Goal: Navigation & Orientation: Locate item on page

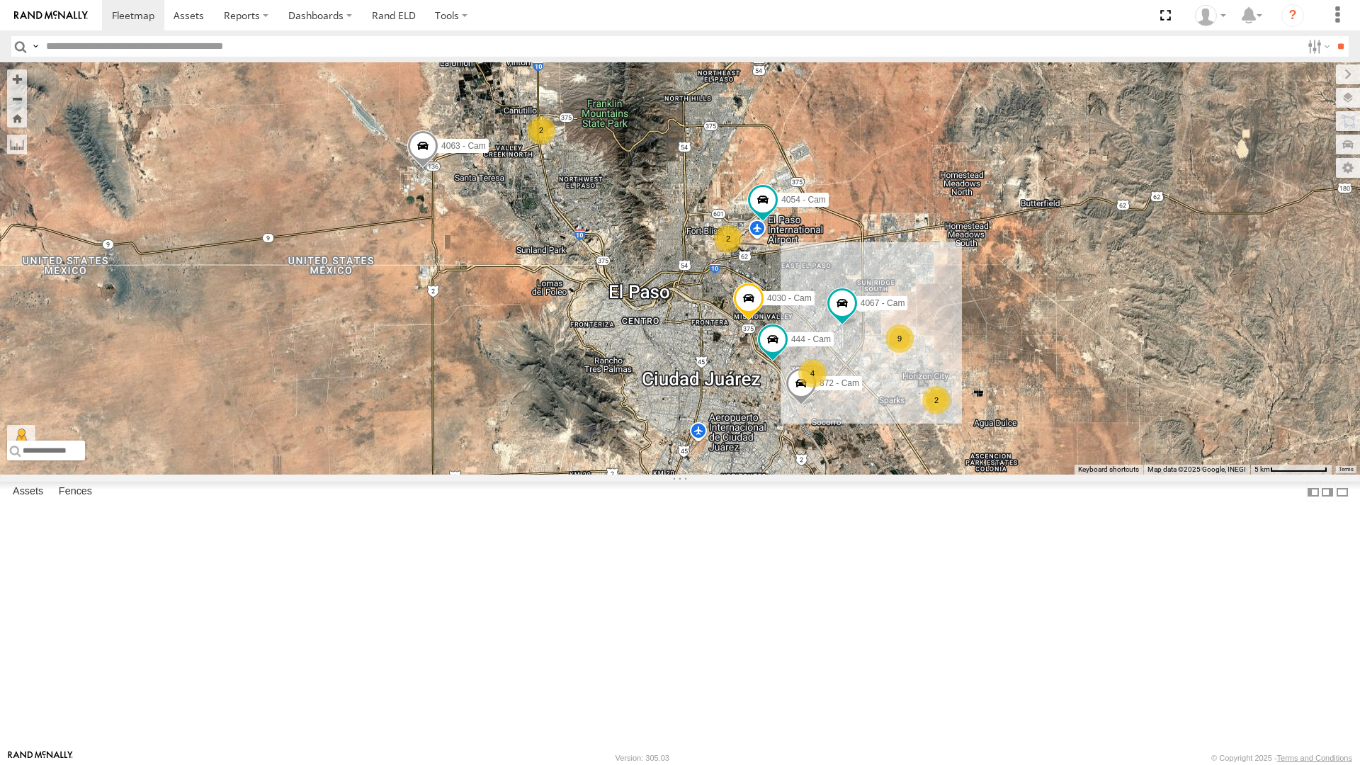
click at [0, 0] on div "4071 - Cam All Assets" at bounding box center [0, 0] width 0 height 0
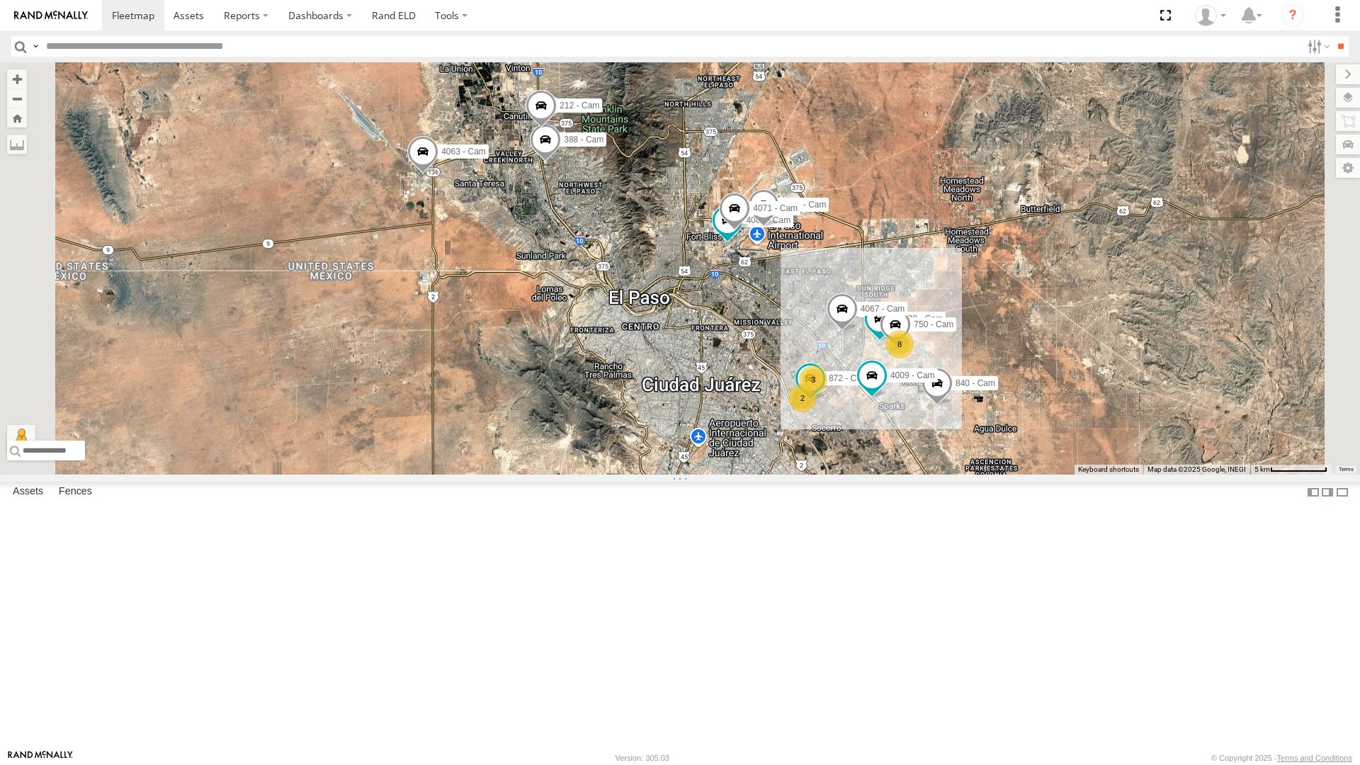
click at [0, 0] on div "All Assets" at bounding box center [0, 0] width 0 height 0
click at [0, 0] on div "4030 - Cam" at bounding box center [0, 0] width 0 height 0
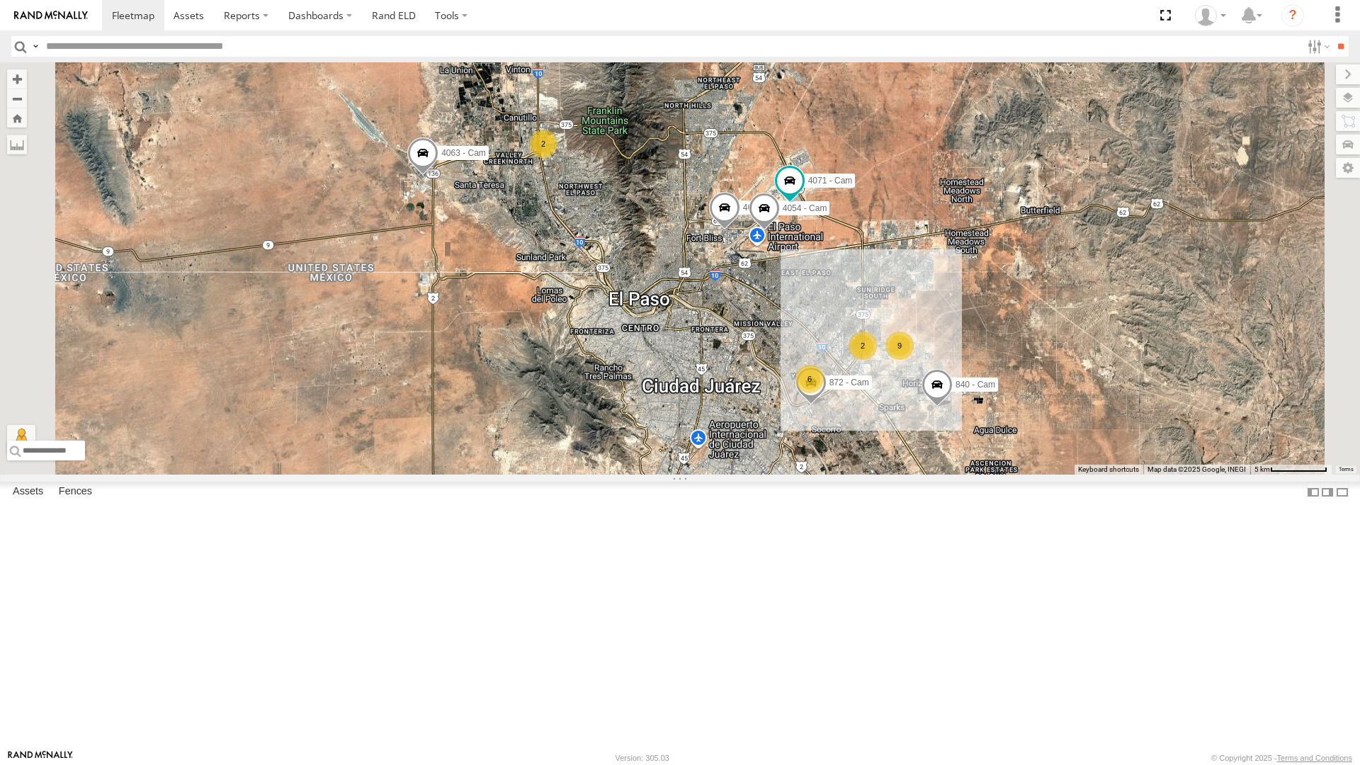
click at [484, 474] on div "4069 - Cam 9 6 4054 - Cam 872 - Cam 2 840 - Cam 4063 - Cam 2 4071 - Cam" at bounding box center [680, 268] width 1360 height 412
click at [0, 0] on div "All Assets" at bounding box center [0, 0] width 0 height 0
click at [0, 0] on div "4030 - Cam" at bounding box center [0, 0] width 0 height 0
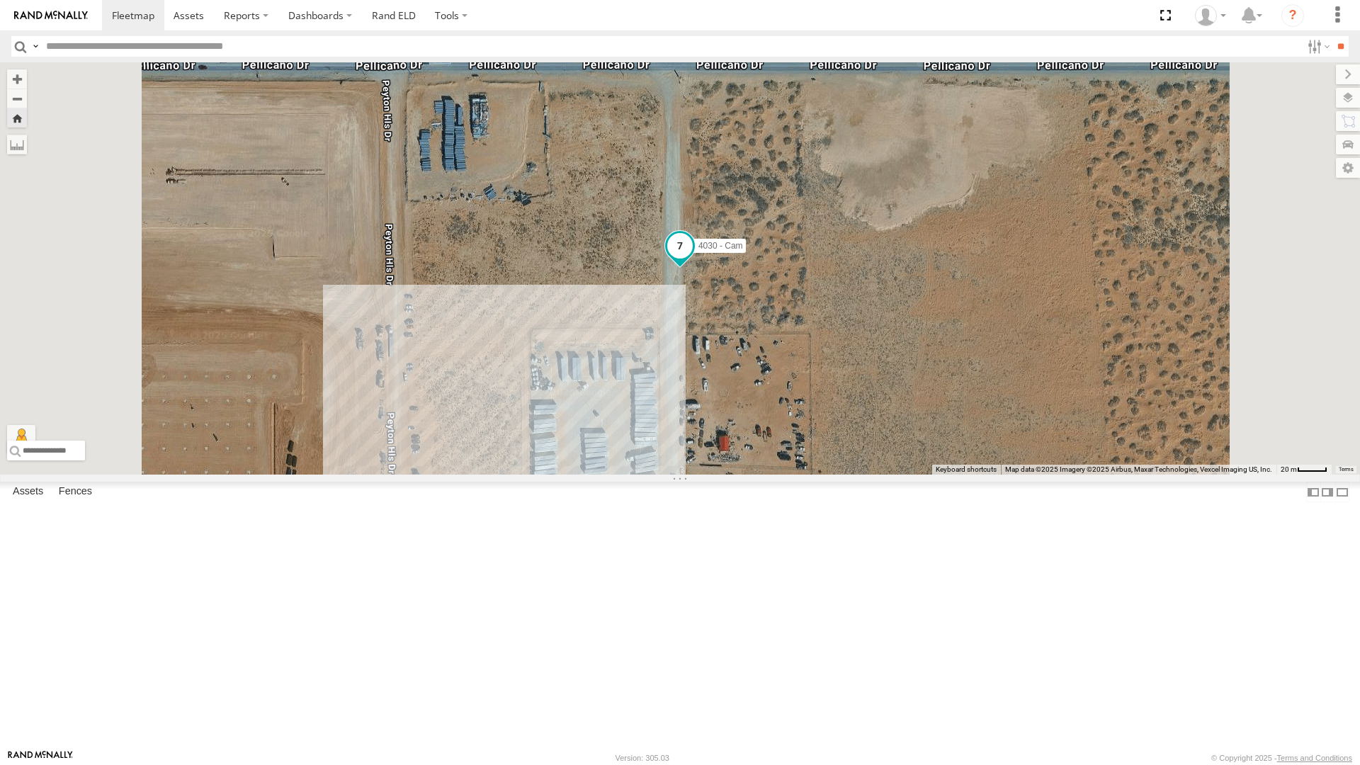
click at [693, 258] on span at bounding box center [679, 245] width 25 height 25
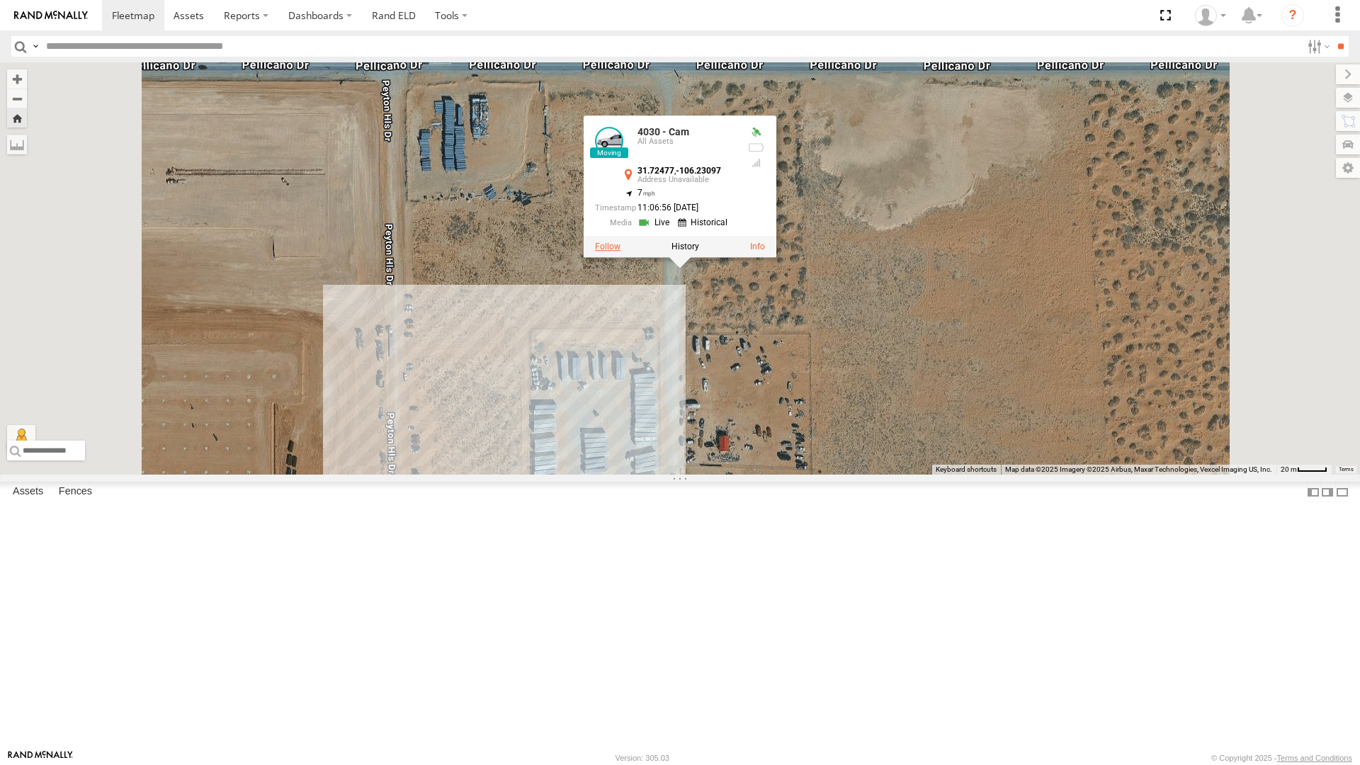
click at [620, 252] on label at bounding box center [607, 247] width 25 height 10
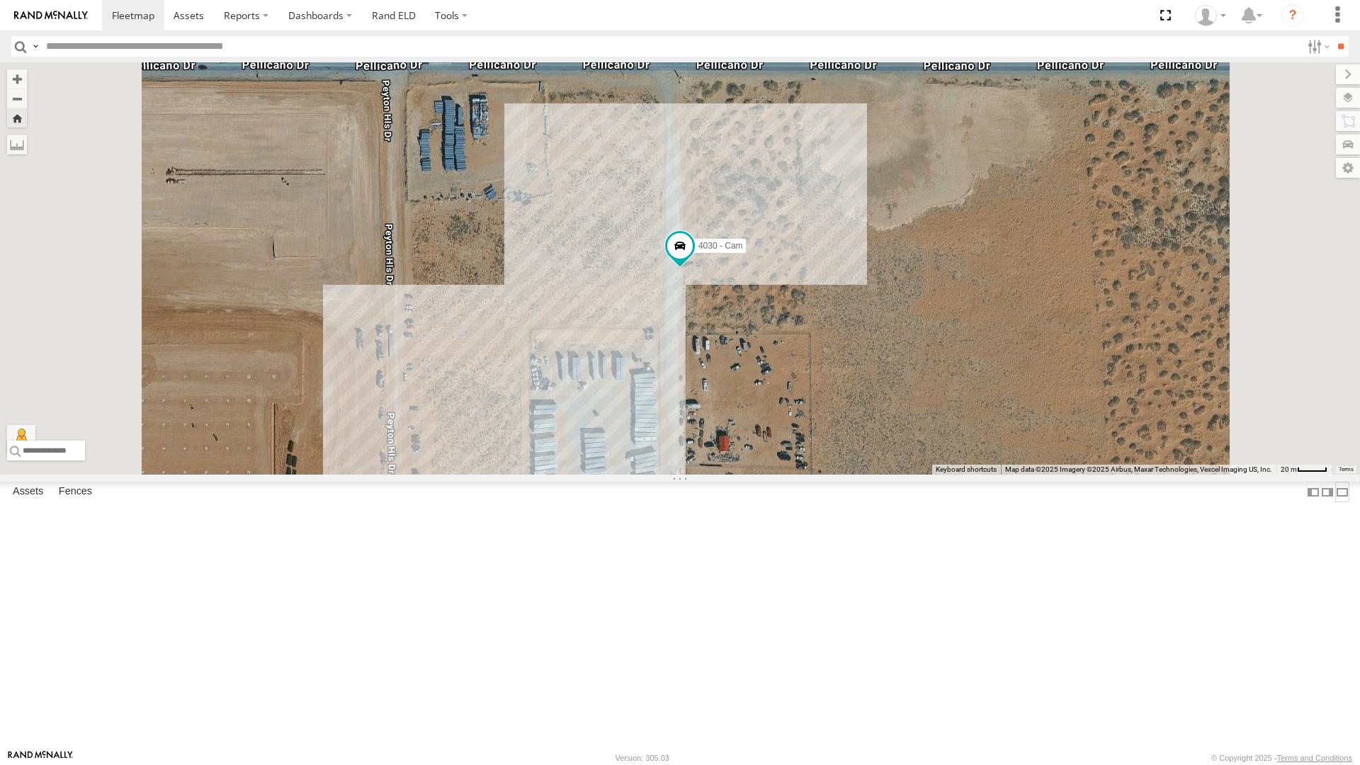
click at [1335, 502] on label at bounding box center [1342, 492] width 14 height 21
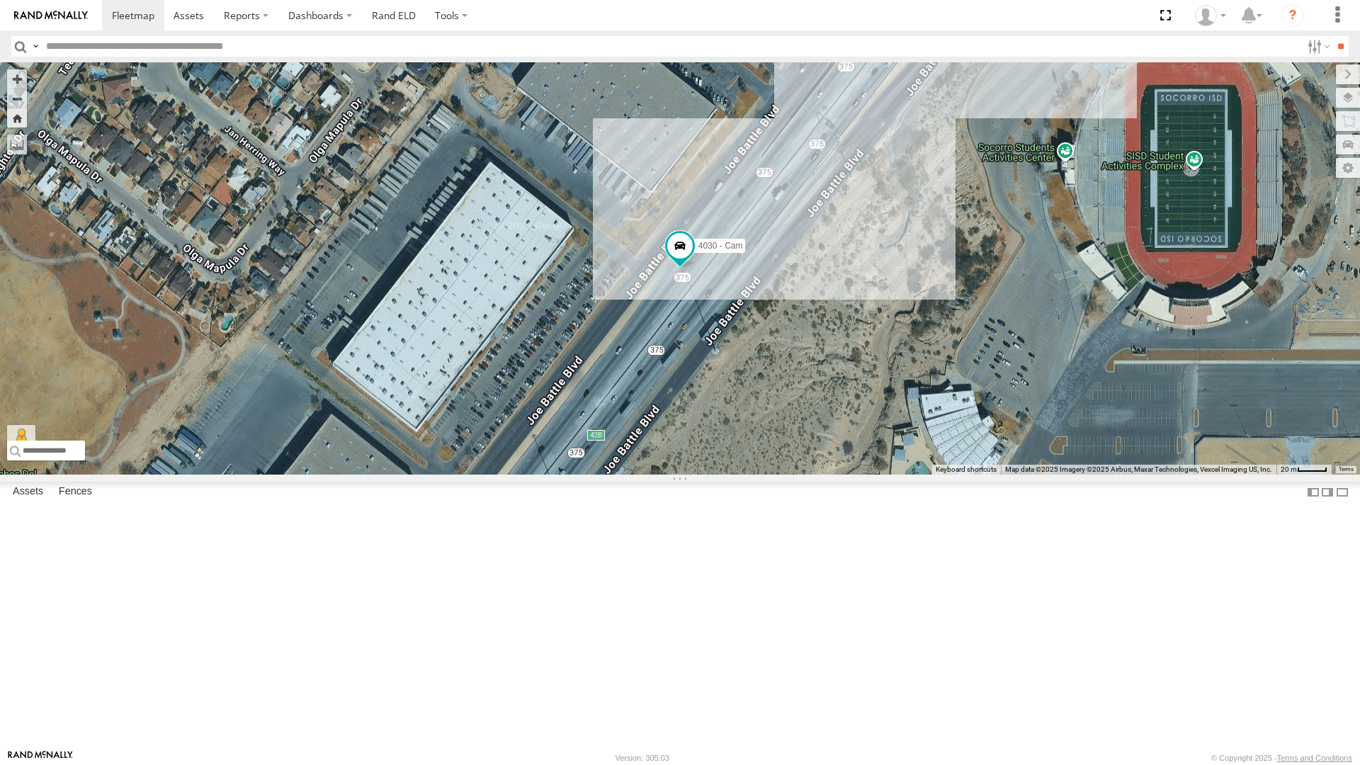
click at [1020, 255] on div "4030 - Cam" at bounding box center [680, 268] width 1360 height 412
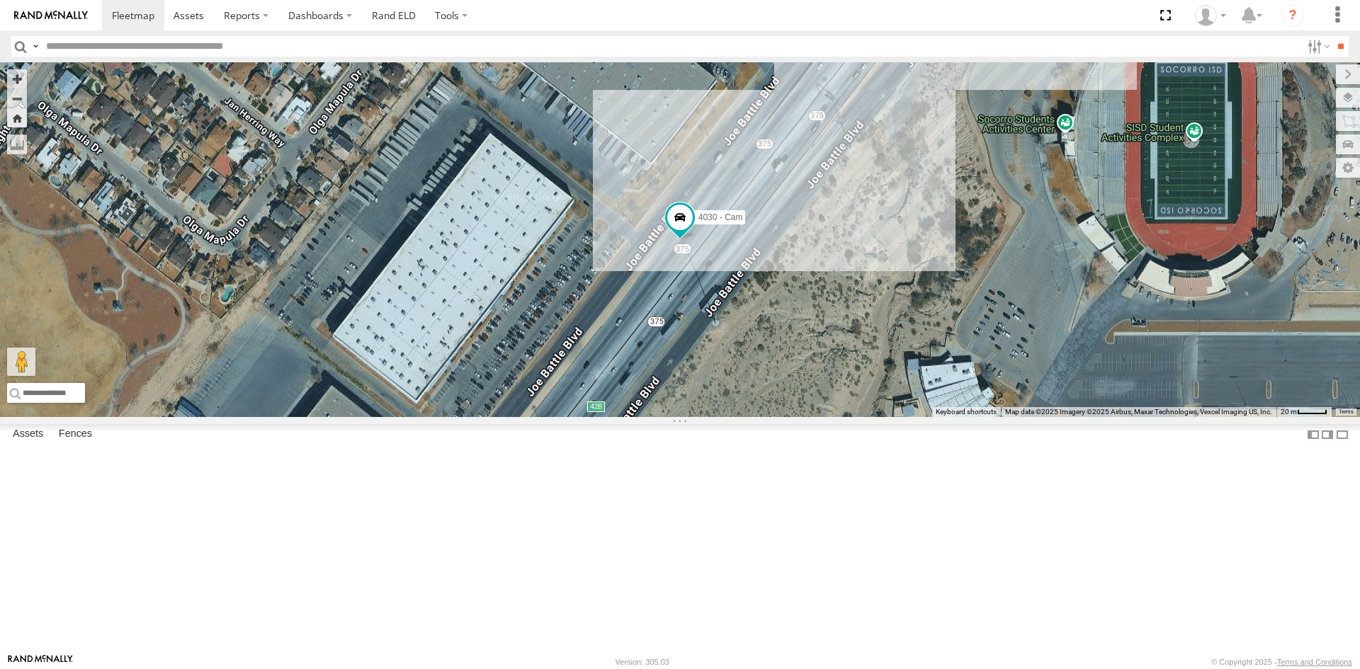
click at [0, 0] on label at bounding box center [0, 0] width 0 height 0
click at [1167, 19] on span at bounding box center [1164, 15] width 29 height 30
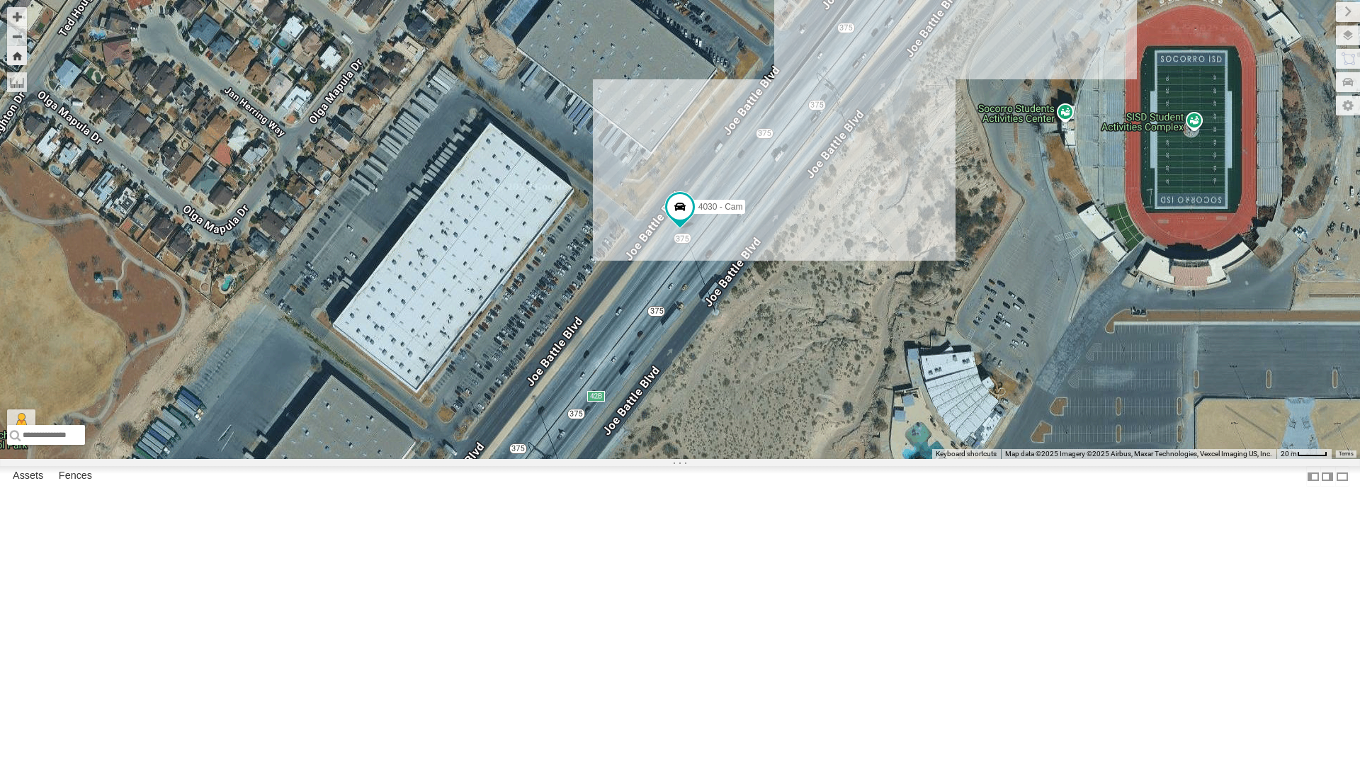
click at [0, 0] on div "4071 - Cam" at bounding box center [0, 0] width 0 height 0
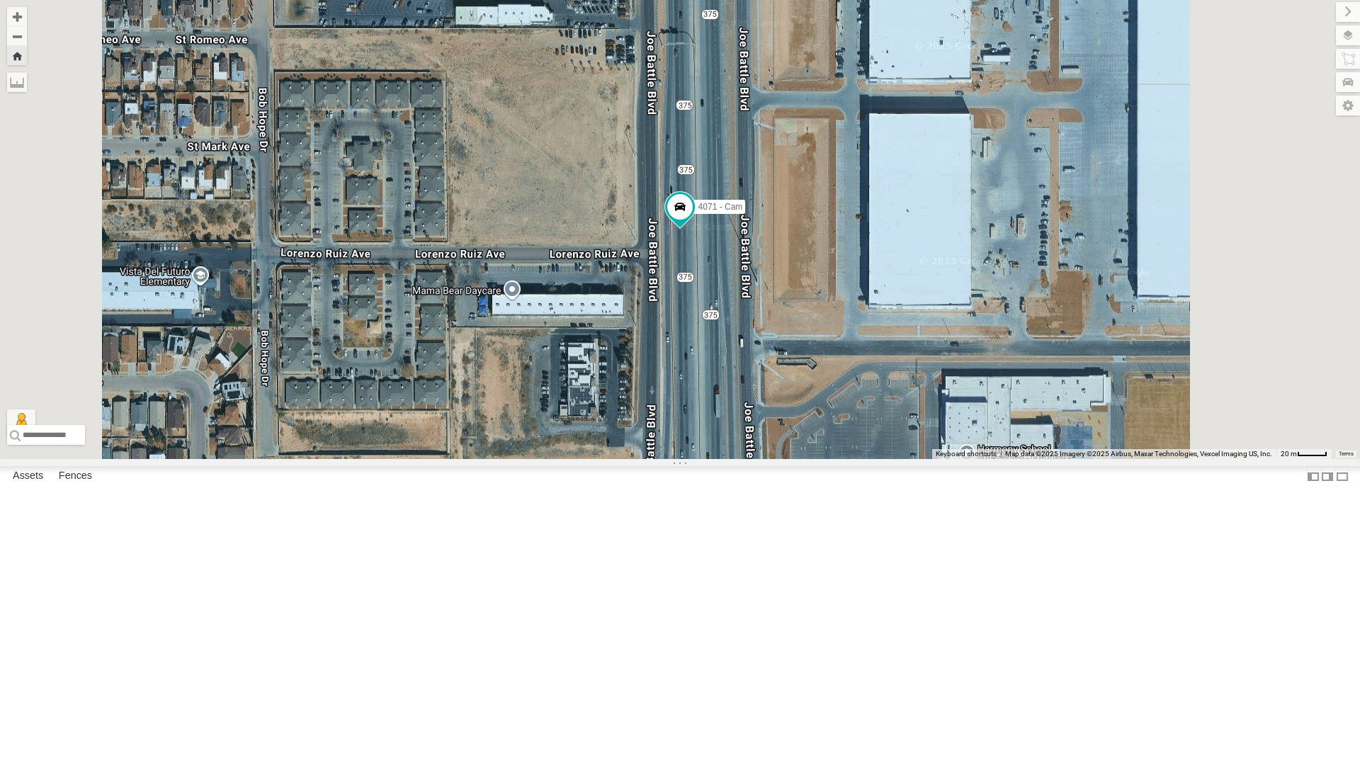
click at [0, 0] on div "4030 - Cam" at bounding box center [0, 0] width 0 height 0
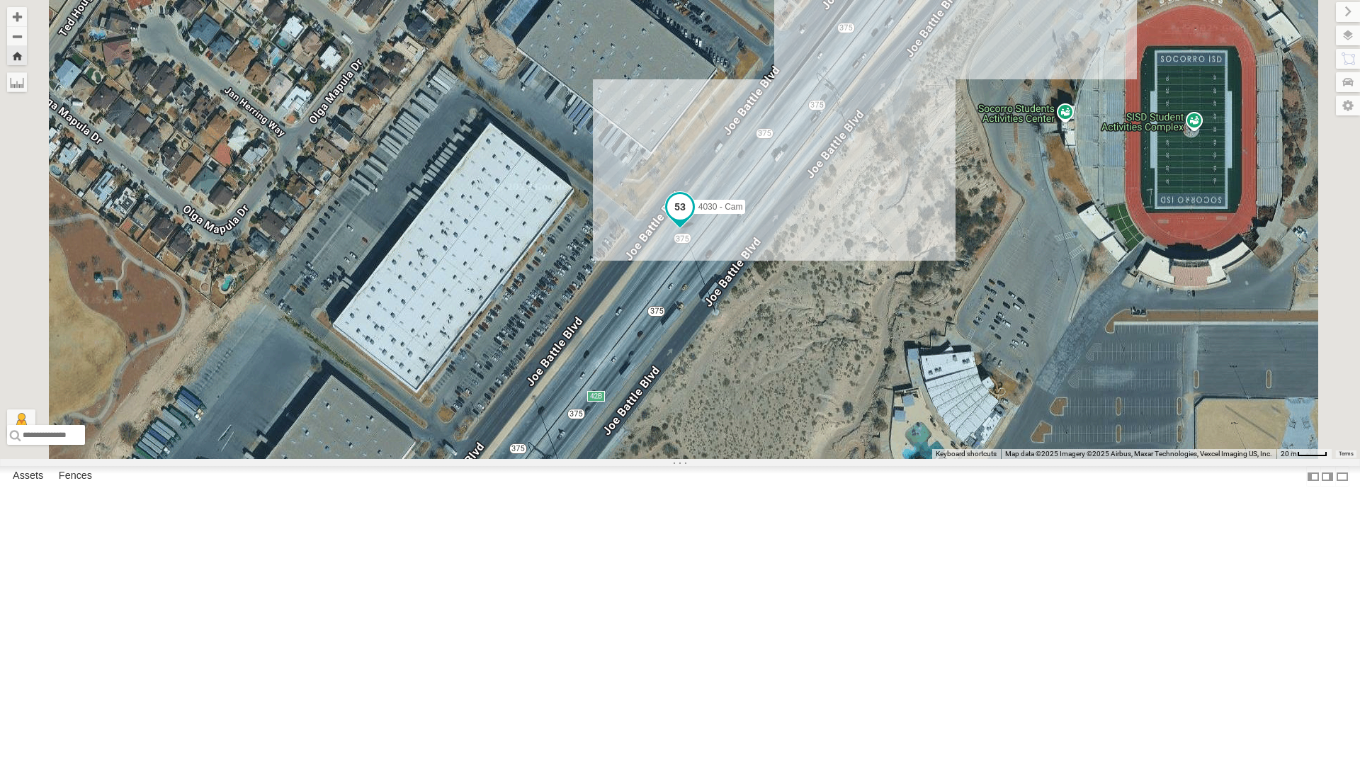
click at [693, 220] on span at bounding box center [679, 206] width 25 height 25
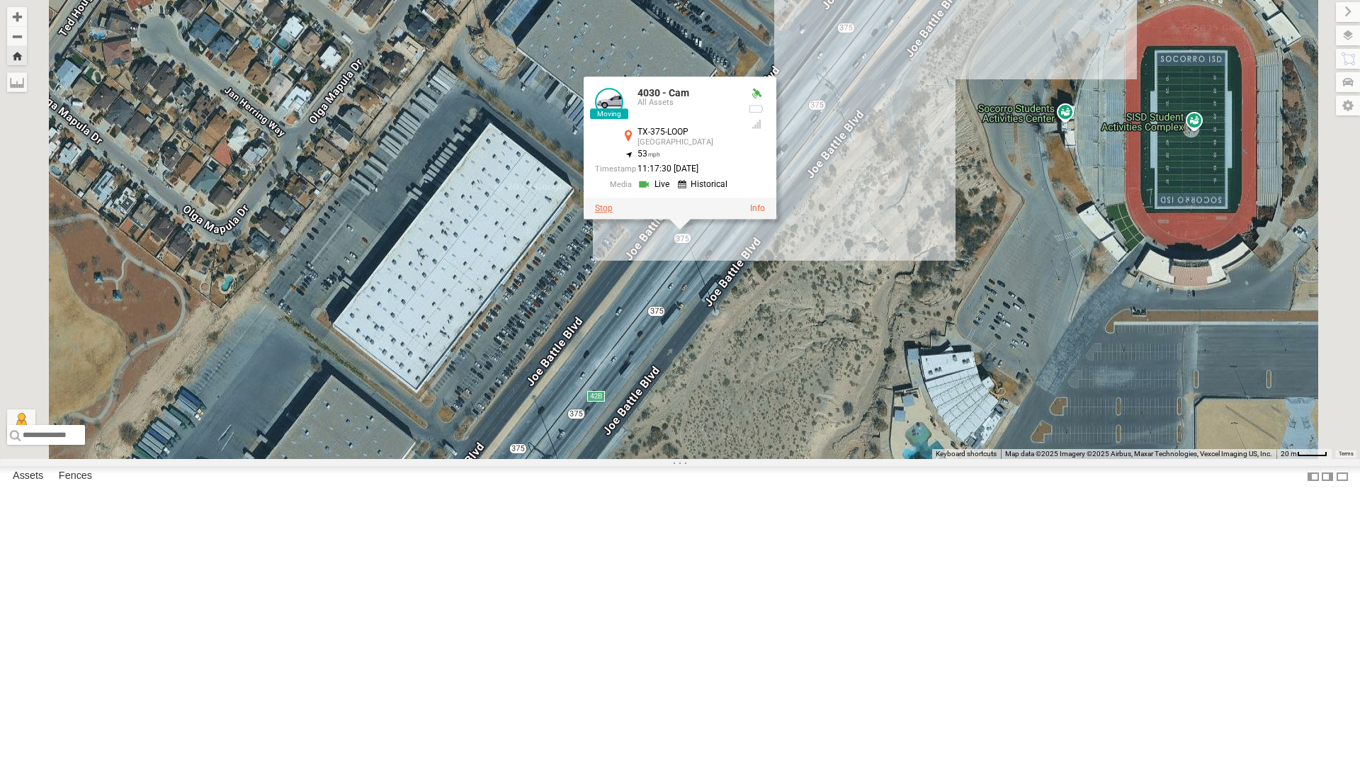
click at [613, 213] on label at bounding box center [604, 208] width 18 height 10
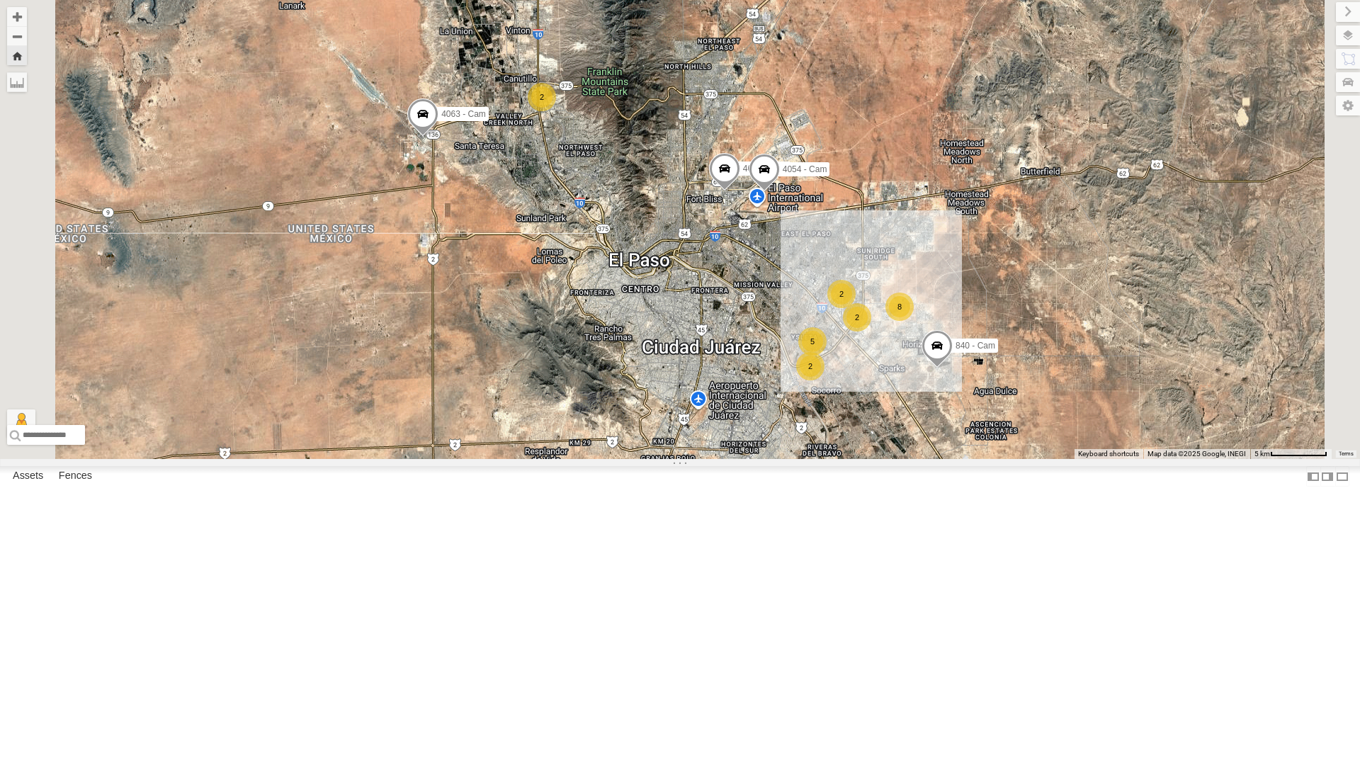
click at [0, 0] on div "4067 - Cam" at bounding box center [0, 0] width 0 height 0
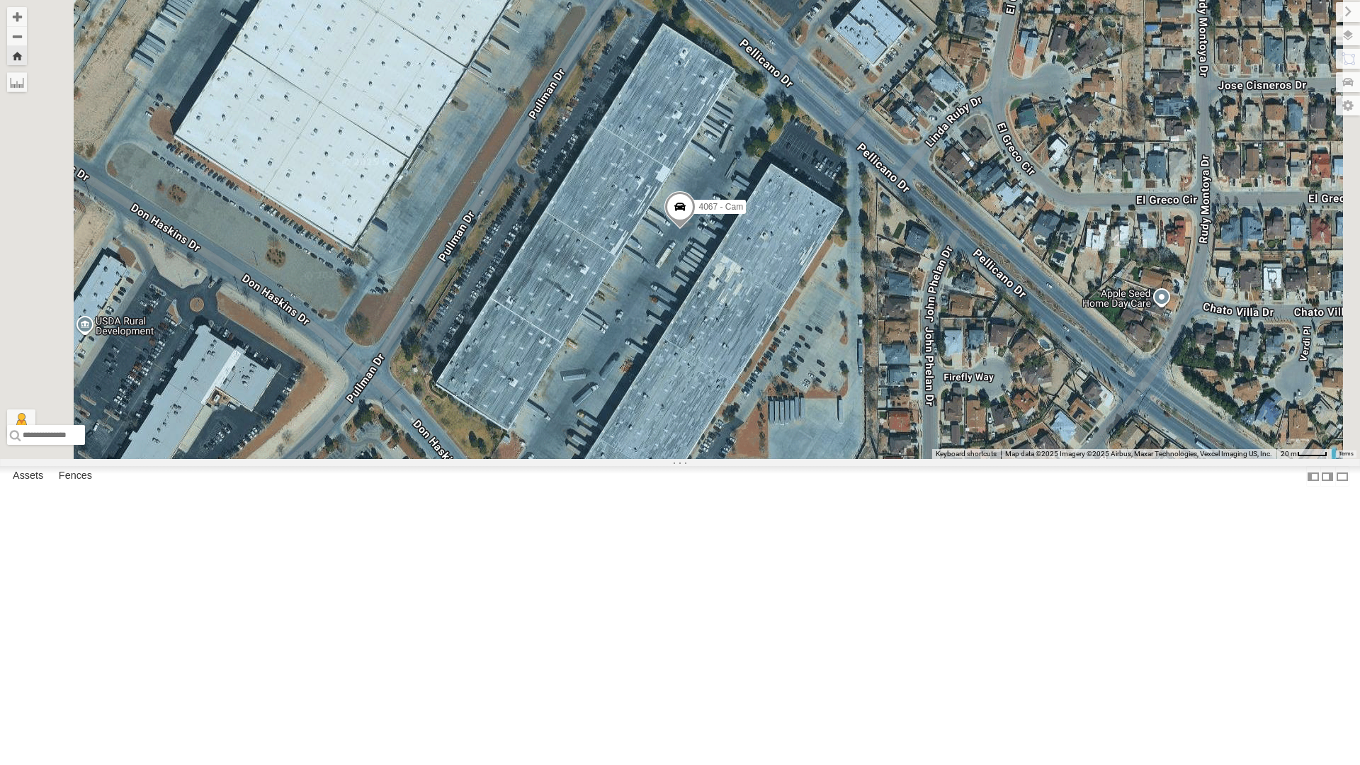
click at [0, 0] on div "4069 - Cam" at bounding box center [0, 0] width 0 height 0
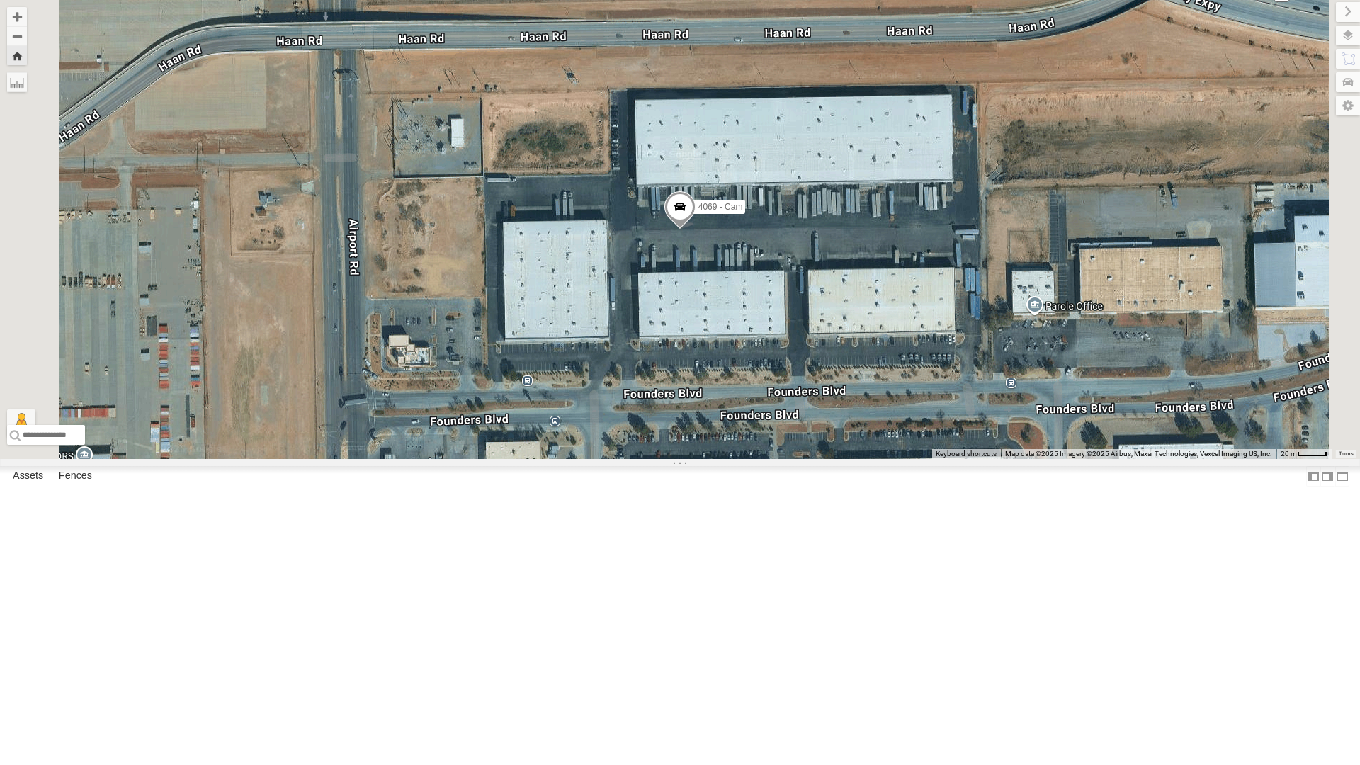
click at [0, 0] on div "4030 - Cam" at bounding box center [0, 0] width 0 height 0
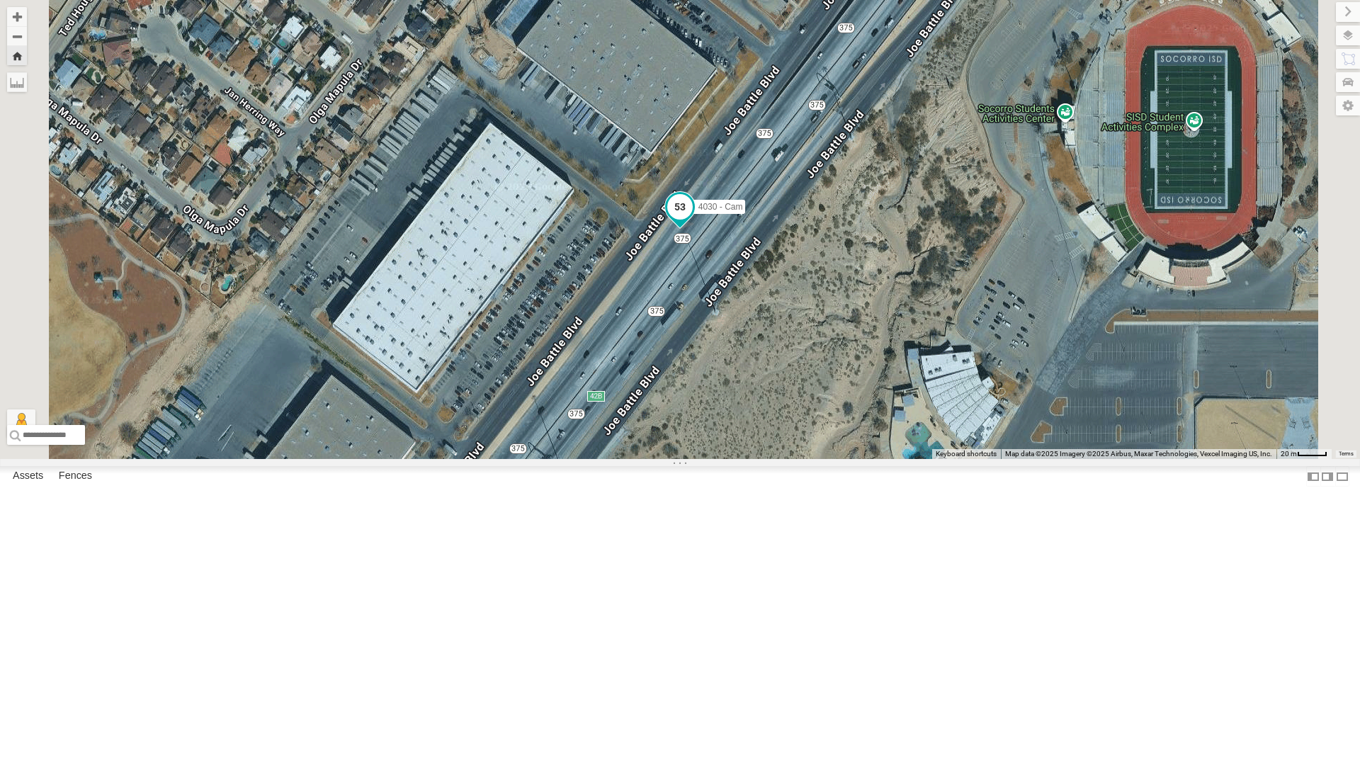
click at [693, 220] on span at bounding box center [679, 206] width 25 height 25
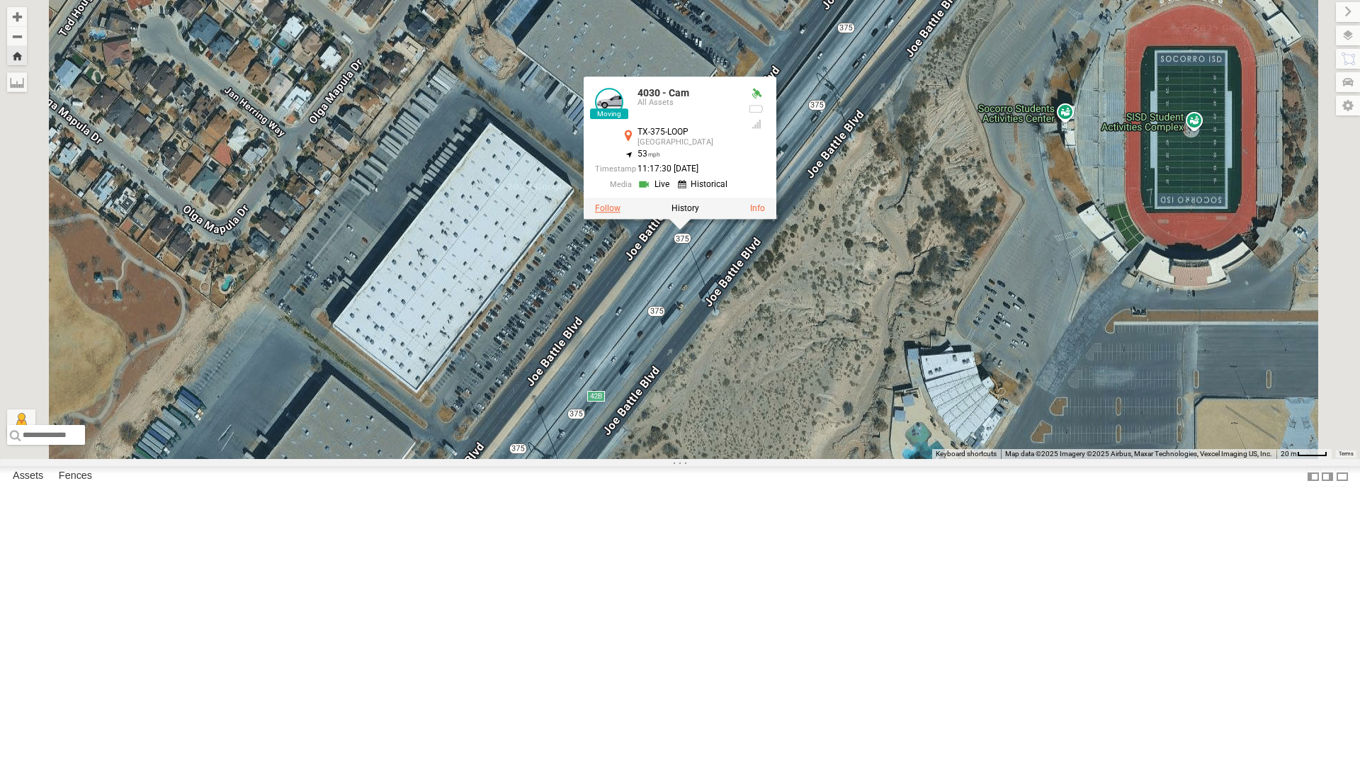
click at [620, 213] on label at bounding box center [607, 208] width 25 height 10
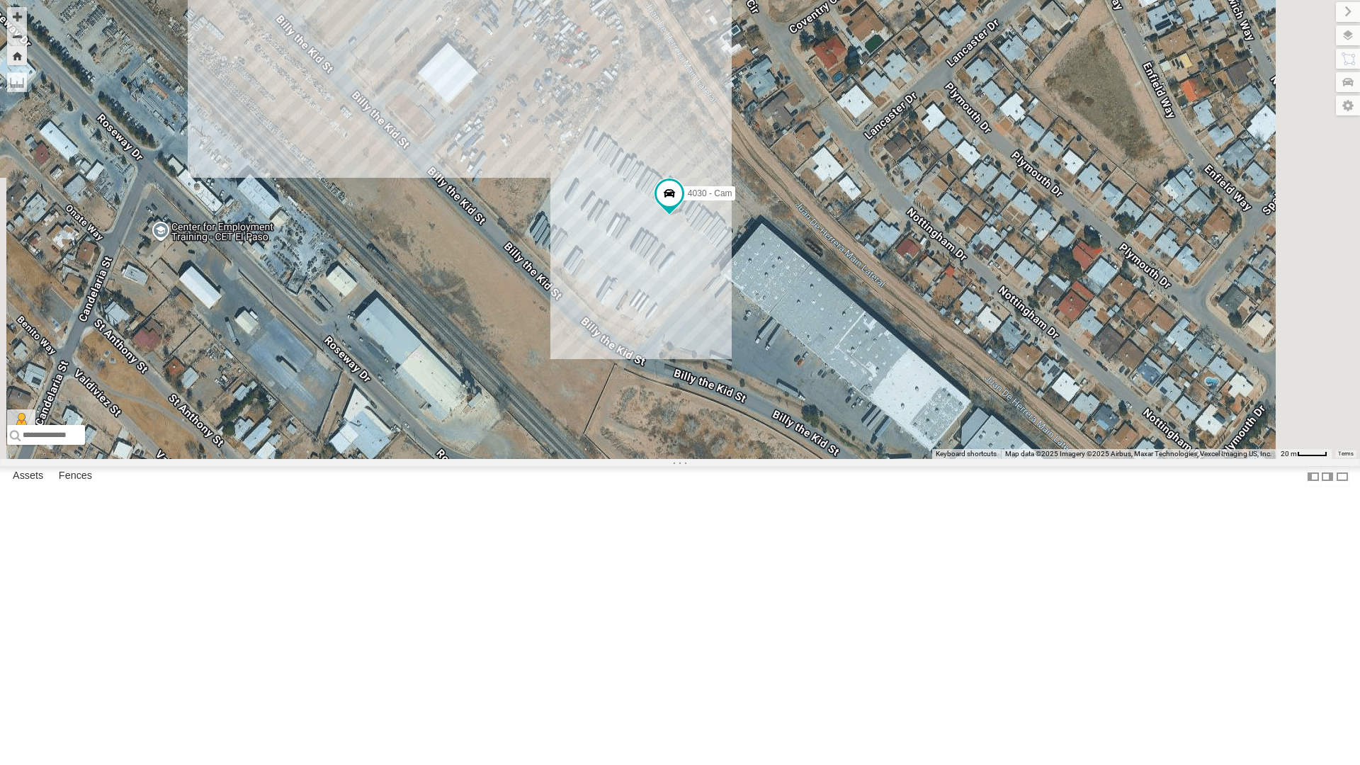
click at [0, 0] on div "4071 - Cam" at bounding box center [0, 0] width 0 height 0
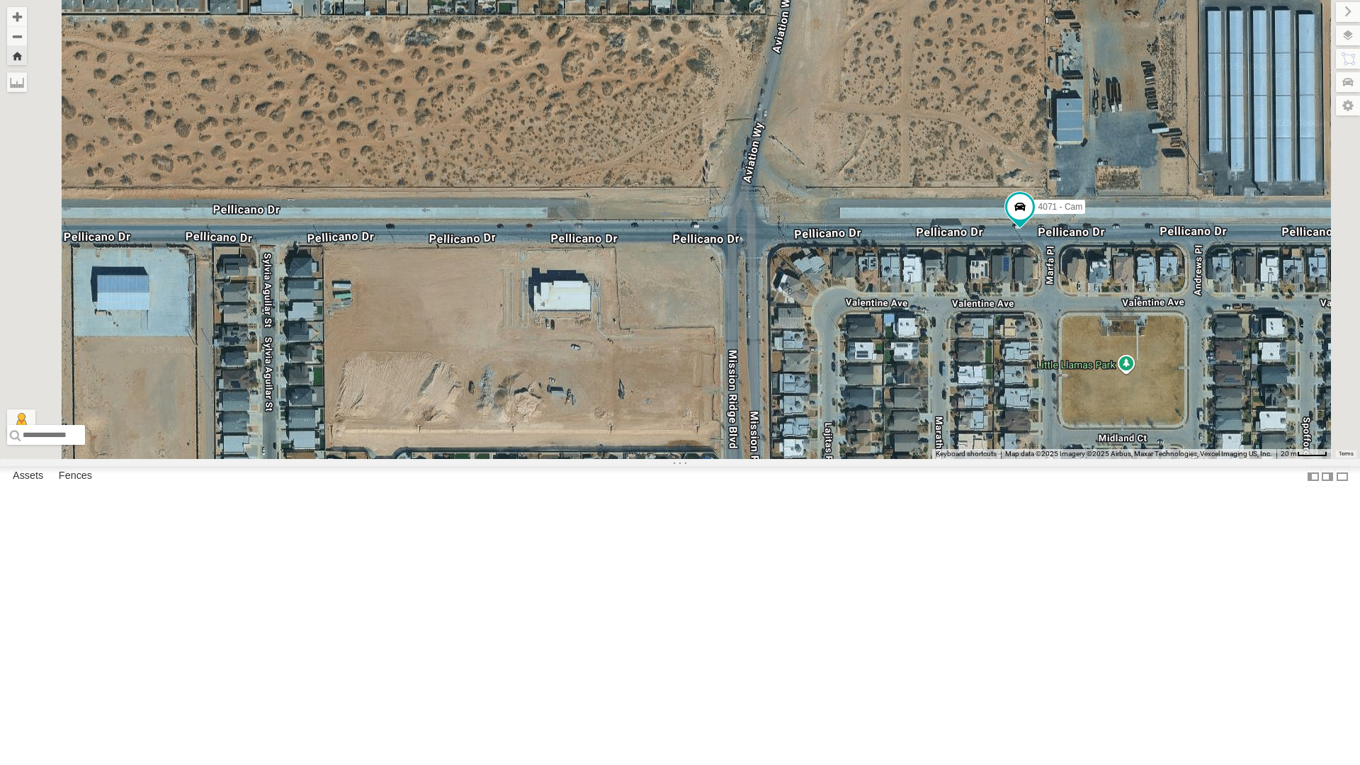
click at [0, 0] on div "4030 - Cam" at bounding box center [0, 0] width 0 height 0
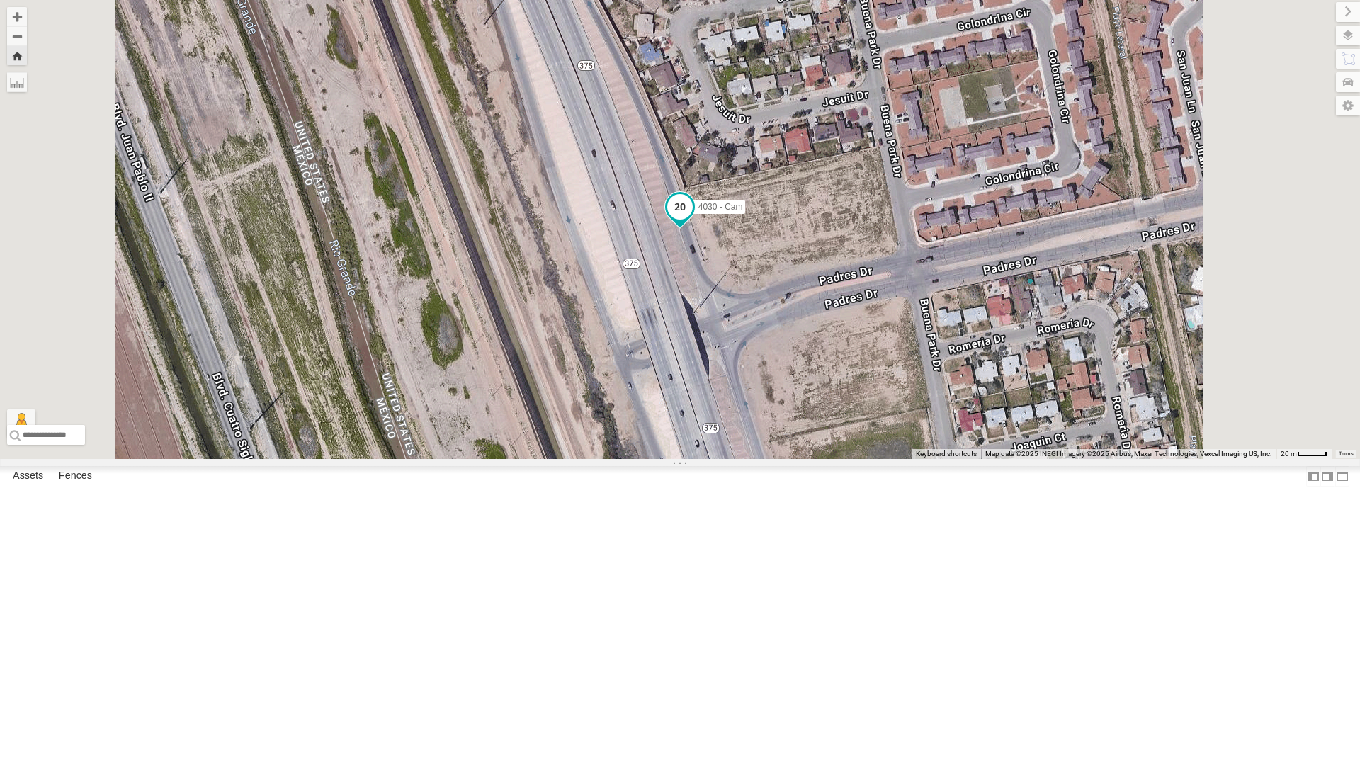
click at [693, 220] on span at bounding box center [679, 206] width 25 height 25
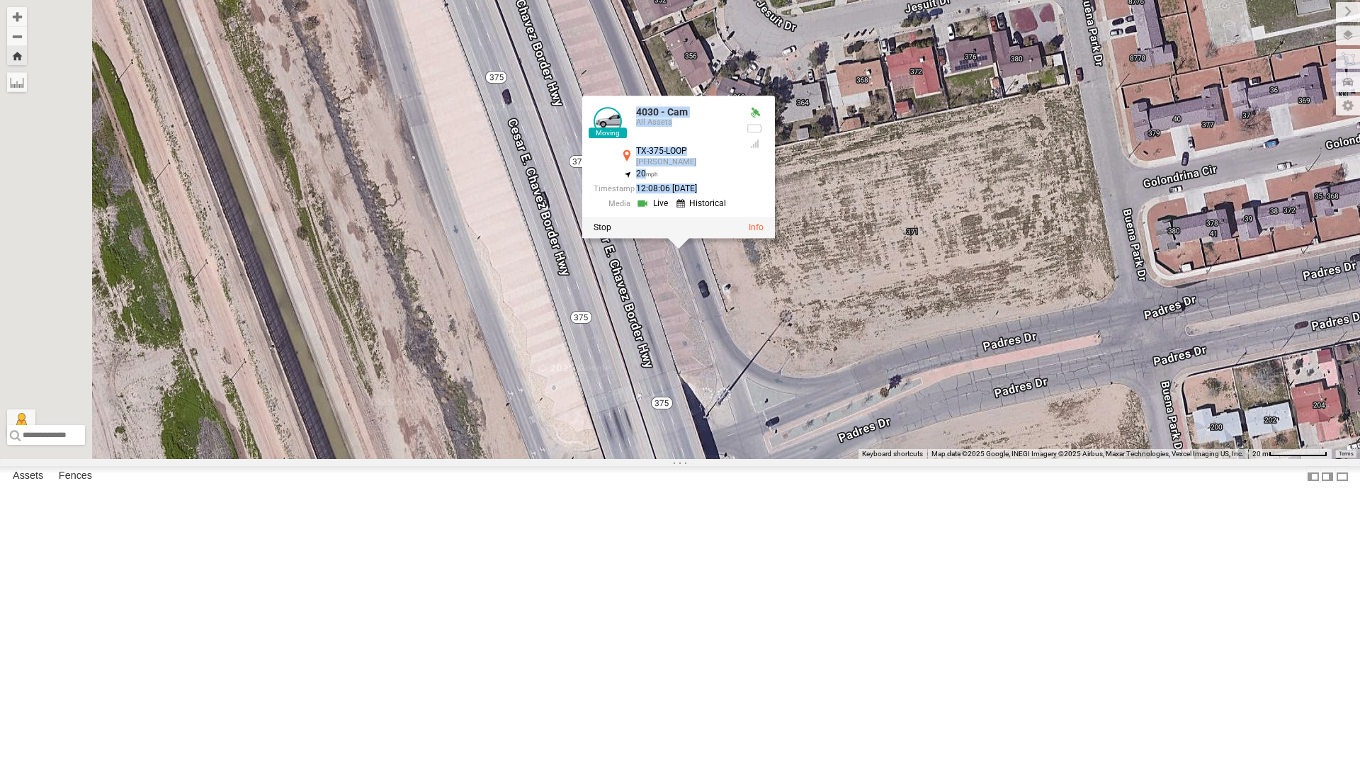
click at [856, 459] on div "4030 - Cam 4030 - Cam All Assets TX-375-LOOP Prado 31.69239 , -106.34475 20 12:…" at bounding box center [680, 229] width 1360 height 459
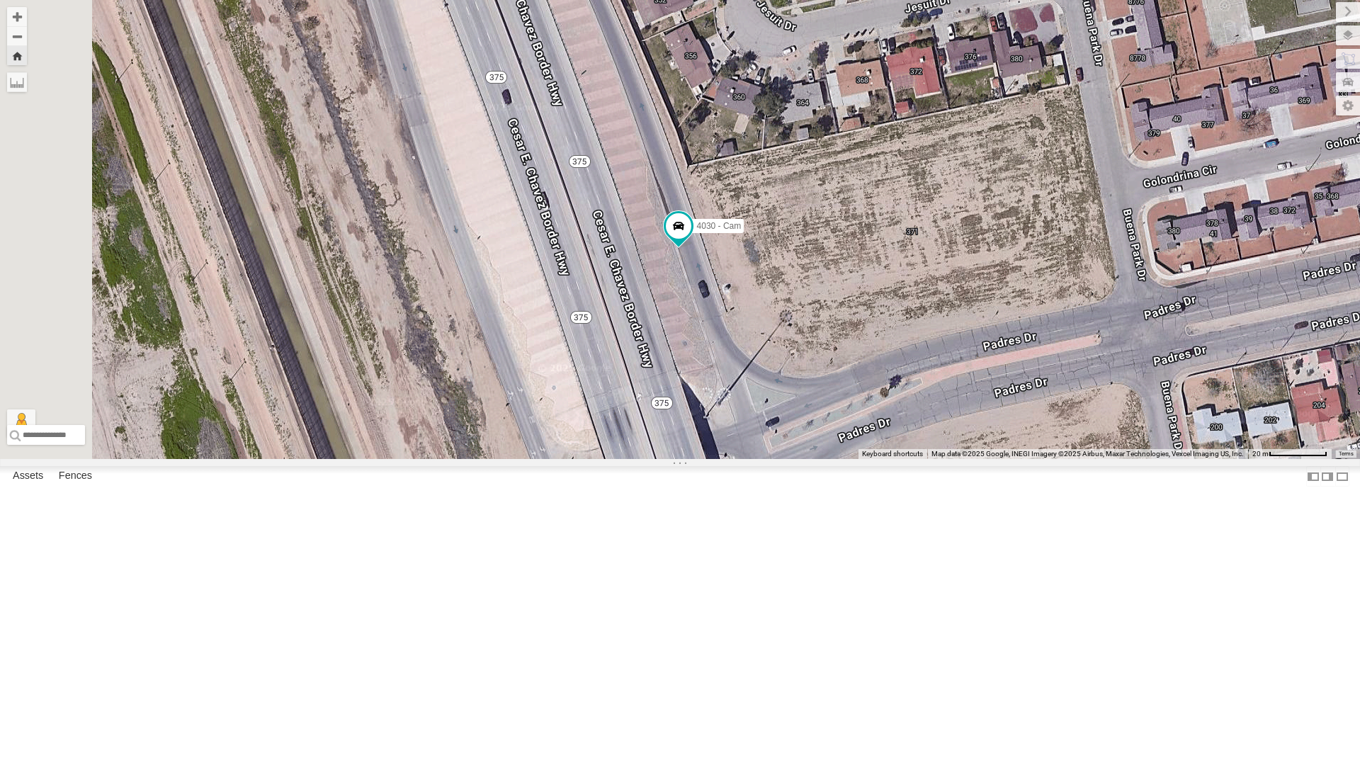
click at [0, 0] on div "4071 - Cam" at bounding box center [0, 0] width 0 height 0
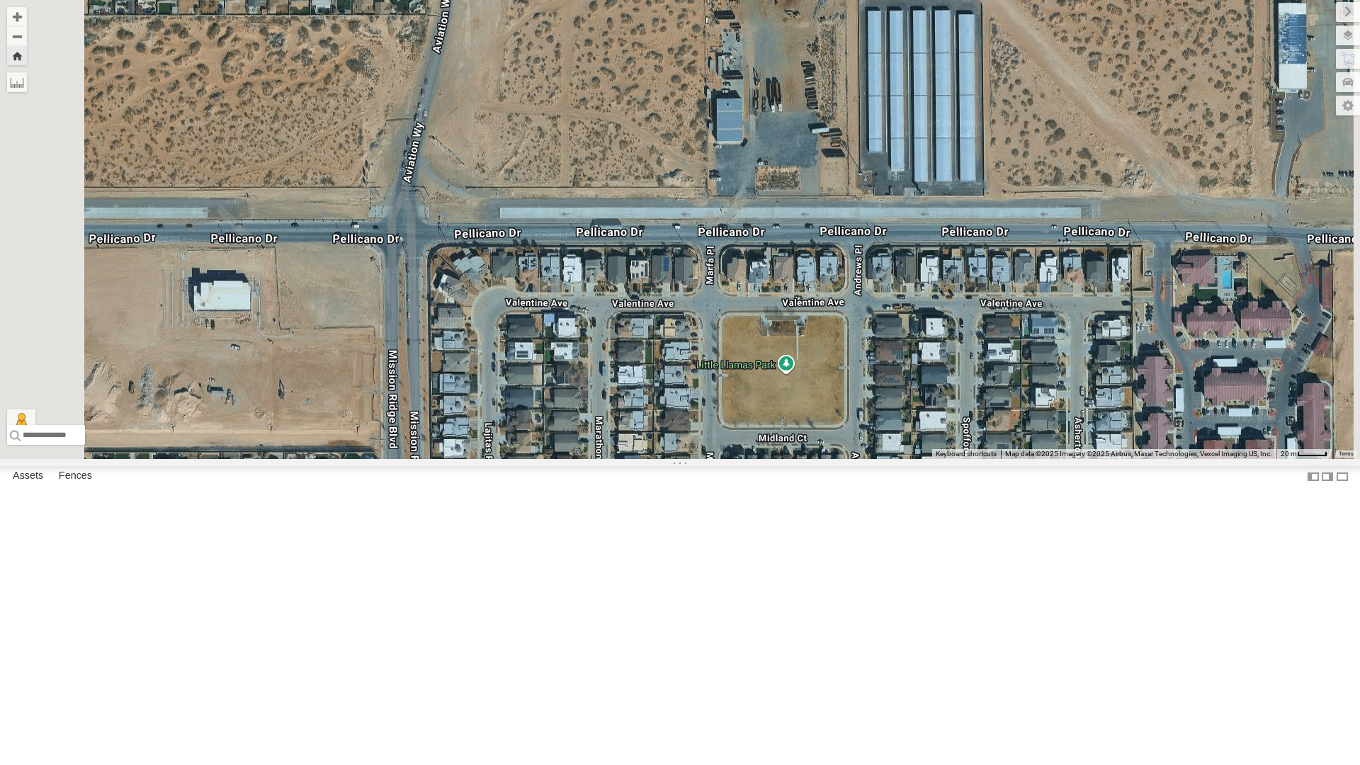
click at [0, 0] on div "4030 - Cam" at bounding box center [0, 0] width 0 height 0
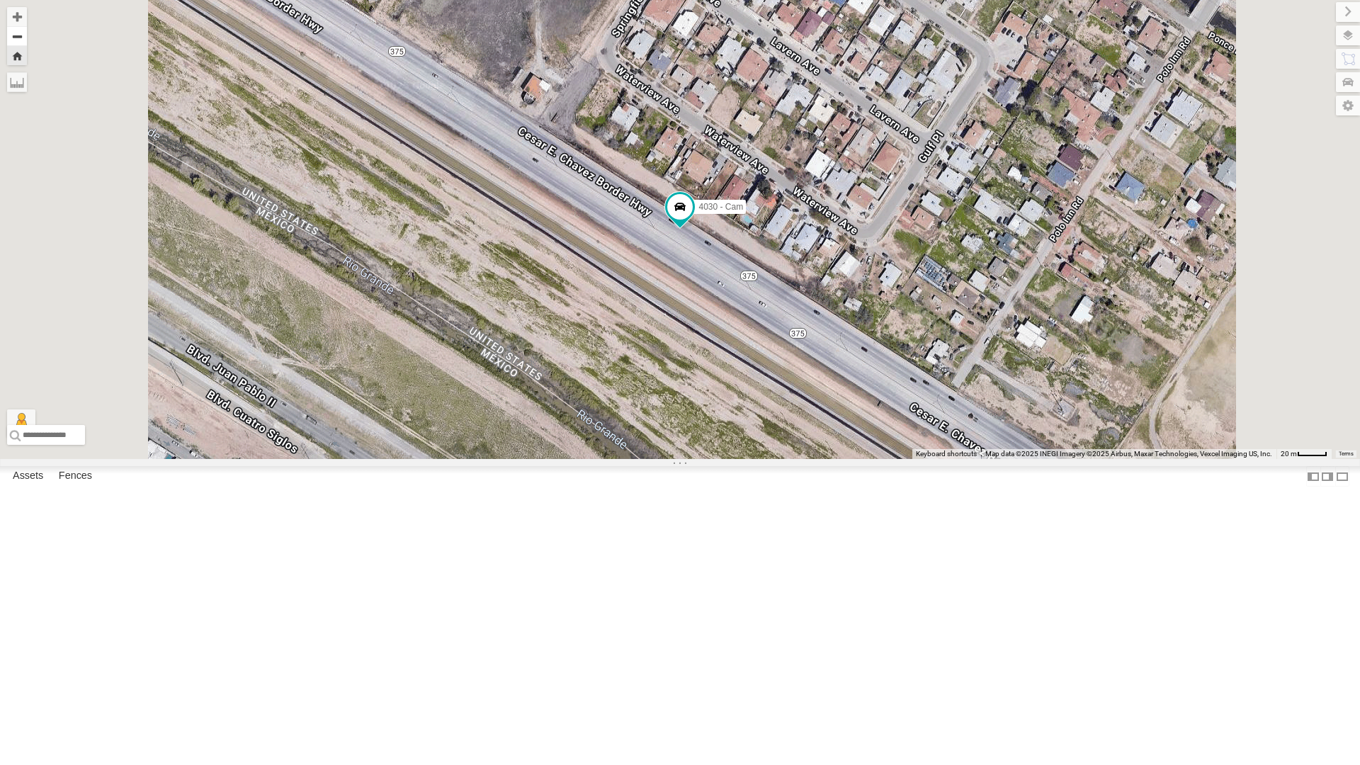
click at [27, 41] on button "Zoom out" at bounding box center [17, 36] width 20 height 20
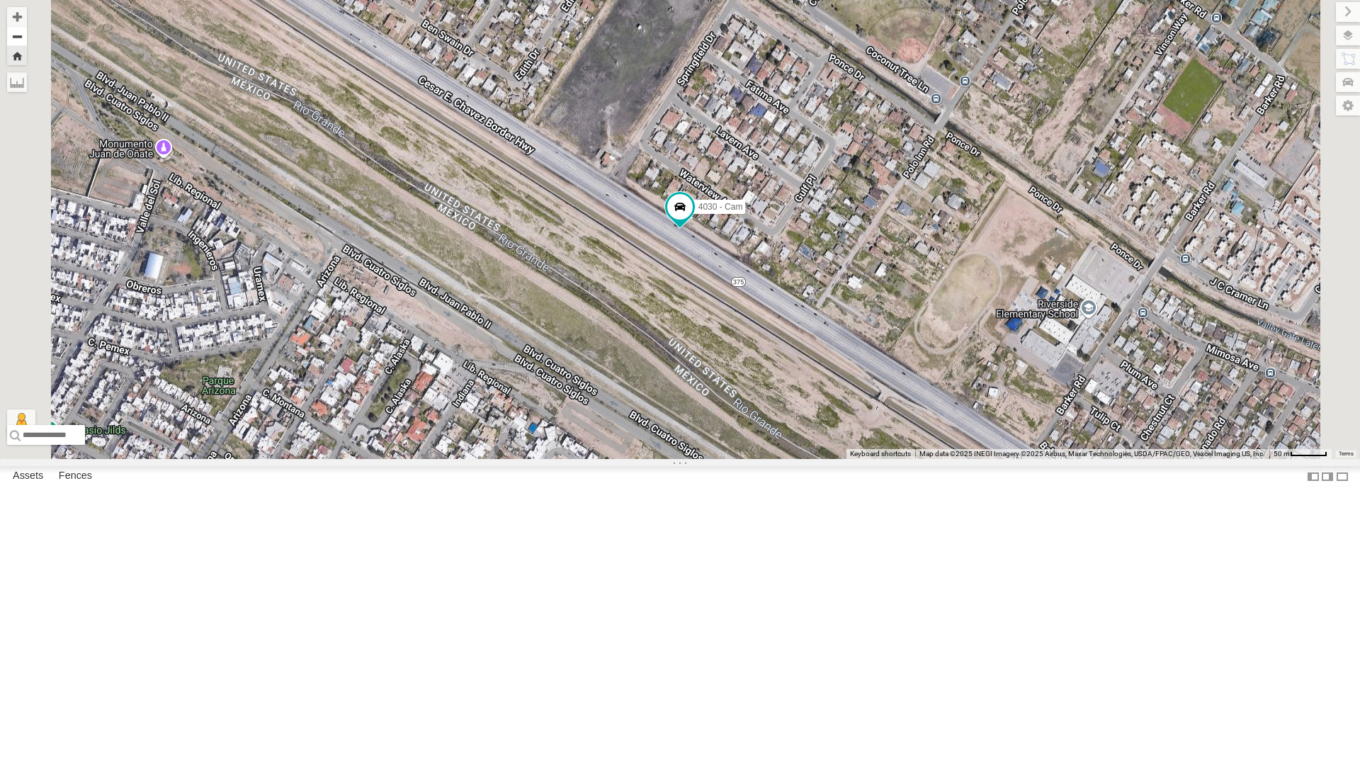
click at [27, 41] on button "Zoom out" at bounding box center [17, 36] width 20 height 20
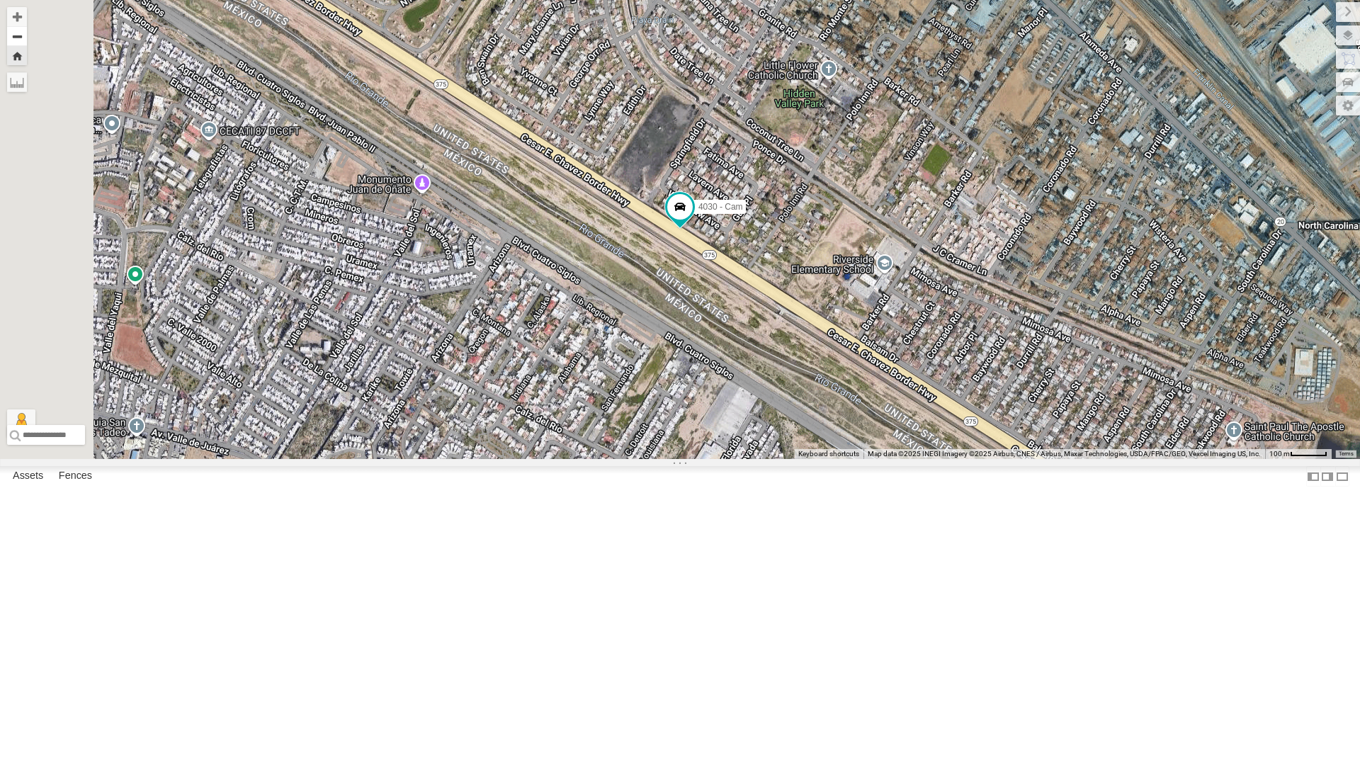
click at [27, 41] on button "Zoom out" at bounding box center [17, 36] width 20 height 20
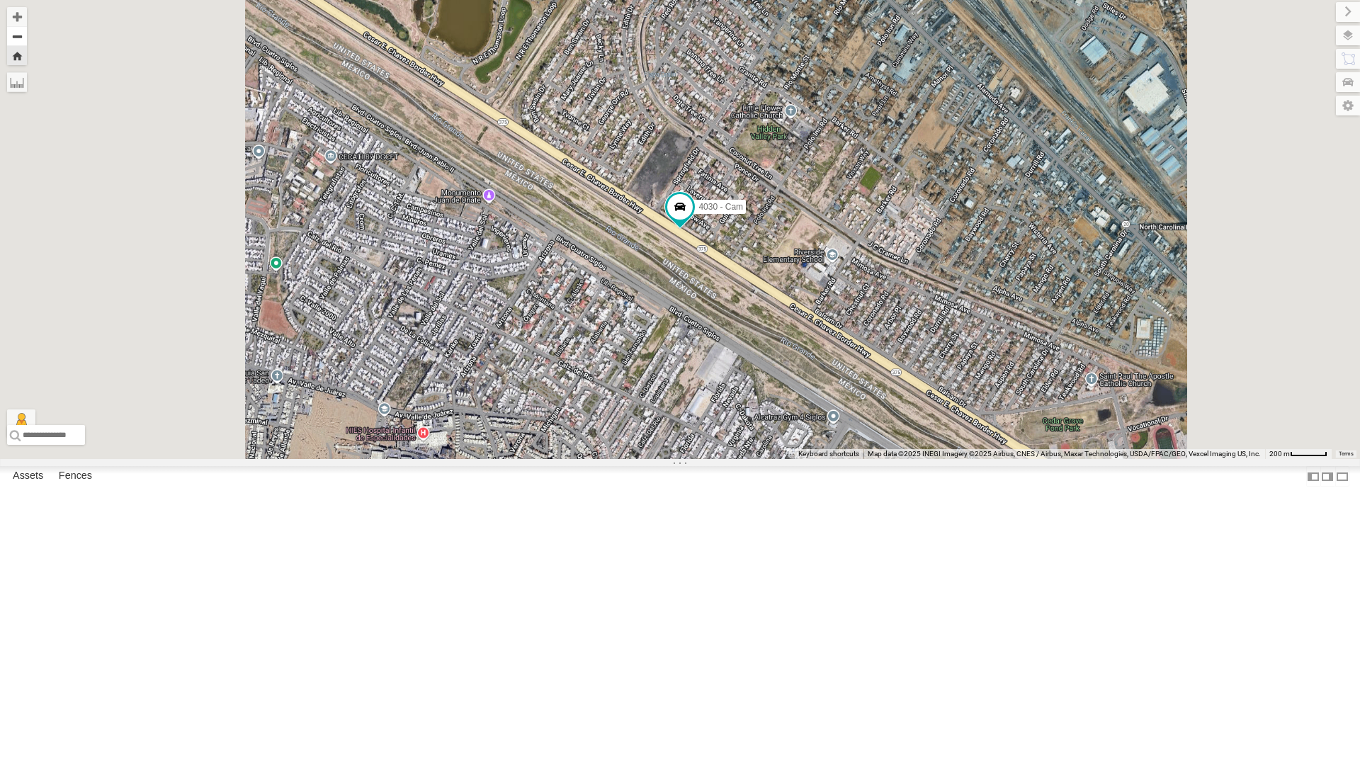
click at [27, 41] on button "Zoom out" at bounding box center [17, 36] width 20 height 20
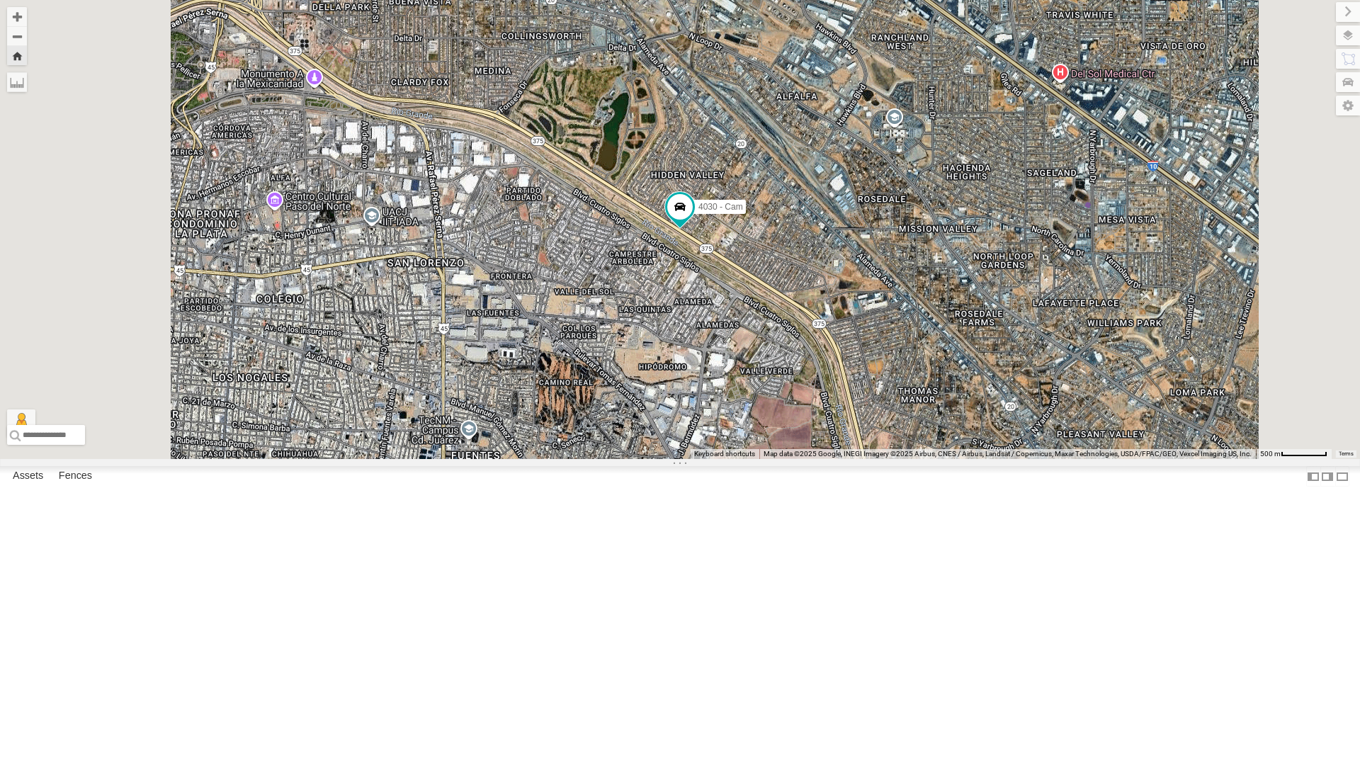
click at [892, 384] on div "4030 - Cam" at bounding box center [680, 229] width 1360 height 459
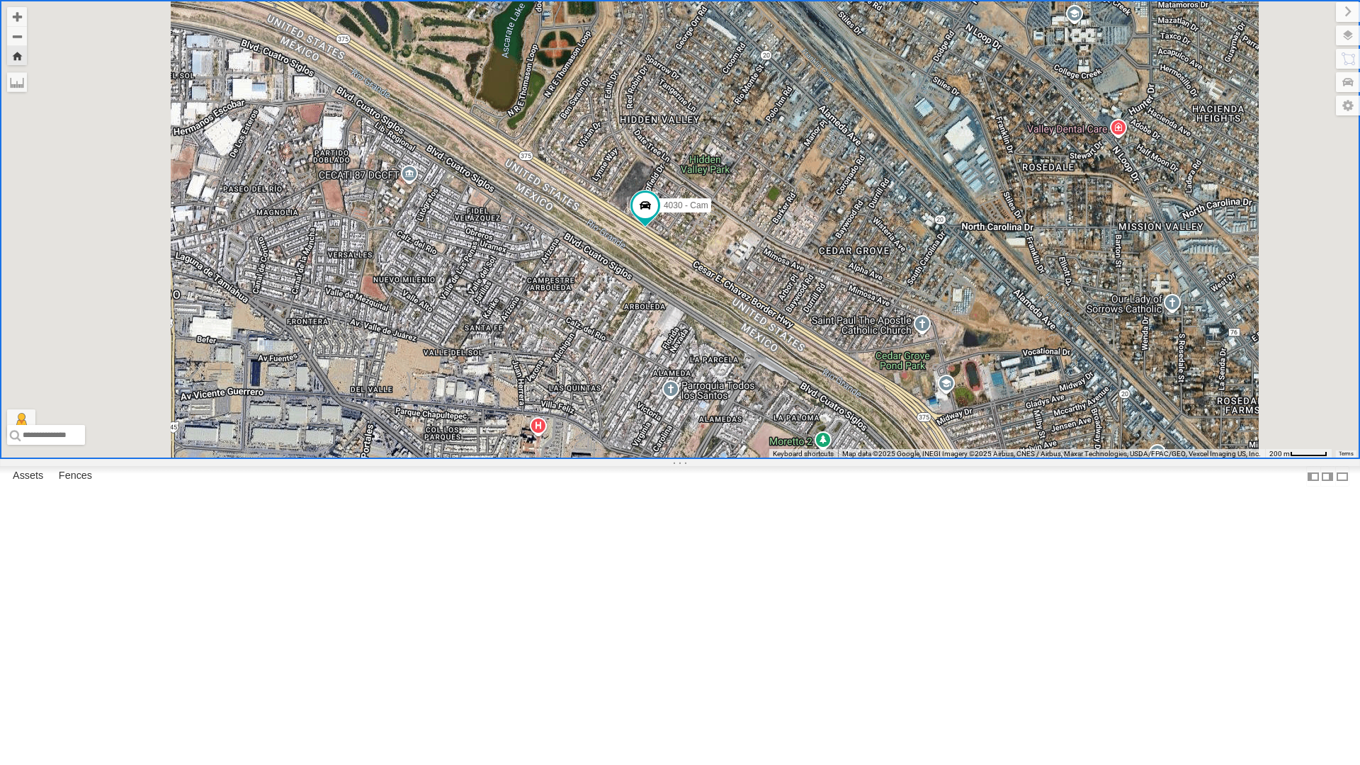
click at [494, 459] on div "4030 - Cam" at bounding box center [680, 229] width 1360 height 459
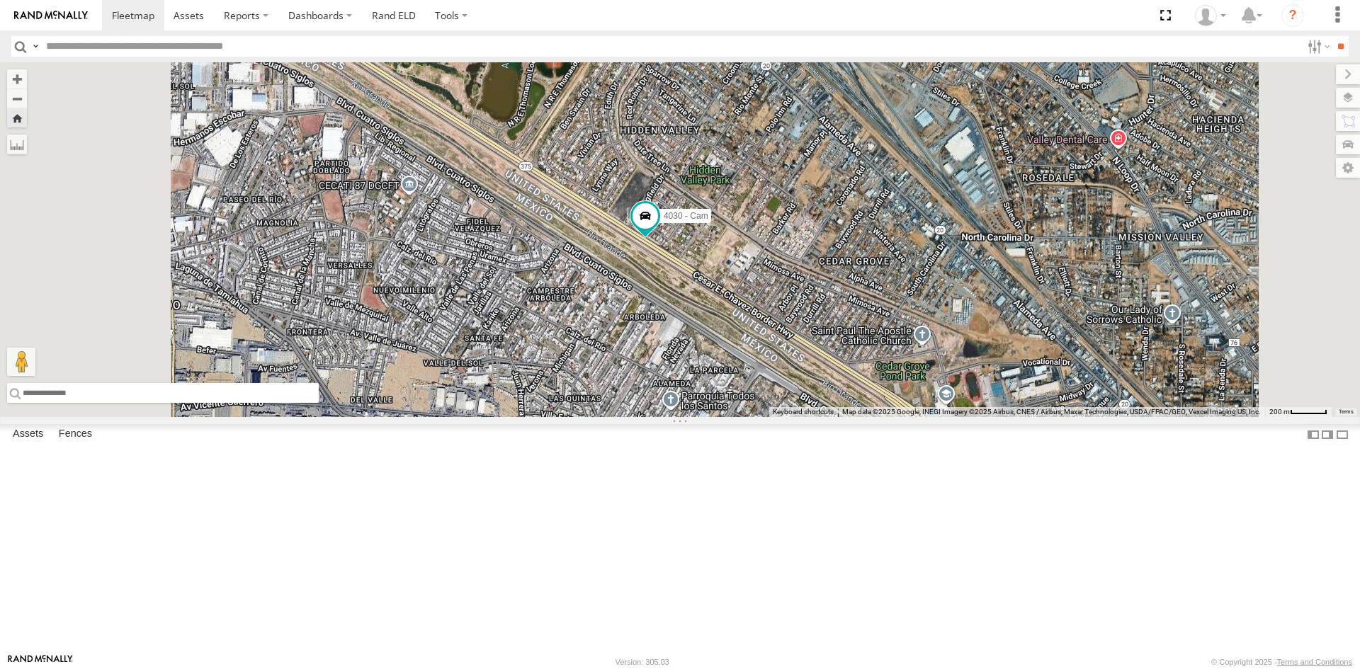
click at [319, 403] on input "text" at bounding box center [163, 393] width 312 height 20
paste input "**********"
type input "**********"
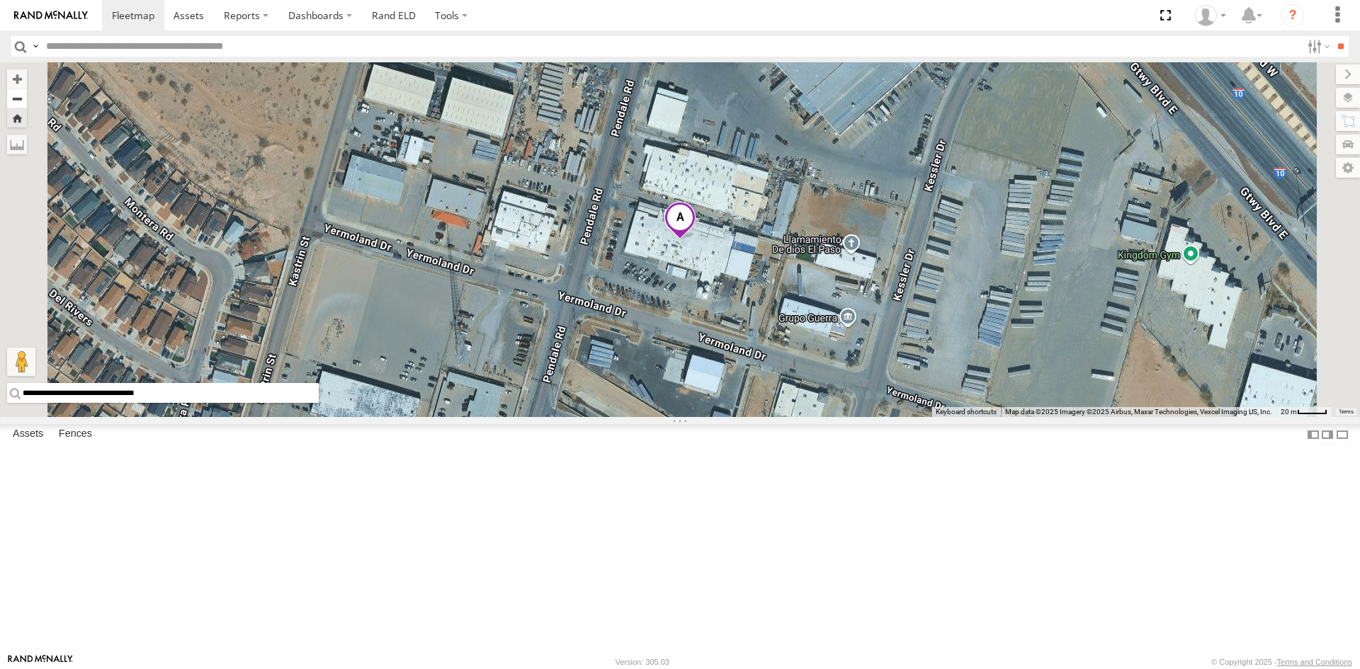
click at [27, 96] on button "Zoom out" at bounding box center [17, 99] width 20 height 20
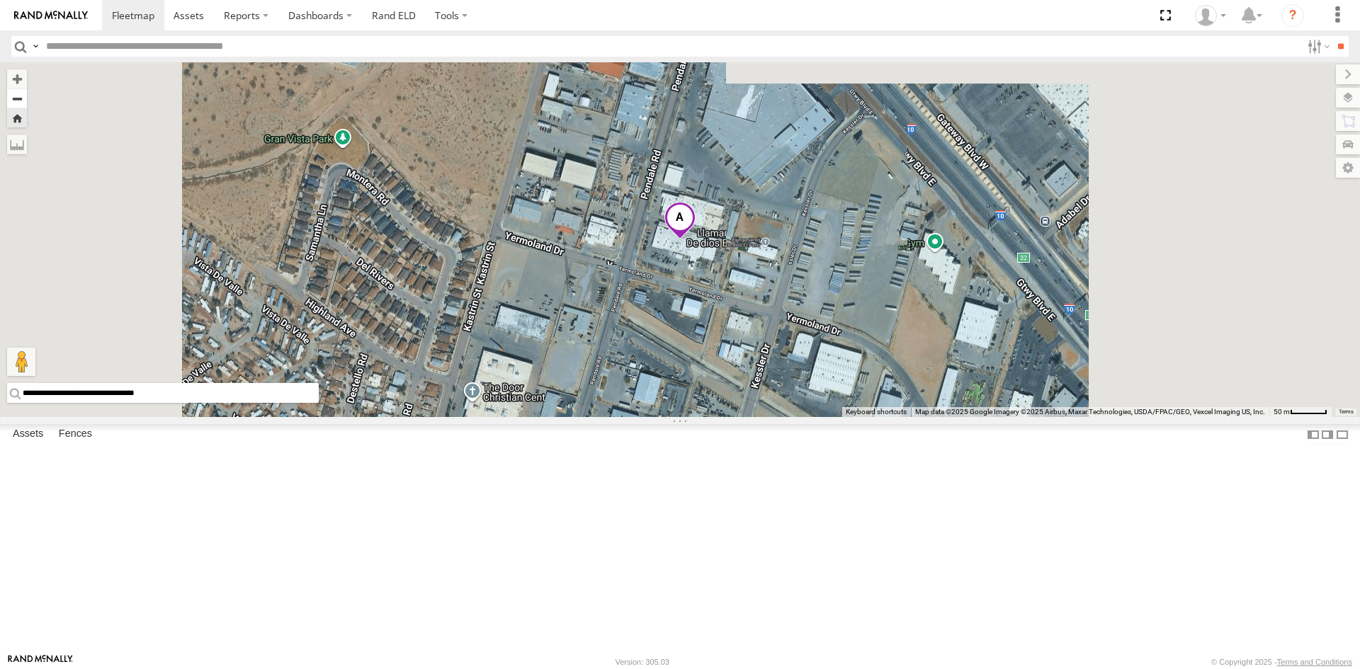
click at [27, 96] on button "Zoom out" at bounding box center [17, 99] width 20 height 20
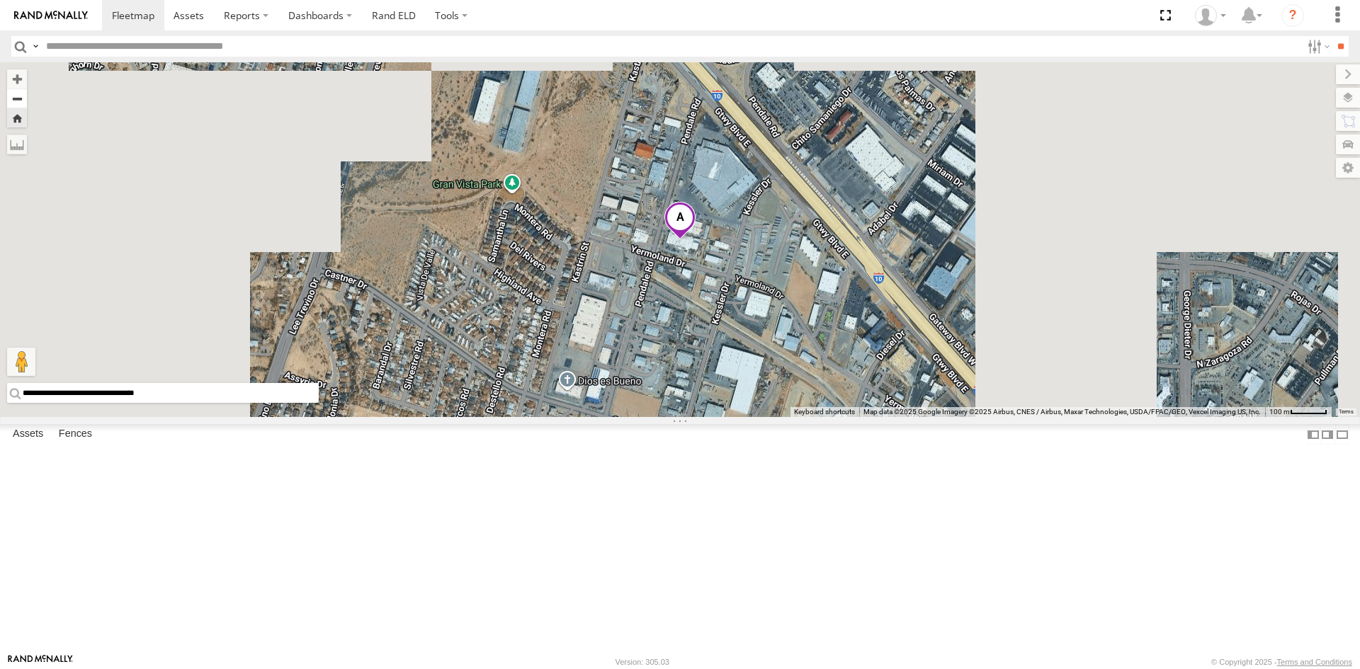
click at [27, 96] on button "Zoom out" at bounding box center [17, 99] width 20 height 20
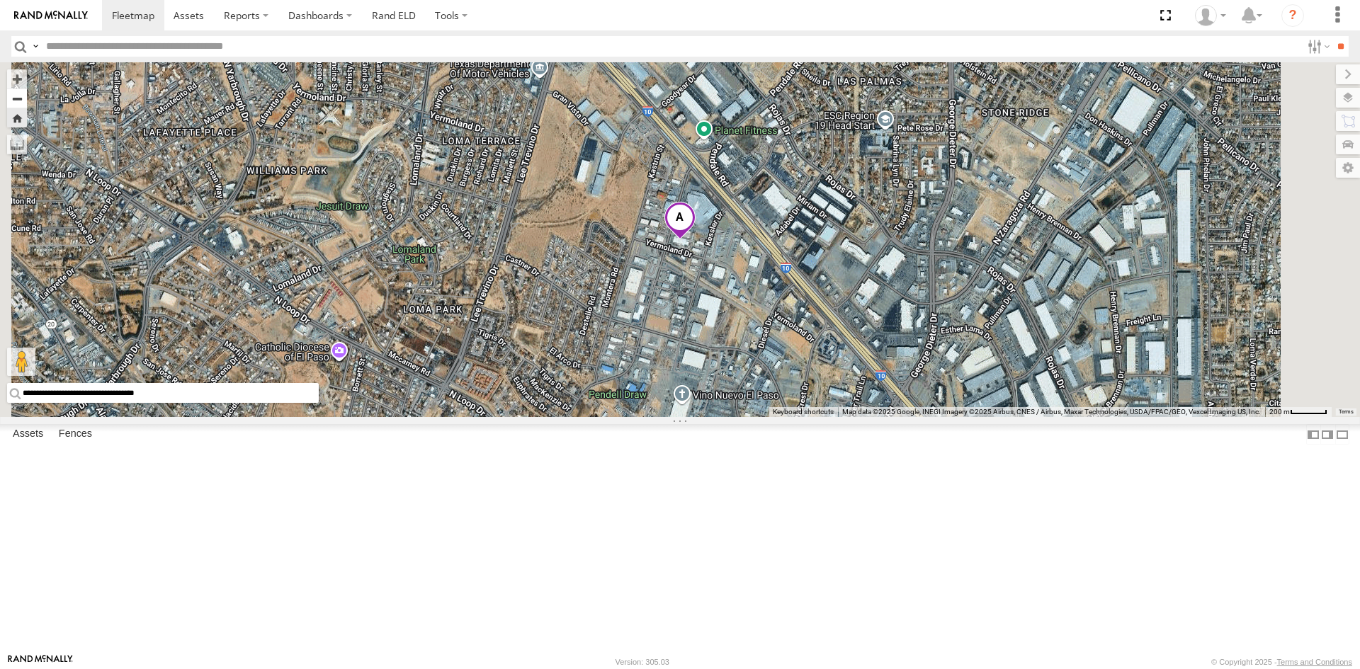
click at [27, 96] on button "Zoom out" at bounding box center [17, 99] width 20 height 20
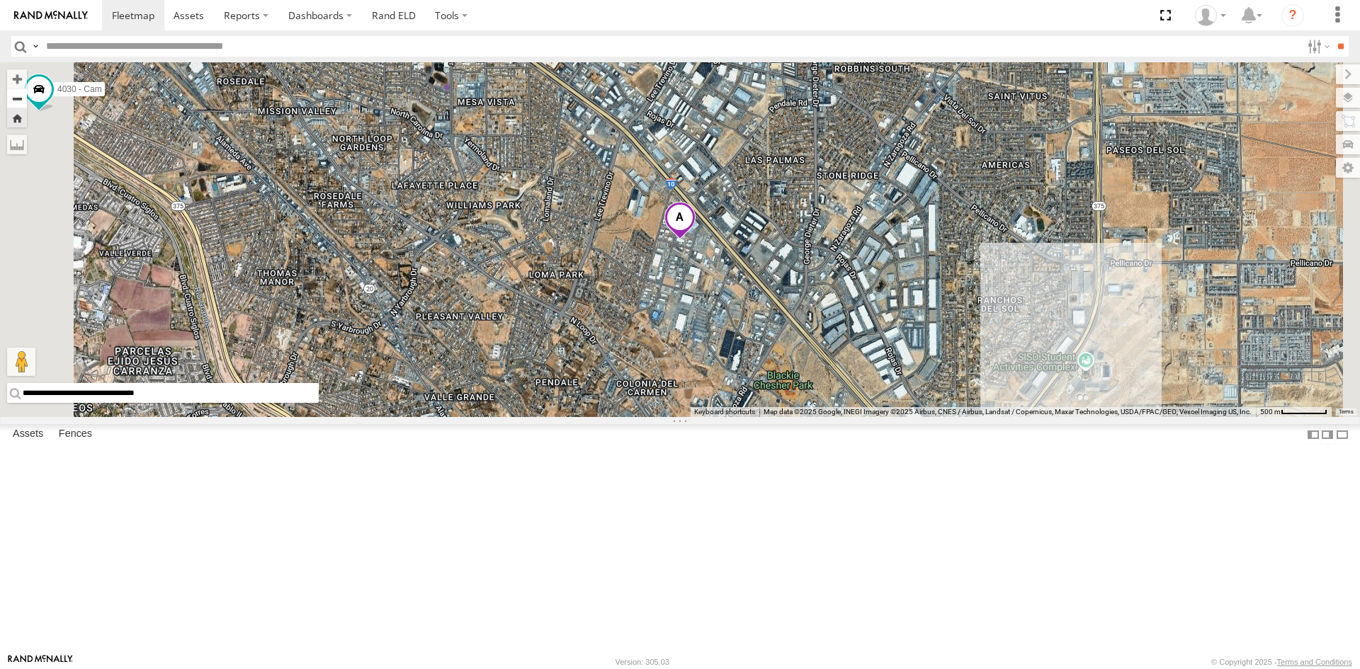
click at [27, 96] on button "Zoom out" at bounding box center [17, 99] width 20 height 20
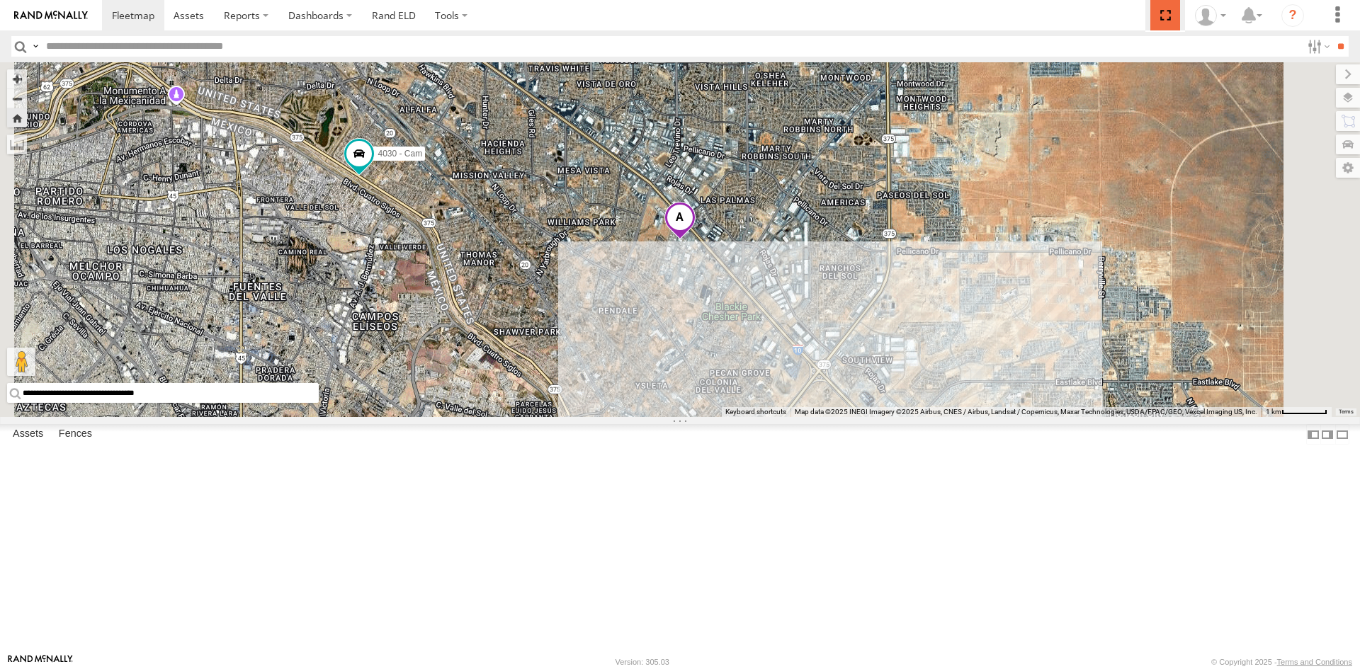
click at [1170, 16] on span at bounding box center [1164, 15] width 29 height 30
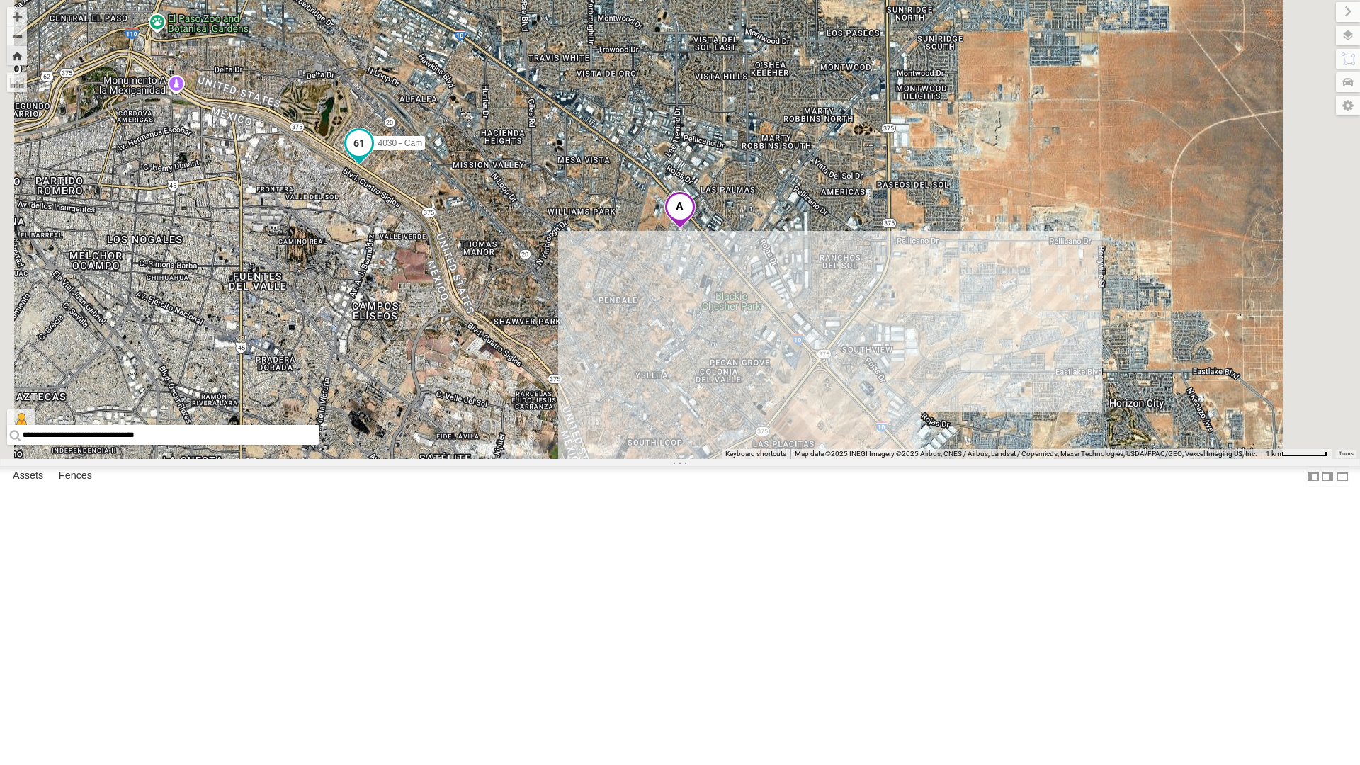
click at [372, 156] on span at bounding box center [358, 142] width 25 height 25
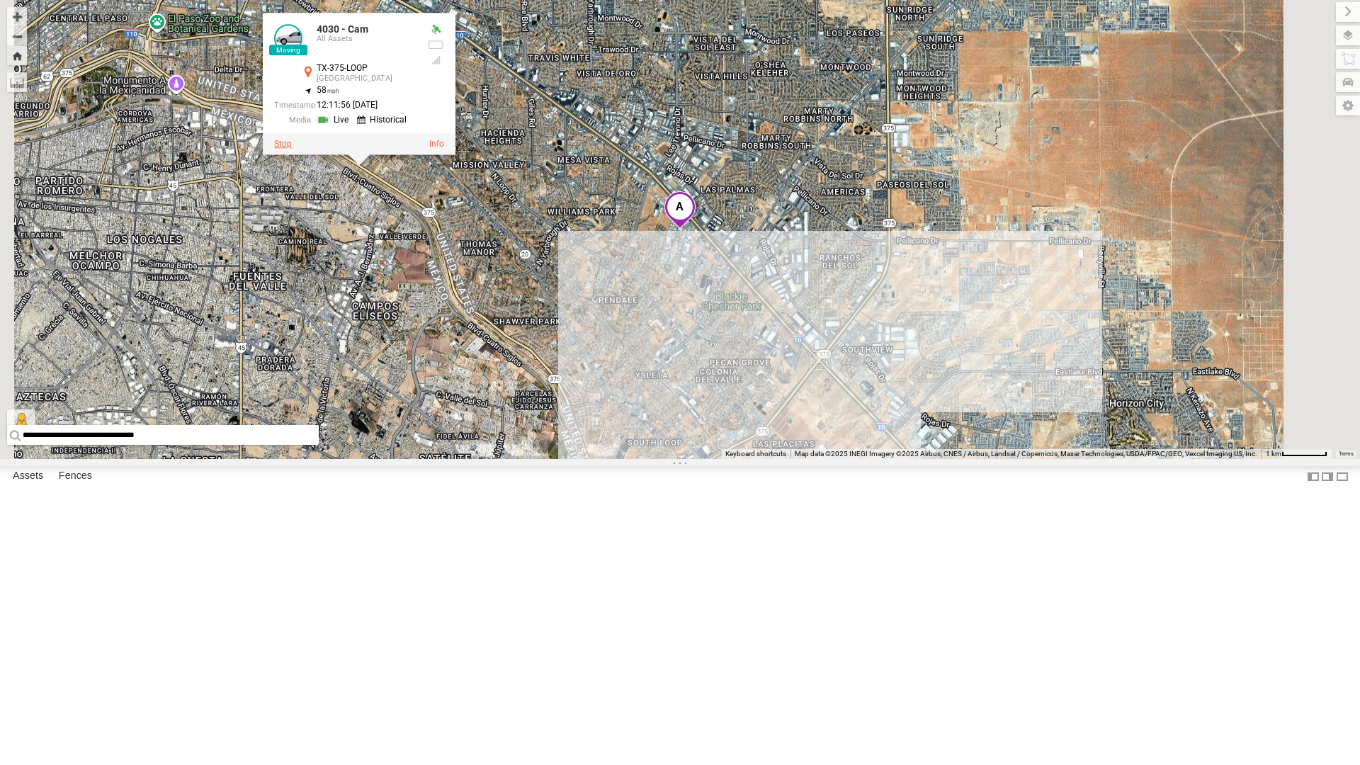
click at [292, 149] on label at bounding box center [283, 145] width 18 height 10
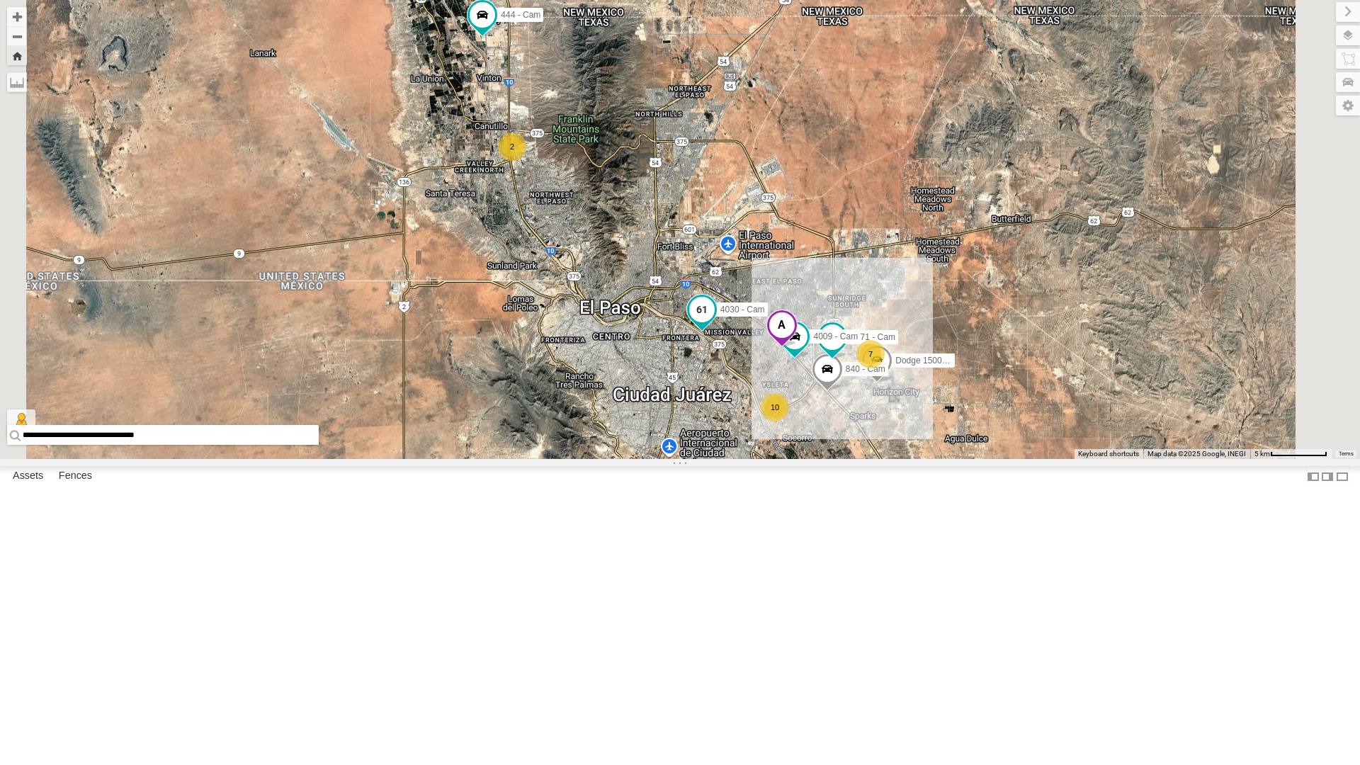
click at [715, 322] on span at bounding box center [701, 309] width 25 height 25
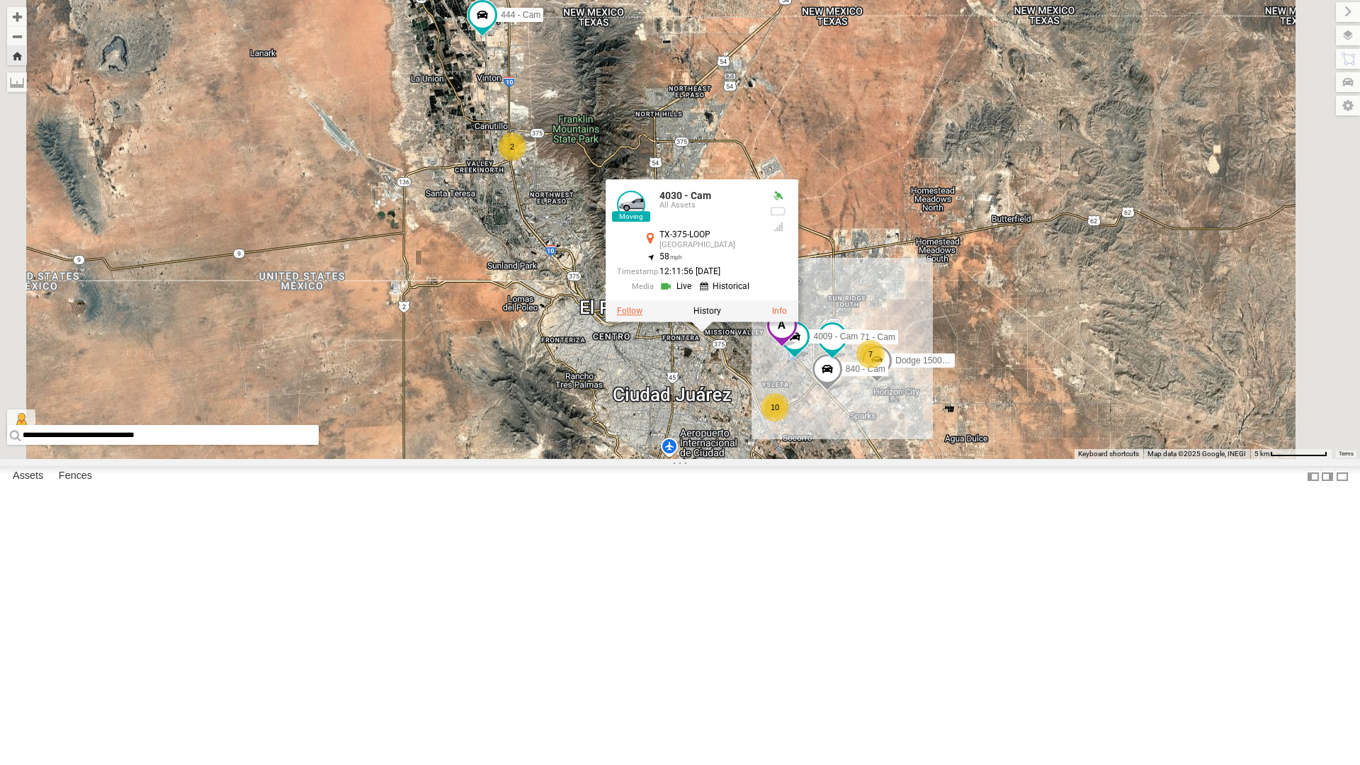
click at [642, 316] on label at bounding box center [629, 311] width 25 height 10
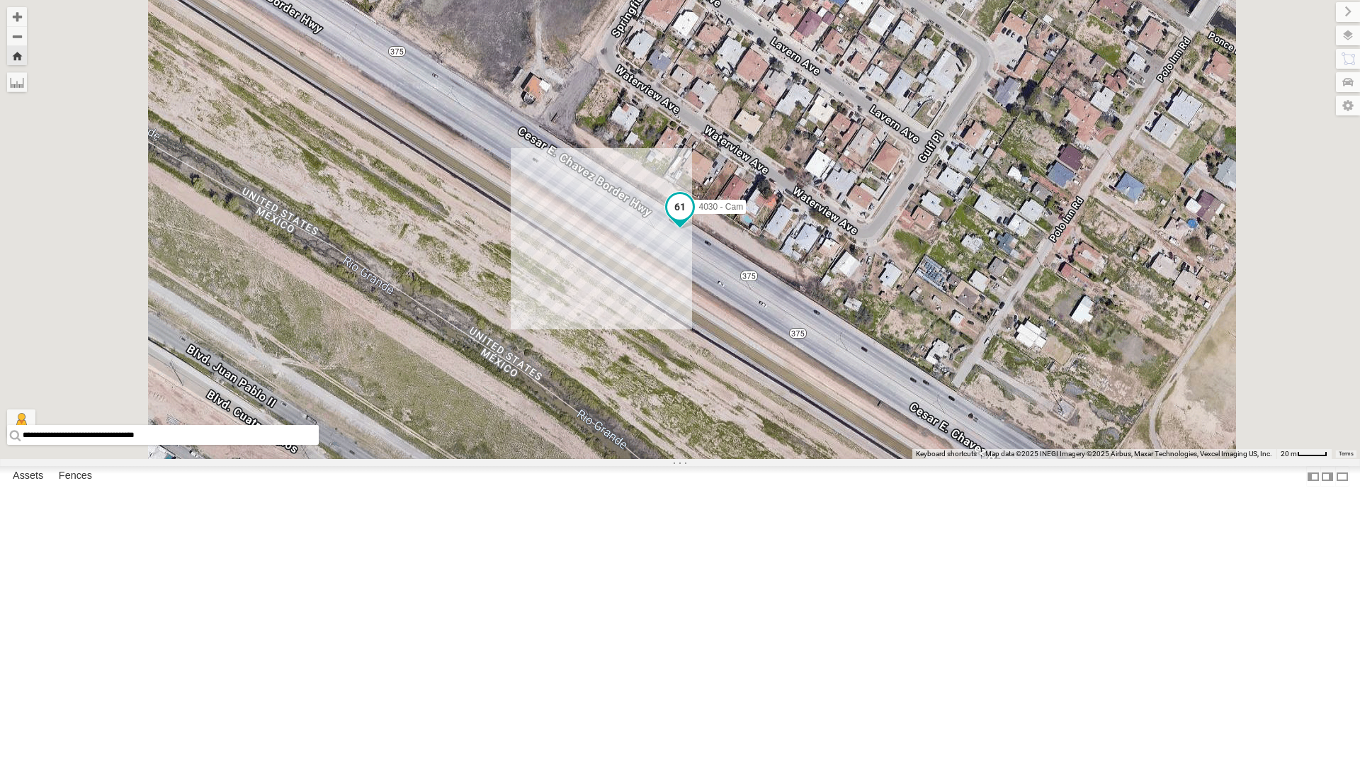
click at [693, 220] on span at bounding box center [679, 206] width 25 height 25
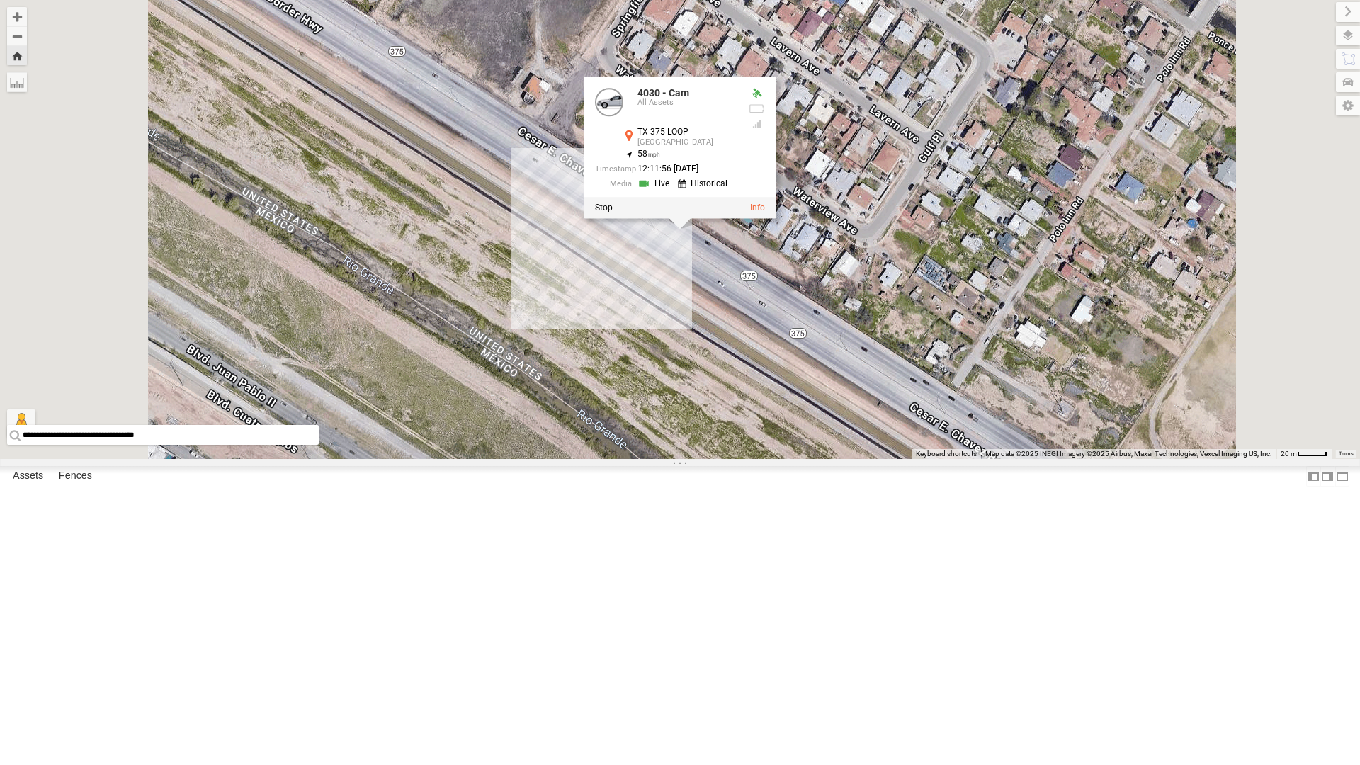
click at [673, 190] on link at bounding box center [655, 183] width 36 height 13
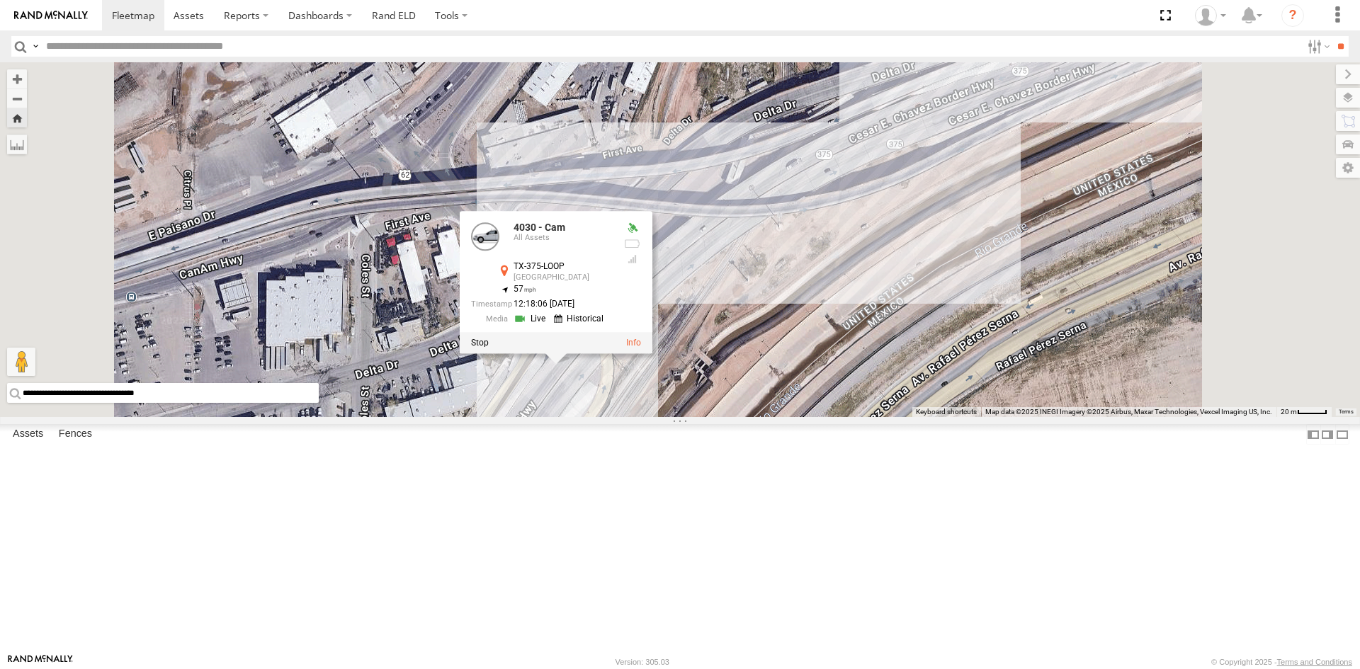
click at [933, 417] on div "4030 - Cam 4030 - Cam All Assets TX-375-LOOP El Paso 31.75931 , -106.46928 57 1…" at bounding box center [680, 239] width 1360 height 355
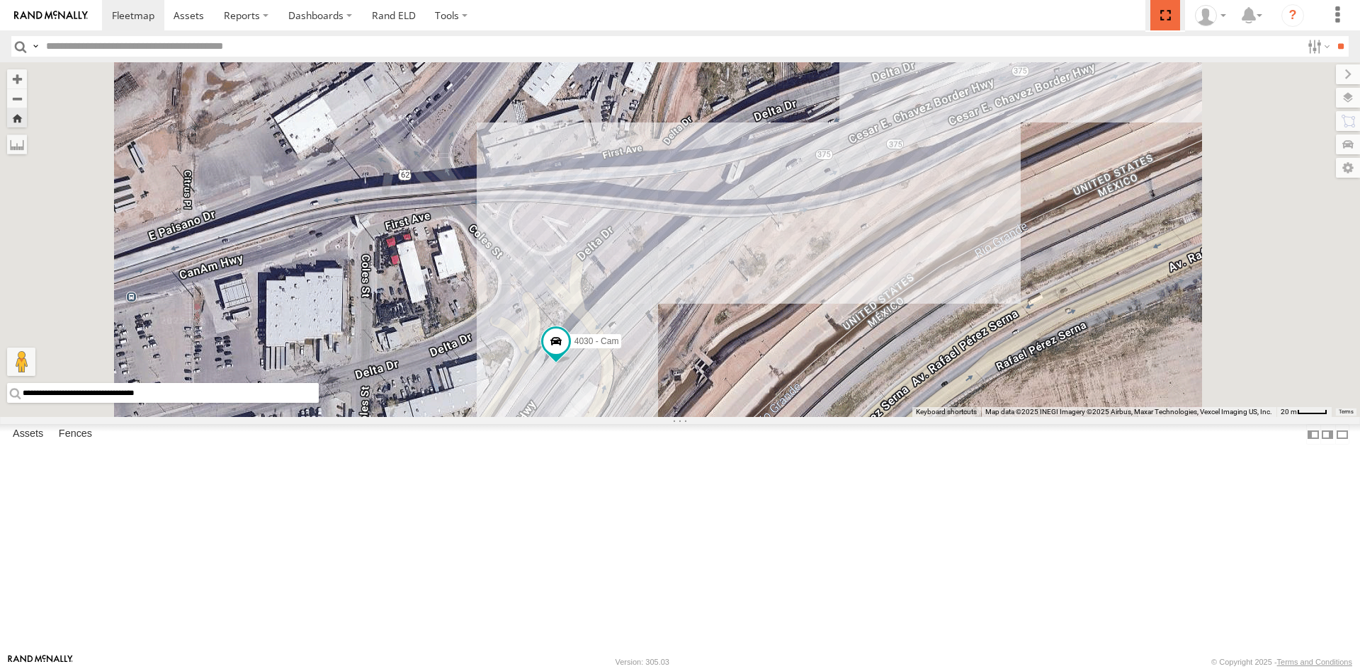
click at [1165, 15] on span at bounding box center [1164, 15] width 29 height 30
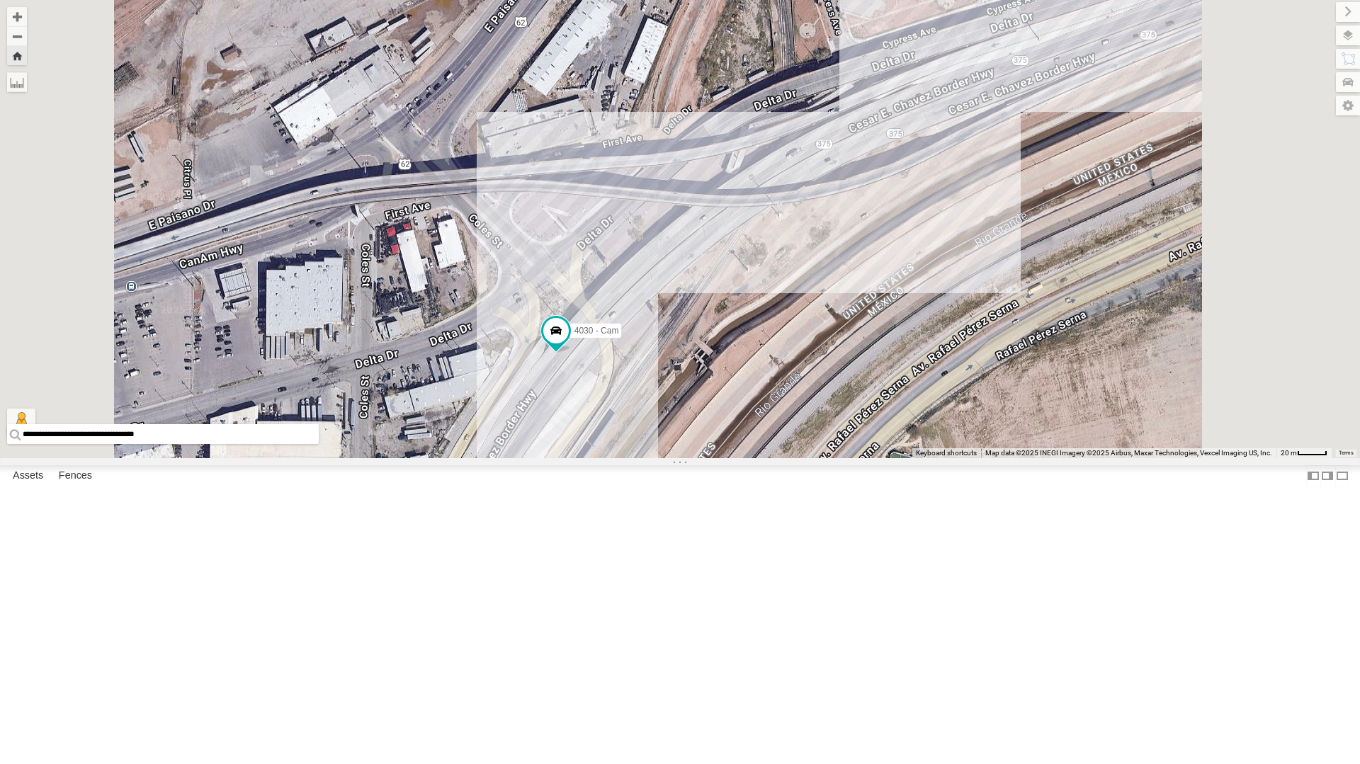
click at [27, 56] on button "Zoom Home" at bounding box center [17, 55] width 20 height 19
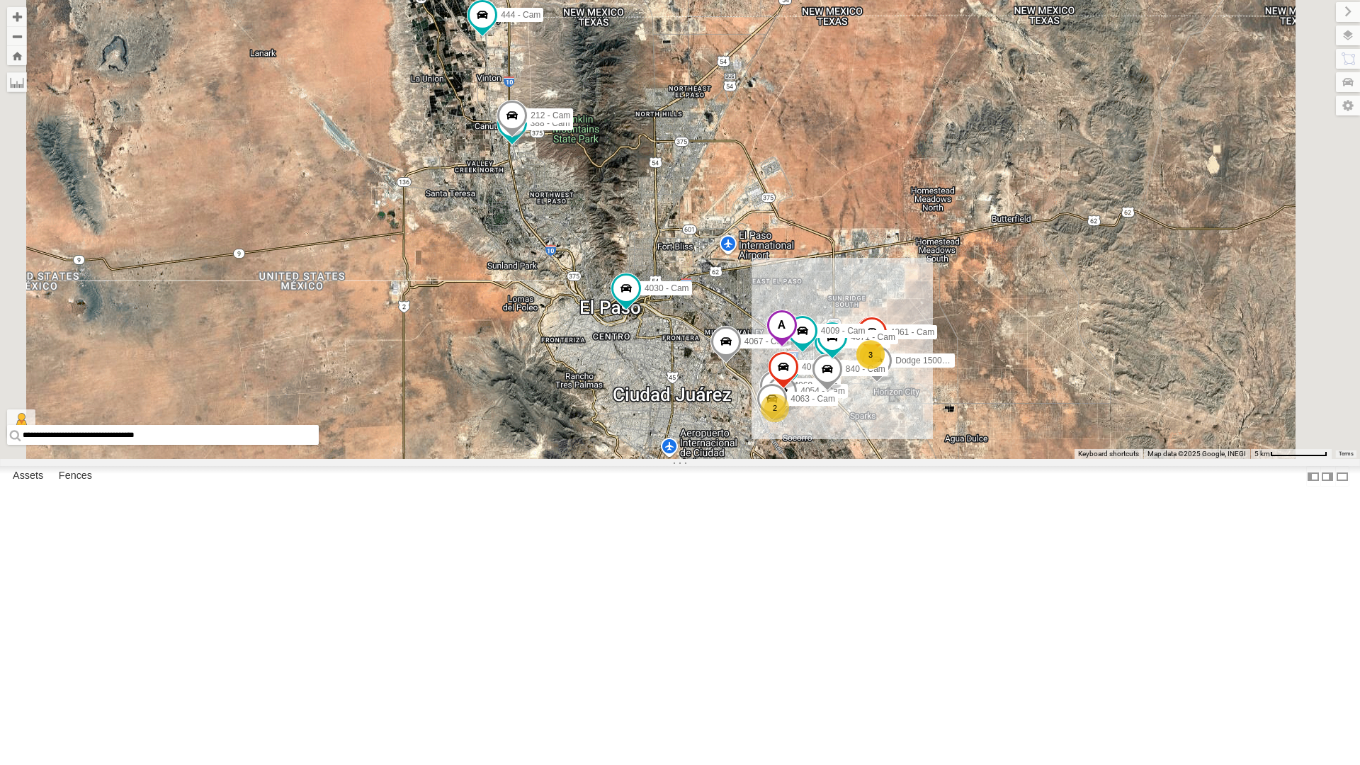
click at [0, 0] on div "4030 - Cam" at bounding box center [0, 0] width 0 height 0
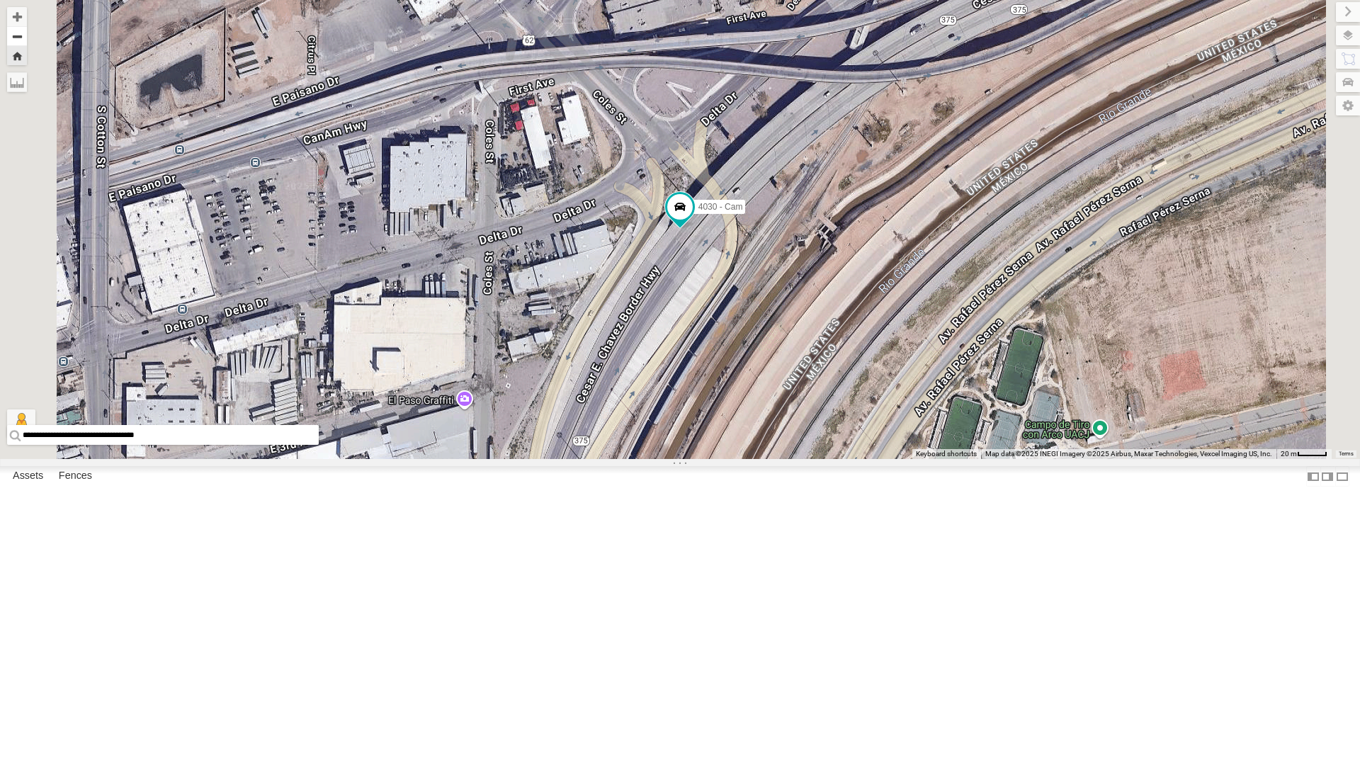
click at [27, 34] on button "Zoom out" at bounding box center [17, 36] width 20 height 20
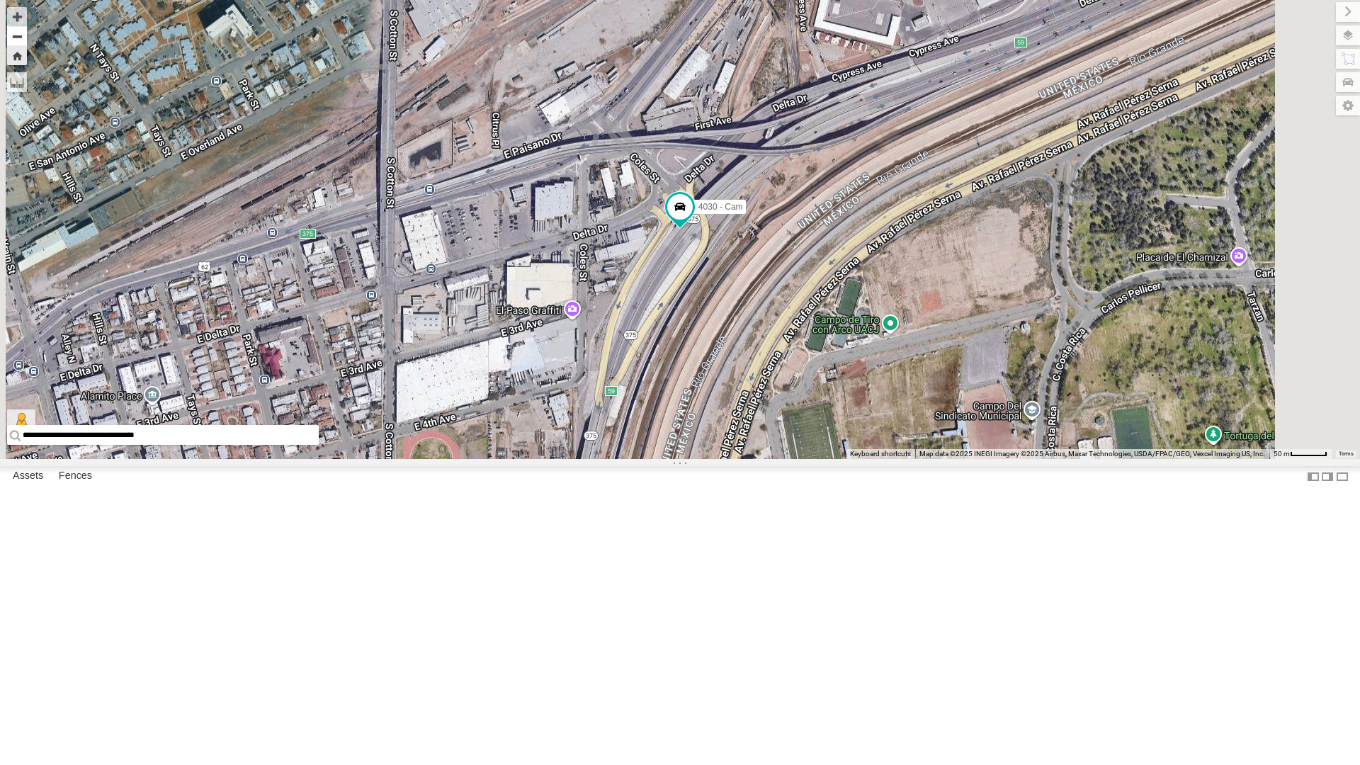
click at [27, 34] on button "Zoom out" at bounding box center [17, 36] width 20 height 20
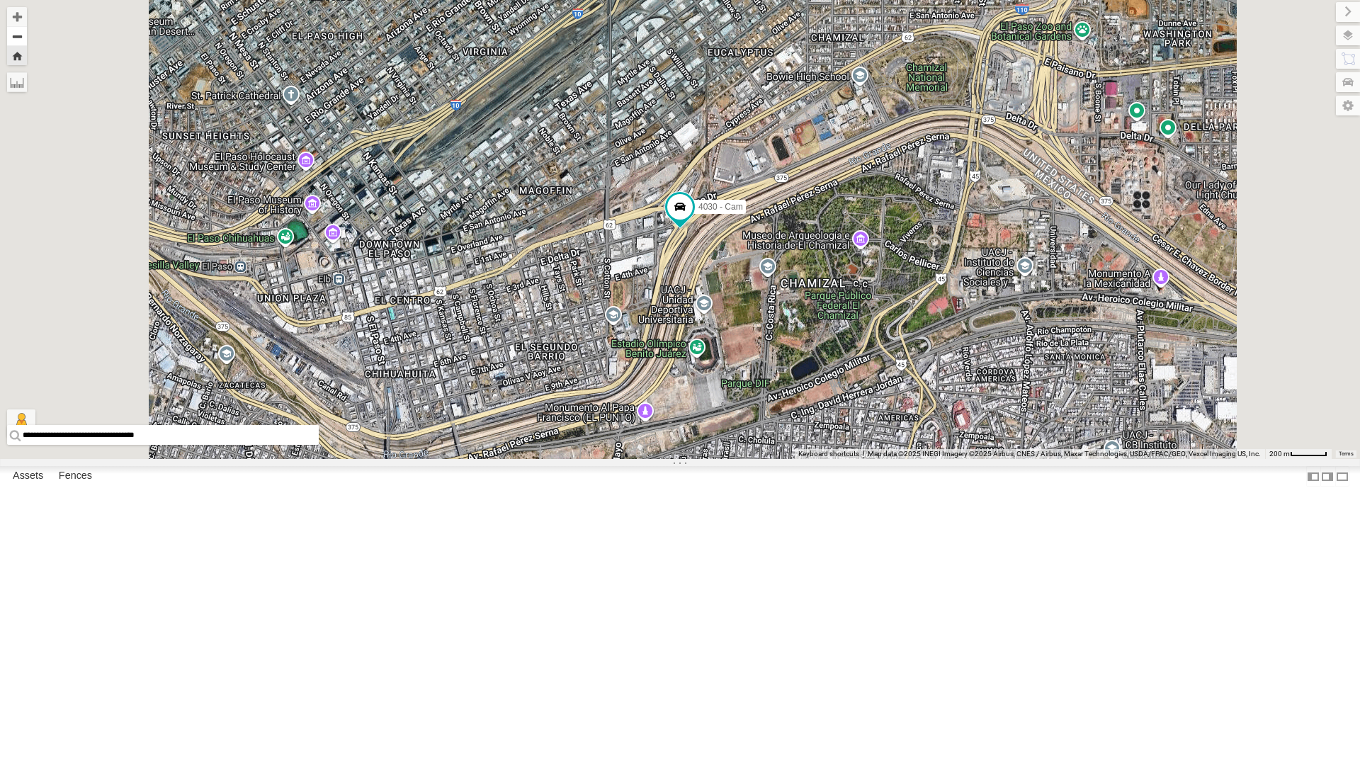
click at [27, 34] on button "Zoom out" at bounding box center [17, 36] width 20 height 20
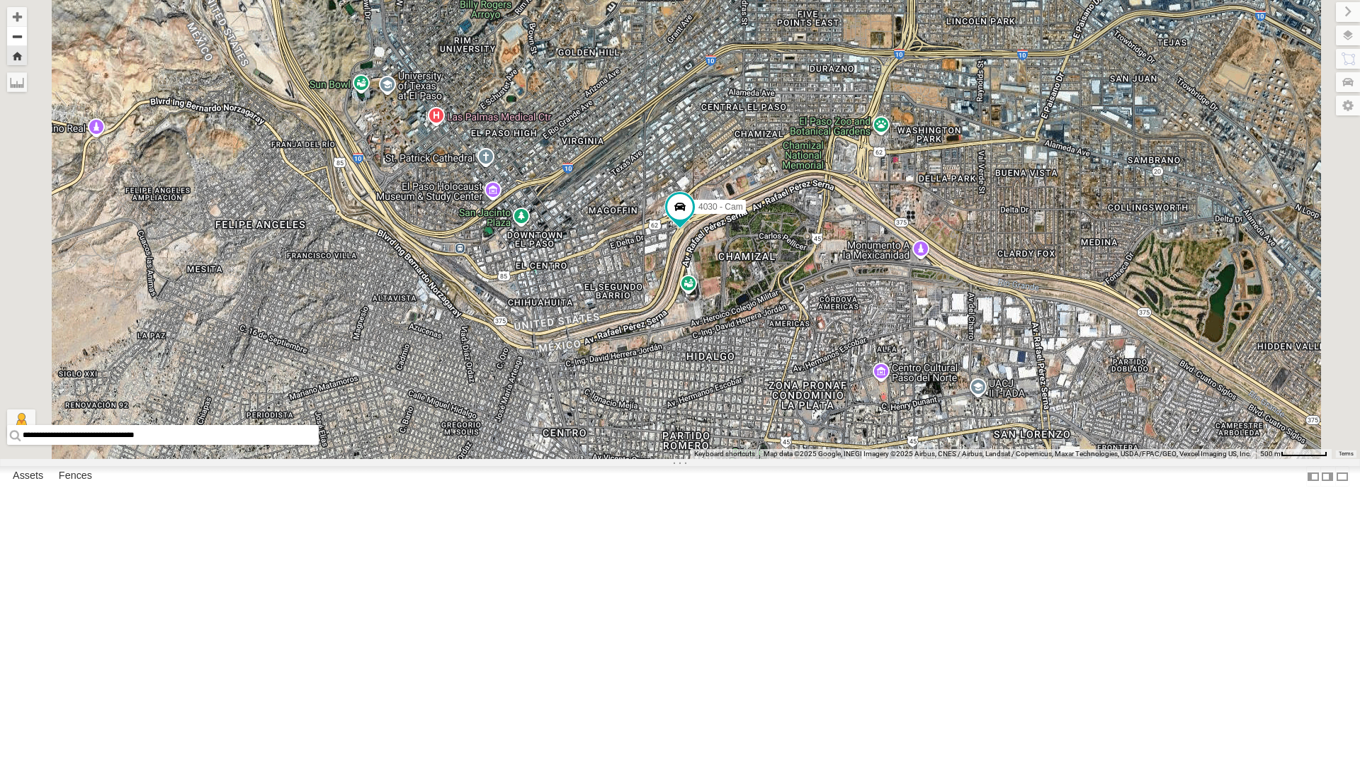
click at [27, 34] on button "Zoom out" at bounding box center [17, 36] width 20 height 20
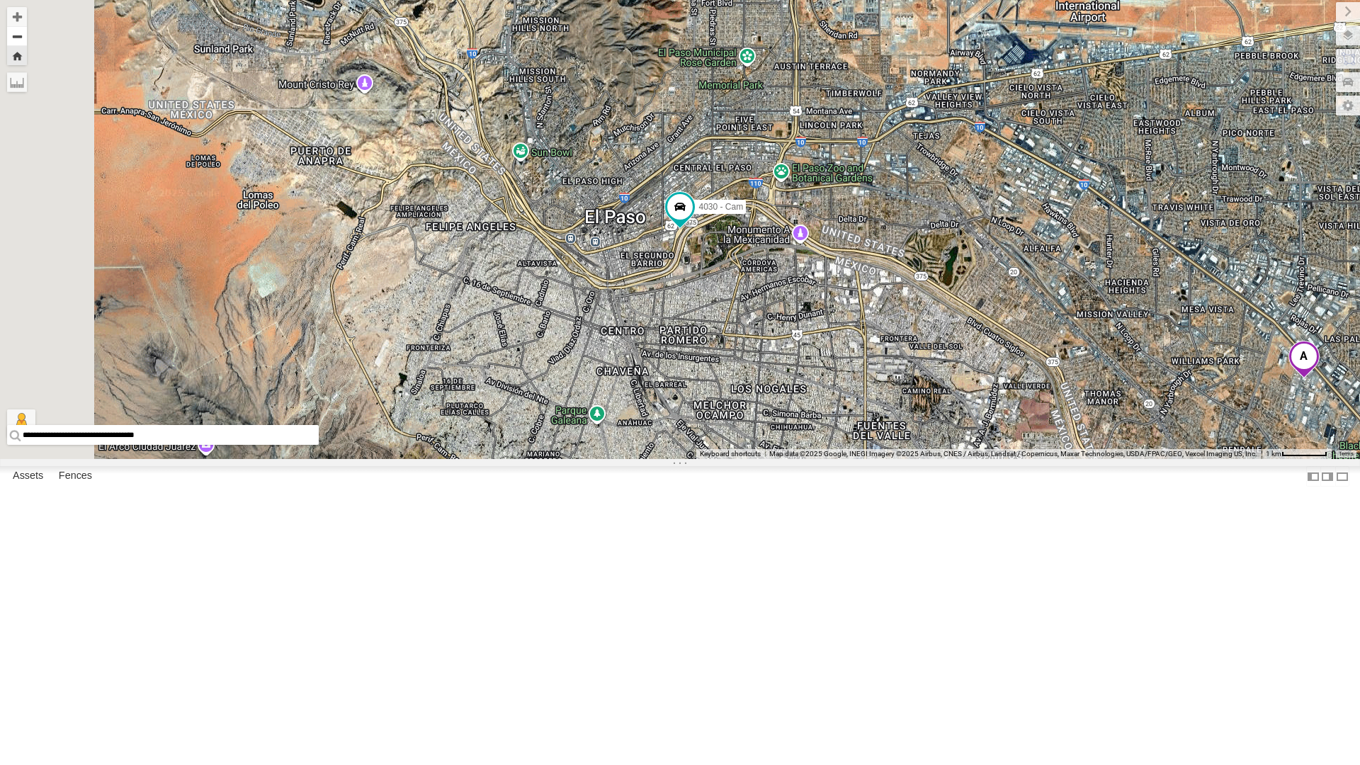
click at [27, 34] on button "Zoom out" at bounding box center [17, 36] width 20 height 20
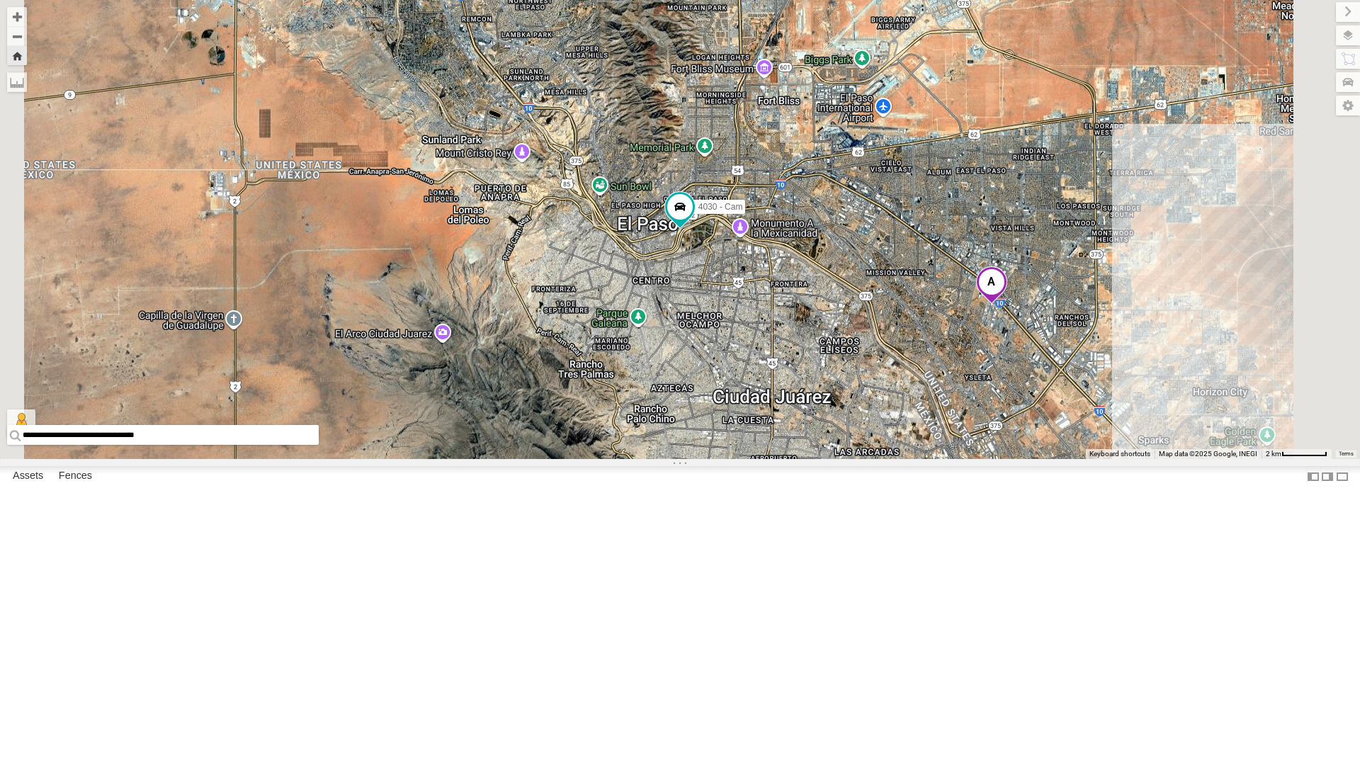
click at [0, 0] on div "4030 - Cam" at bounding box center [0, 0] width 0 height 0
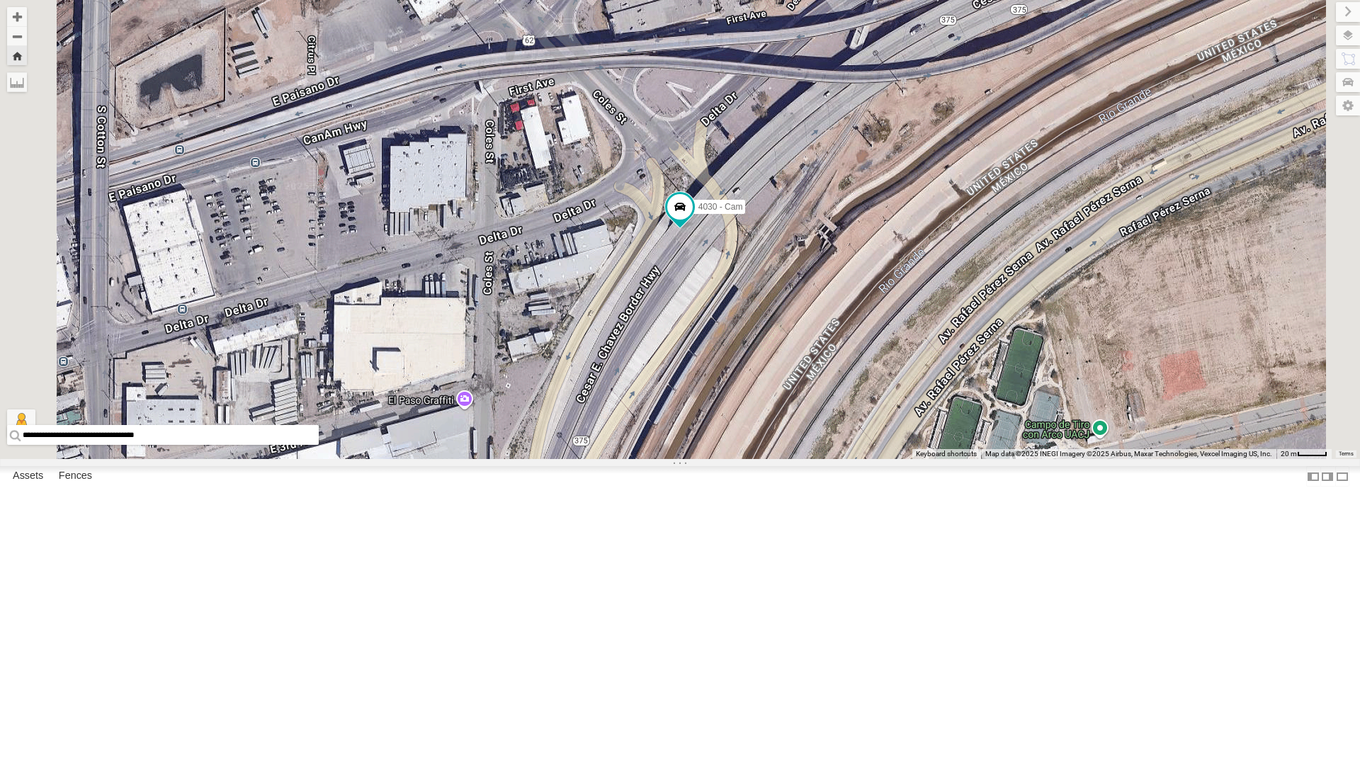
click at [0, 0] on div "4071 - Cam" at bounding box center [0, 0] width 0 height 0
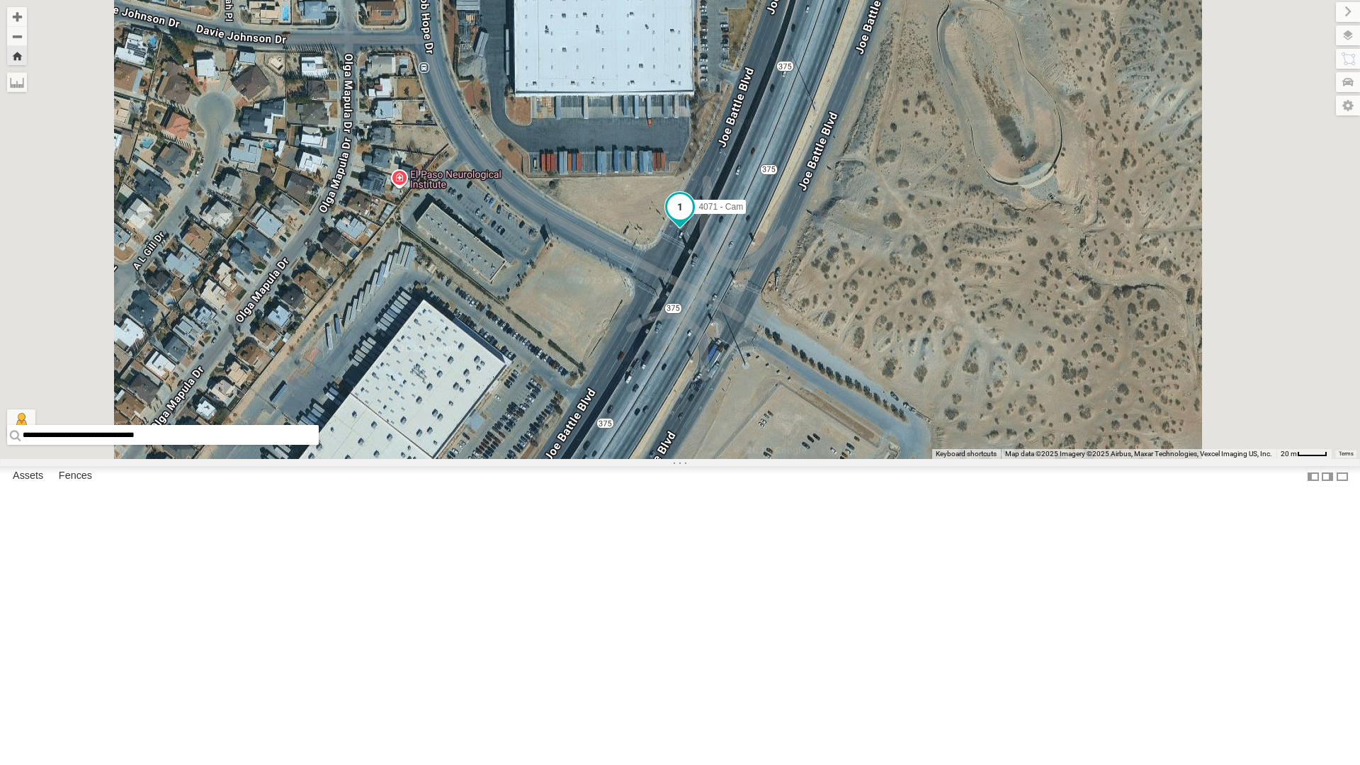
click at [693, 220] on span at bounding box center [679, 206] width 25 height 25
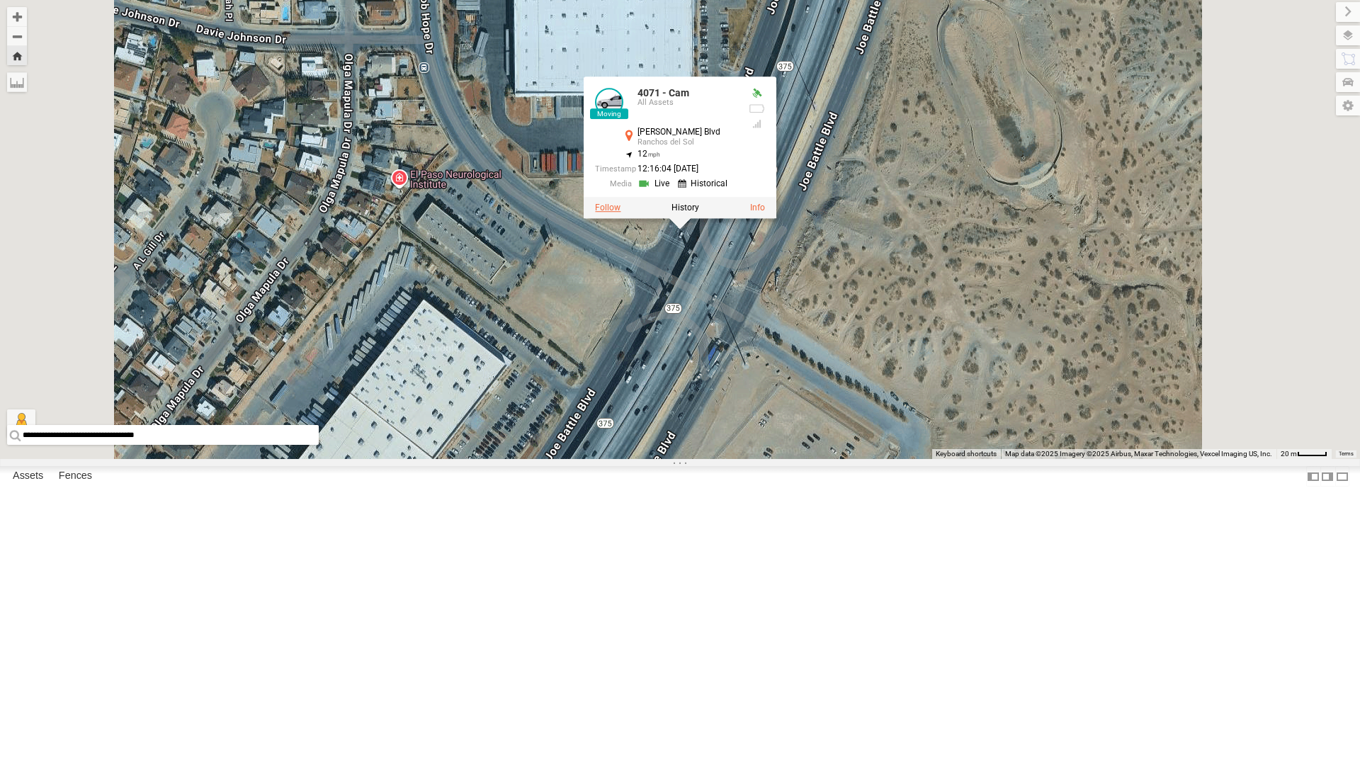
click at [620, 213] on label at bounding box center [607, 208] width 25 height 10
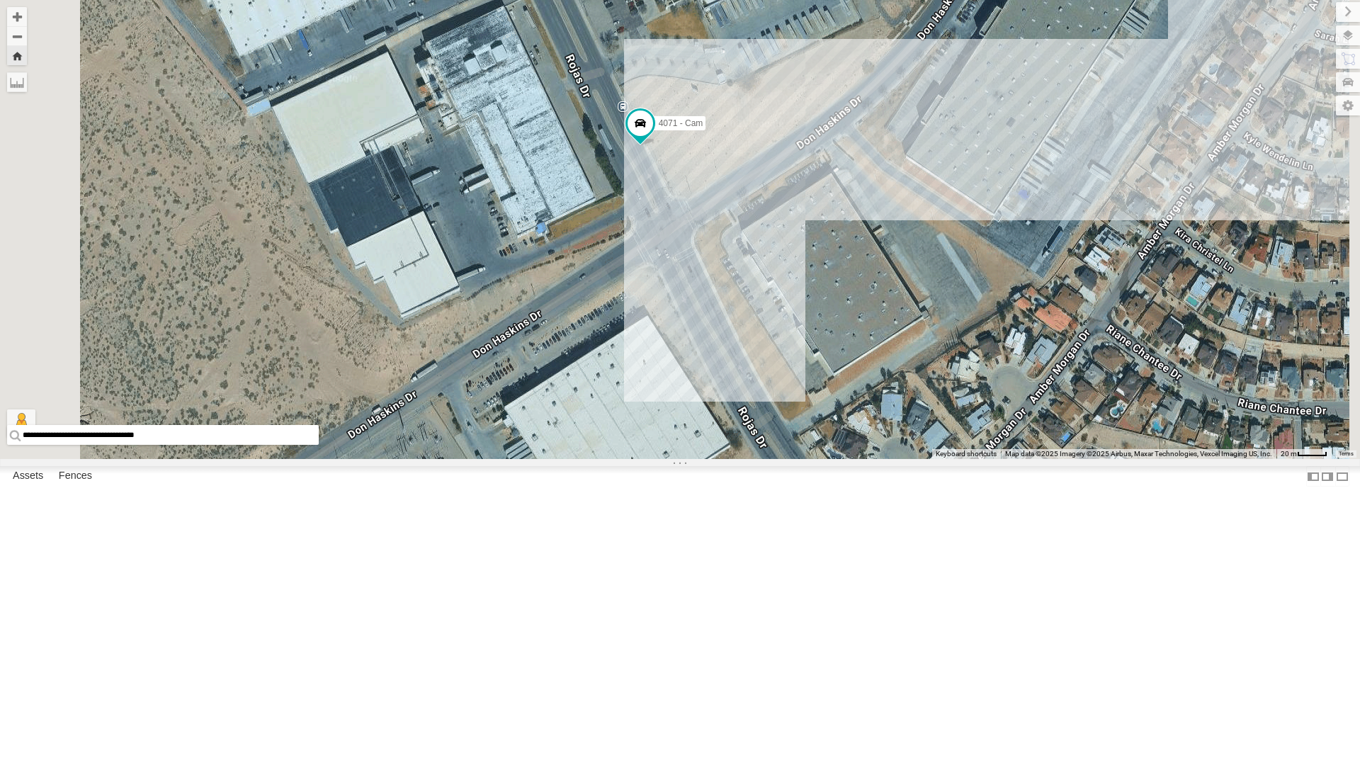
click at [0, 0] on div "4030 - Cam" at bounding box center [0, 0] width 0 height 0
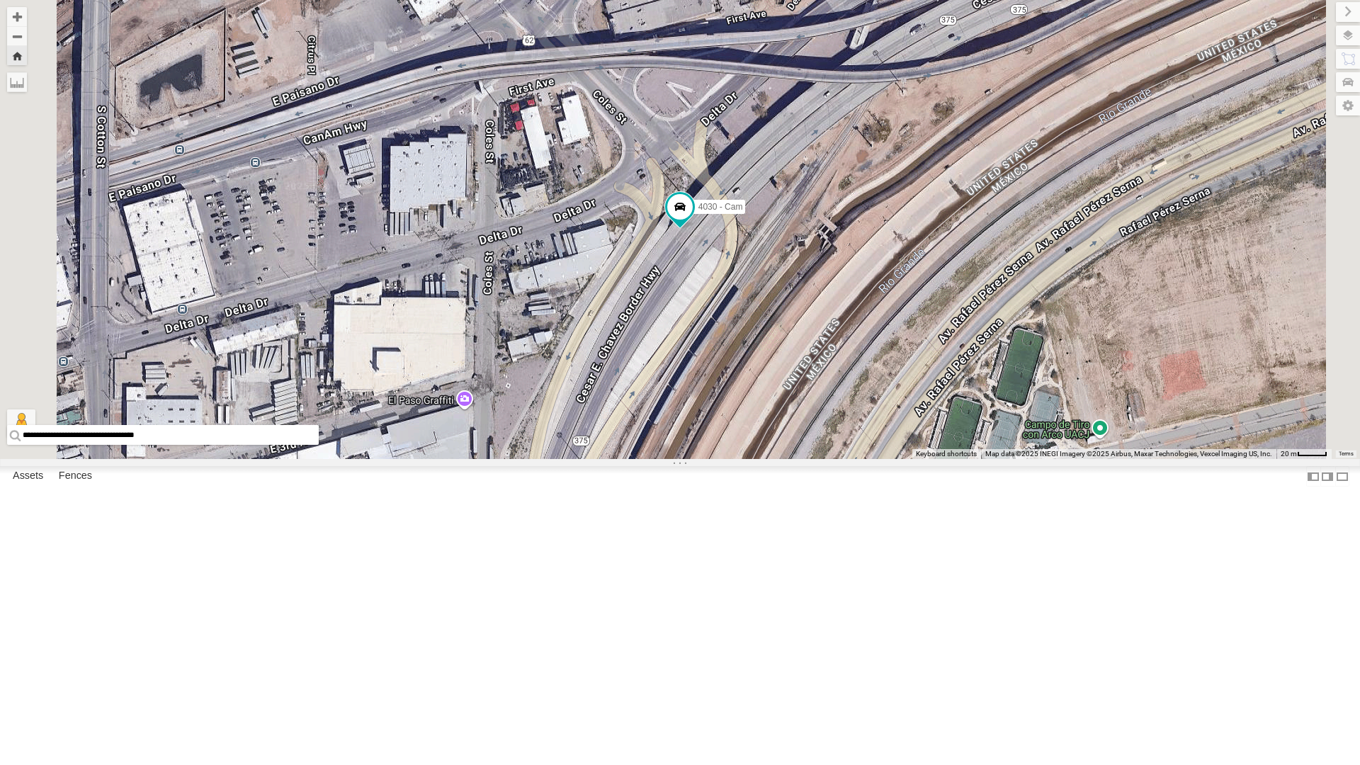
click at [0, 0] on div "4054 - Cam All Assets" at bounding box center [0, 0] width 0 height 0
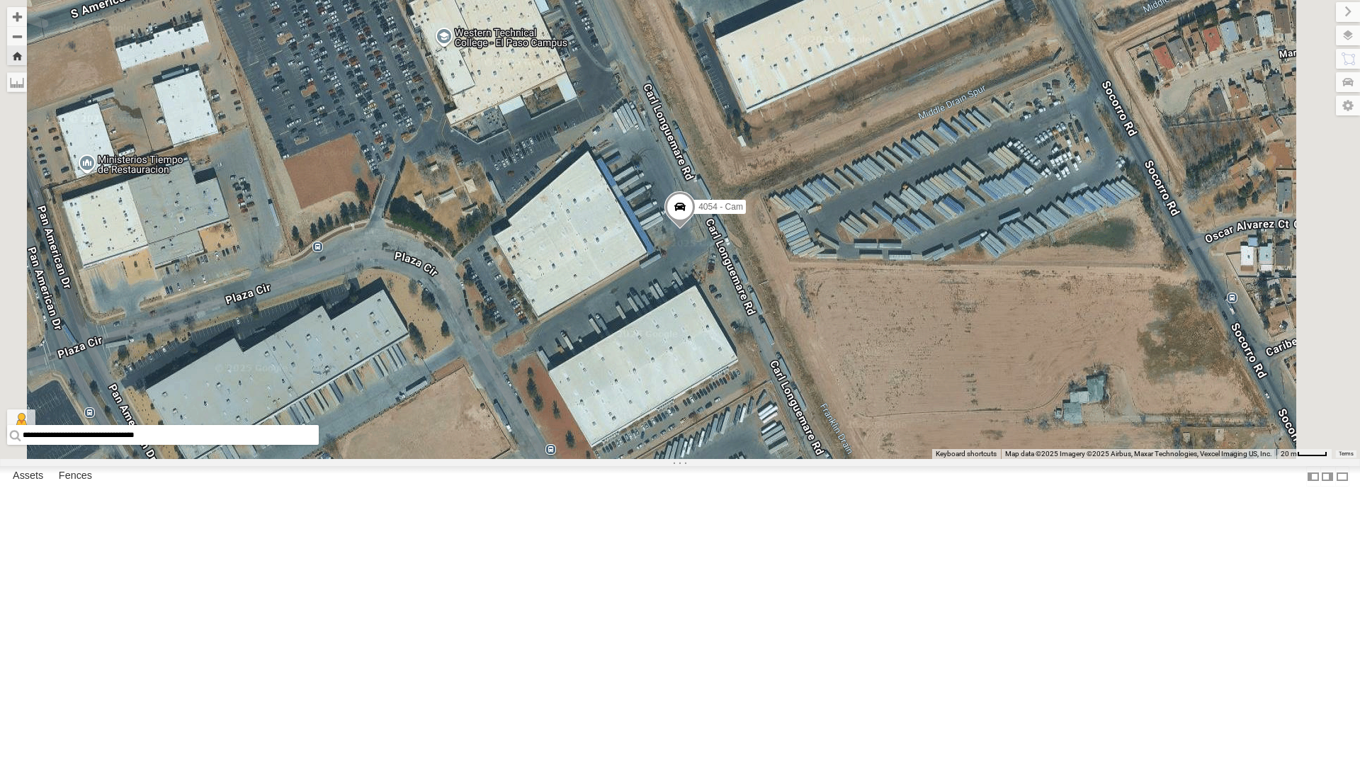
click at [695, 229] on span at bounding box center [679, 210] width 31 height 38
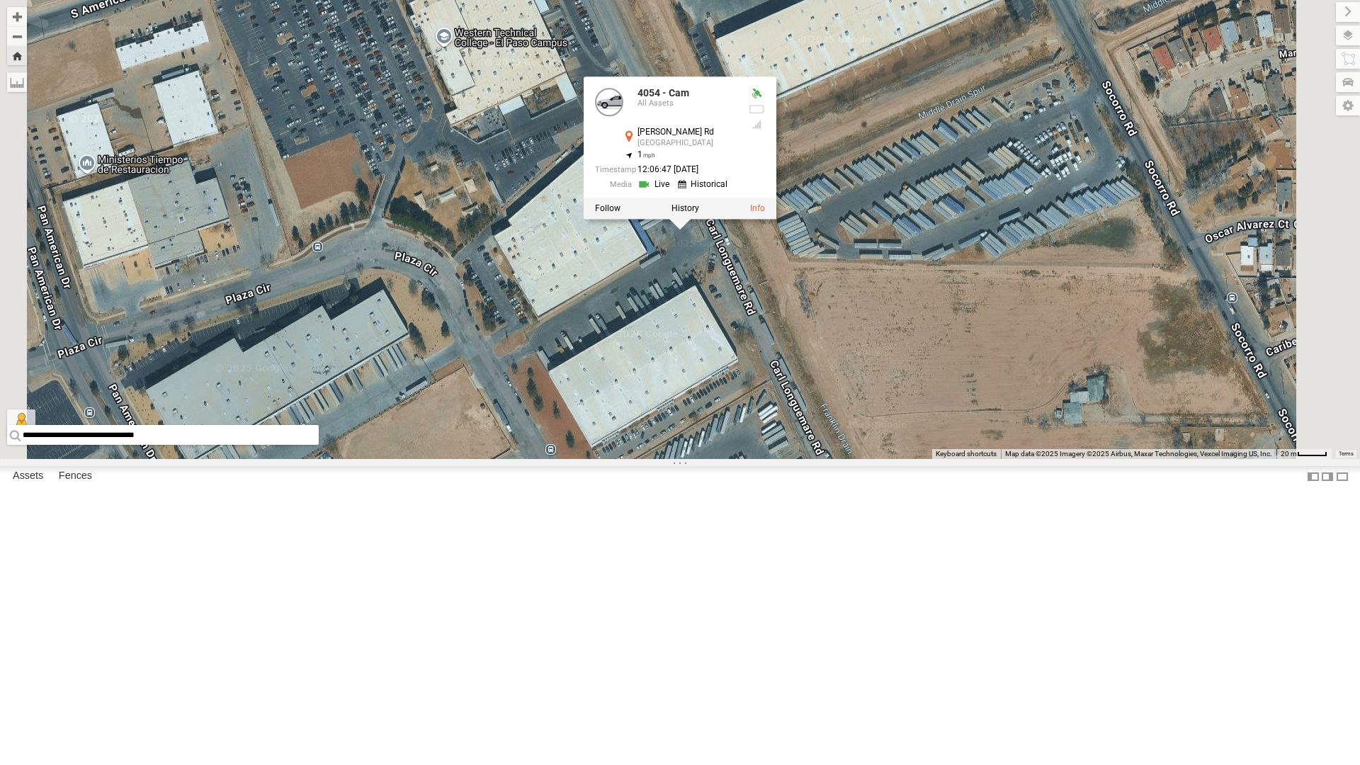
click at [0, 0] on div "4044 - Cam" at bounding box center [0, 0] width 0 height 0
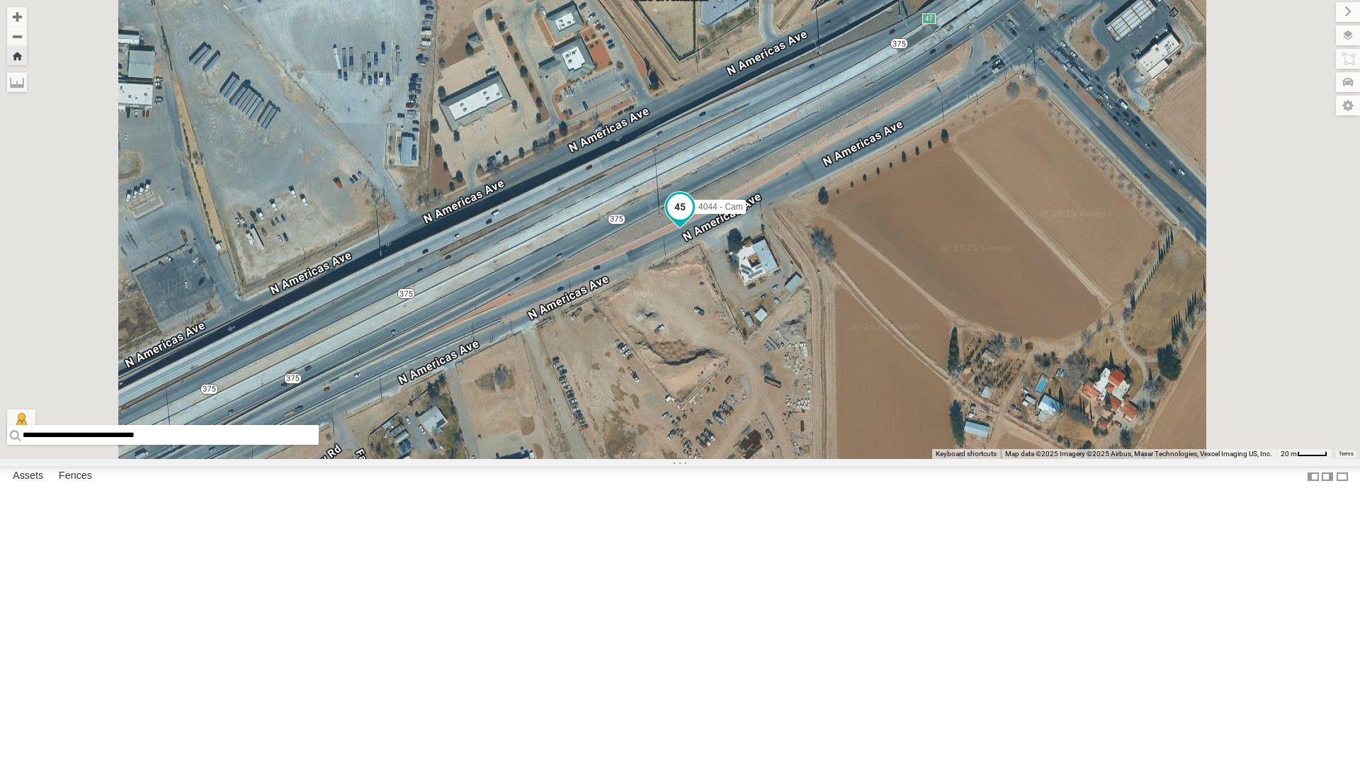
click at [693, 220] on span at bounding box center [679, 206] width 25 height 25
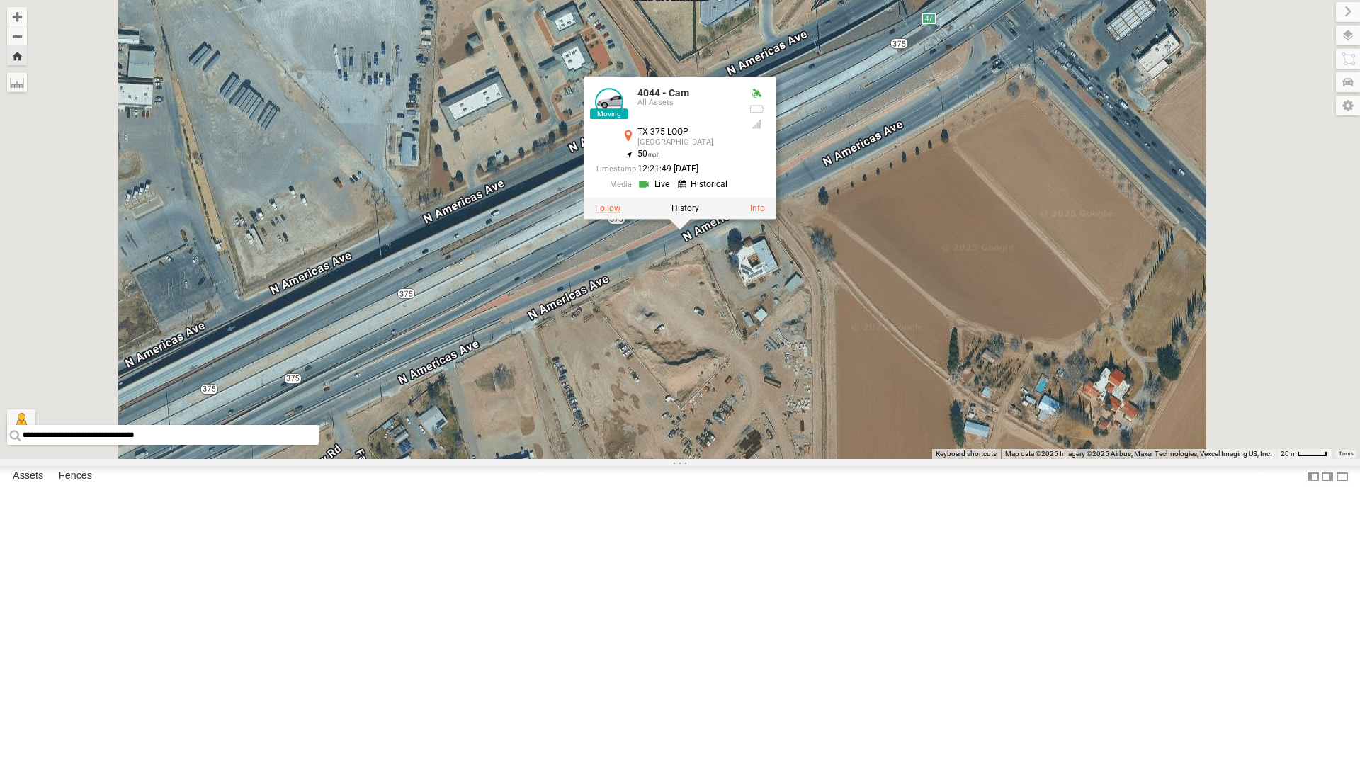
click at [620, 213] on label at bounding box center [607, 208] width 25 height 10
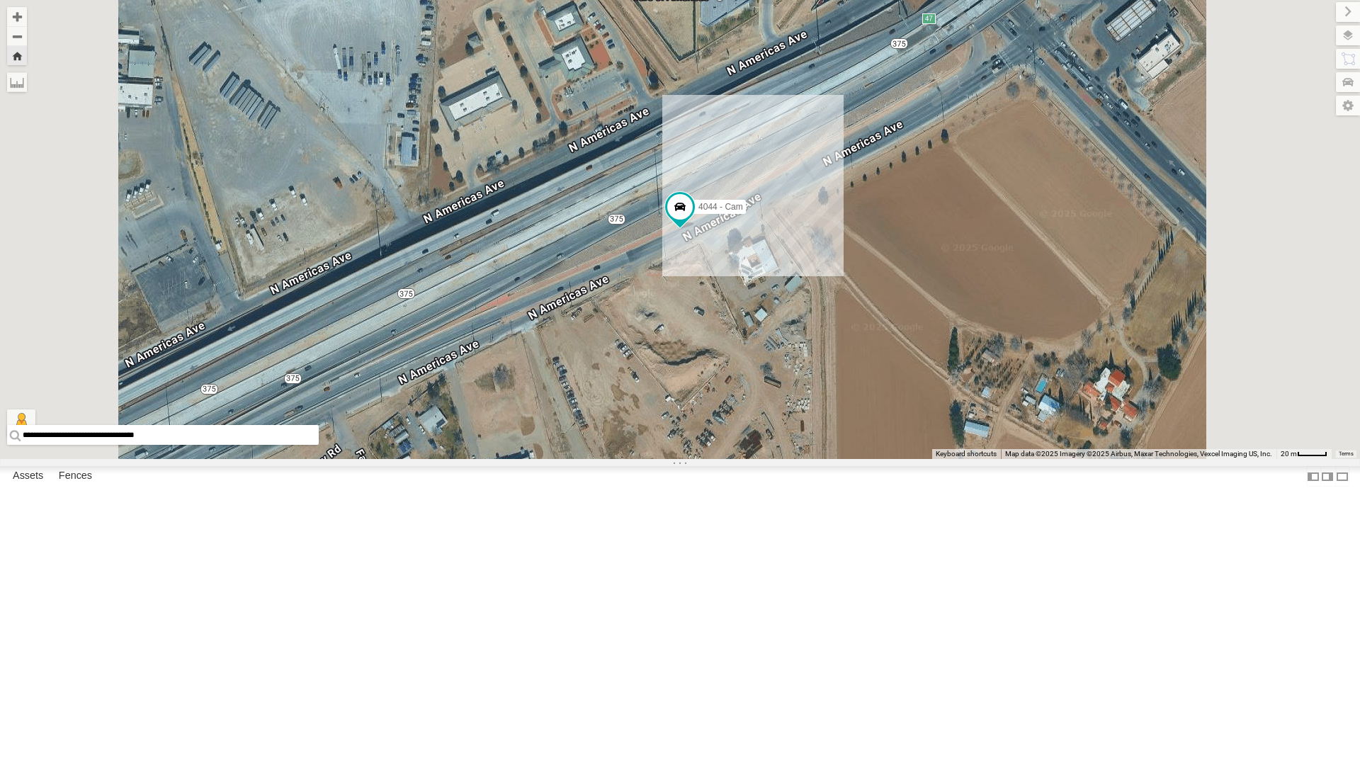
click at [0, 0] on div "4067 - Cam" at bounding box center [0, 0] width 0 height 0
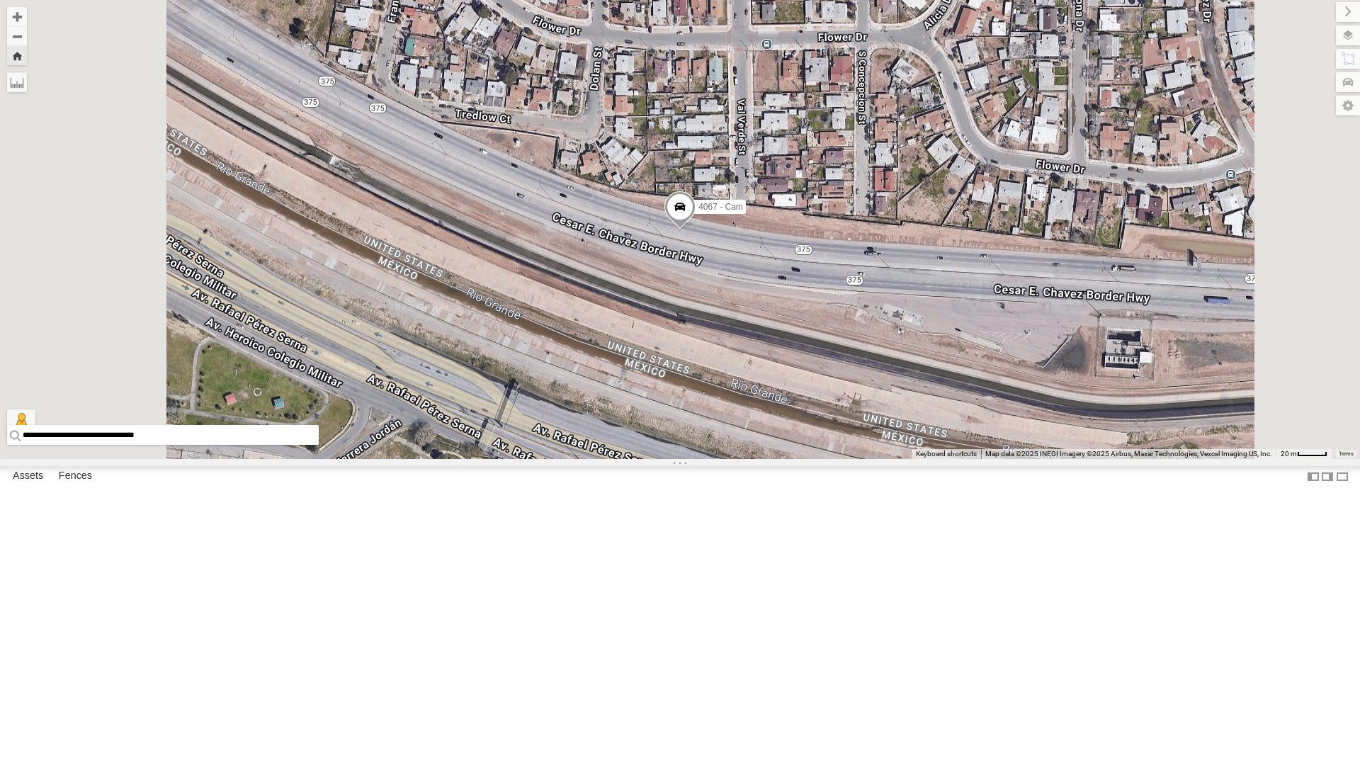
click at [695, 229] on span at bounding box center [679, 210] width 31 height 38
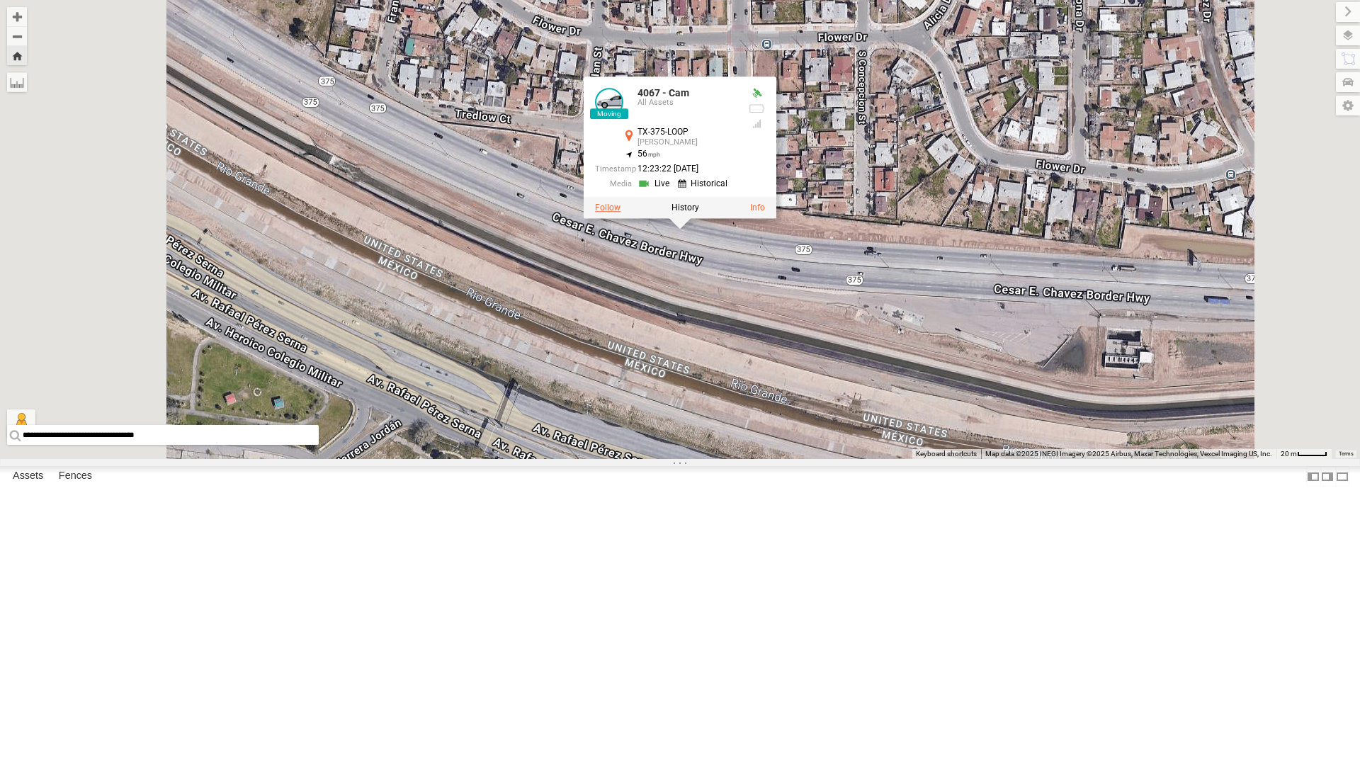
click at [620, 213] on label at bounding box center [607, 208] width 25 height 10
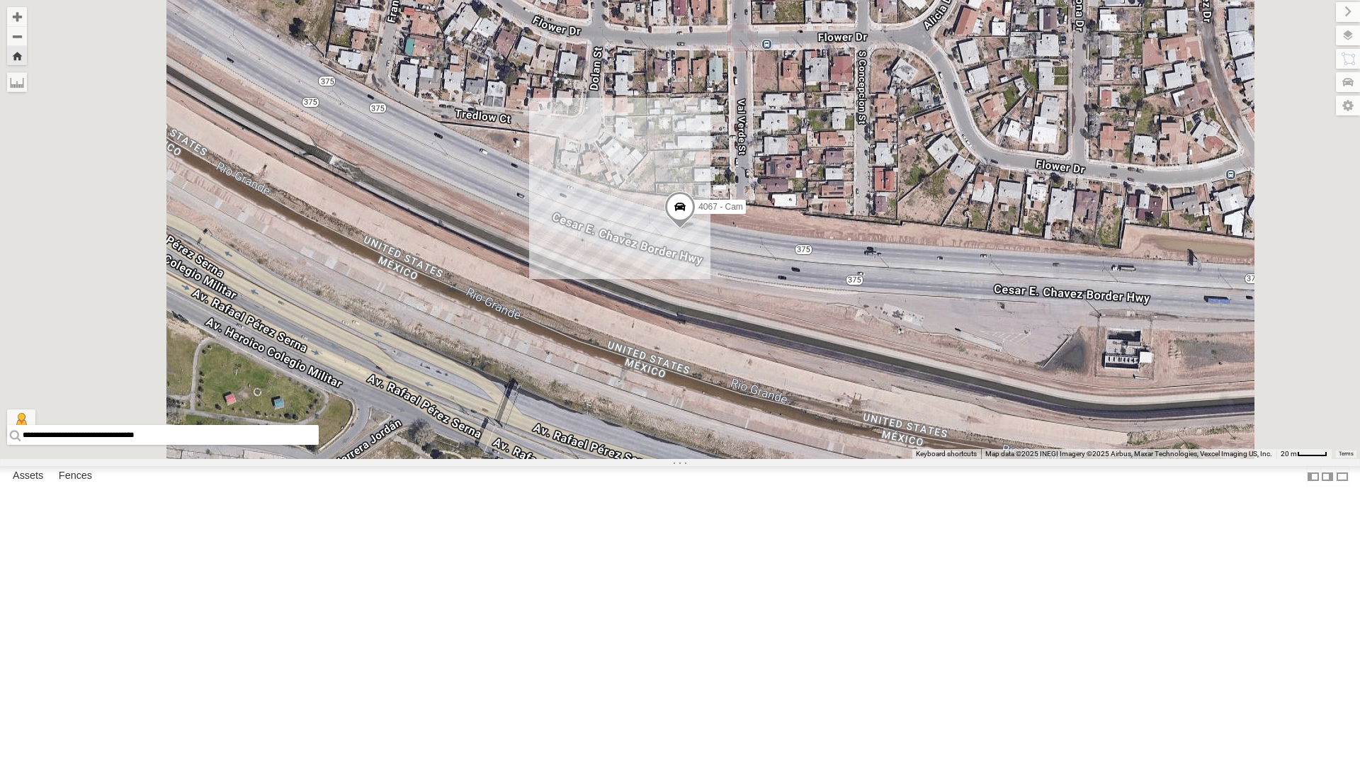
click at [0, 0] on div "4030 - Cam" at bounding box center [0, 0] width 0 height 0
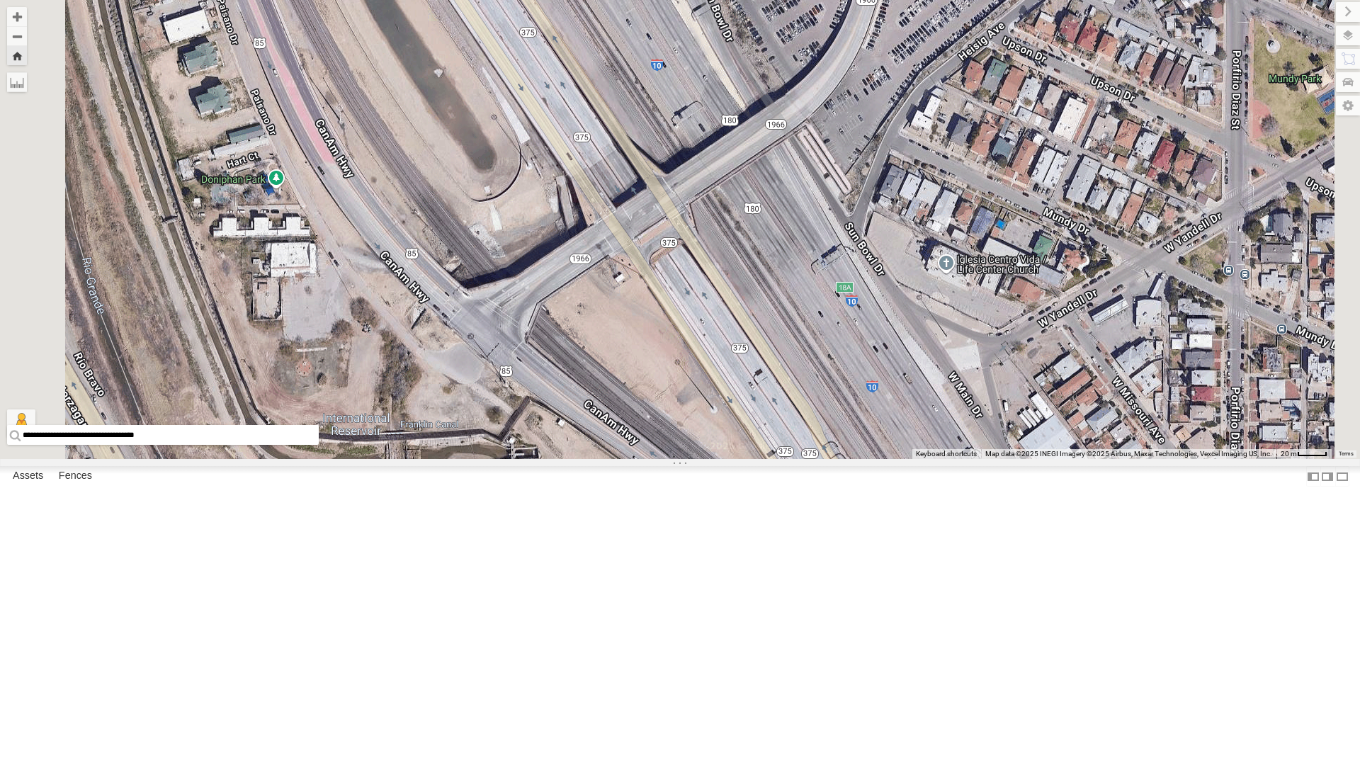
click at [0, 0] on div "4030 - Cam" at bounding box center [0, 0] width 0 height 0
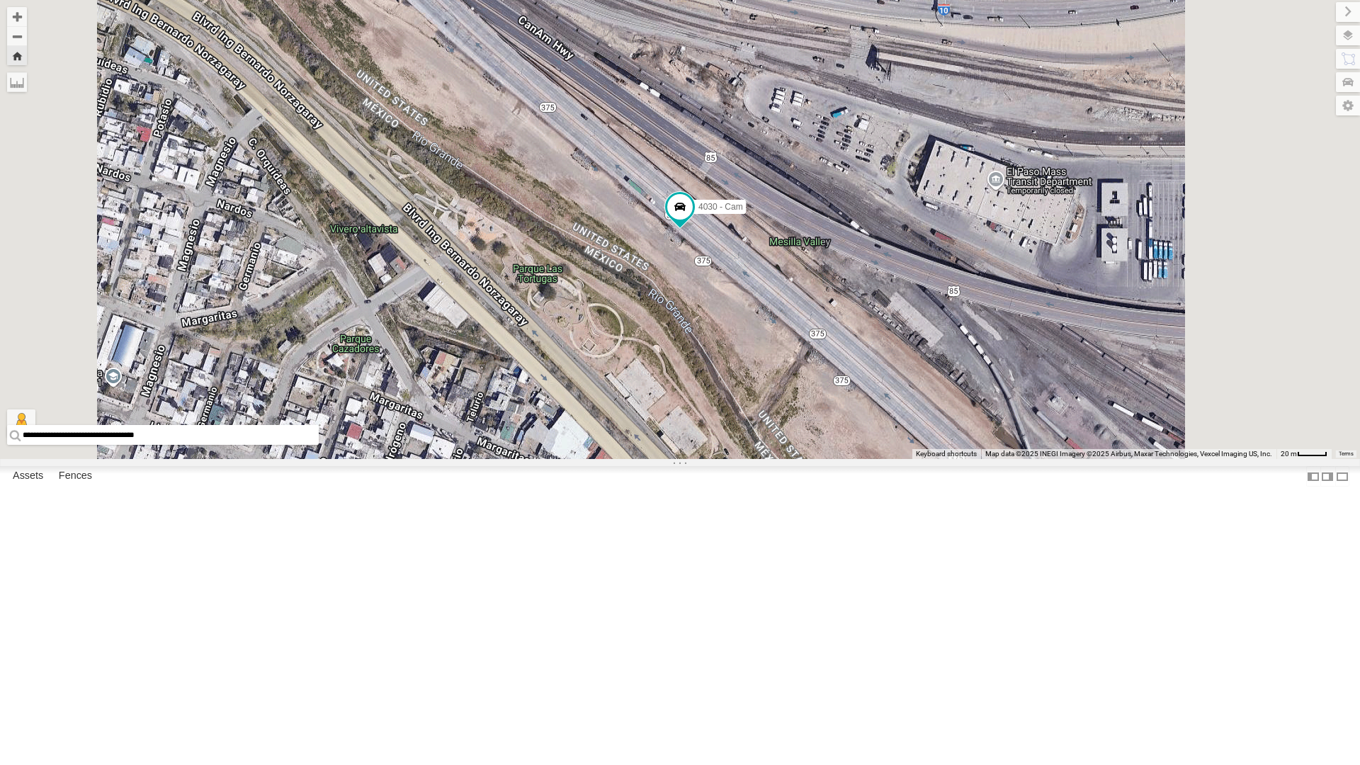
click at [0, 0] on div "4067 - Cam" at bounding box center [0, 0] width 0 height 0
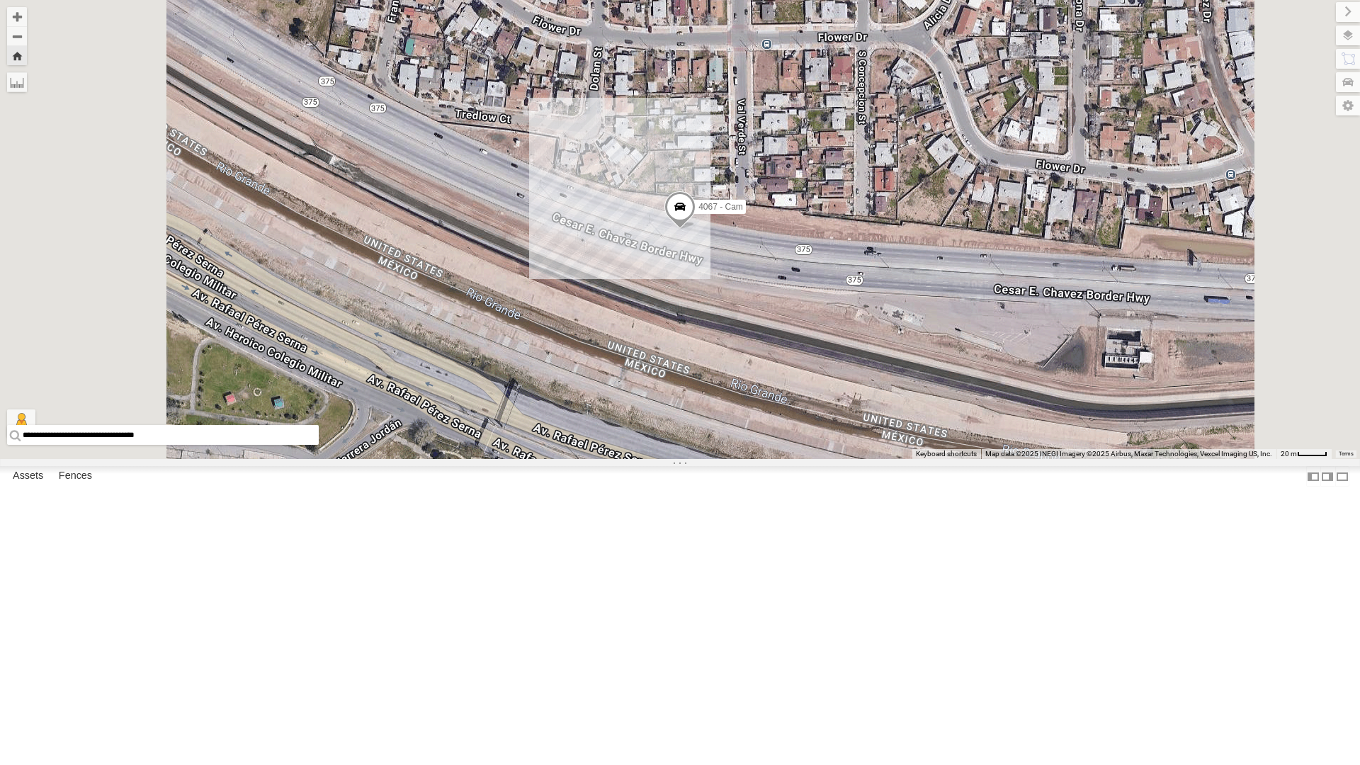
click at [0, 0] on div "4044 - Cam" at bounding box center [0, 0] width 0 height 0
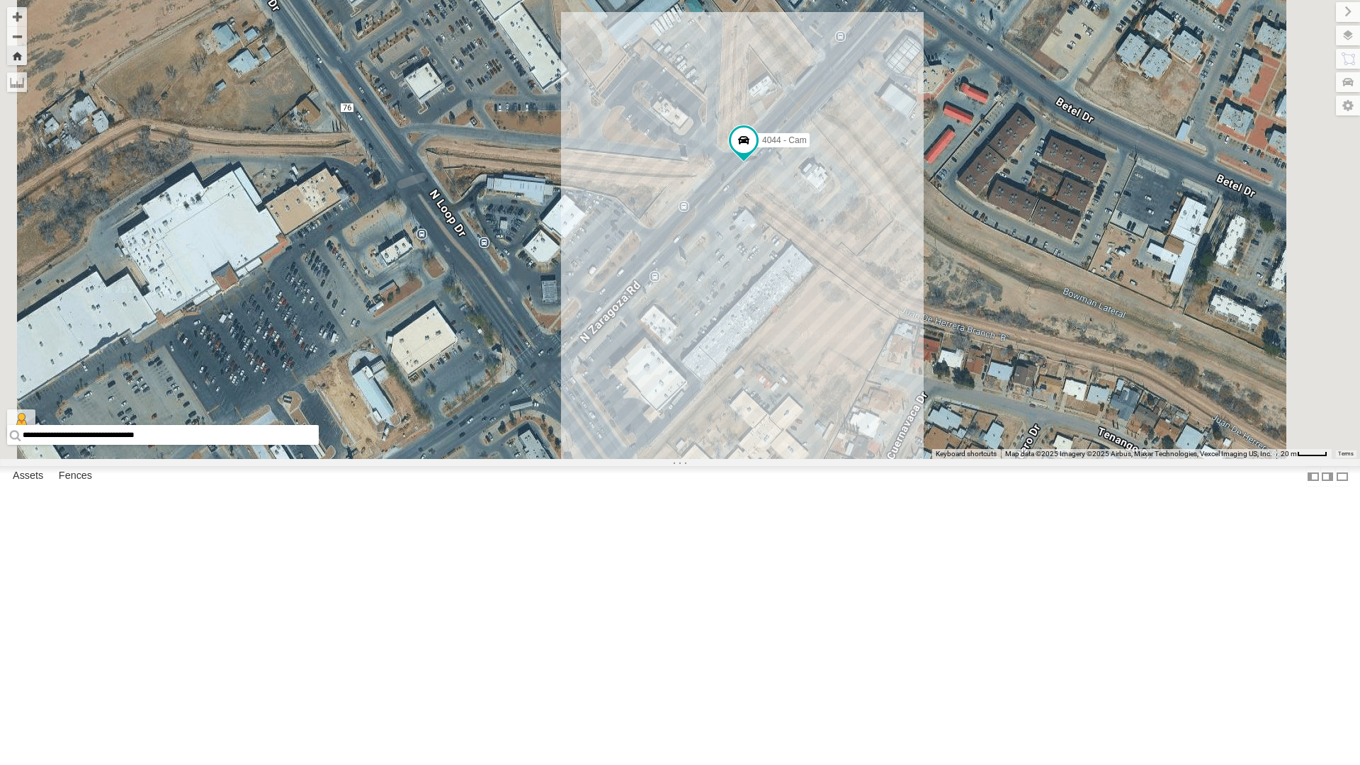
click at [0, 0] on div "4071 - Cam" at bounding box center [0, 0] width 0 height 0
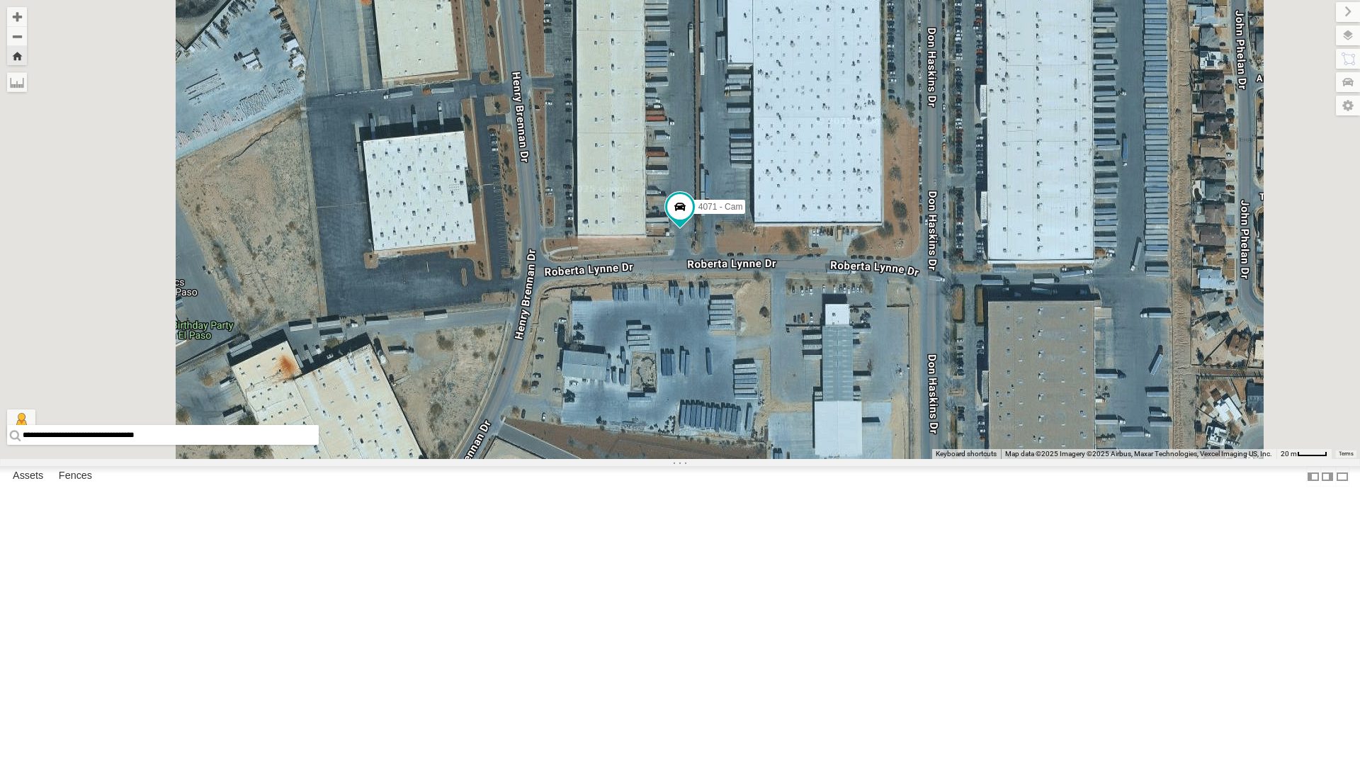
click at [0, 0] on div "4030 - Cam" at bounding box center [0, 0] width 0 height 0
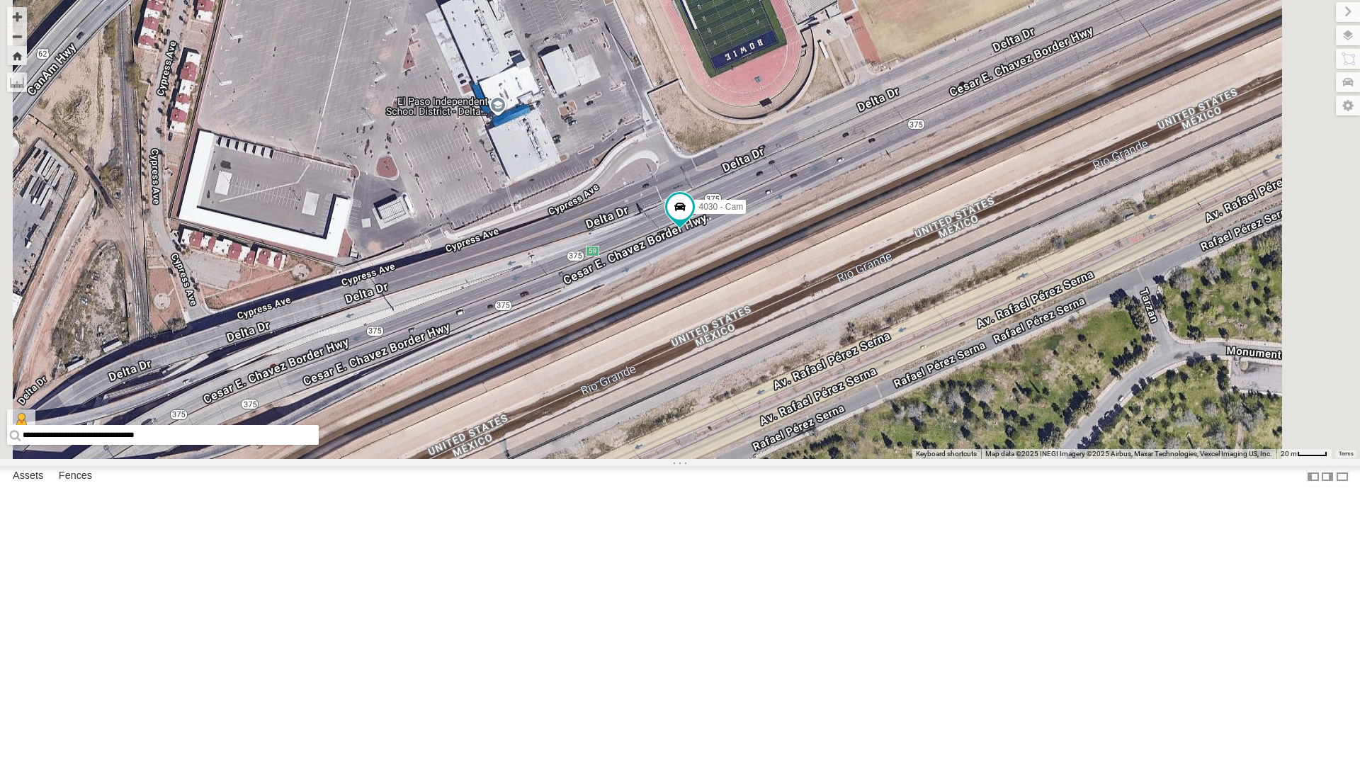
click at [0, 0] on div "4067 - Cam" at bounding box center [0, 0] width 0 height 0
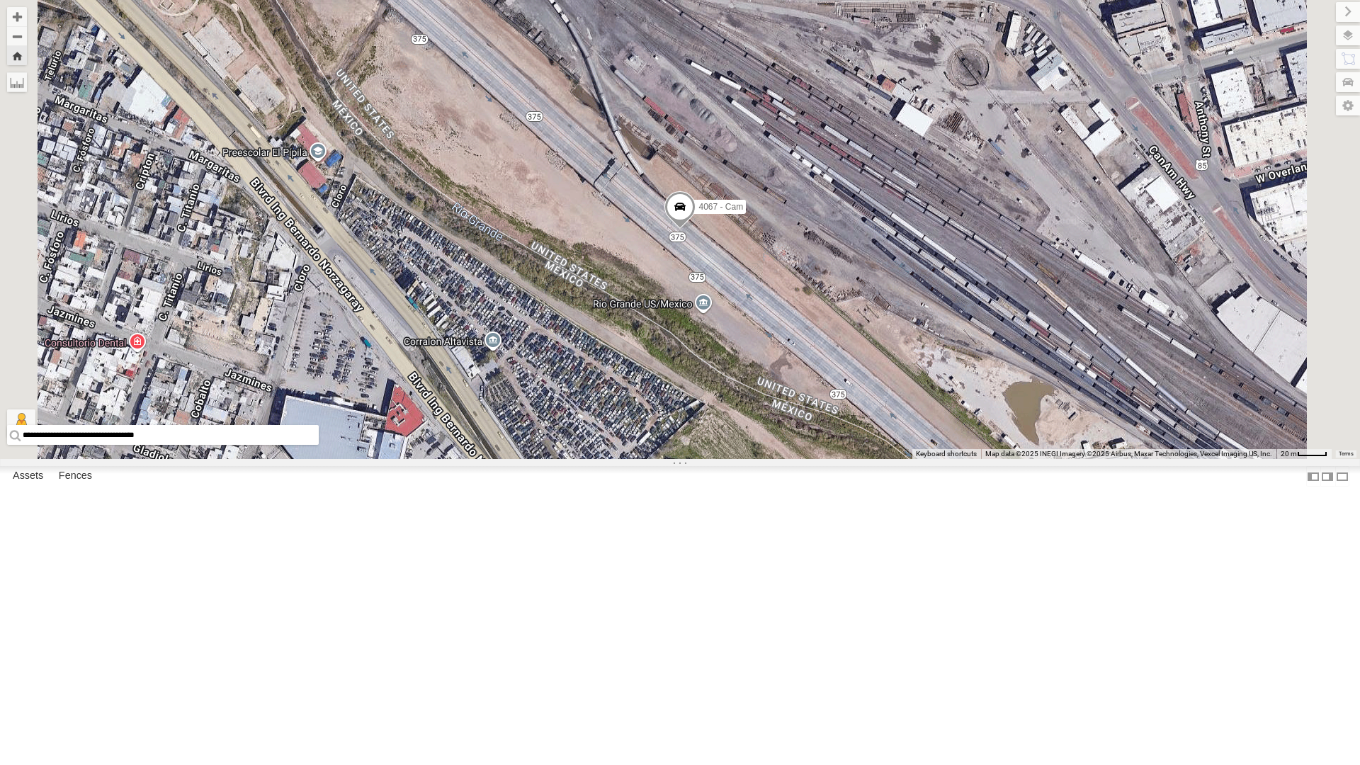
click at [0, 0] on div "4044 - Cam" at bounding box center [0, 0] width 0 height 0
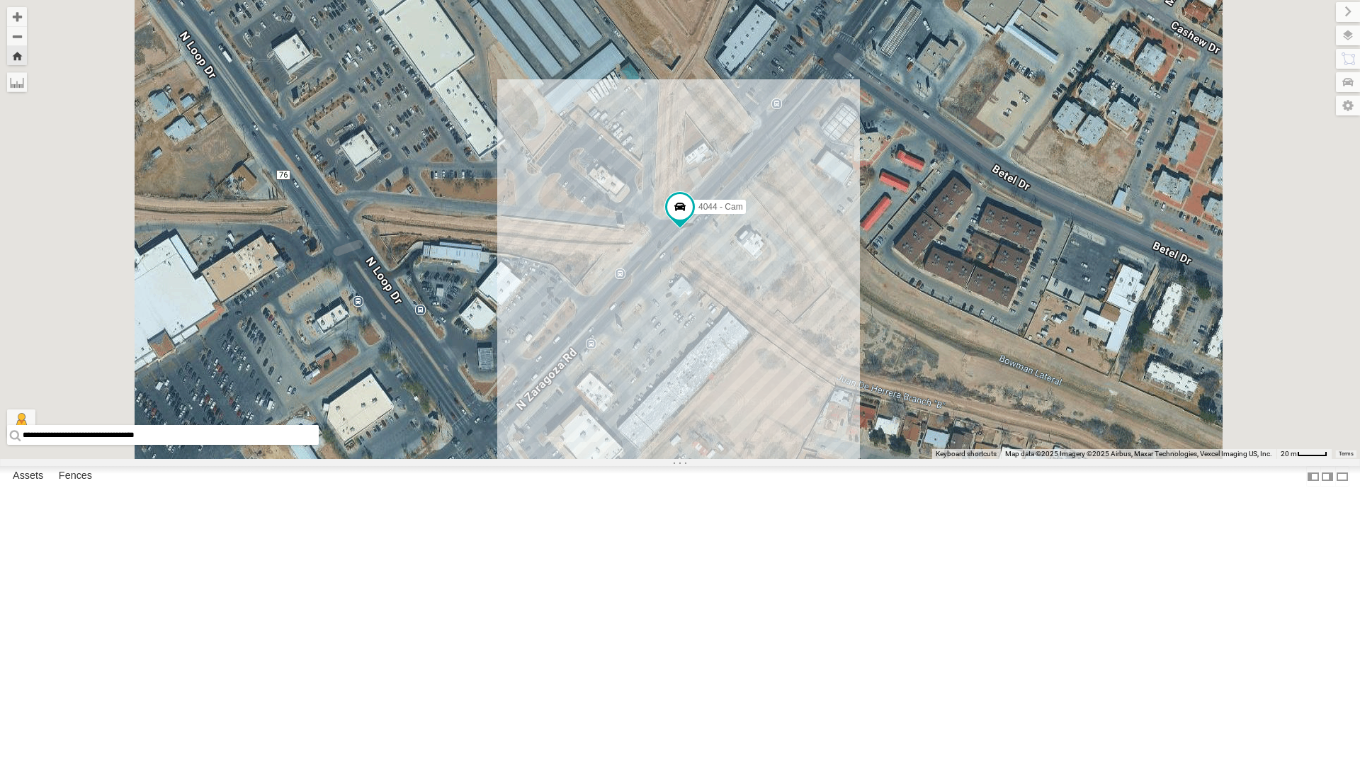
click at [0, 0] on div "4030 - Cam" at bounding box center [0, 0] width 0 height 0
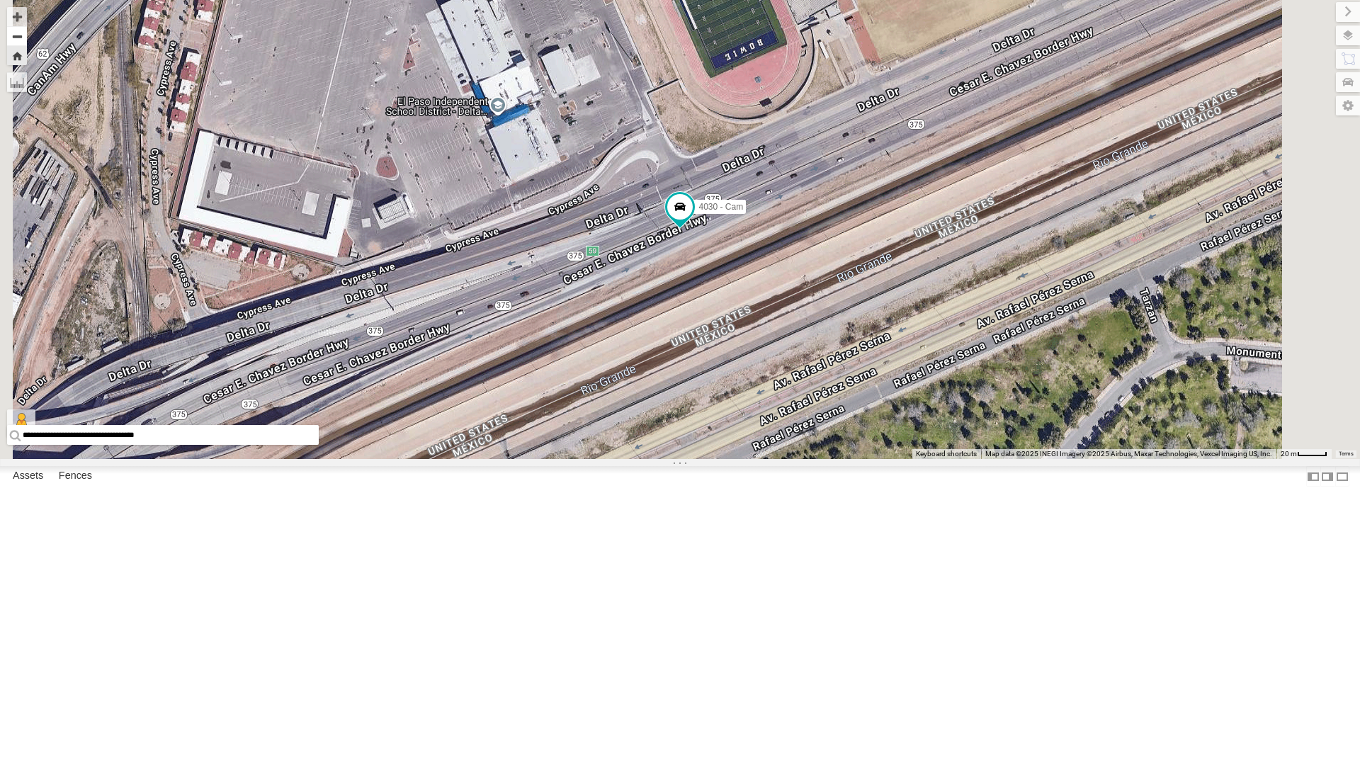
click at [27, 39] on button "Zoom out" at bounding box center [17, 36] width 20 height 20
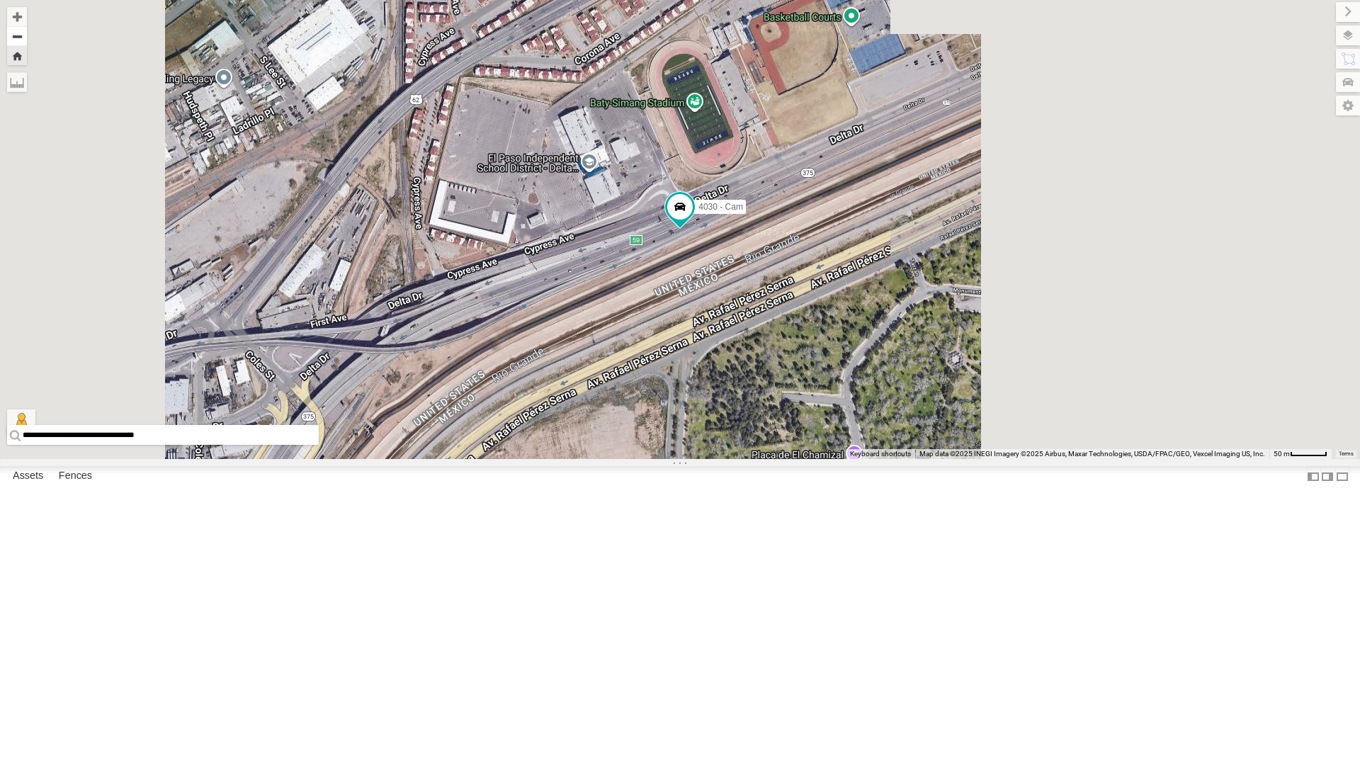
click at [27, 39] on button "Zoom out" at bounding box center [17, 36] width 20 height 20
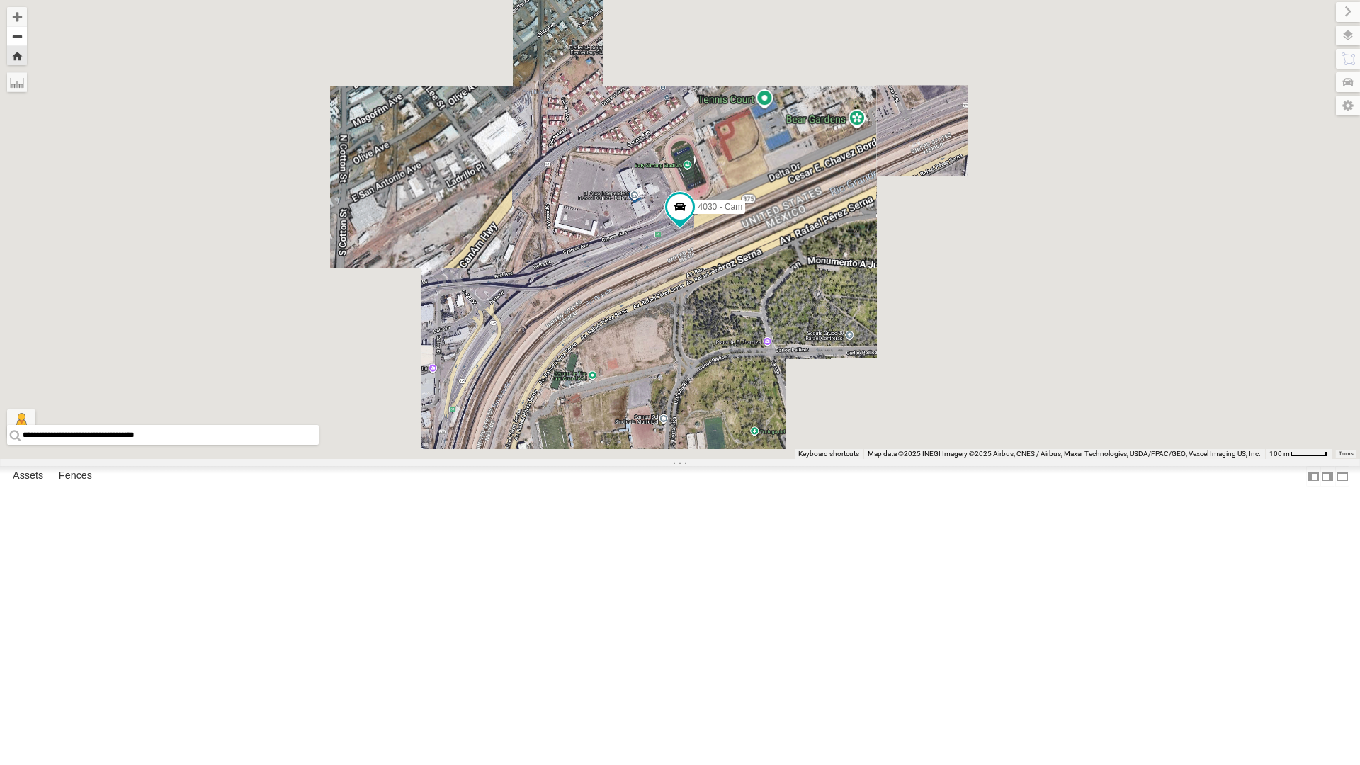
click at [27, 39] on button "Zoom out" at bounding box center [17, 36] width 20 height 20
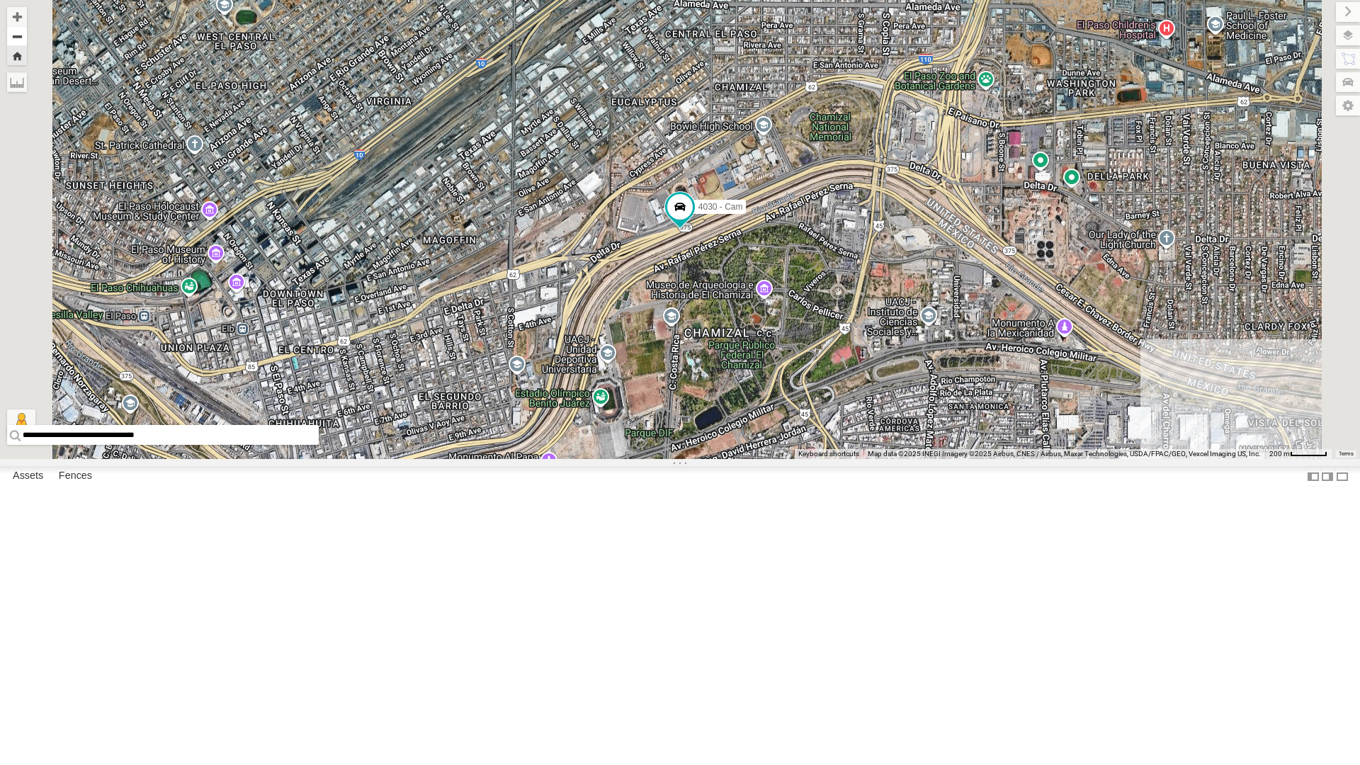
click at [27, 39] on button "Zoom out" at bounding box center [17, 36] width 20 height 20
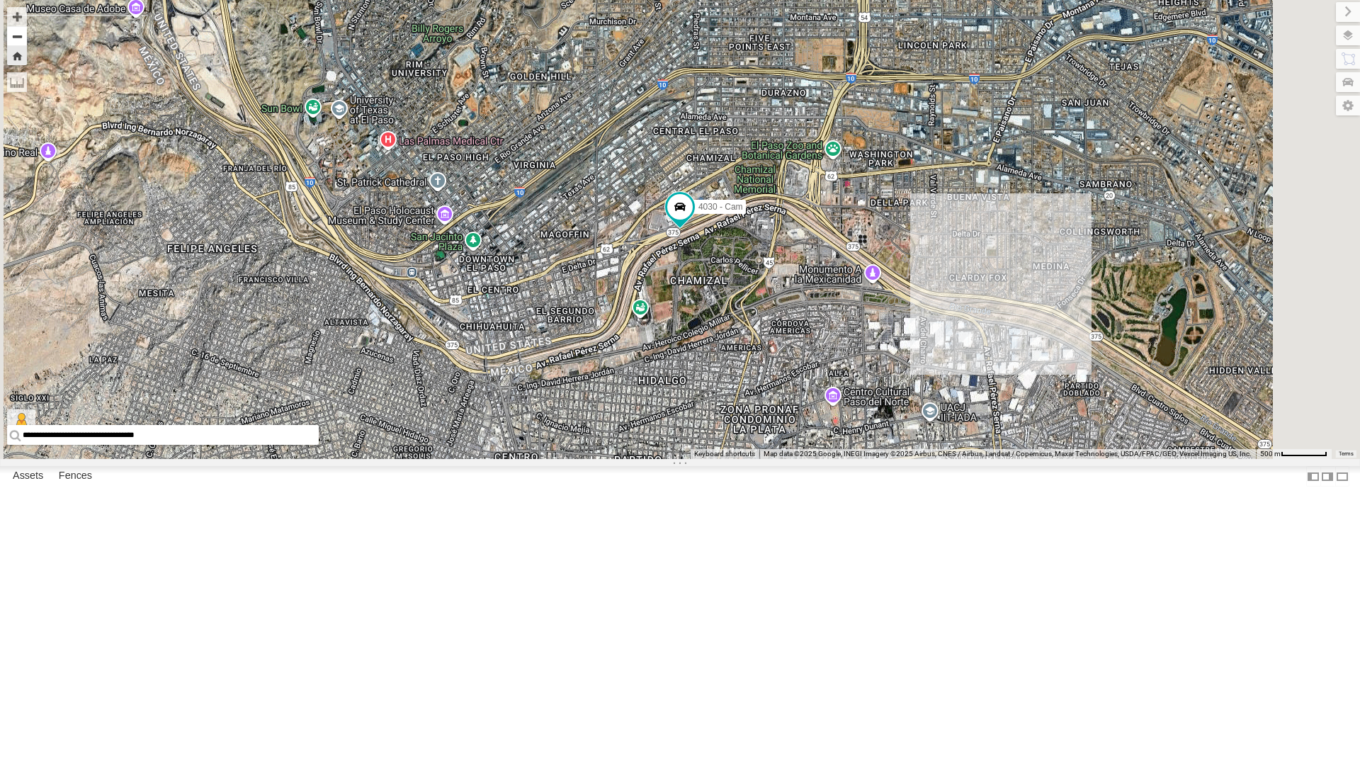
click at [27, 39] on button "Zoom out" at bounding box center [17, 36] width 20 height 20
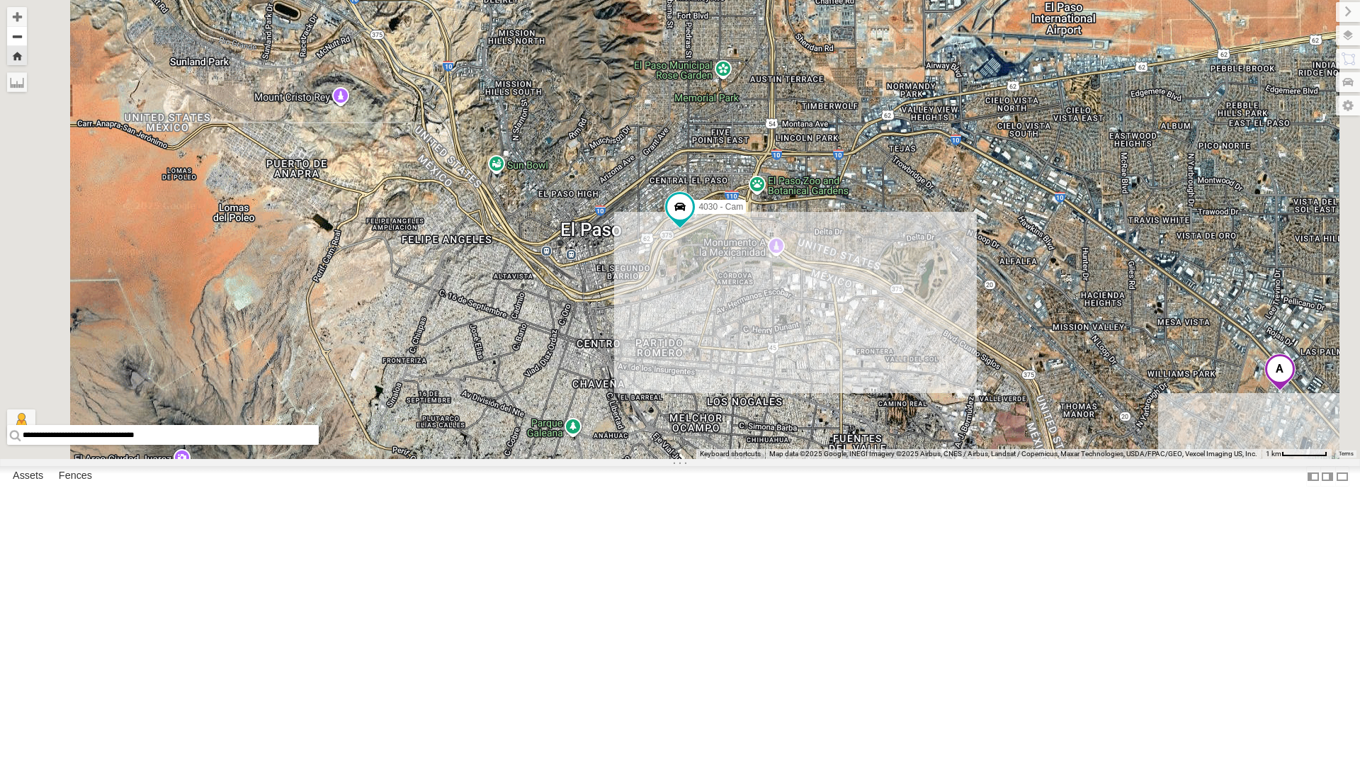
click at [27, 39] on button "Zoom out" at bounding box center [17, 36] width 20 height 20
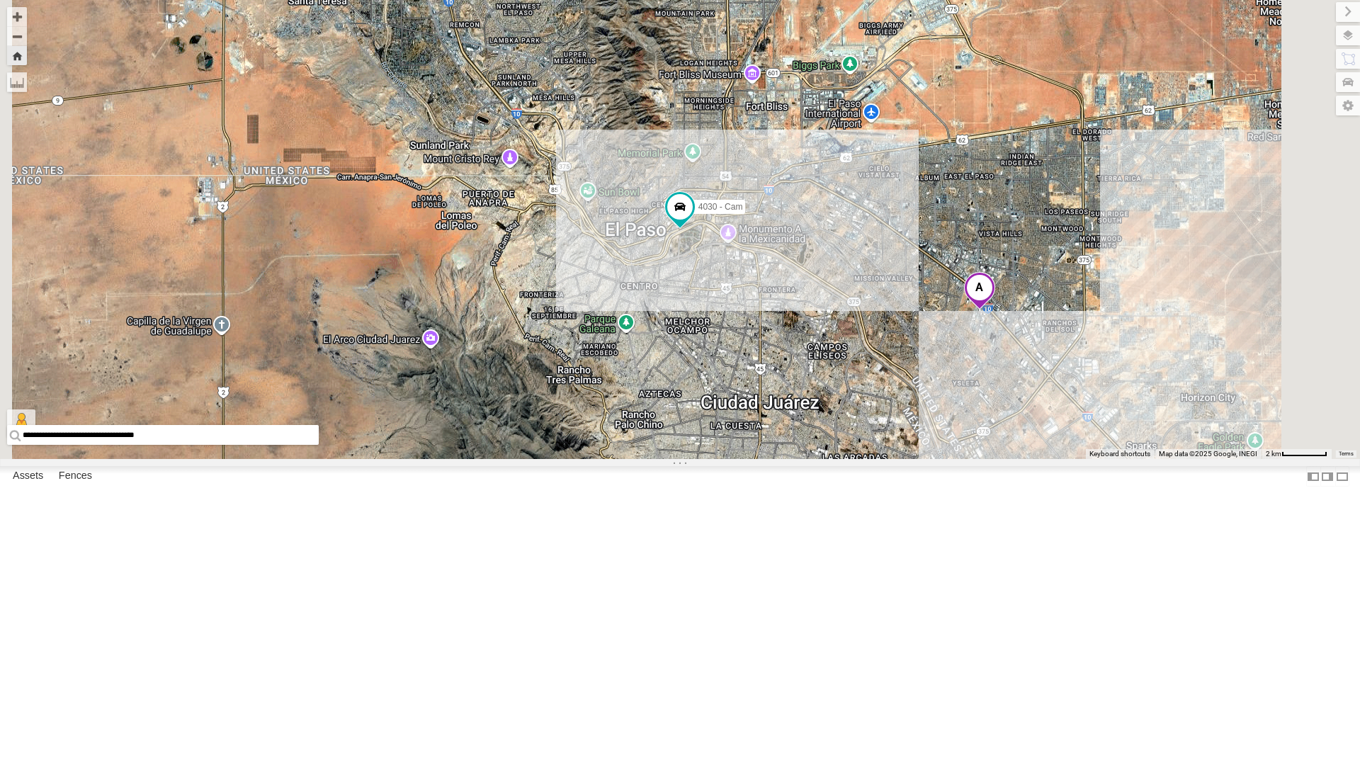
click at [0, 0] on div "4071 - Cam" at bounding box center [0, 0] width 0 height 0
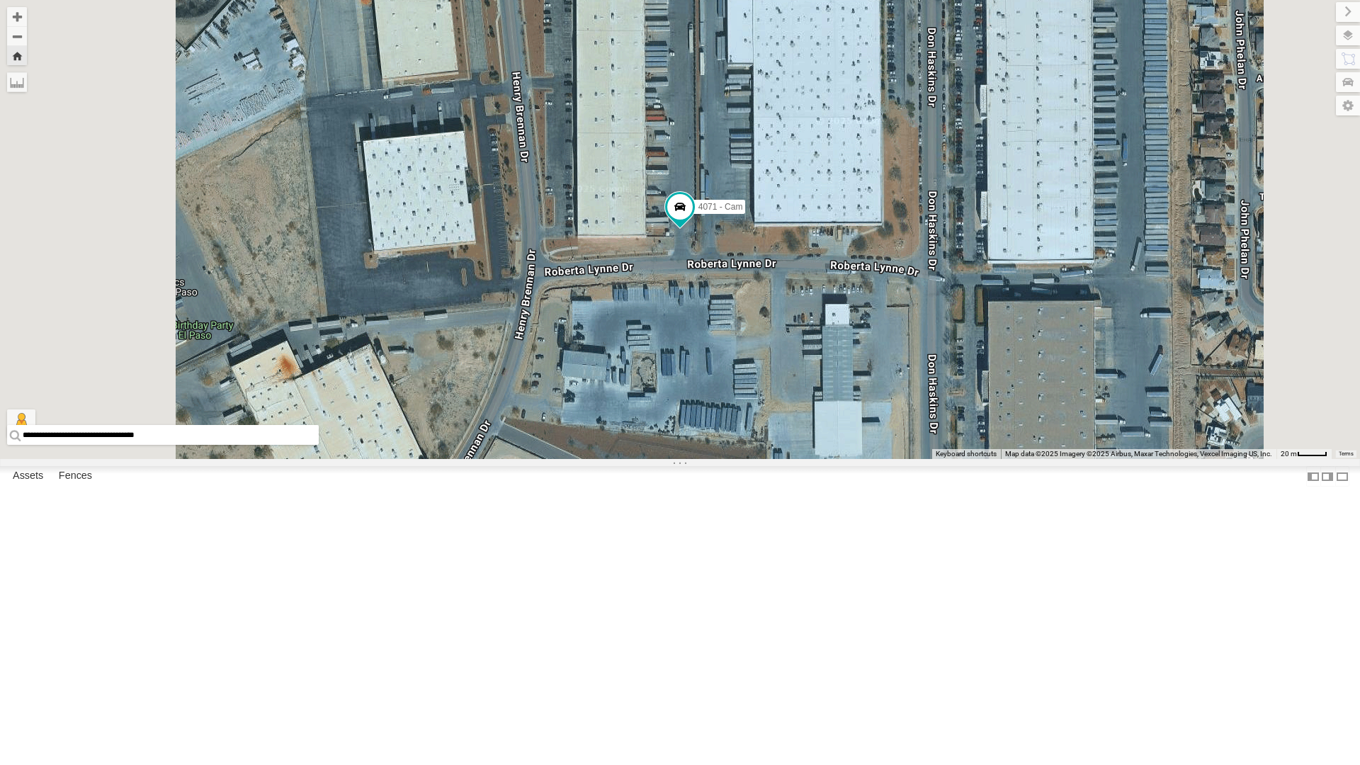
click at [0, 0] on div "4044 - Cam" at bounding box center [0, 0] width 0 height 0
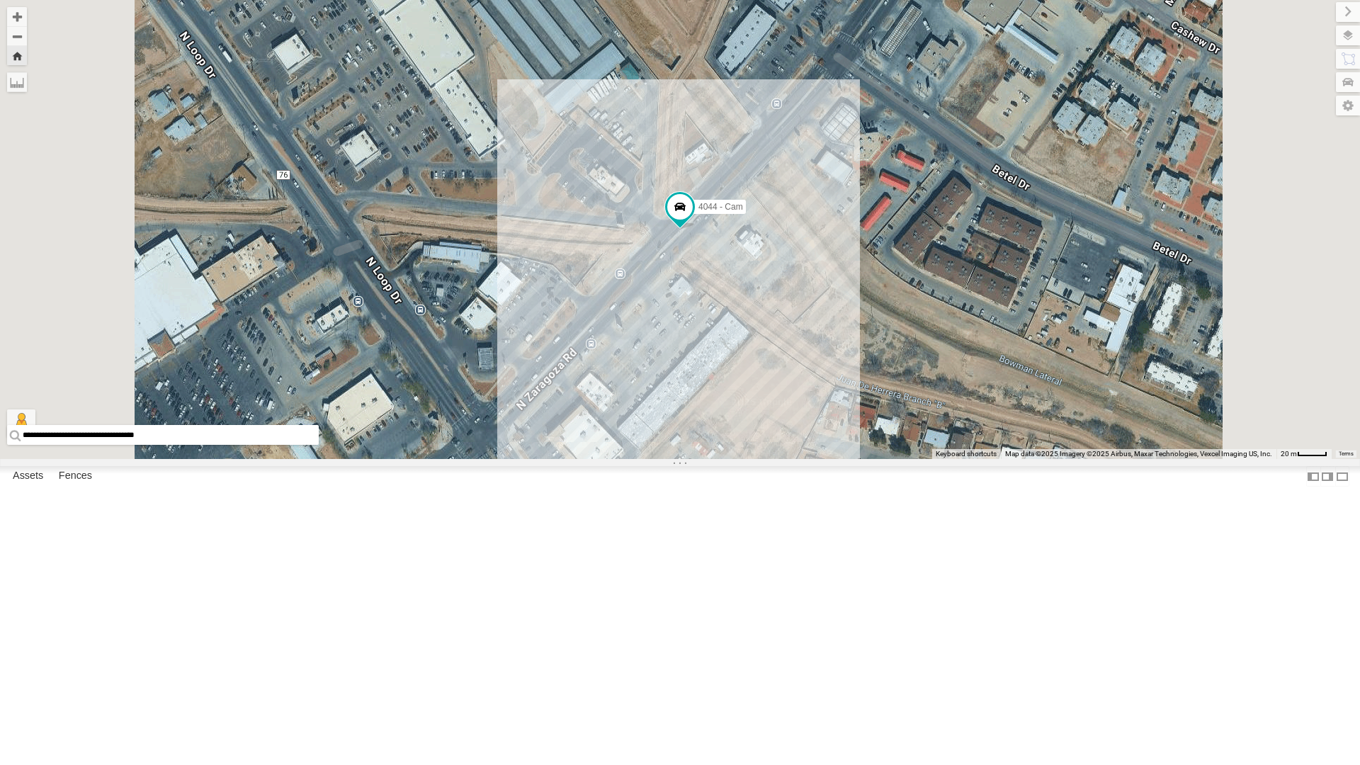
click at [0, 0] on div "4044 - Cam" at bounding box center [0, 0] width 0 height 0
click at [0, 0] on div "4071 - Cam" at bounding box center [0, 0] width 0 height 0
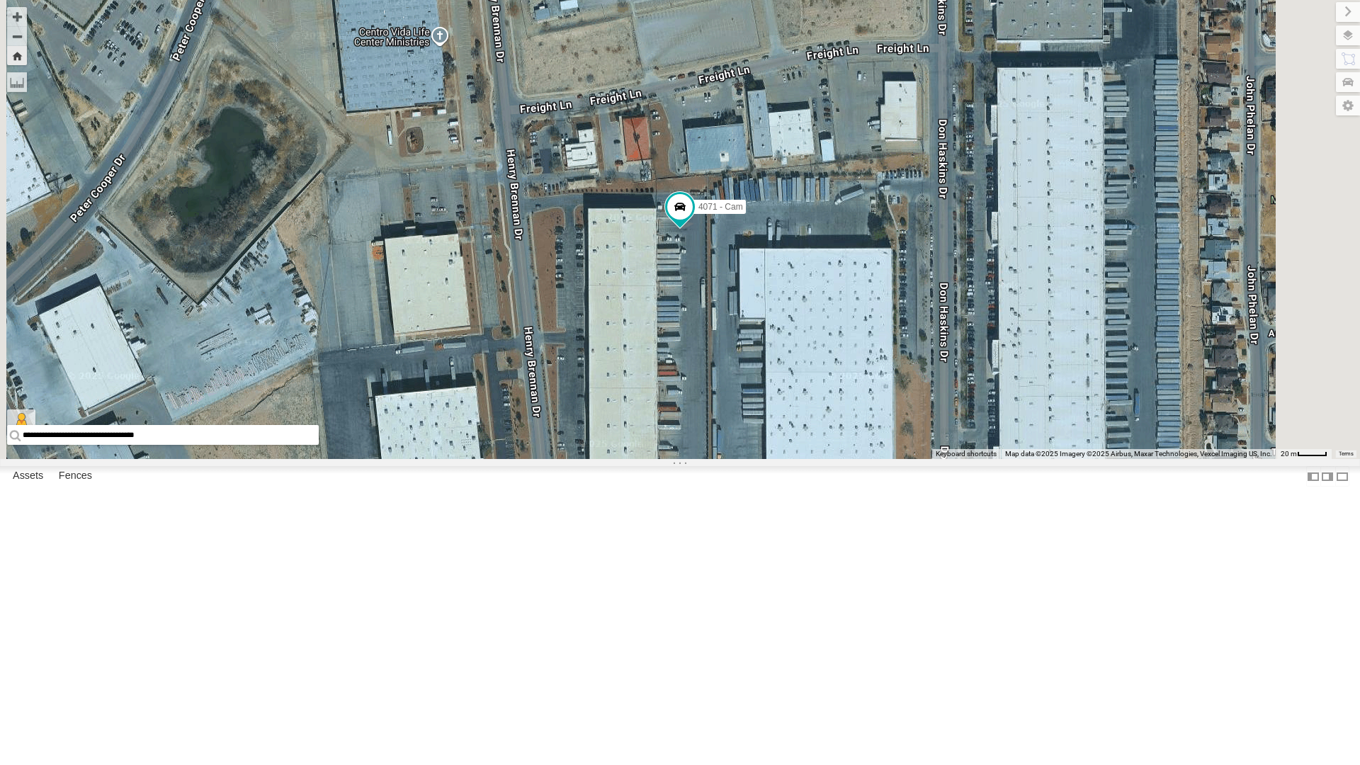
click at [0, 0] on div "4044 - Cam" at bounding box center [0, 0] width 0 height 0
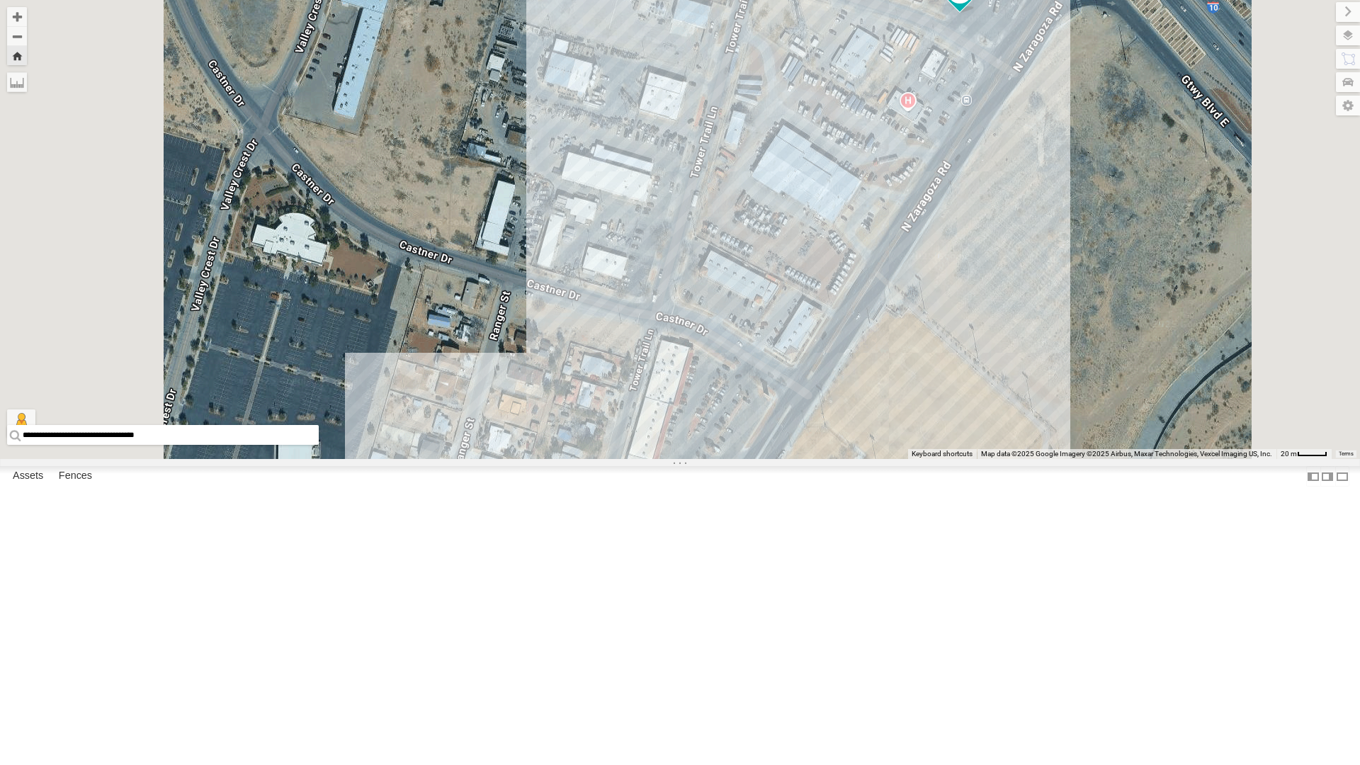
click at [0, 0] on div "4030 - Cam" at bounding box center [0, 0] width 0 height 0
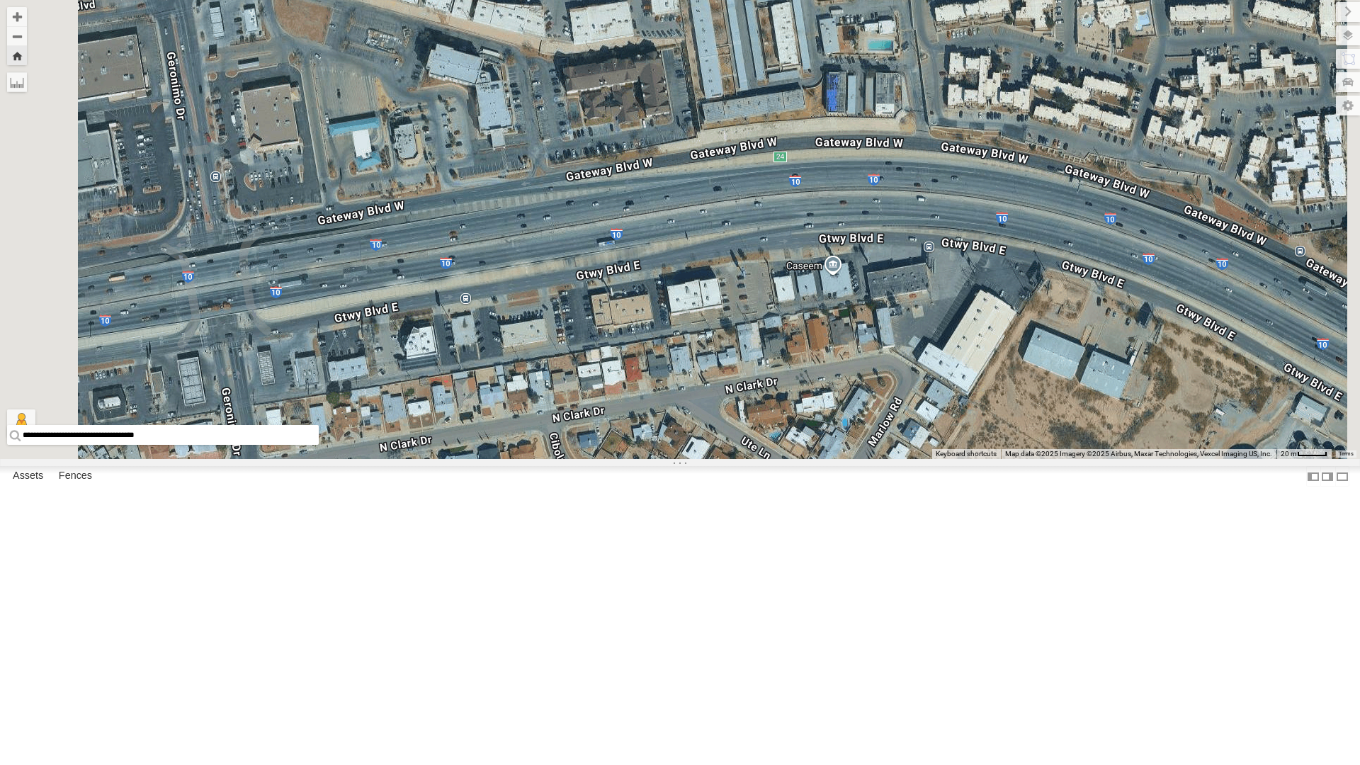
click at [0, 0] on div "4071 - Cam" at bounding box center [0, 0] width 0 height 0
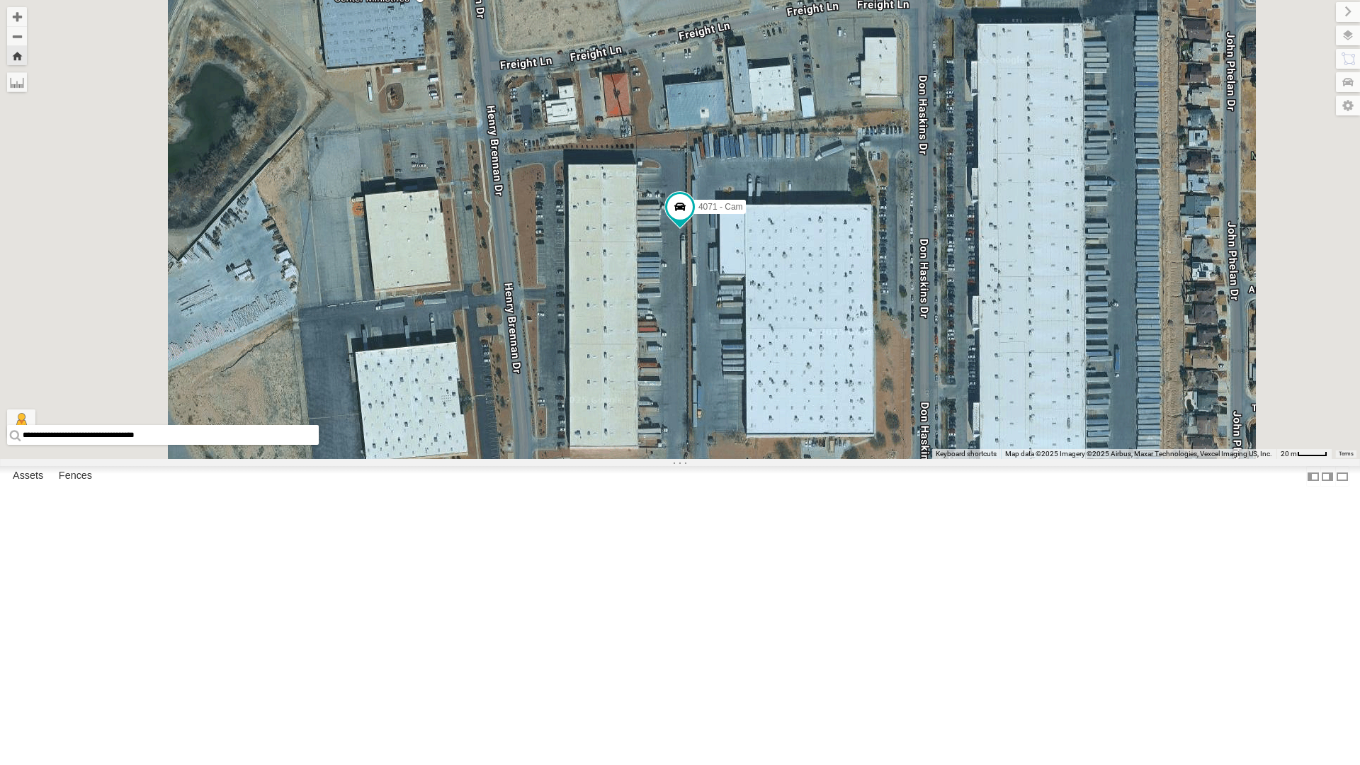
click at [0, 0] on div "4030 - Cam" at bounding box center [0, 0] width 0 height 0
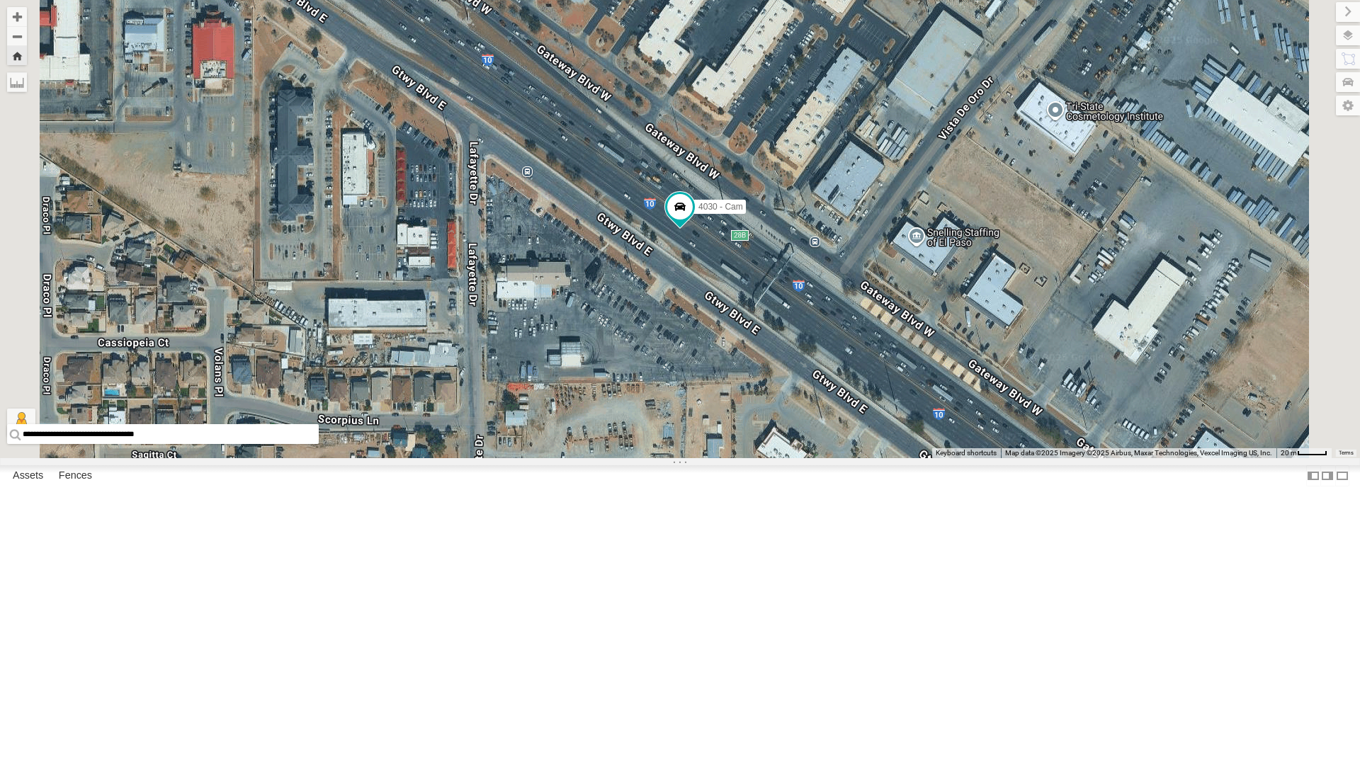
click at [0, 0] on div "4044 - Cam" at bounding box center [0, 0] width 0 height 0
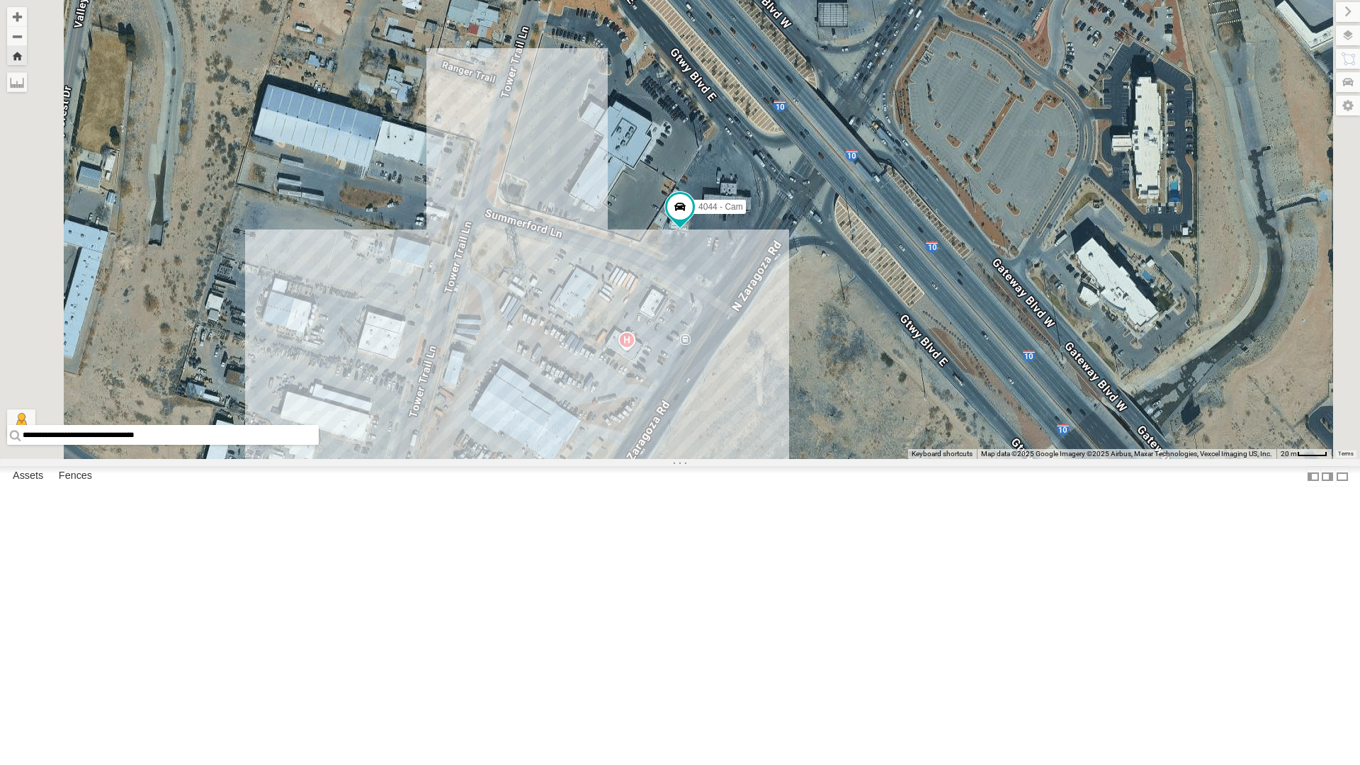
click at [0, 0] on div "4071 - Cam" at bounding box center [0, 0] width 0 height 0
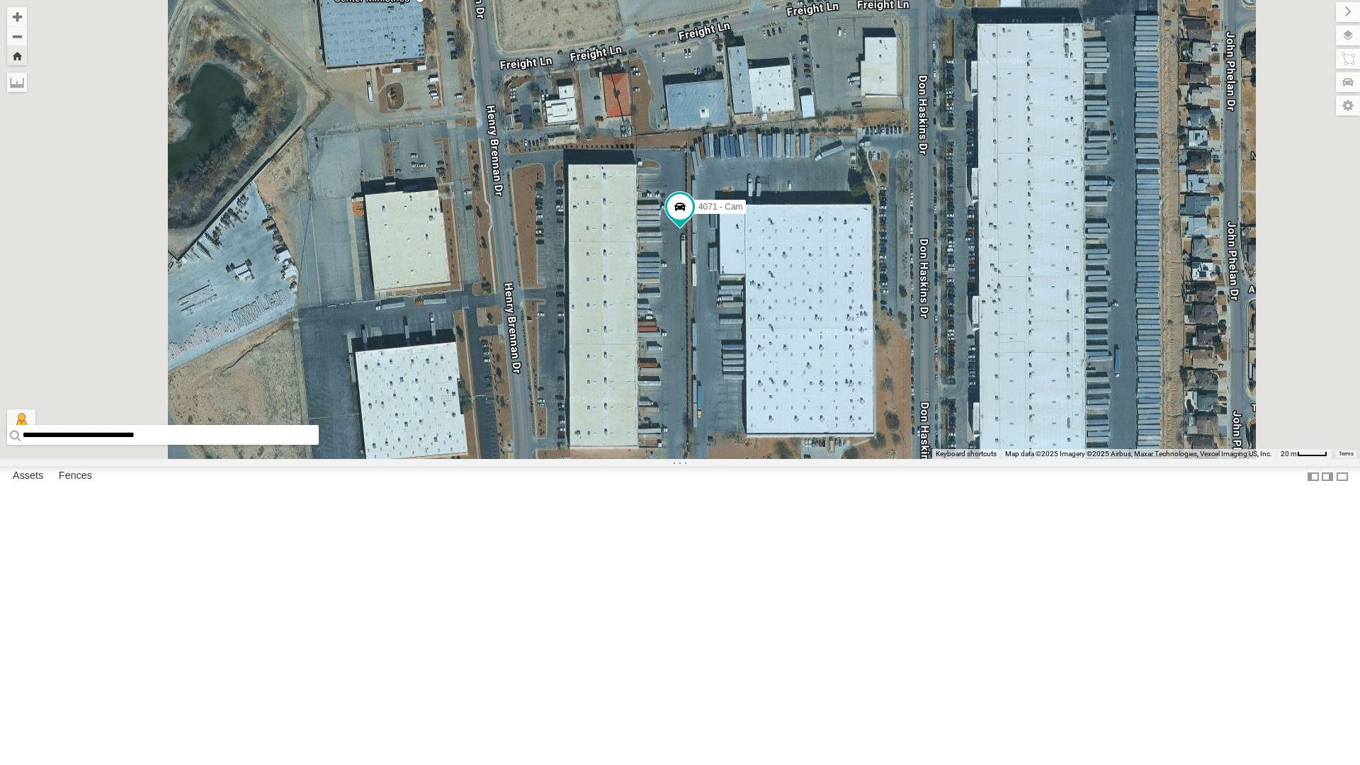
click at [0, 0] on div "4030 - Cam" at bounding box center [0, 0] width 0 height 0
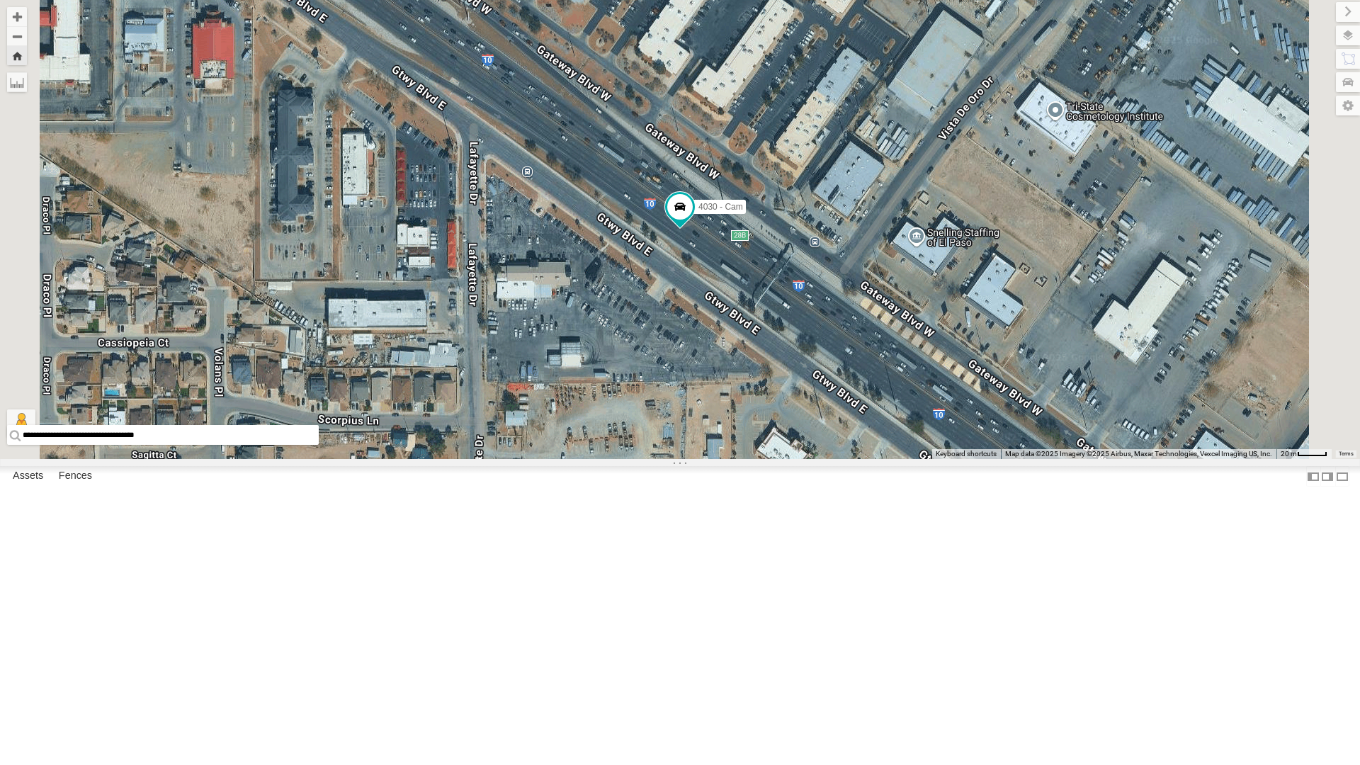
click at [865, 459] on div "4030 - Cam" at bounding box center [680, 229] width 1360 height 459
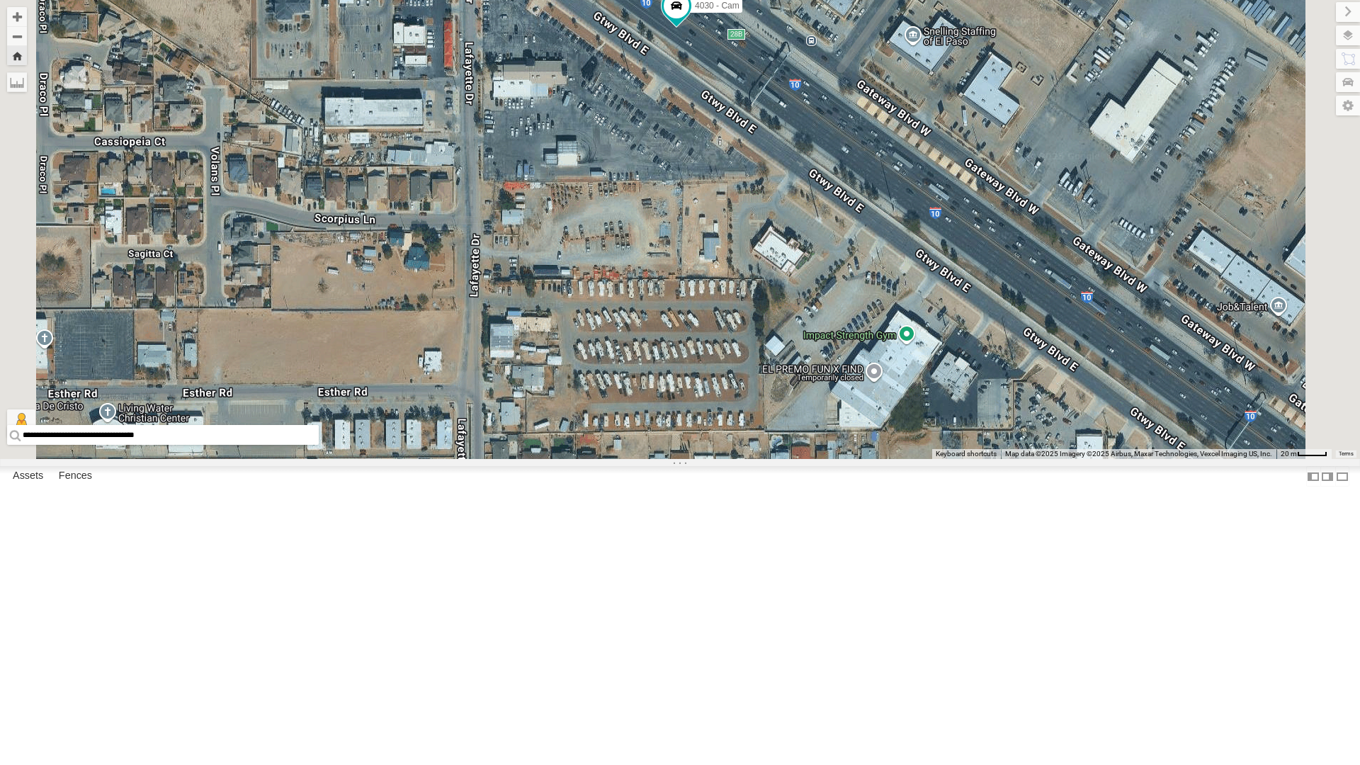
drag, startPoint x: 865, startPoint y: 705, endPoint x: 861, endPoint y: 488, distance: 217.4
click at [861, 459] on div "4030 - Cam" at bounding box center [680, 229] width 1360 height 459
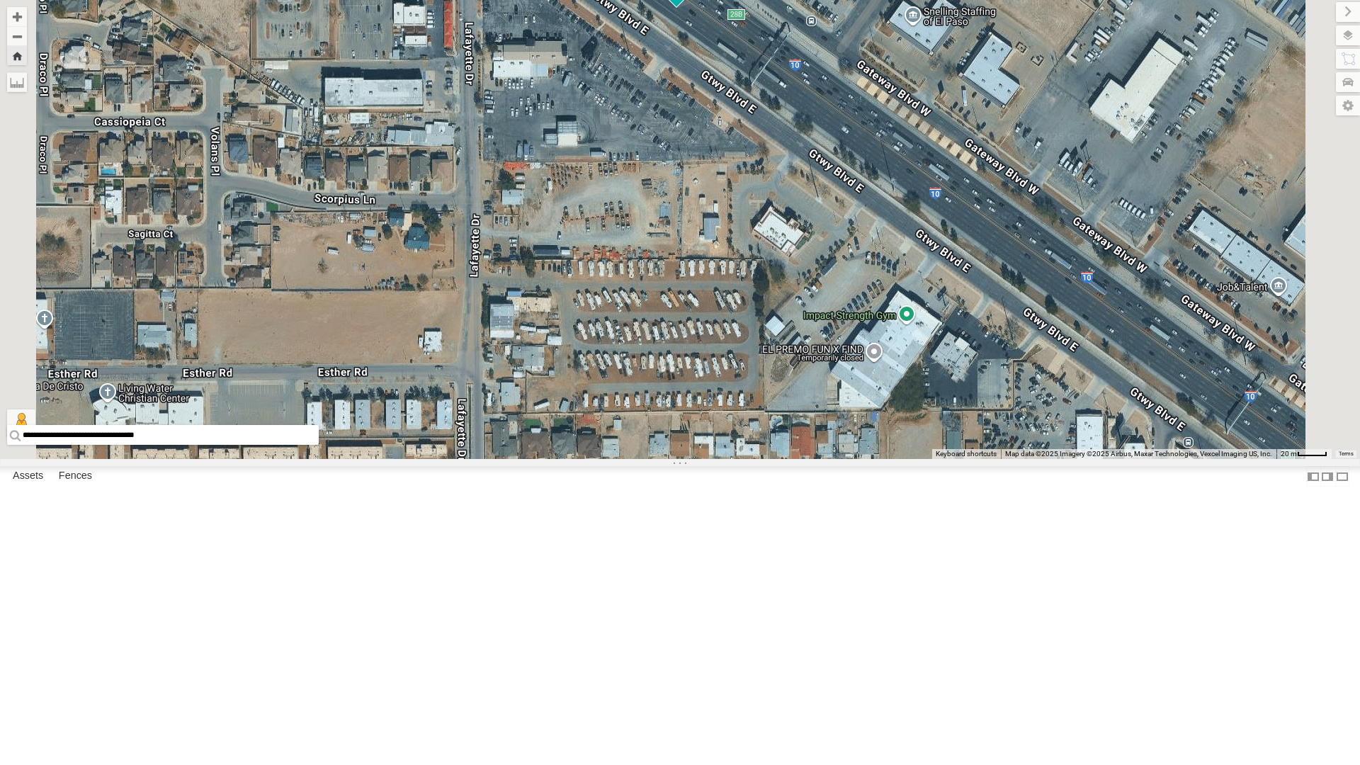
click at [861, 459] on div "4030 - Cam" at bounding box center [680, 229] width 1360 height 459
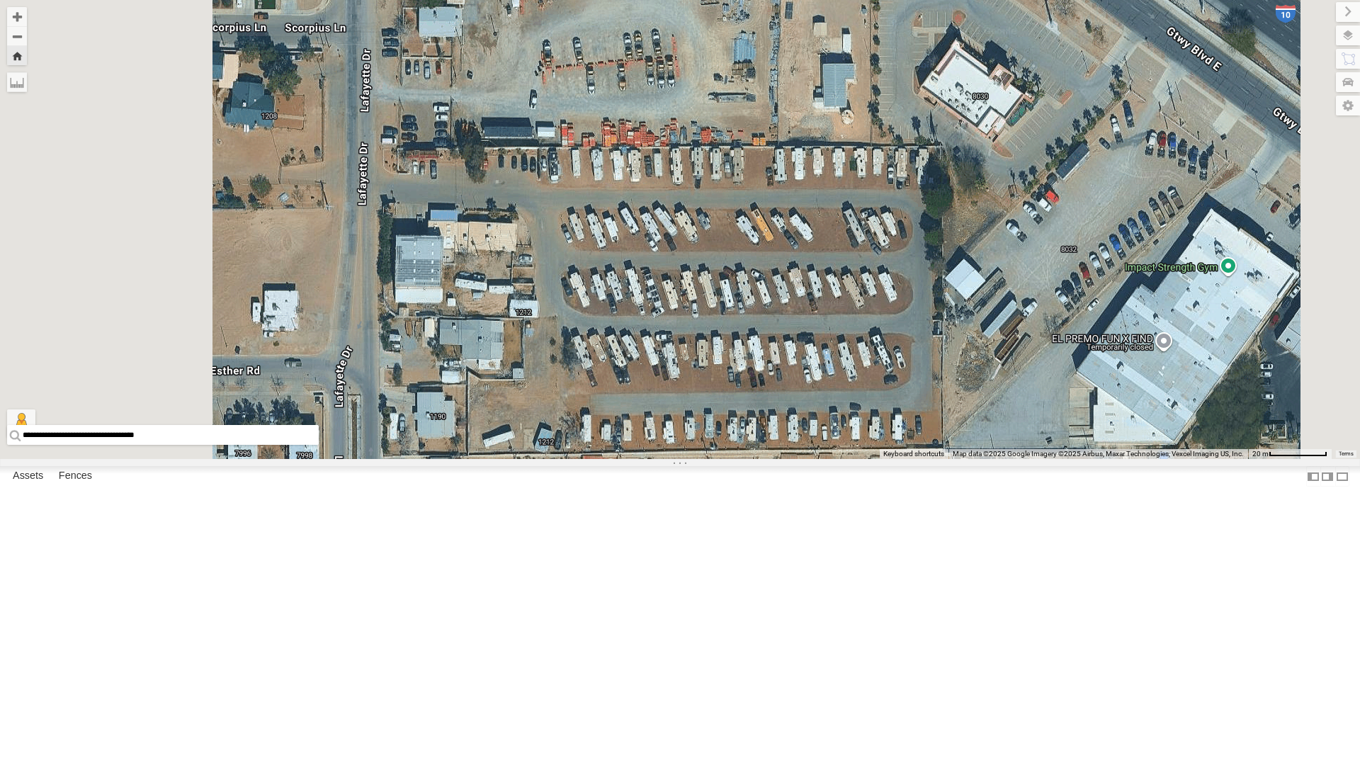
drag, startPoint x: 805, startPoint y: 487, endPoint x: 910, endPoint y: 450, distance: 111.3
click at [910, 450] on div "4030 - Cam" at bounding box center [680, 229] width 1360 height 459
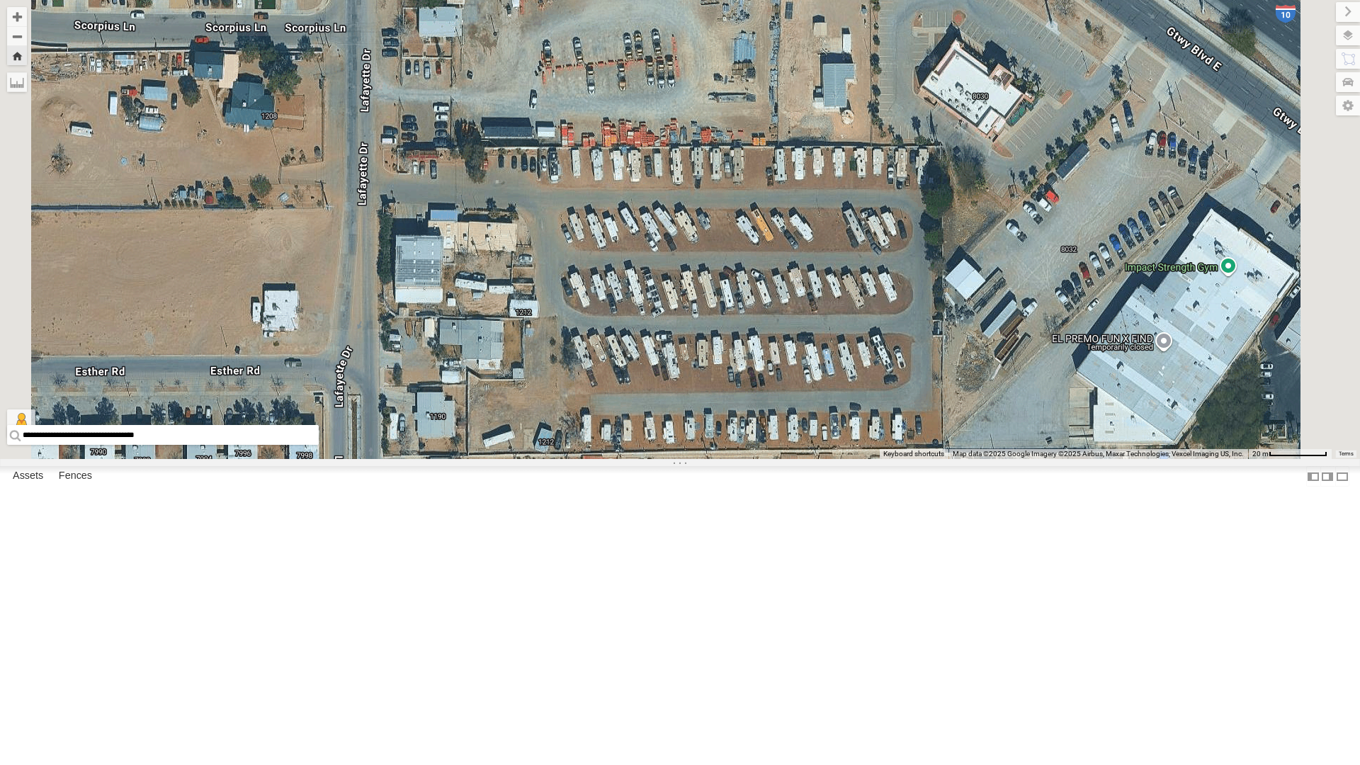
click at [909, 448] on div "4030 - Cam" at bounding box center [680, 229] width 1360 height 459
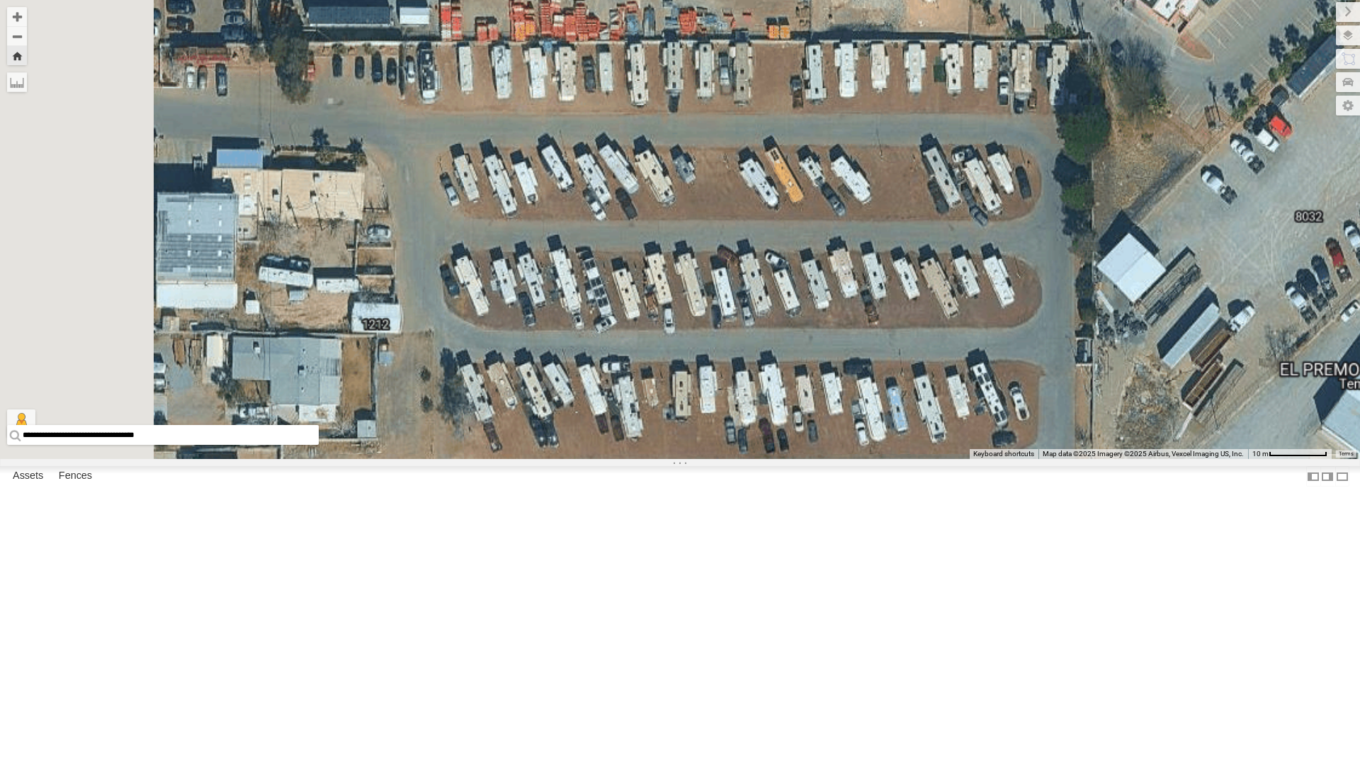
click at [909, 448] on div "4030 - Cam" at bounding box center [680, 229] width 1360 height 459
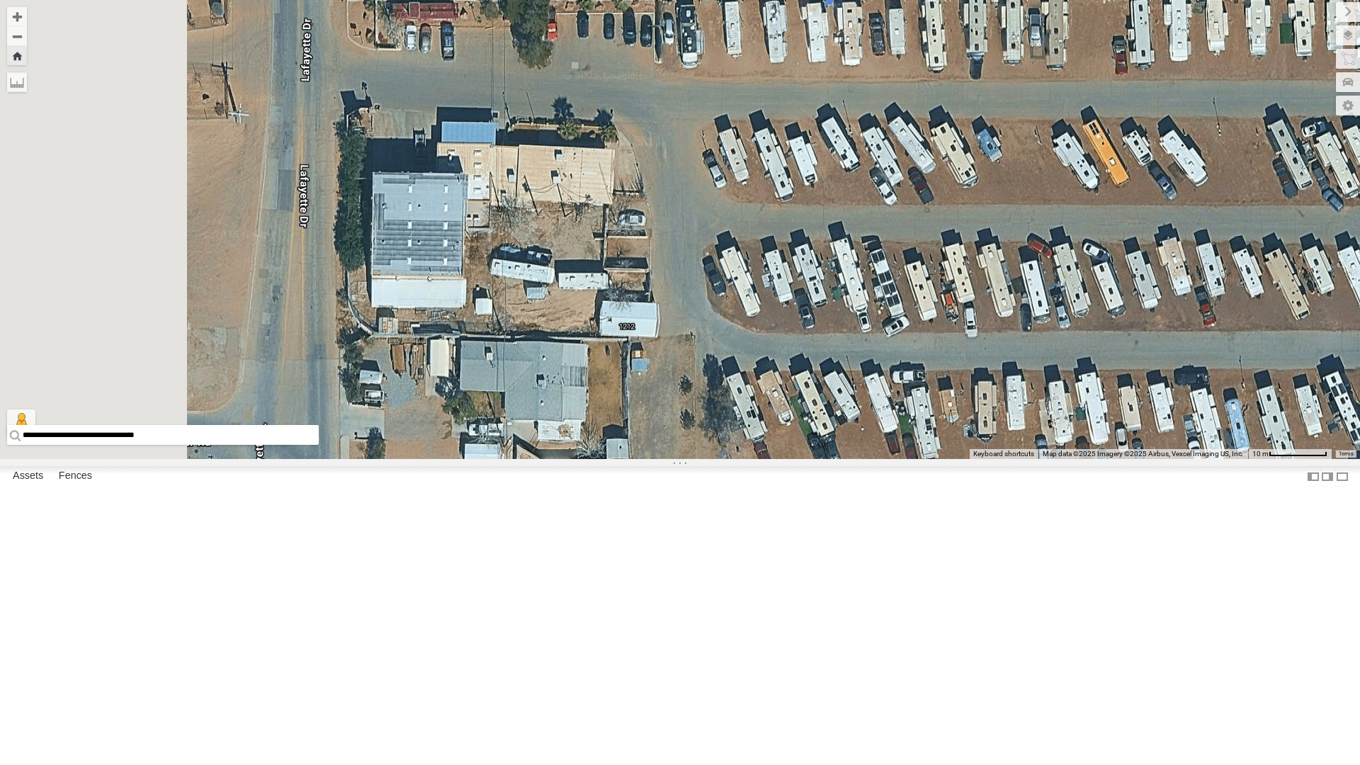
drag, startPoint x: 789, startPoint y: 482, endPoint x: 1103, endPoint y: 479, distance: 314.4
click at [1103, 459] on div "4030 - Cam" at bounding box center [680, 229] width 1360 height 459
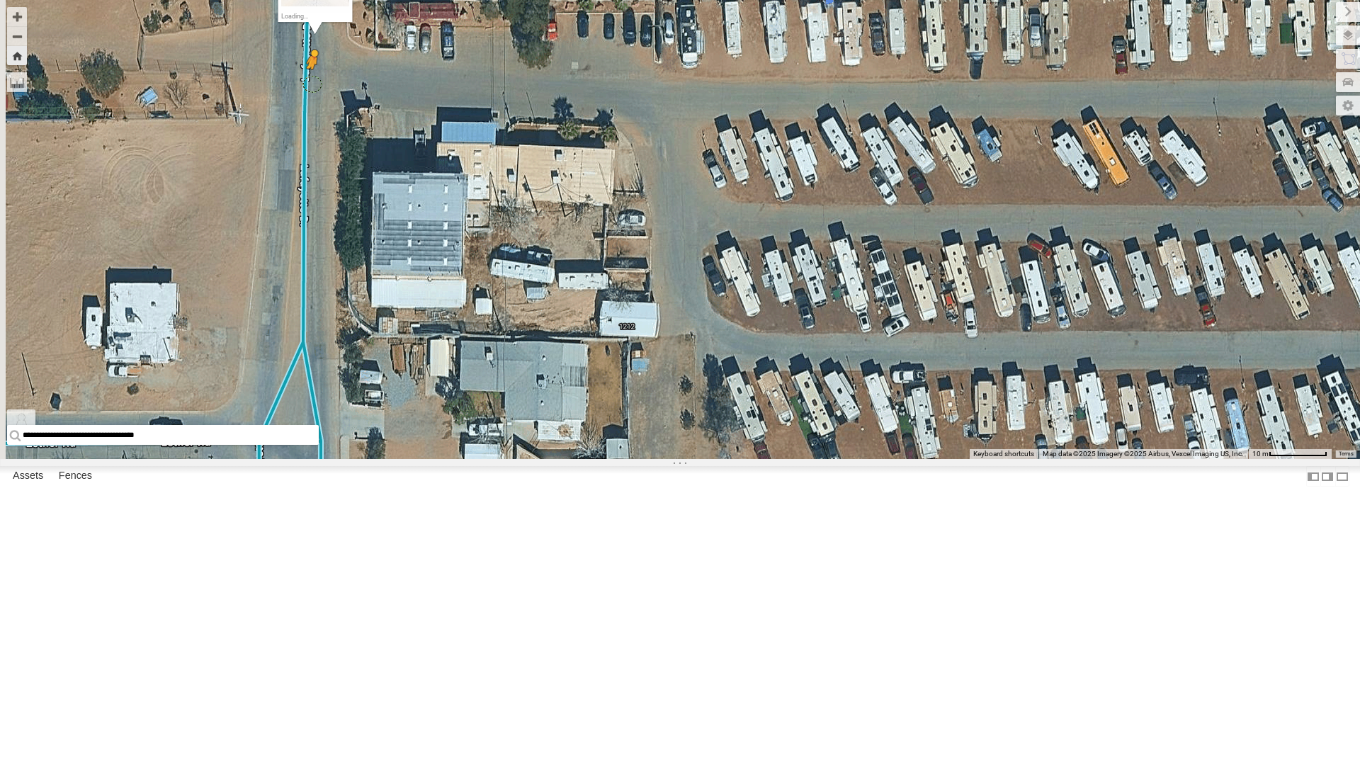
drag, startPoint x: 380, startPoint y: 730, endPoint x: 489, endPoint y: 236, distance: 506.2
click at [489, 236] on div "**********" at bounding box center [680, 229] width 1360 height 459
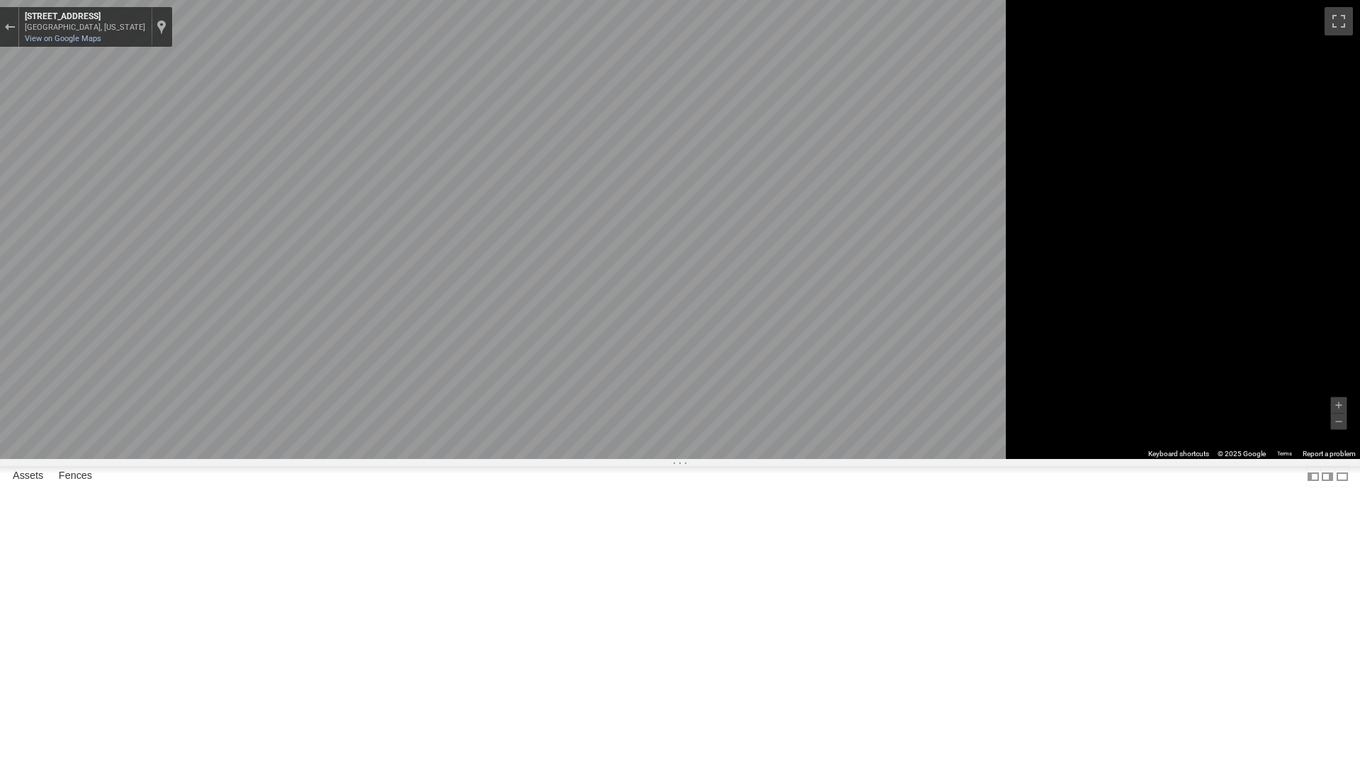
click at [1359, 428] on html at bounding box center [680, 382] width 1360 height 765
click at [15, 30] on div "Exit the Street View" at bounding box center [9, 27] width 11 height 8
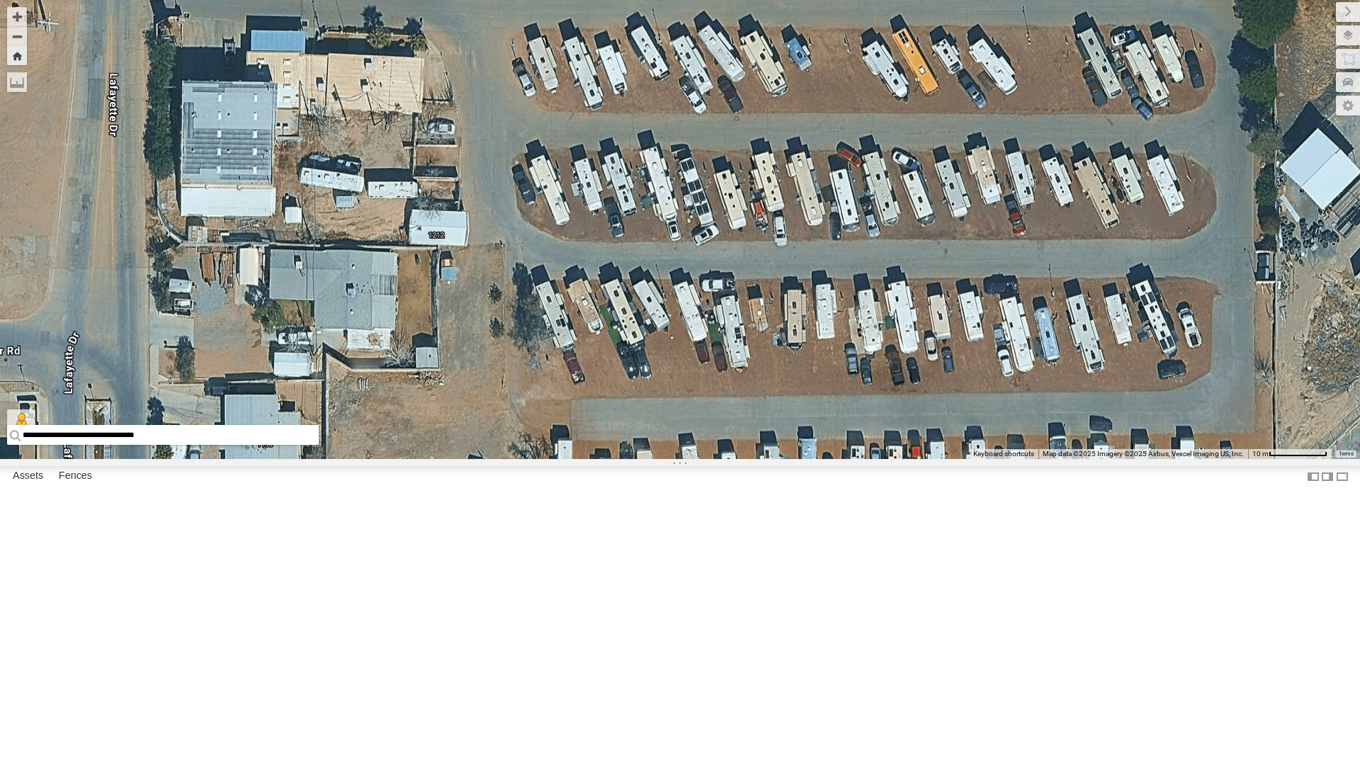
drag, startPoint x: 797, startPoint y: 473, endPoint x: 596, endPoint y: 375, distance: 223.9
click at [596, 375] on div "4030 - Cam Loading..." at bounding box center [680, 229] width 1360 height 459
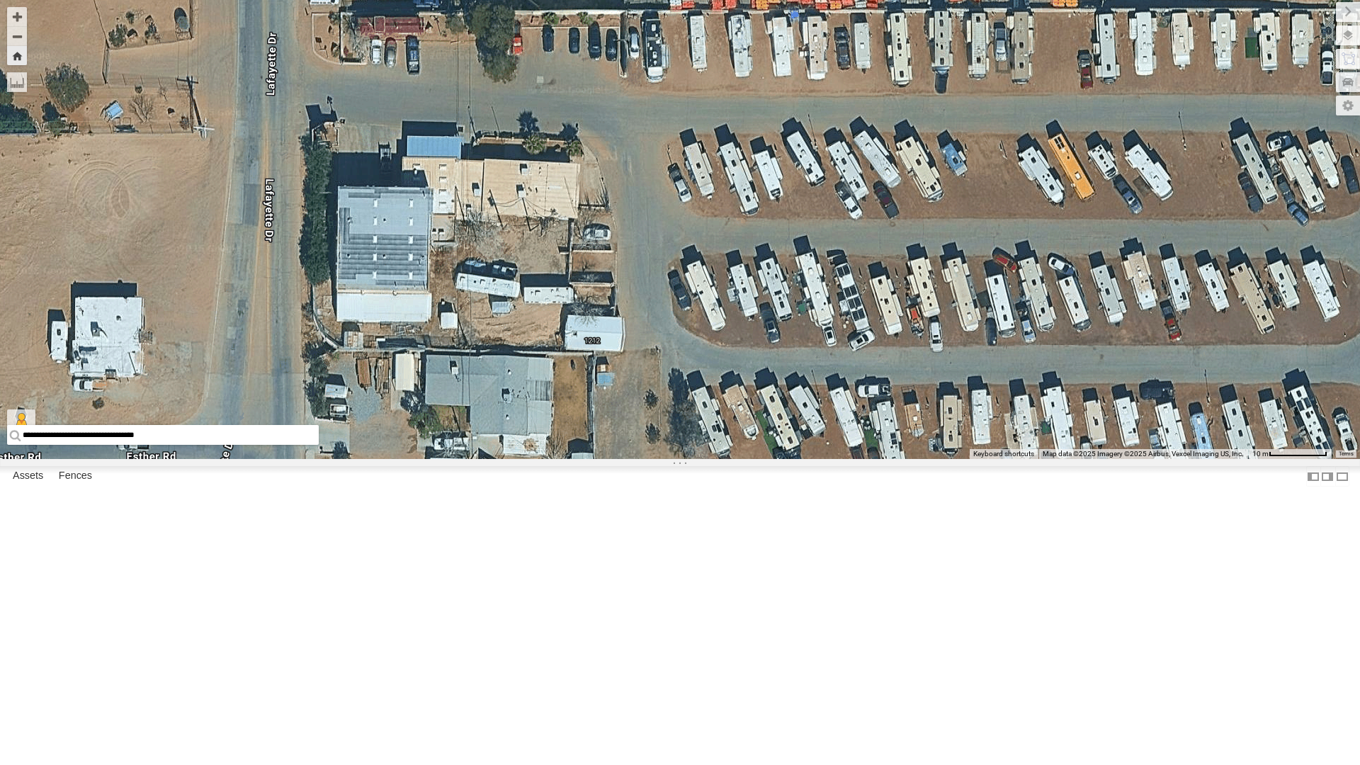
drag, startPoint x: 962, startPoint y: 437, endPoint x: 1118, endPoint y: 542, distance: 188.2
click at [1118, 459] on div "4030 - Cam Loading..." at bounding box center [680, 229] width 1360 height 459
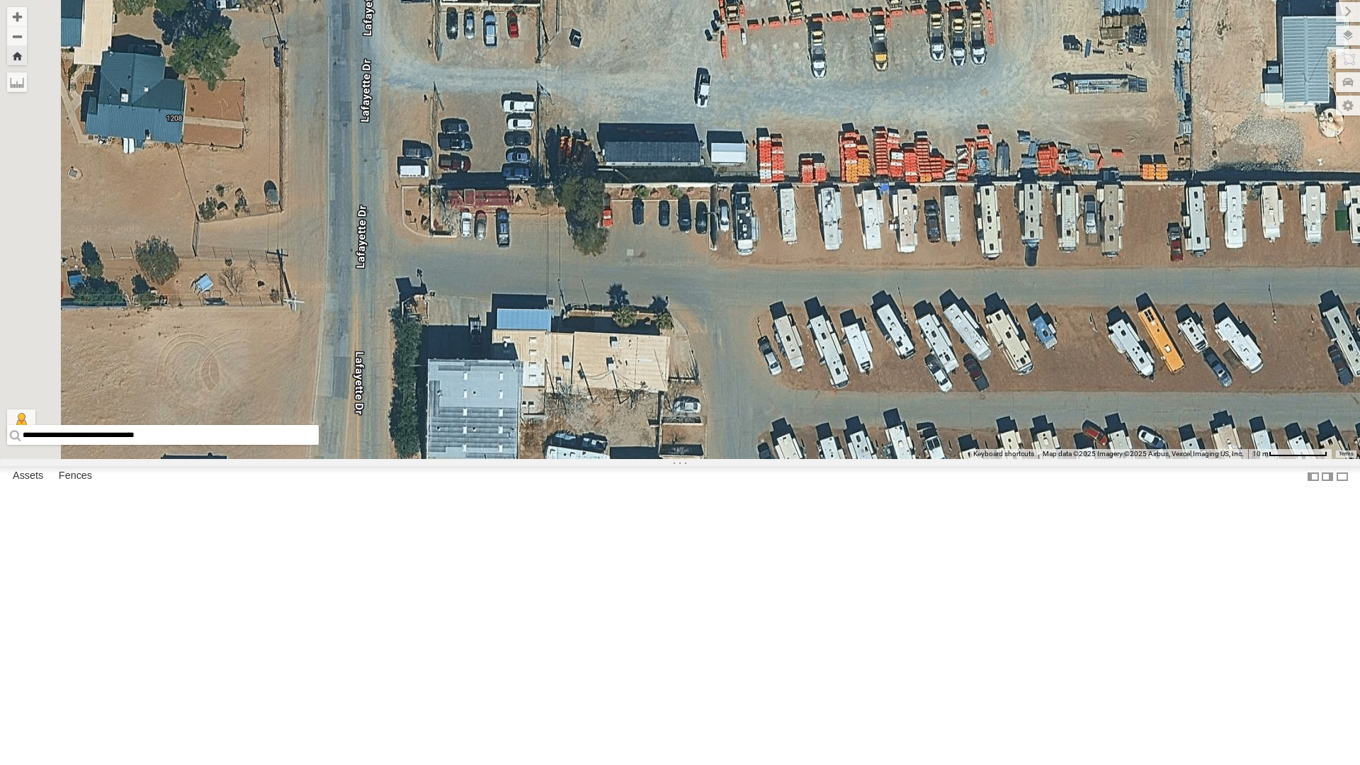
drag, startPoint x: 1046, startPoint y: 411, endPoint x: 1136, endPoint y: 586, distance: 196.7
click at [1136, 459] on div "4030 - Cam Loading..." at bounding box center [680, 229] width 1360 height 459
click at [0, 0] on div "4030 - Cam" at bounding box center [0, 0] width 0 height 0
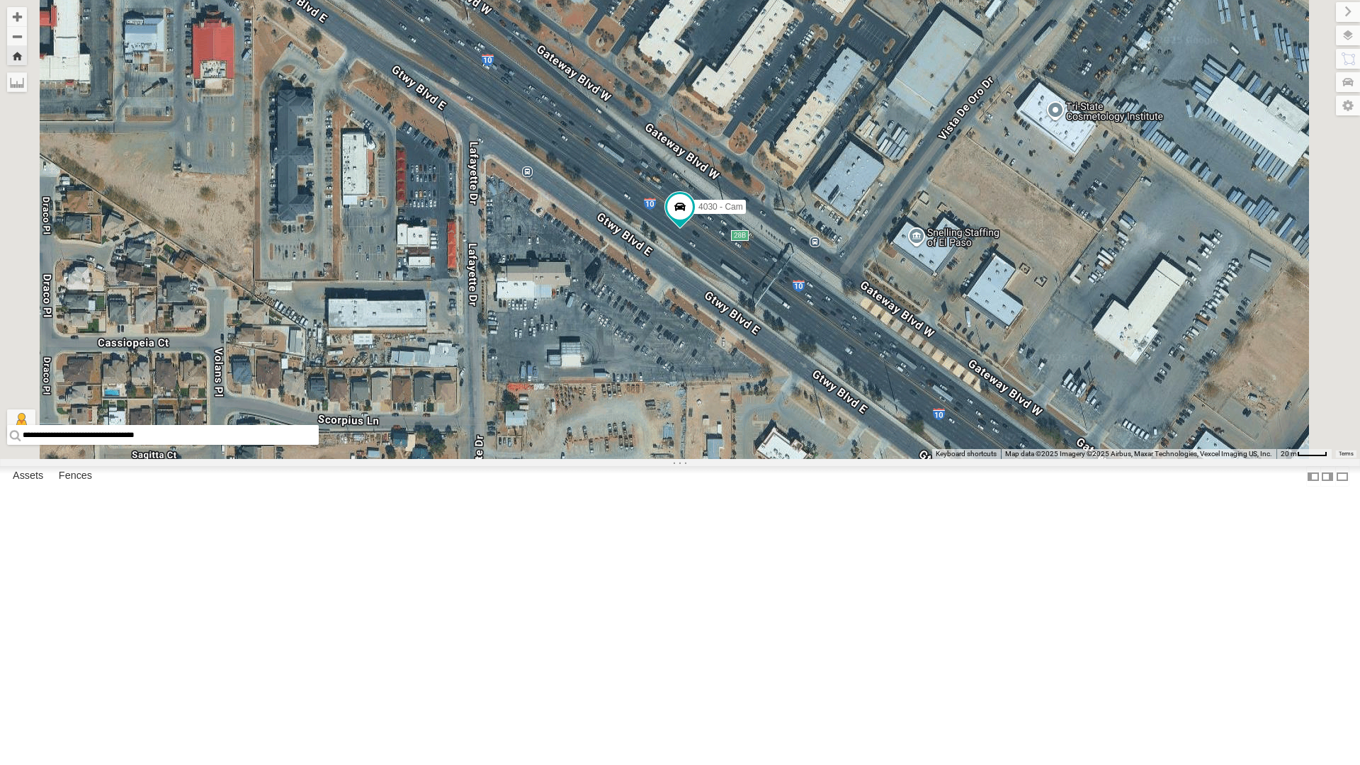
click at [0, 0] on div "4071 - Cam" at bounding box center [0, 0] width 0 height 0
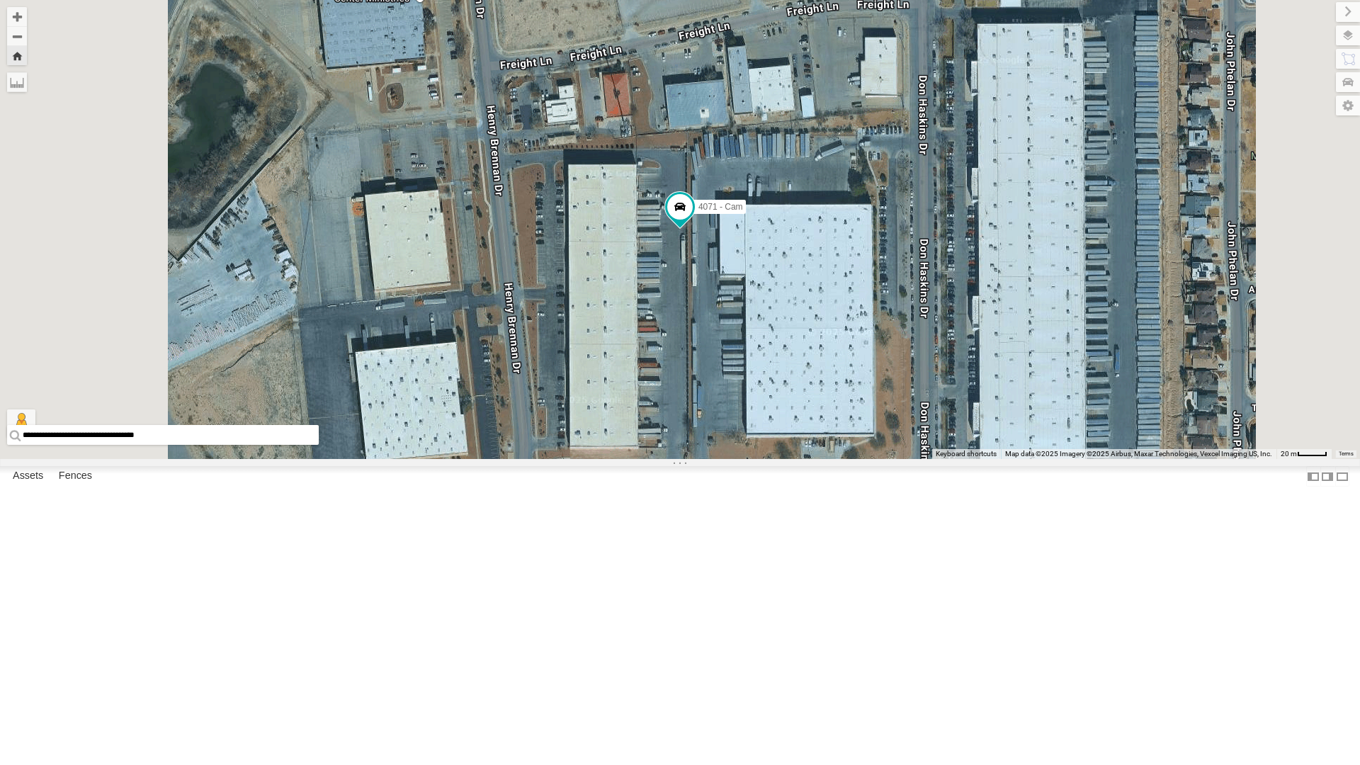
click at [0, 0] on div "All Assets" at bounding box center [0, 0] width 0 height 0
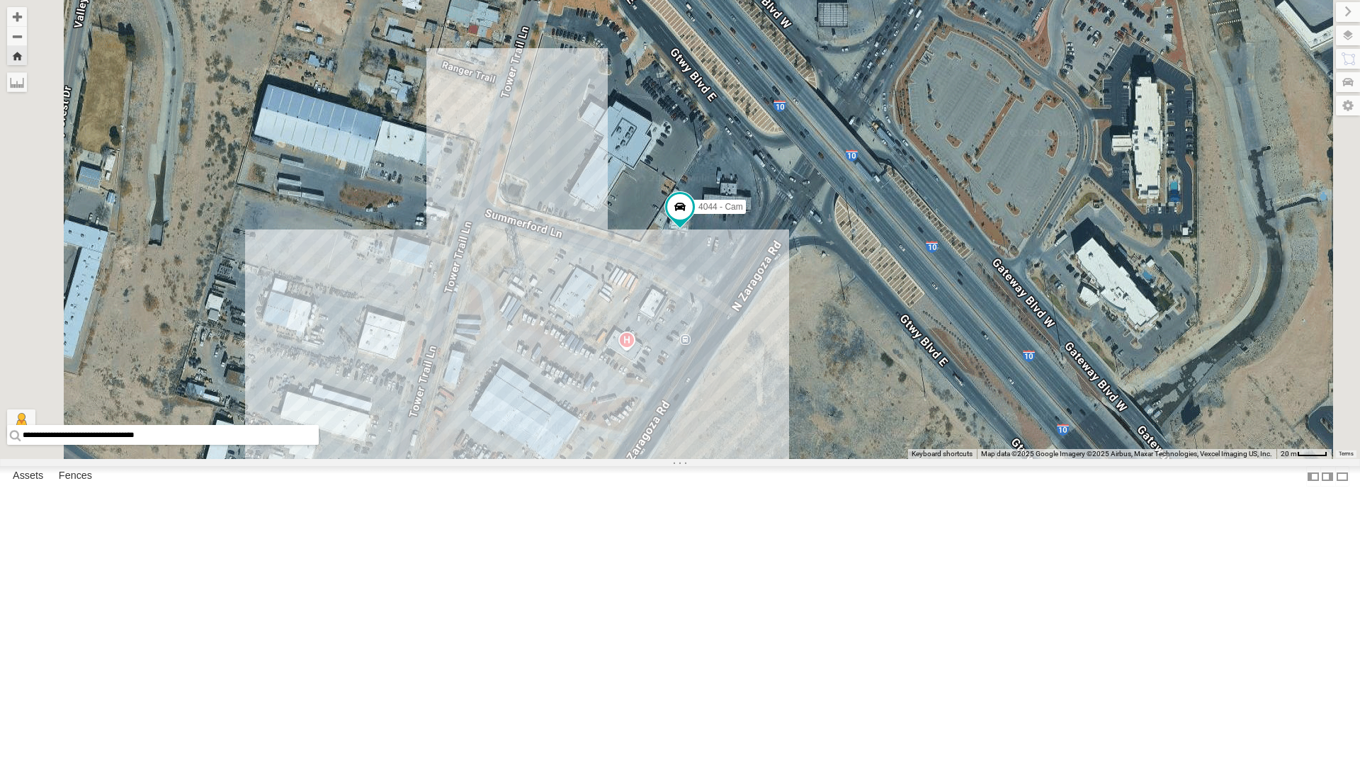
click at [0, 0] on div "4067 - Cam" at bounding box center [0, 0] width 0 height 0
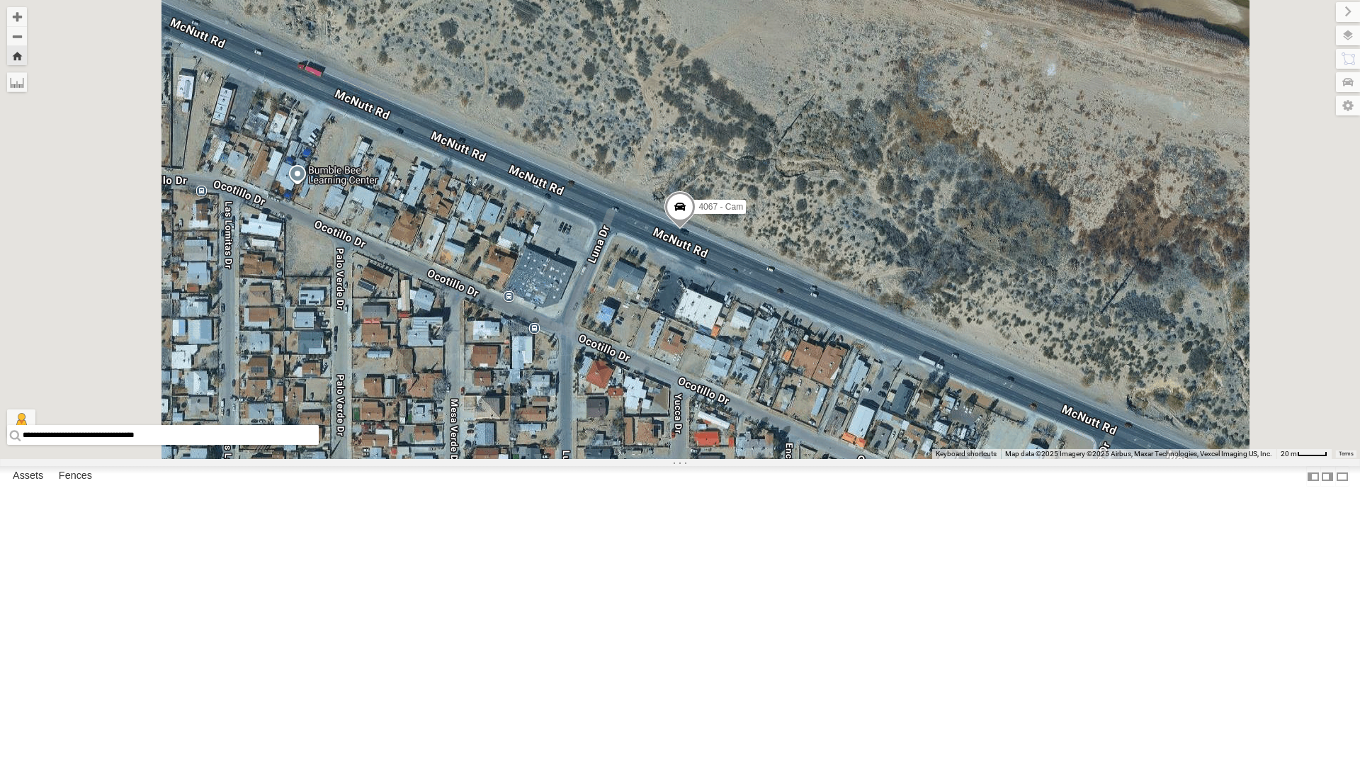
click at [0, 0] on div "4030 - Cam" at bounding box center [0, 0] width 0 height 0
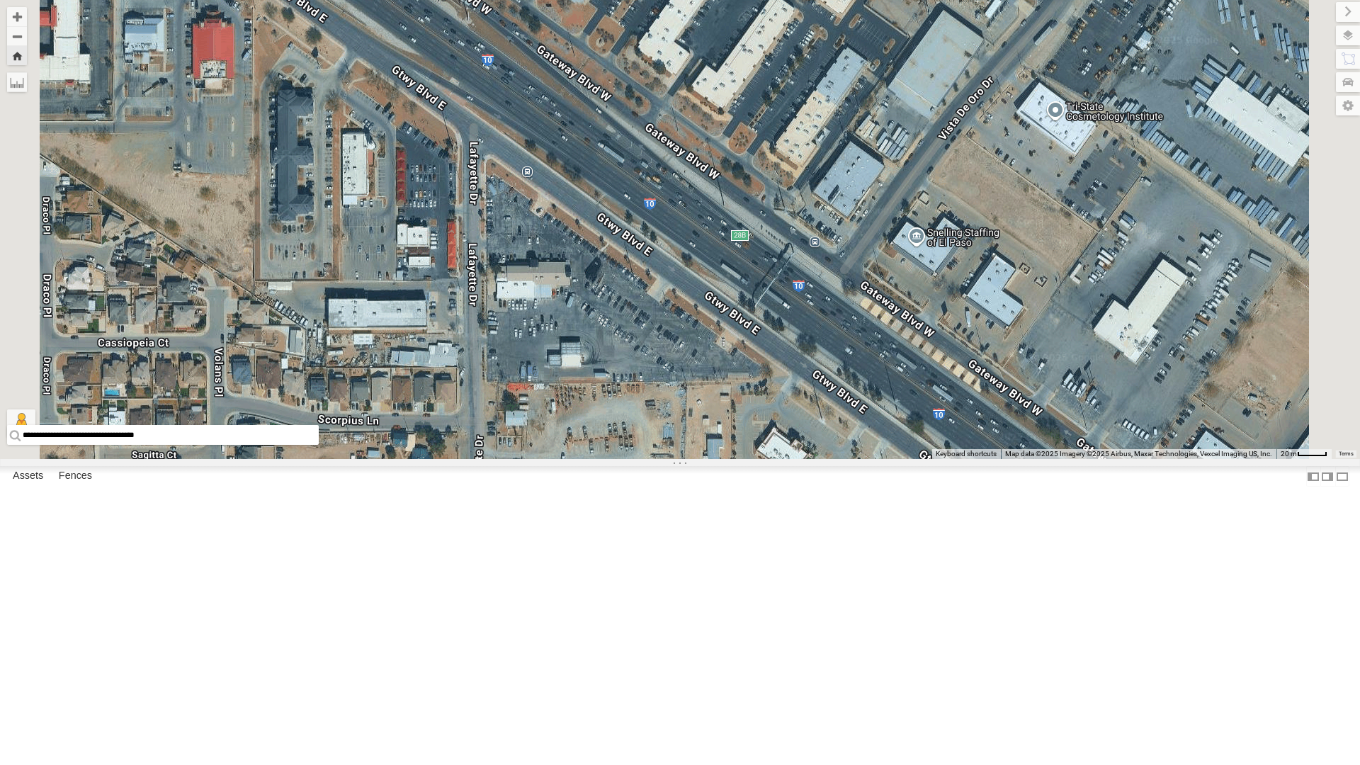
click at [0, 0] on div "4030 - Cam" at bounding box center [0, 0] width 0 height 0
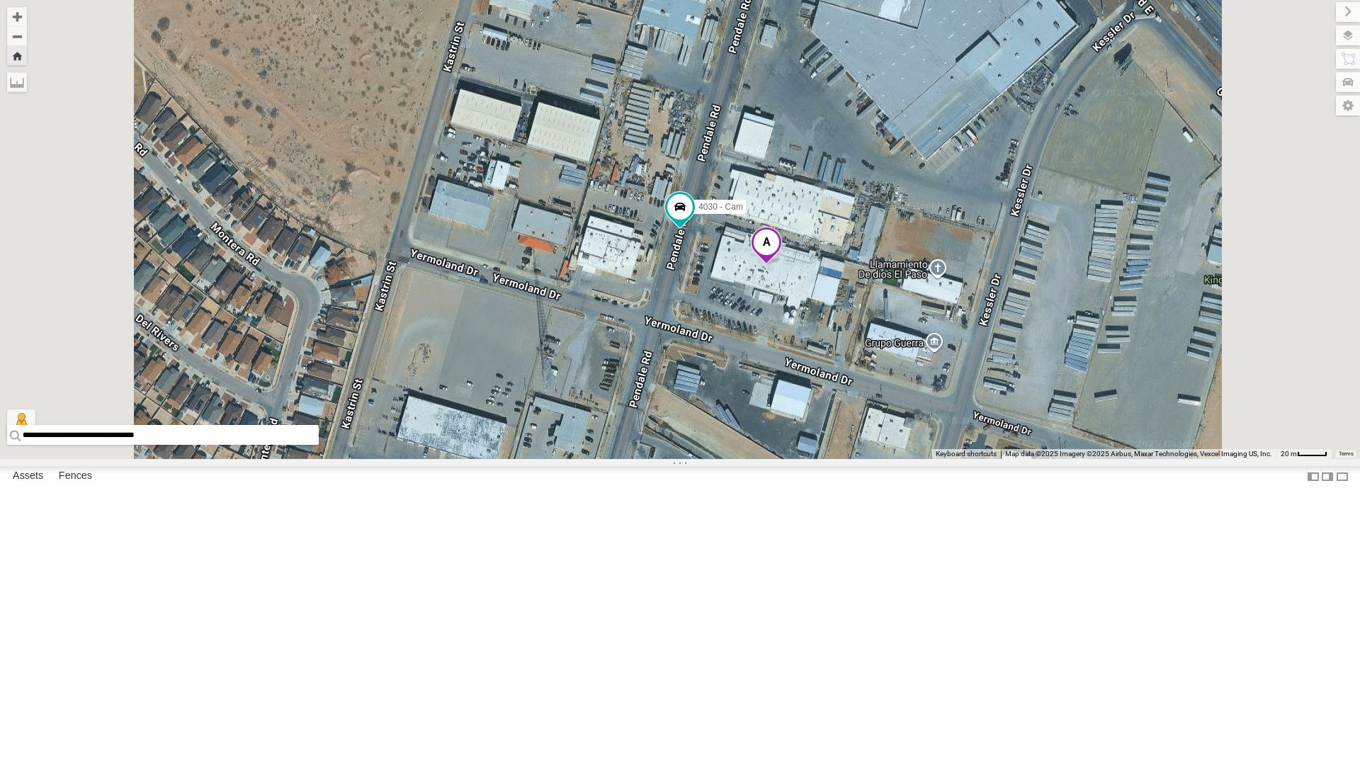
click at [0, 0] on div "4044 - Cam" at bounding box center [0, 0] width 0 height 0
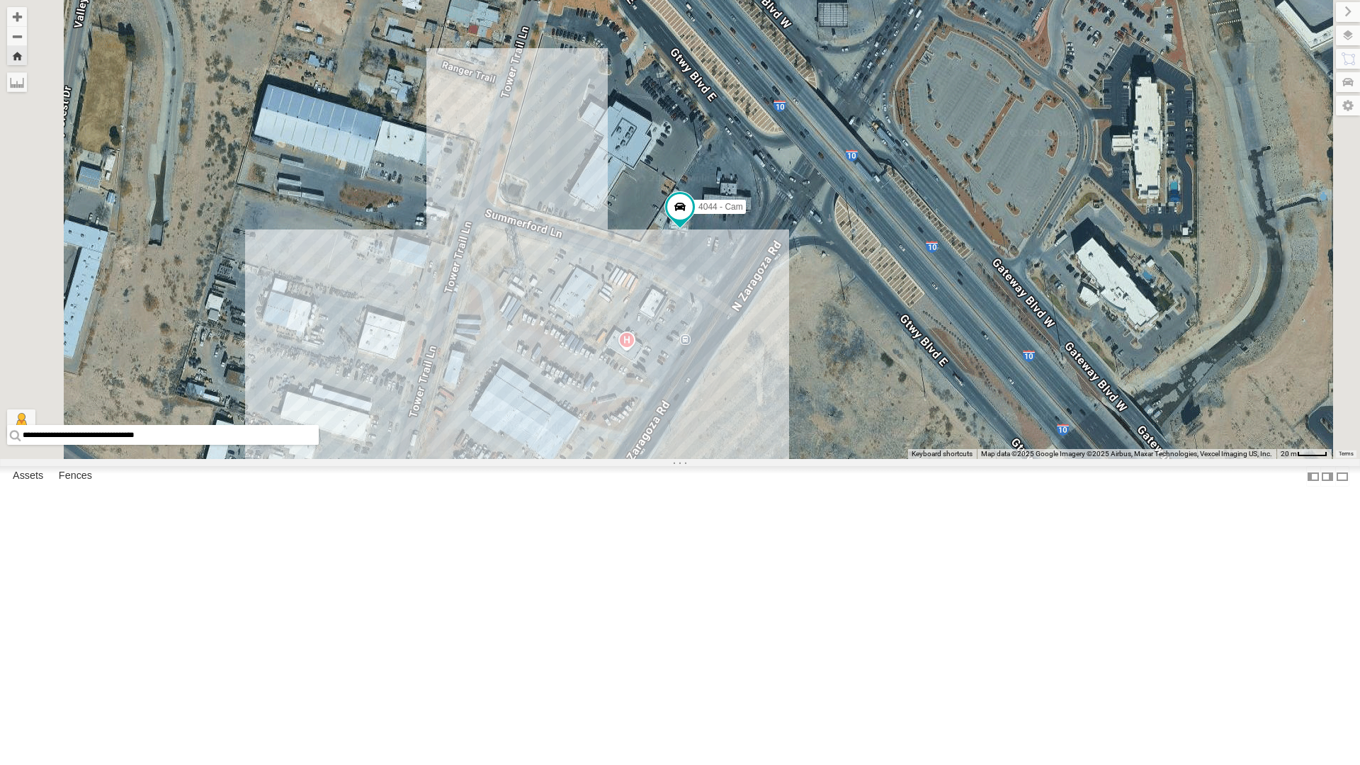
click at [0, 0] on div "4071 - Cam" at bounding box center [0, 0] width 0 height 0
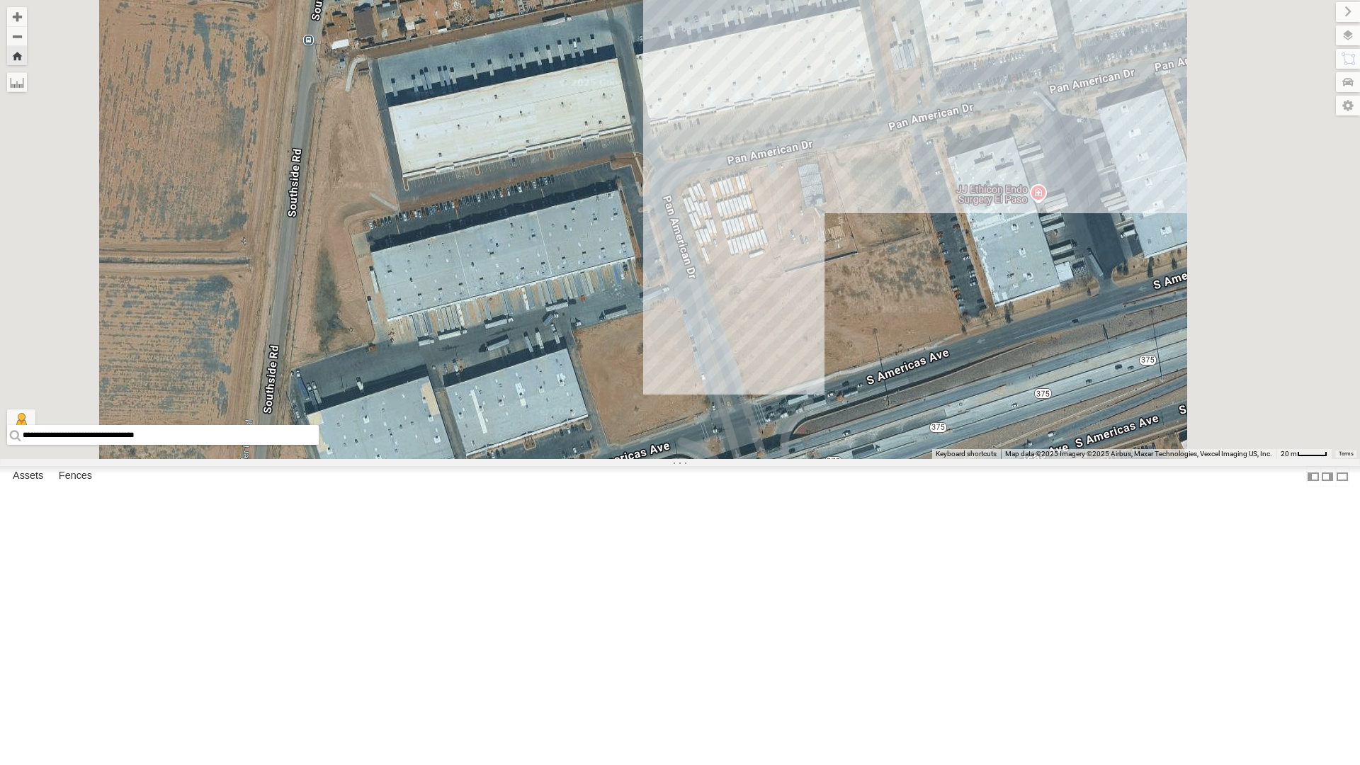
click at [0, 0] on div "4030 - Cam" at bounding box center [0, 0] width 0 height 0
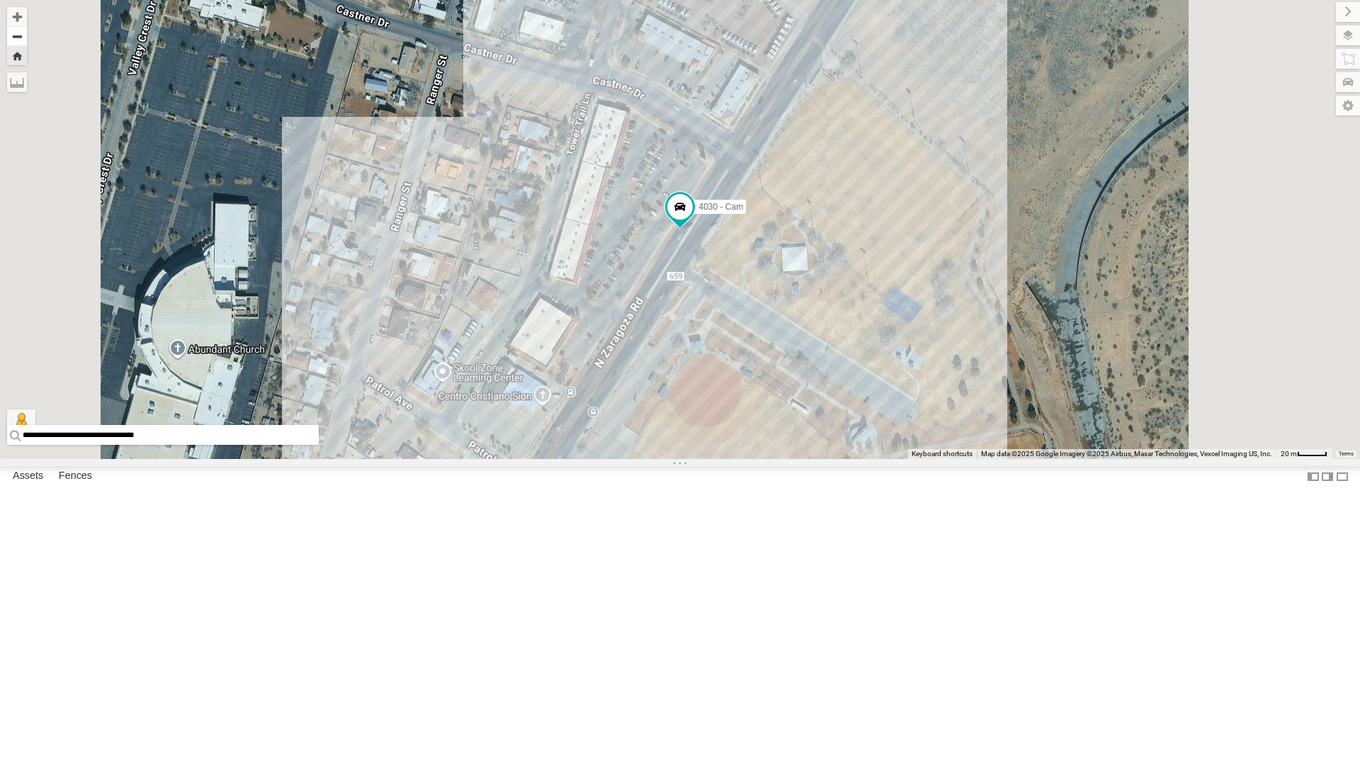
click at [27, 42] on button "Zoom out" at bounding box center [17, 36] width 20 height 20
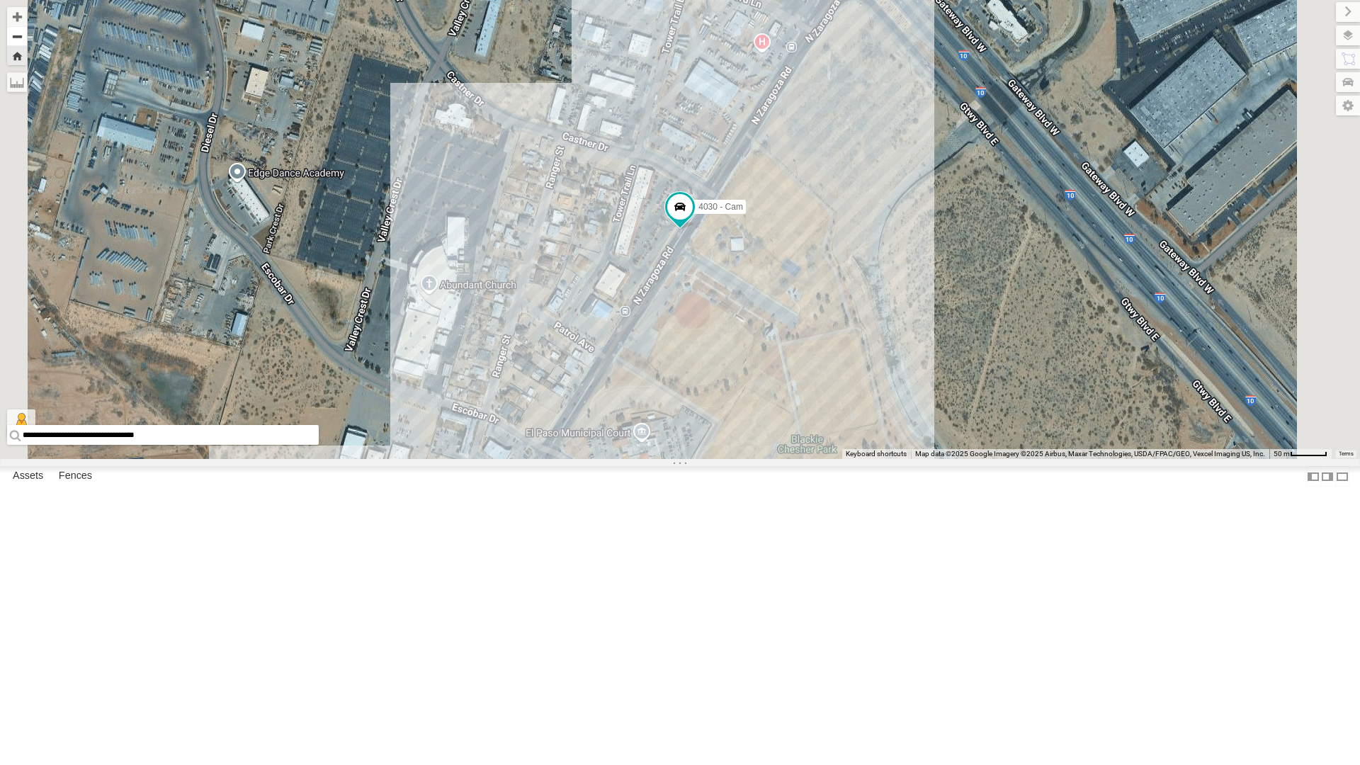
click at [27, 42] on button "Zoom out" at bounding box center [17, 36] width 20 height 20
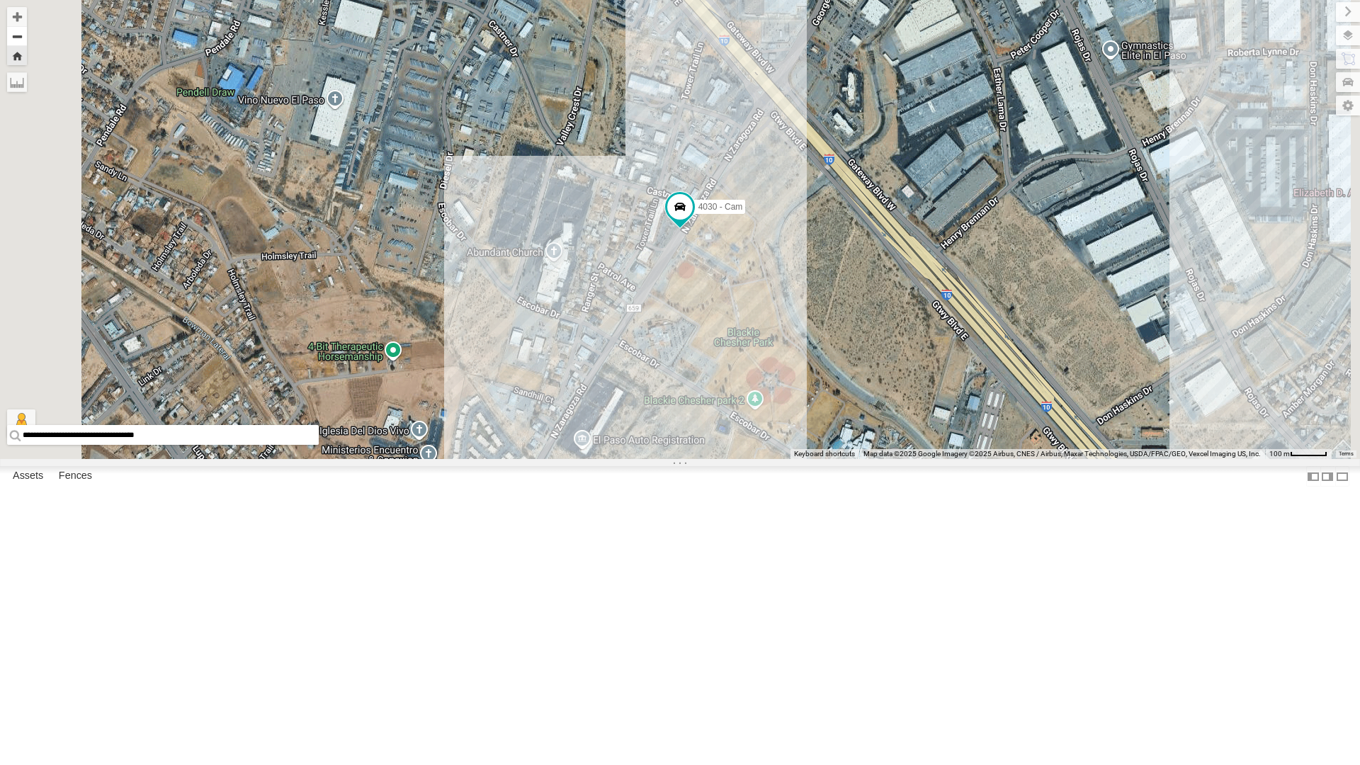
click at [27, 42] on button "Zoom out" at bounding box center [17, 36] width 20 height 20
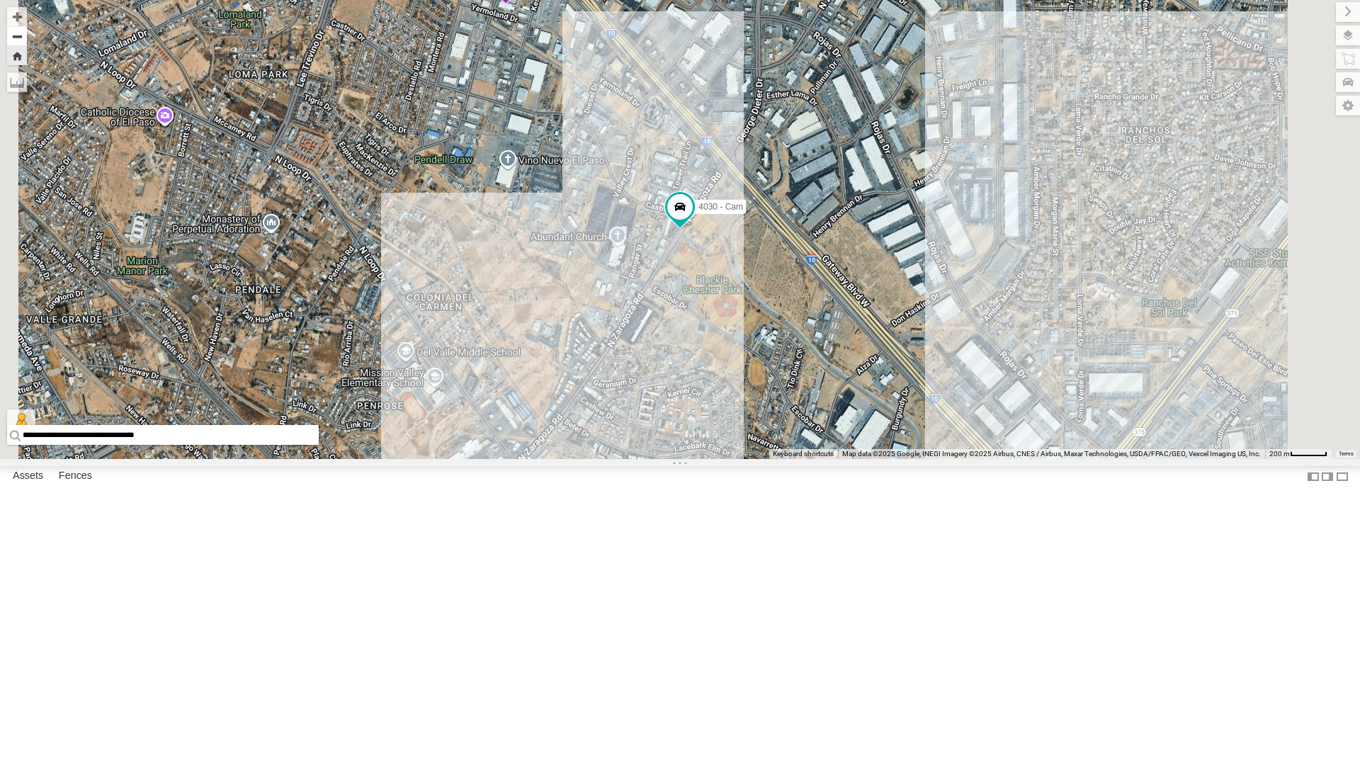
click at [27, 42] on button "Zoom out" at bounding box center [17, 36] width 20 height 20
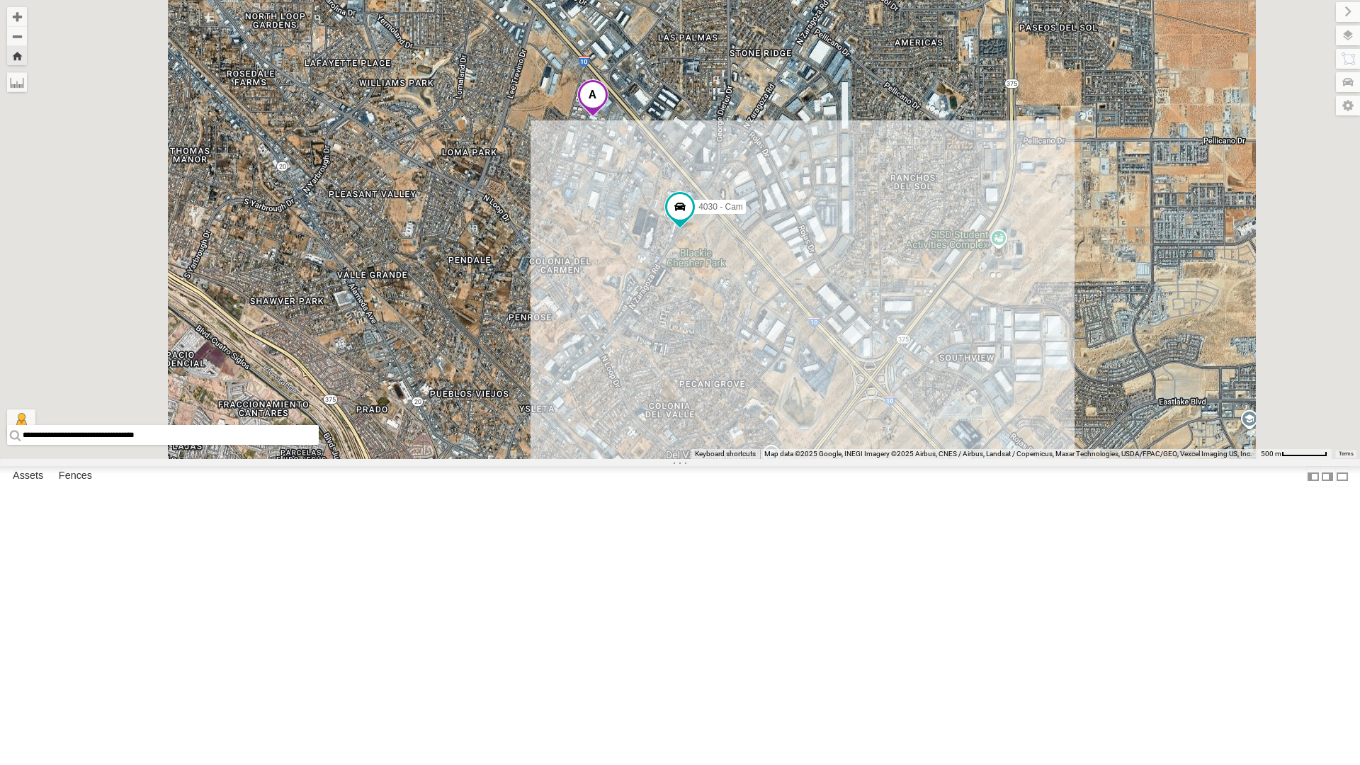
click at [0, 0] on div "4030 - Cam" at bounding box center [0, 0] width 0 height 0
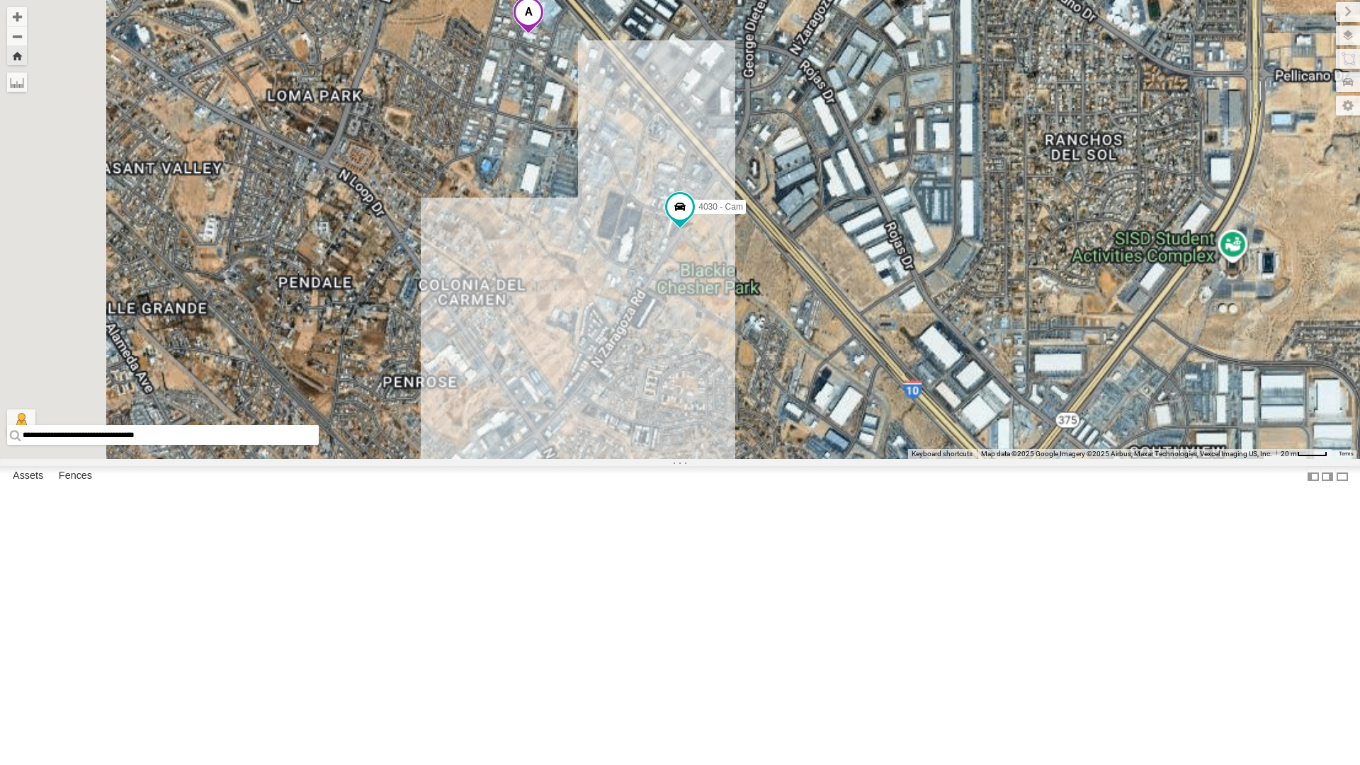
click at [0, 0] on div "4030 - Cam" at bounding box center [0, 0] width 0 height 0
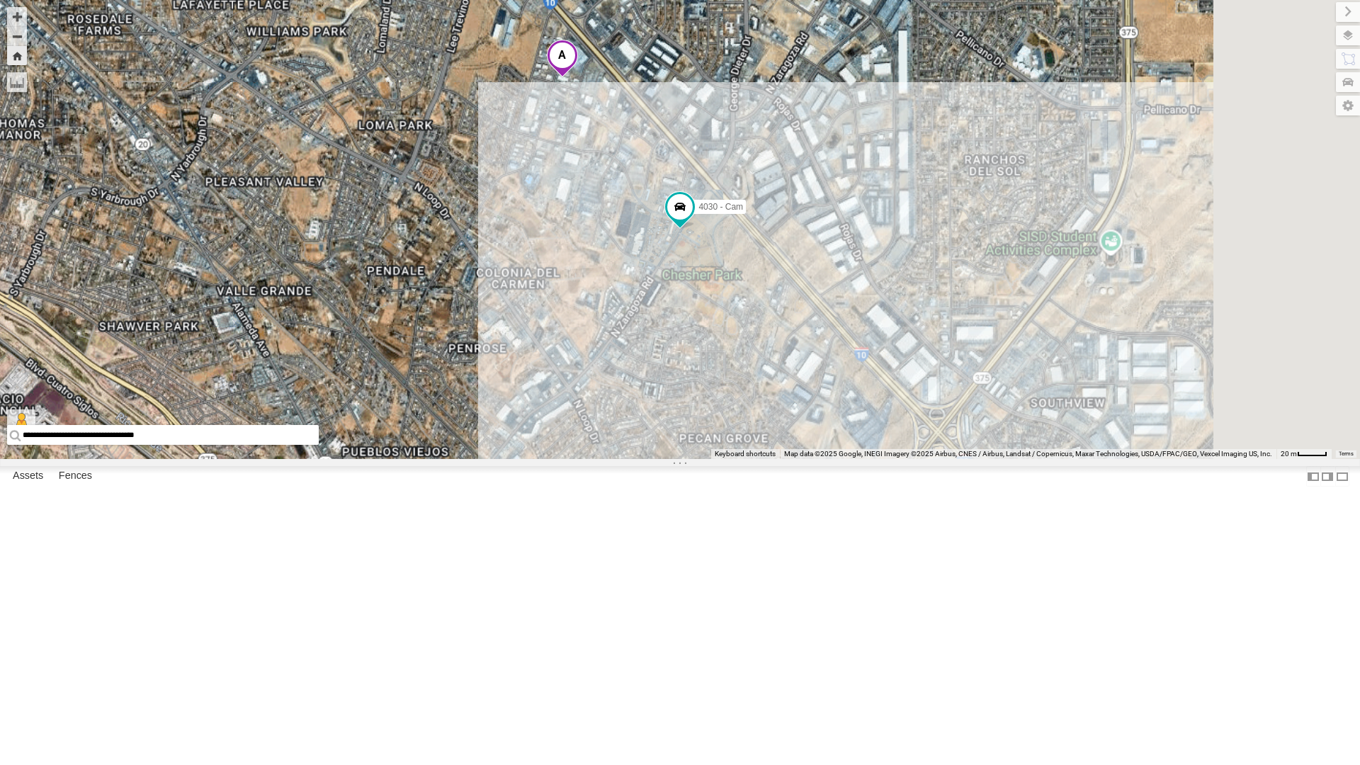
click at [0, 0] on div "4030 - Cam" at bounding box center [0, 0] width 0 height 0
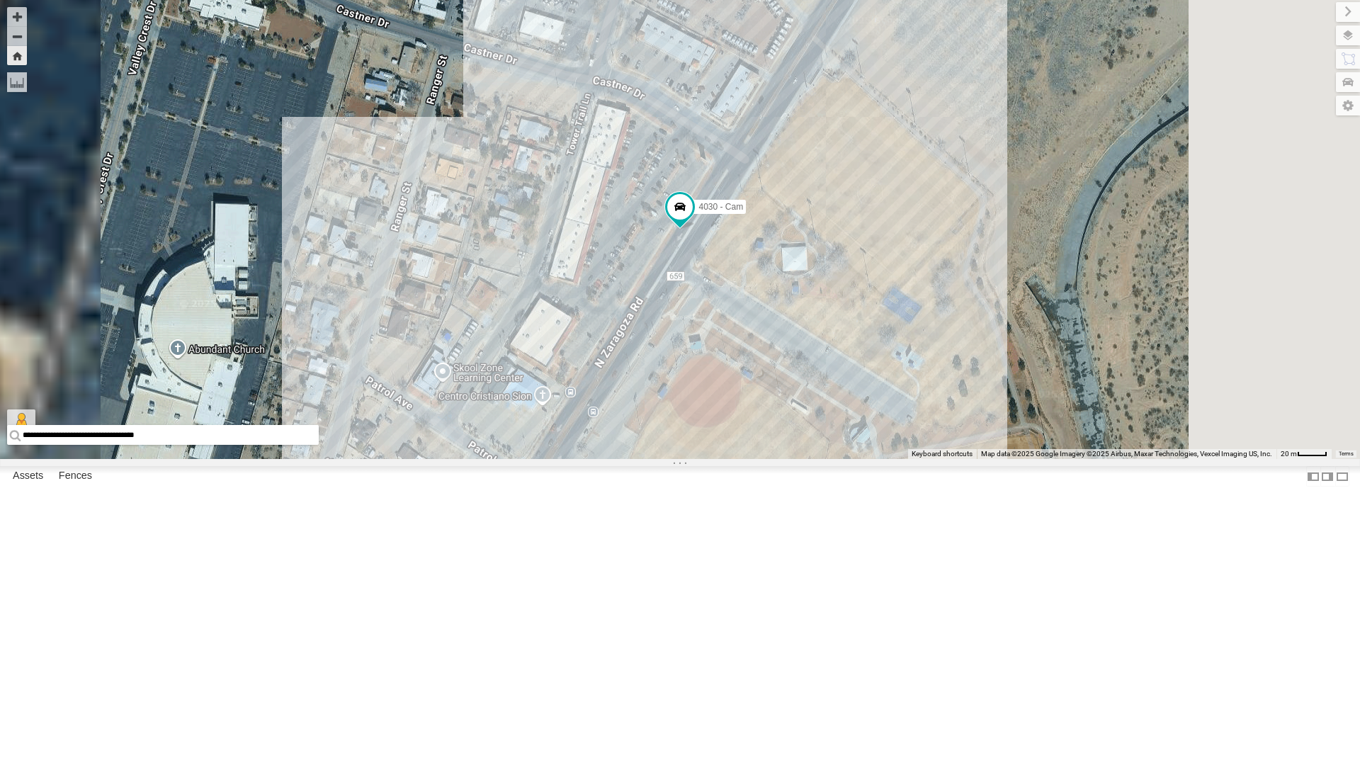
click at [0, 0] on div "All Assets" at bounding box center [0, 0] width 0 height 0
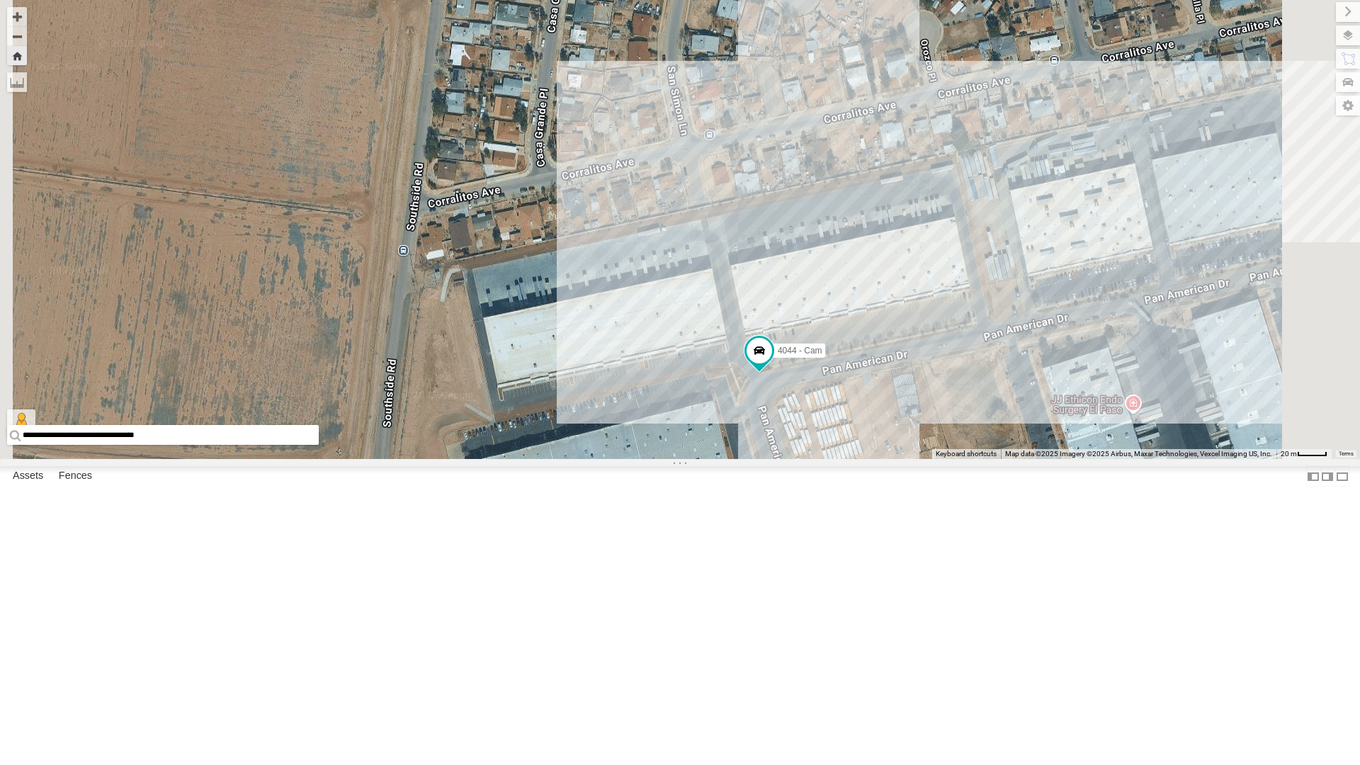
click at [0, 0] on div "4030 - Cam" at bounding box center [0, 0] width 0 height 0
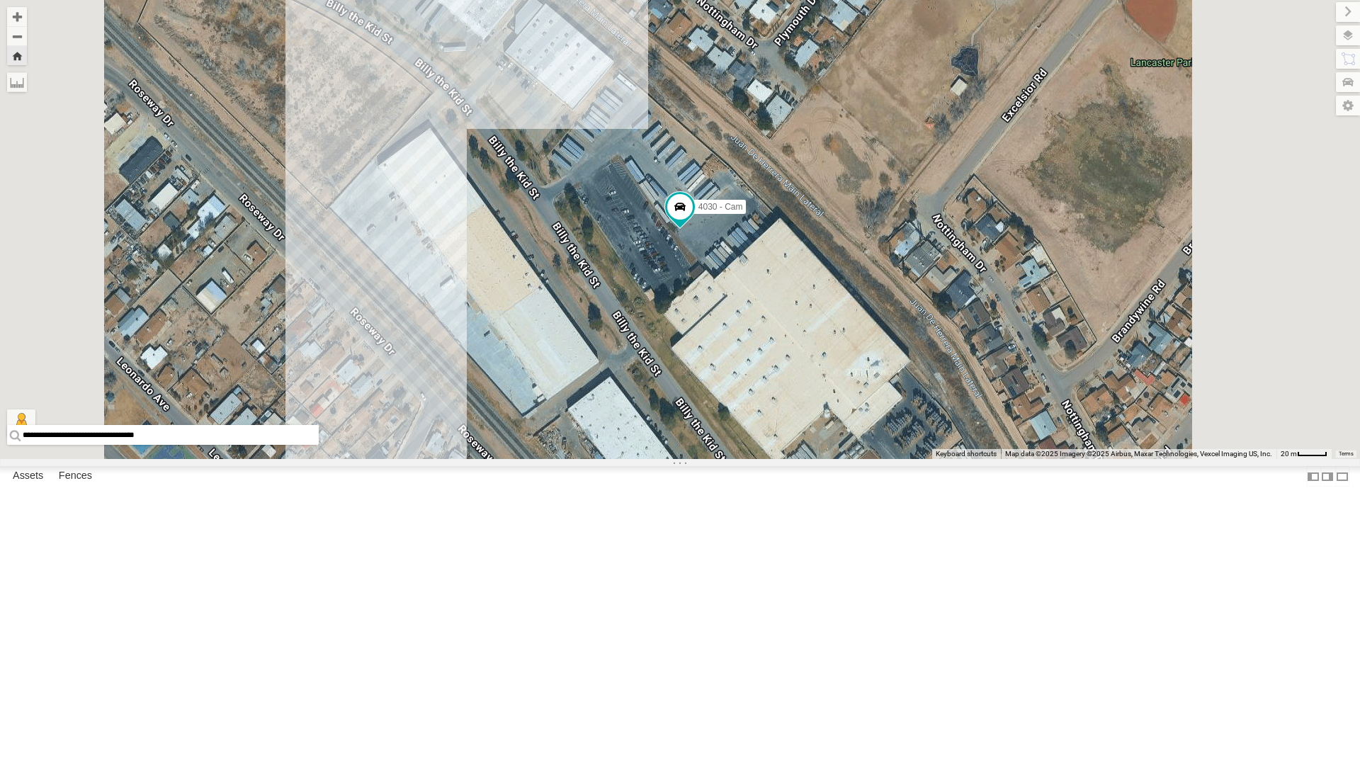
click at [0, 0] on div "4071 - Cam" at bounding box center [0, 0] width 0 height 0
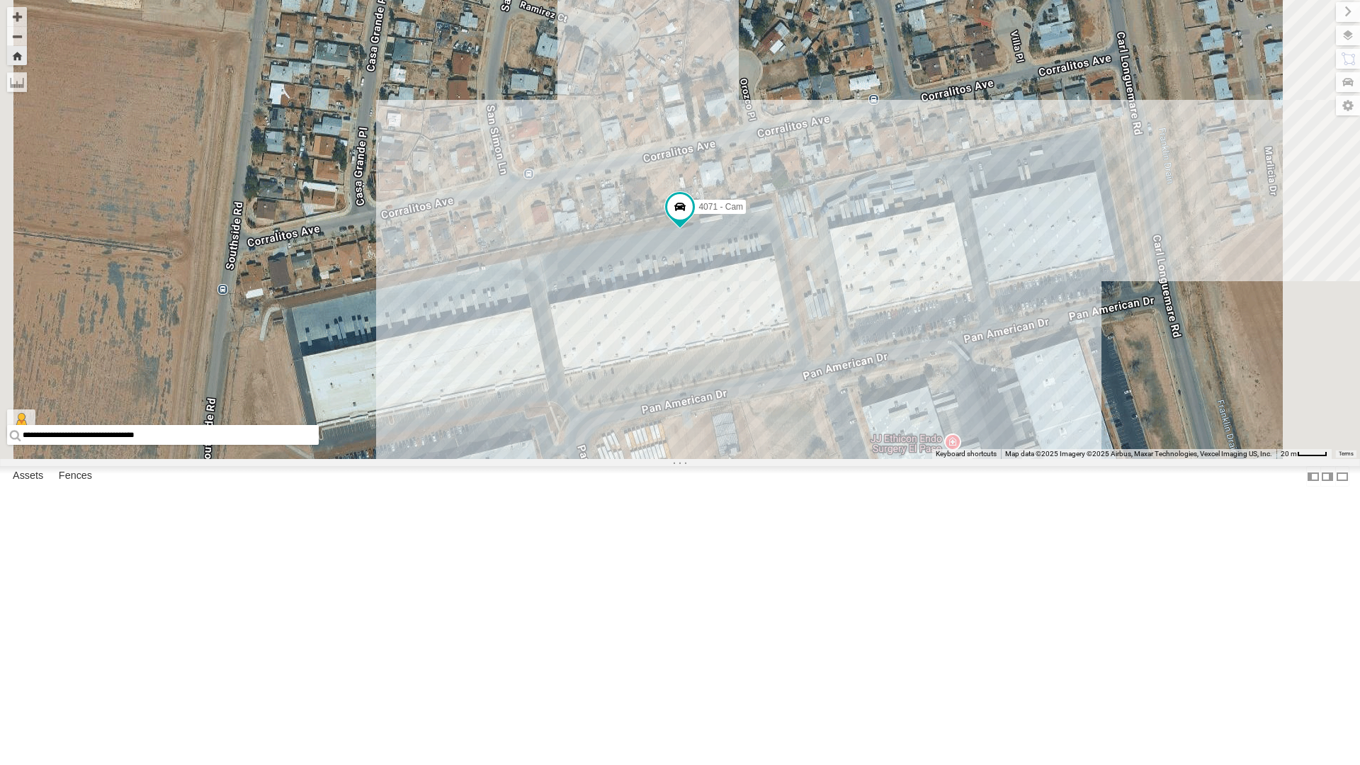
click at [0, 0] on div "4071 - Cam" at bounding box center [0, 0] width 0 height 0
click at [0, 0] on div "4044 - Cam" at bounding box center [0, 0] width 0 height 0
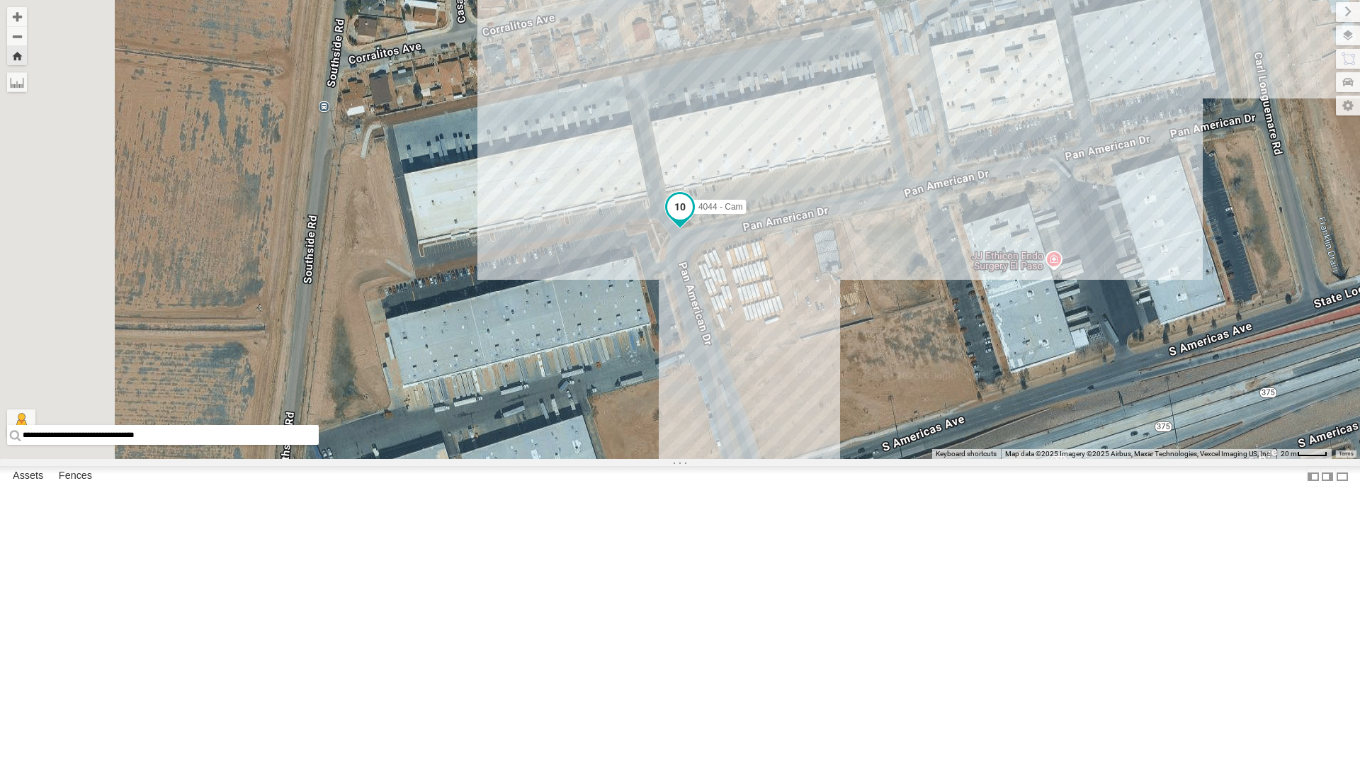
click at [693, 220] on span at bounding box center [679, 206] width 25 height 25
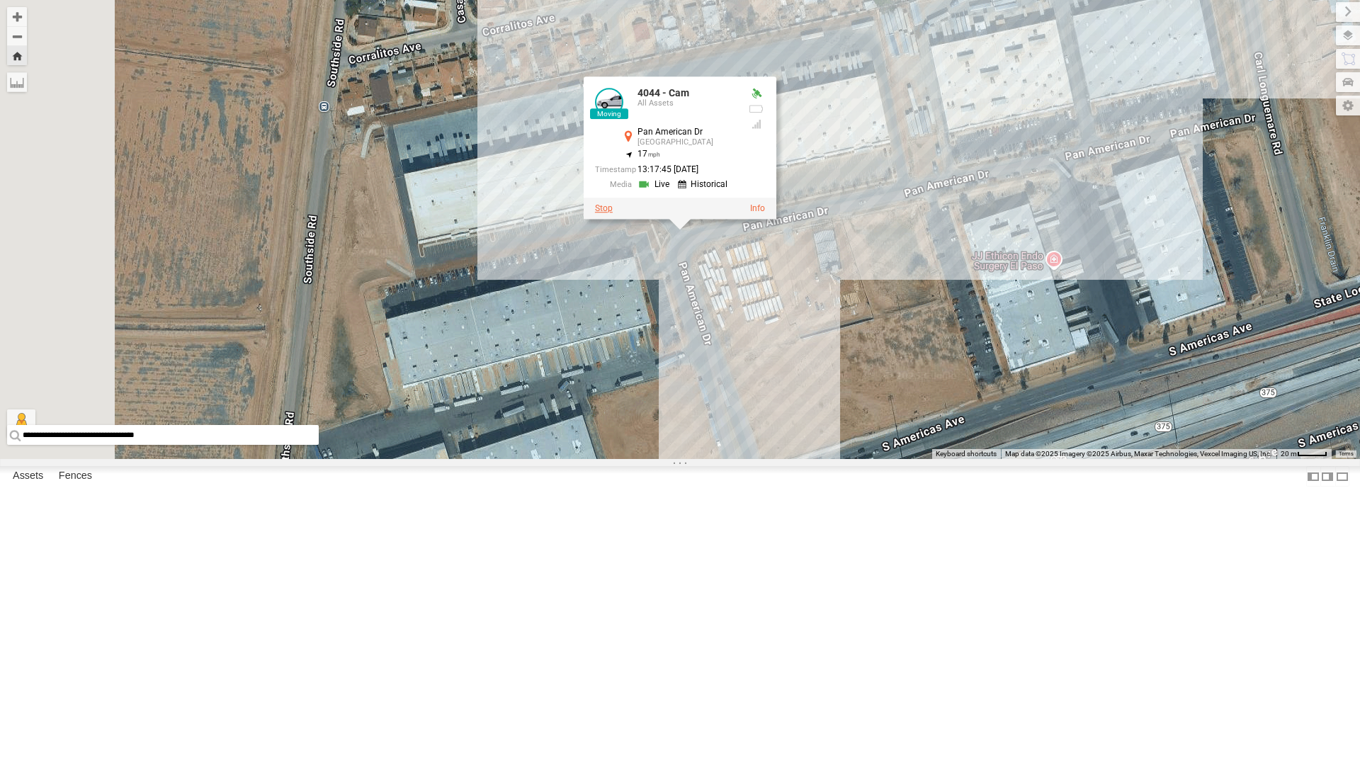
click at [613, 213] on label at bounding box center [604, 208] width 18 height 10
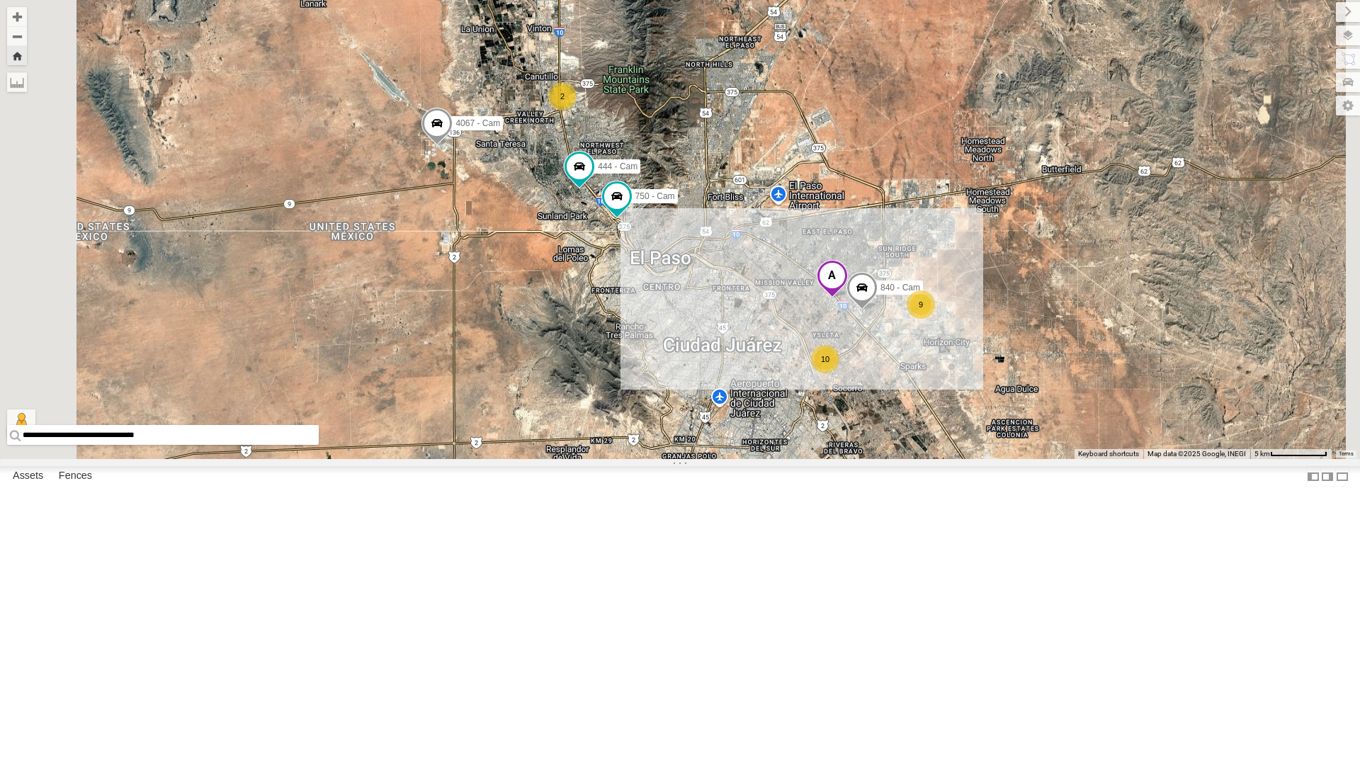
click at [0, 0] on div "4071 - Cam" at bounding box center [0, 0] width 0 height 0
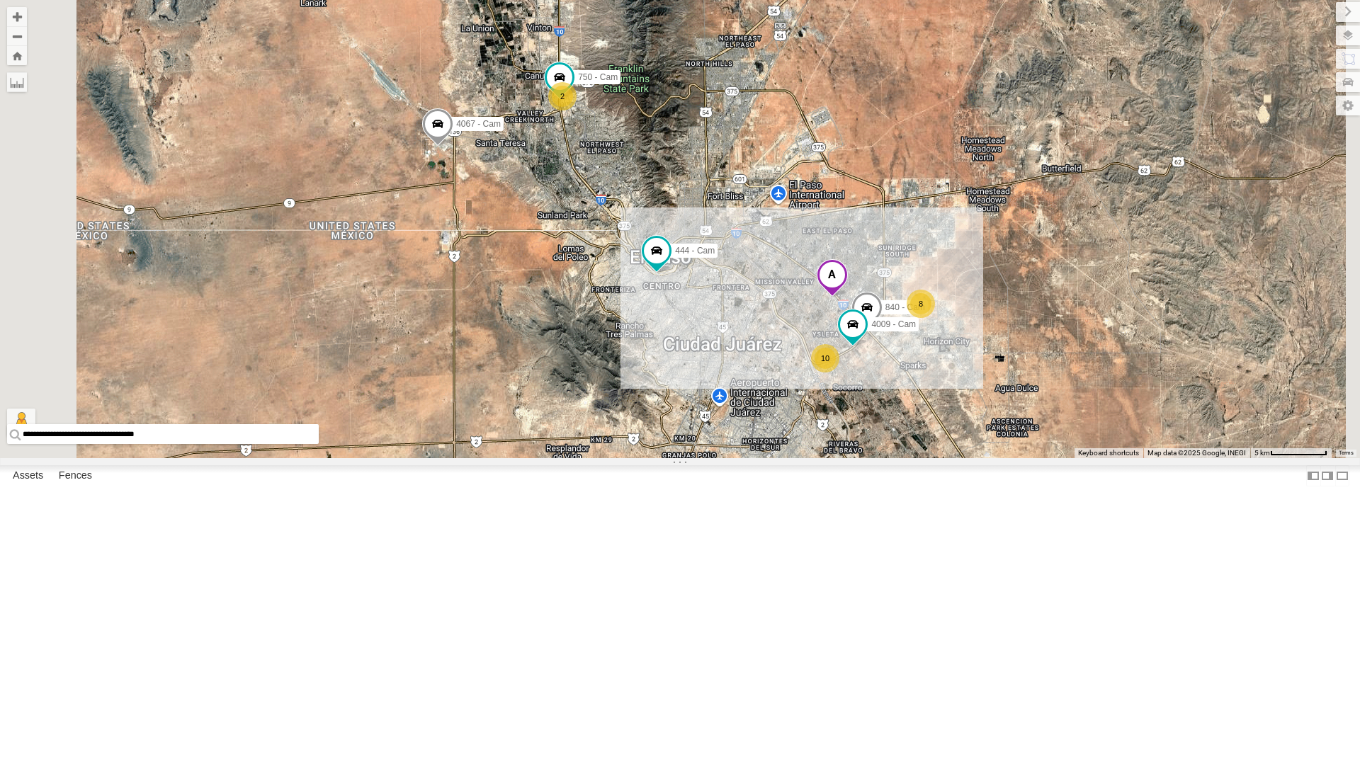
click at [0, 0] on div "4030 - Cam" at bounding box center [0, 0] width 0 height 0
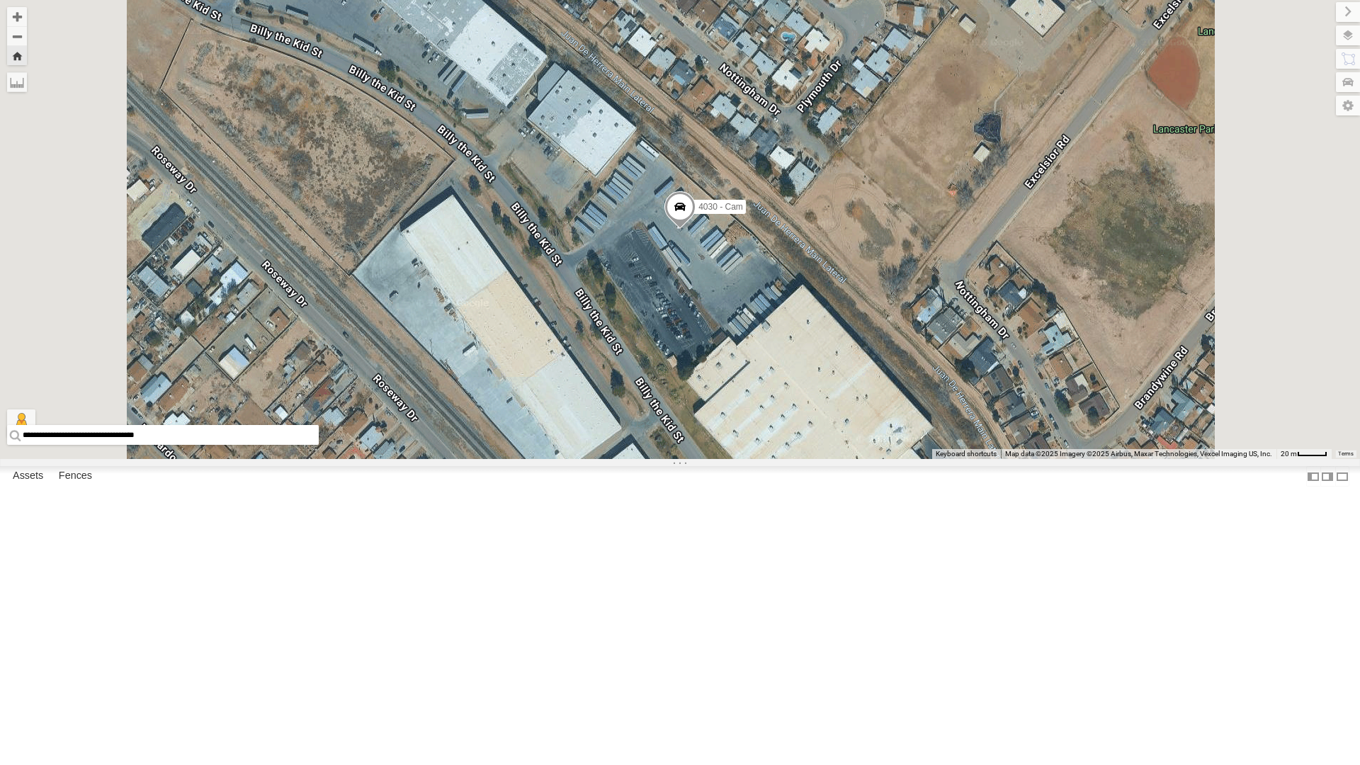
click at [0, 0] on div "4071 - Cam All Assets" at bounding box center [0, 0] width 0 height 0
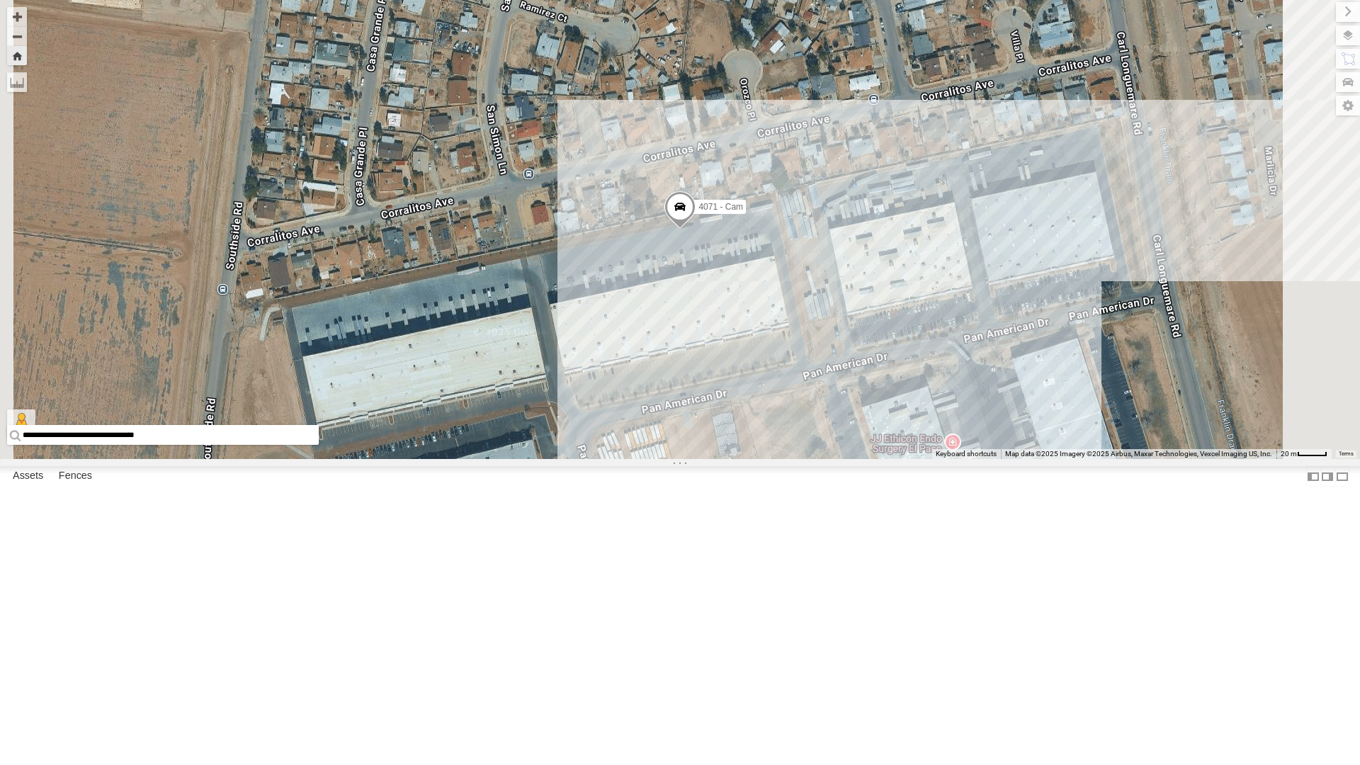
click at [0, 0] on div "4030 - Cam" at bounding box center [0, 0] width 0 height 0
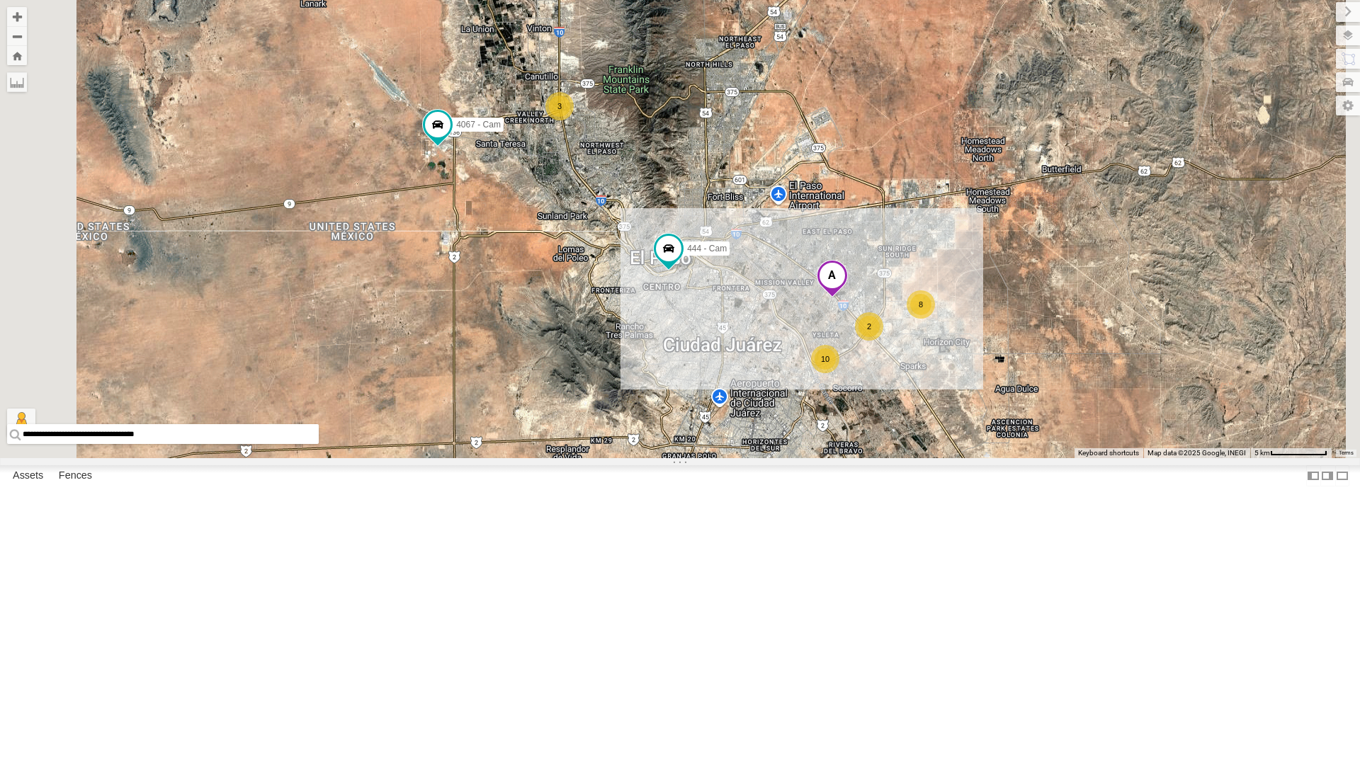
click at [585, 458] on div "10 8 3 4067 - Cam 2 444 - Cam Loading..." at bounding box center [680, 229] width 1360 height 458
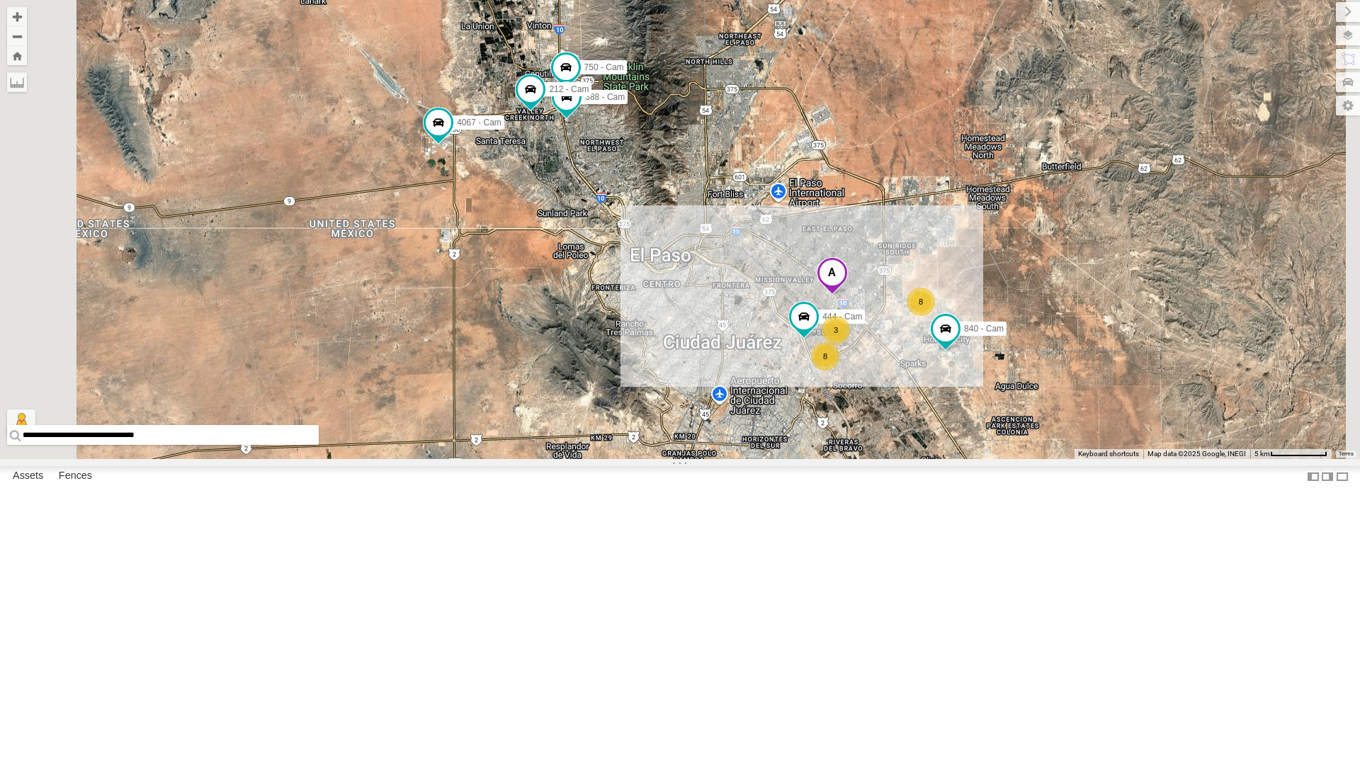
click at [0, 0] on div "4071 - Cam" at bounding box center [0, 0] width 0 height 0
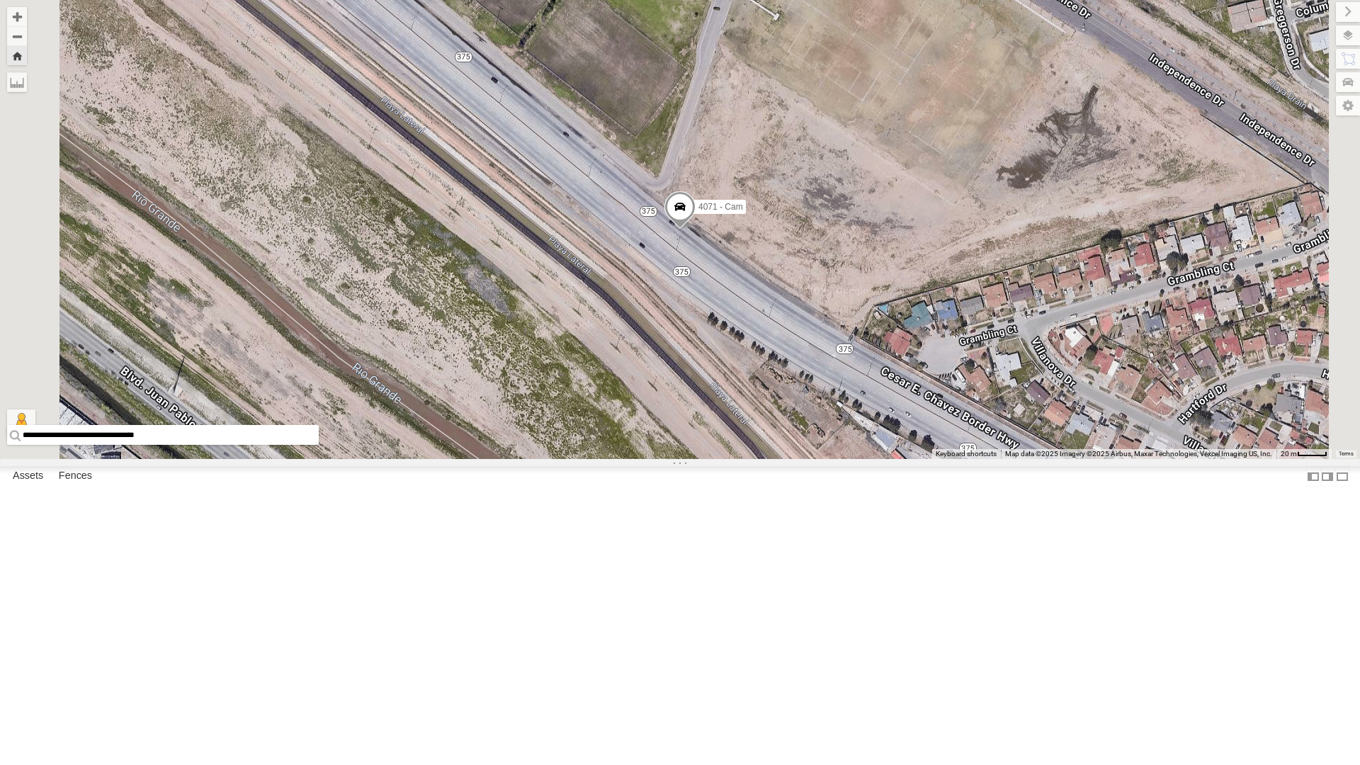
click at [695, 229] on span at bounding box center [679, 210] width 31 height 38
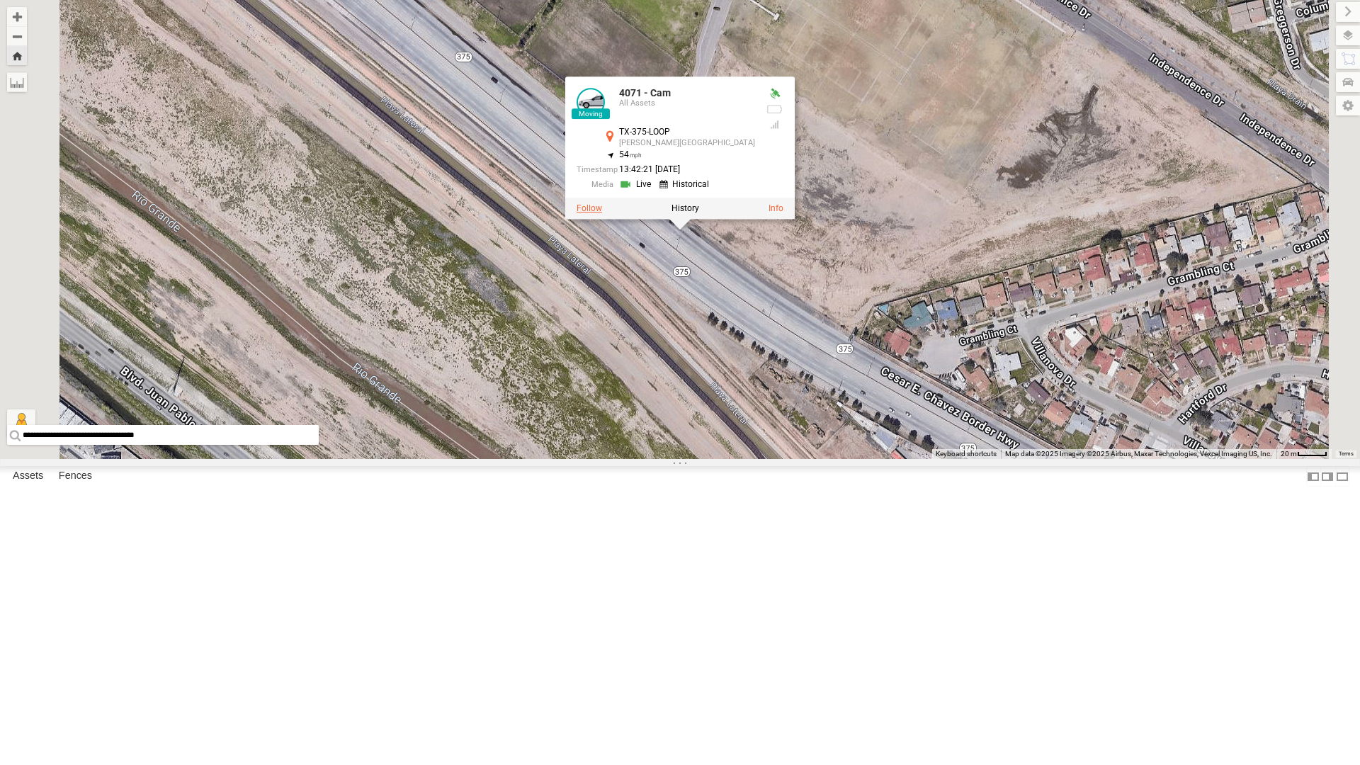
click at [602, 213] on label at bounding box center [588, 208] width 25 height 10
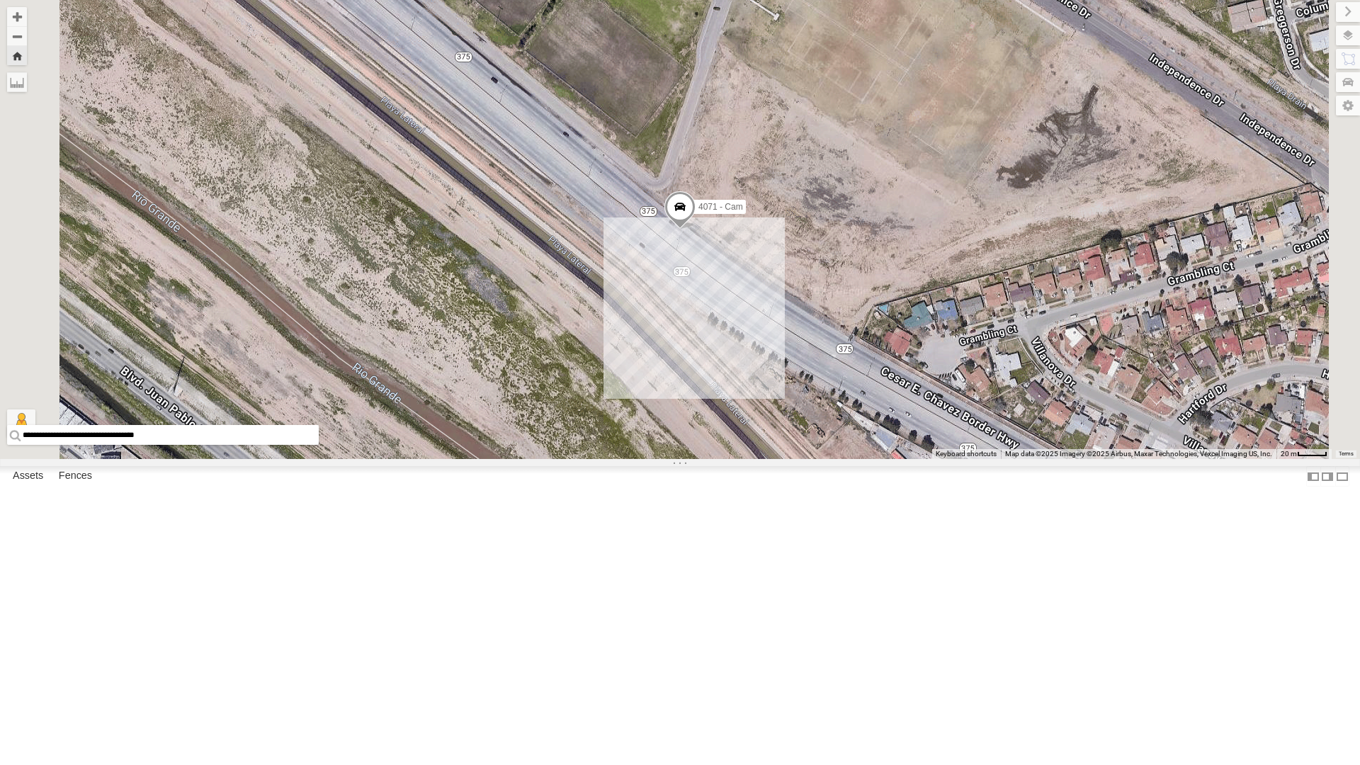
click at [695, 229] on span at bounding box center [679, 210] width 31 height 38
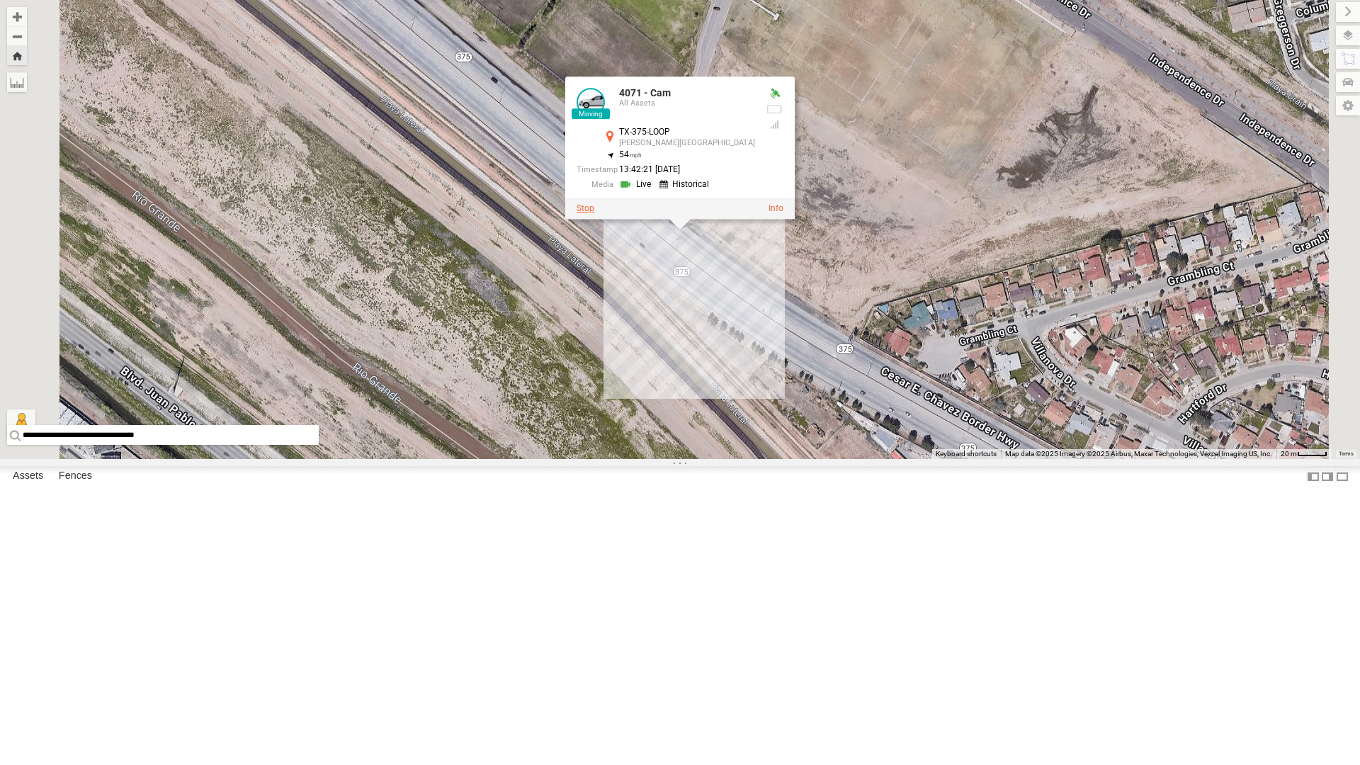
click at [594, 213] on label at bounding box center [585, 208] width 18 height 10
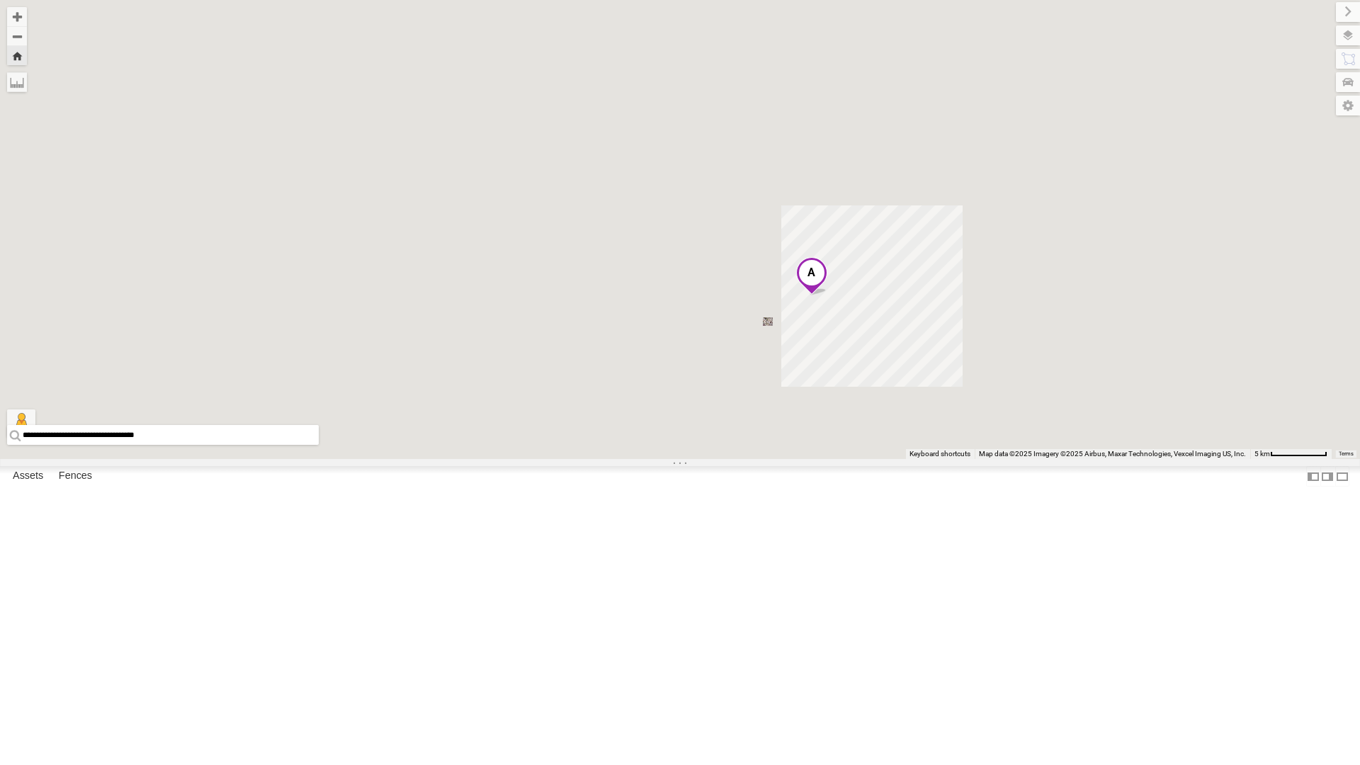
click at [785, 359] on div "Loading..." at bounding box center [680, 229] width 1360 height 459
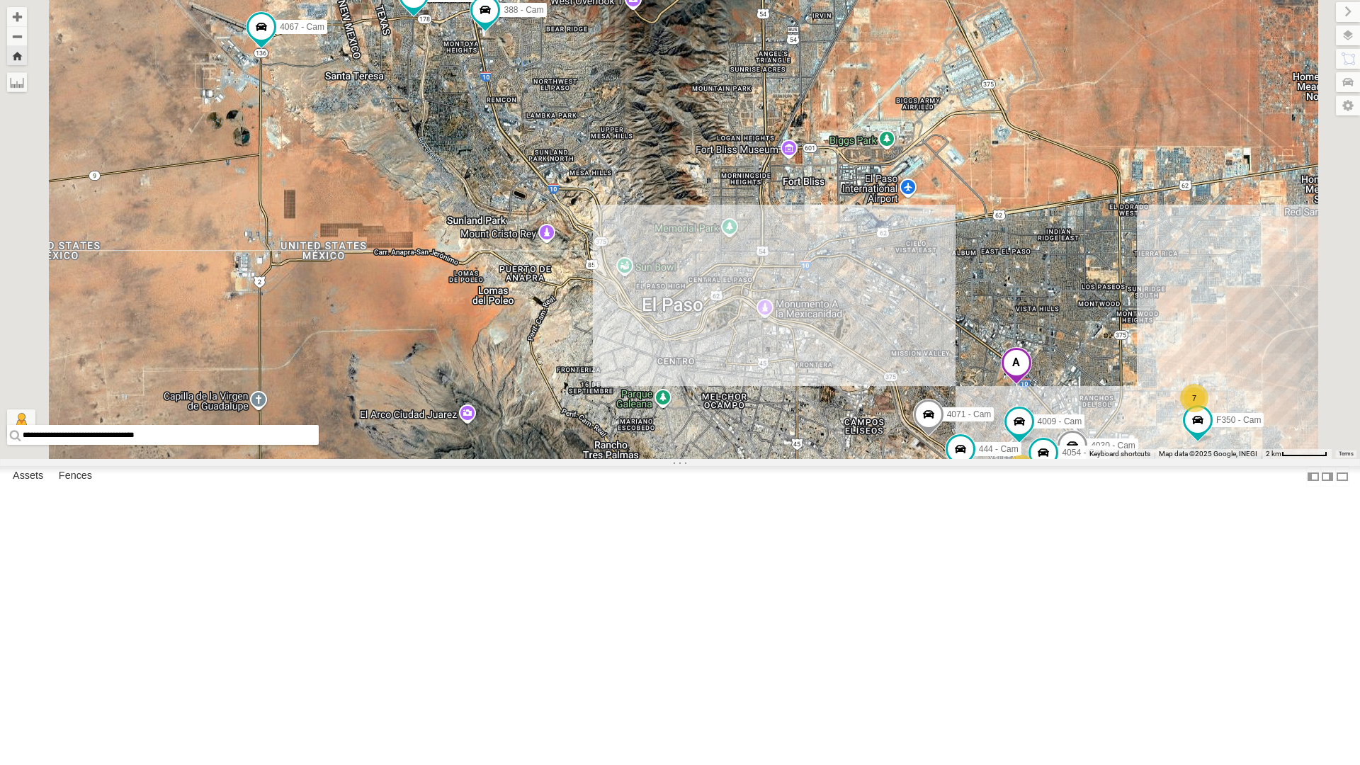
click at [0, 0] on div "4030 - Cam" at bounding box center [0, 0] width 0 height 0
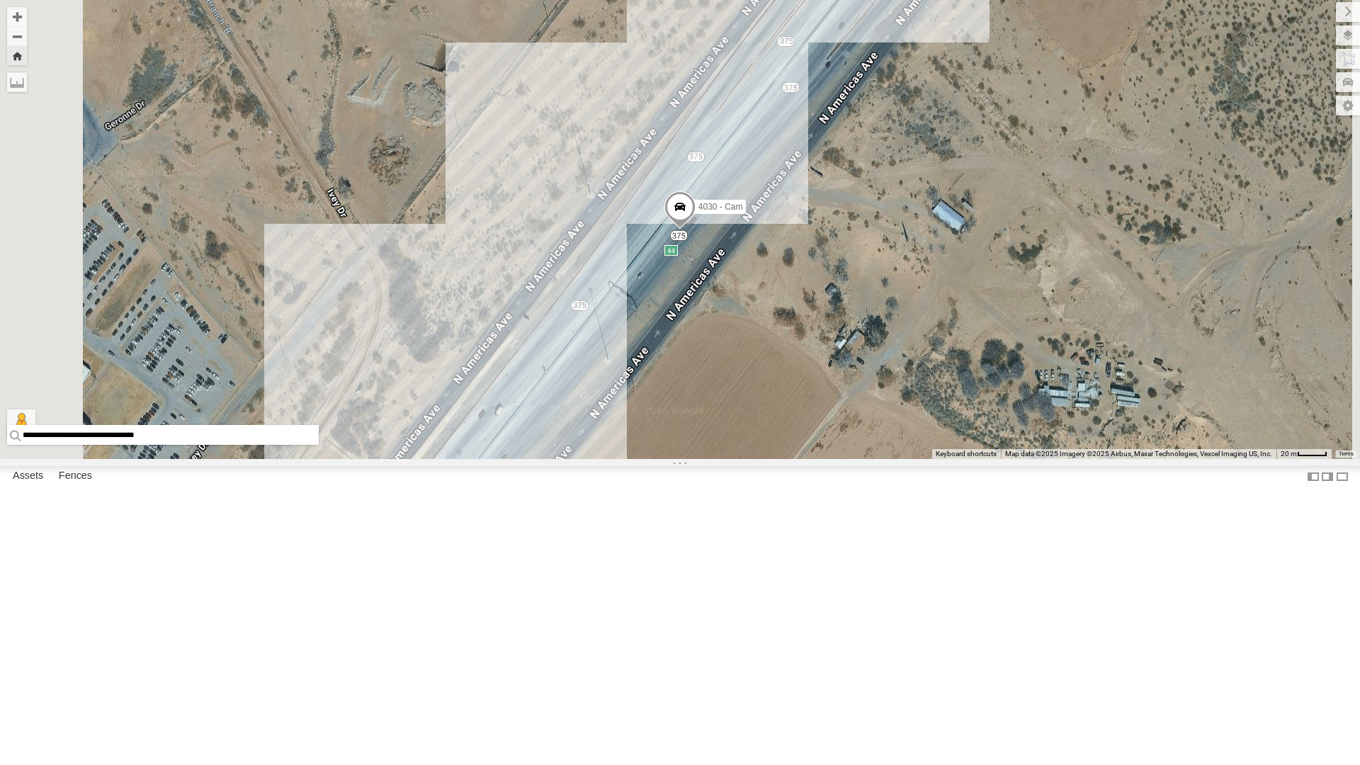
click at [695, 229] on span at bounding box center [679, 210] width 31 height 38
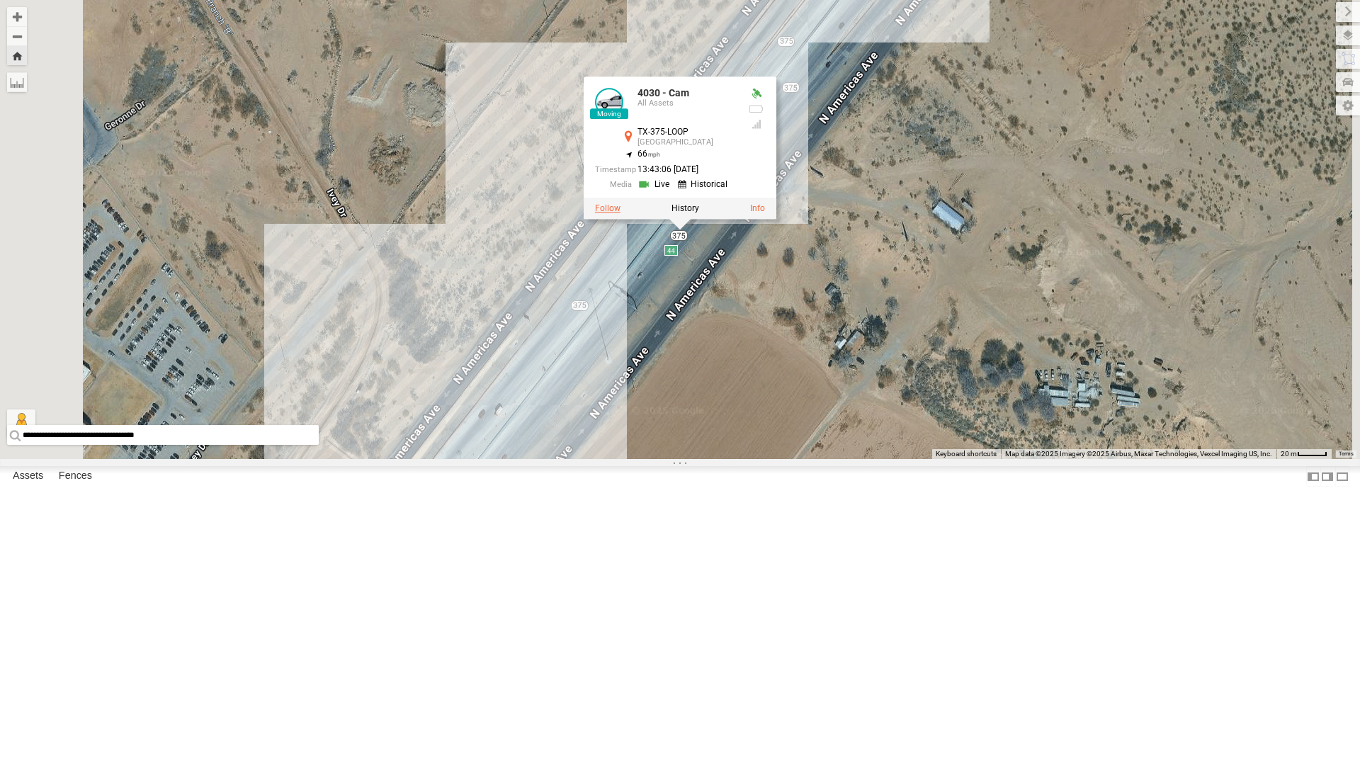
click at [620, 213] on label at bounding box center [607, 208] width 25 height 10
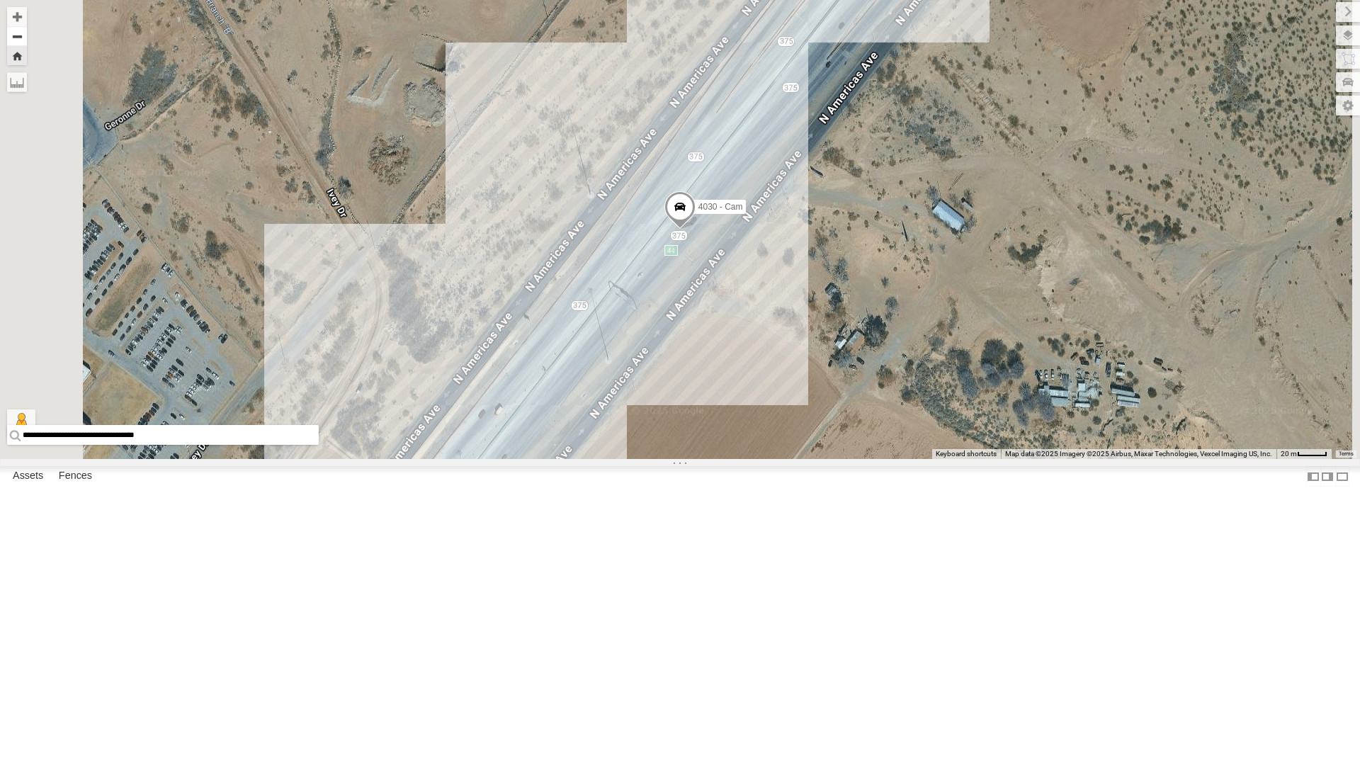
click at [27, 38] on button "Zoom out" at bounding box center [17, 36] width 20 height 20
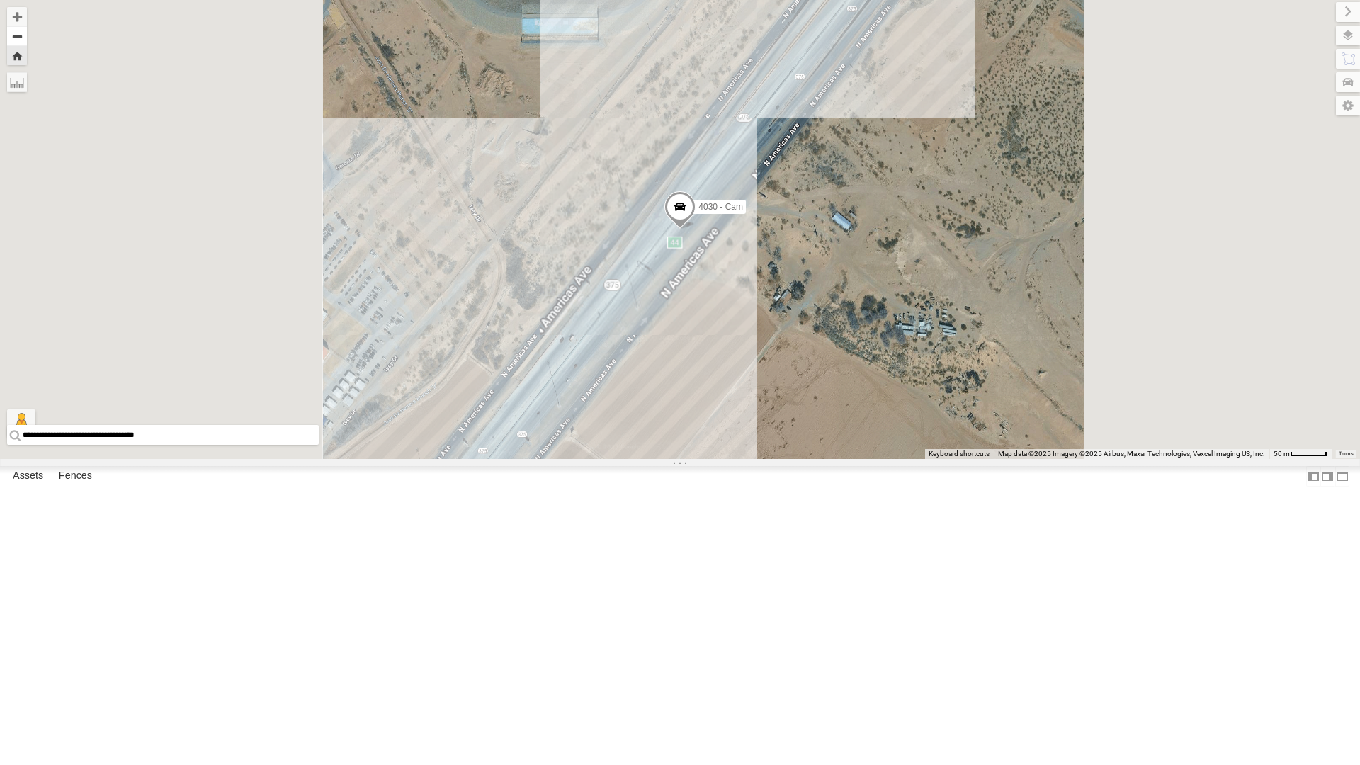
click at [27, 38] on button "Zoom out" at bounding box center [17, 36] width 20 height 20
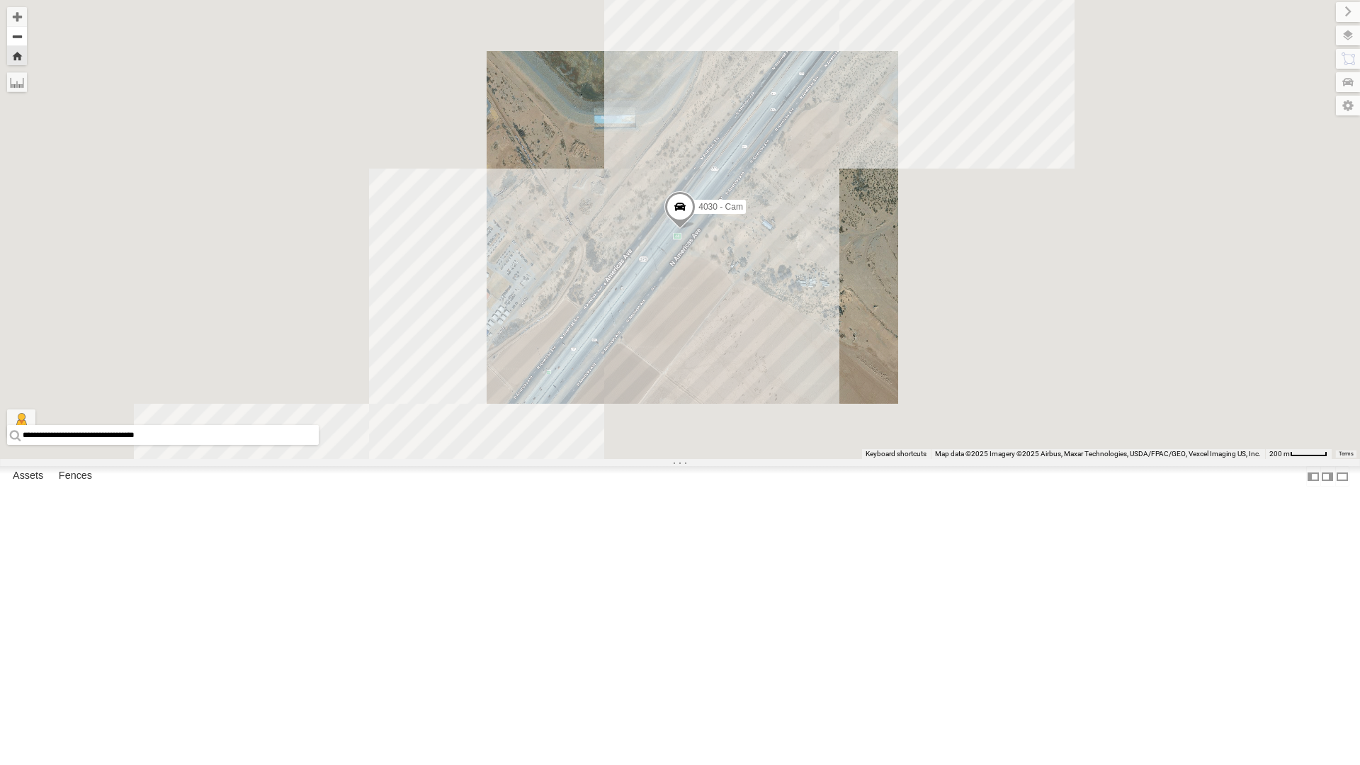
click at [27, 38] on button "Zoom out" at bounding box center [17, 36] width 20 height 20
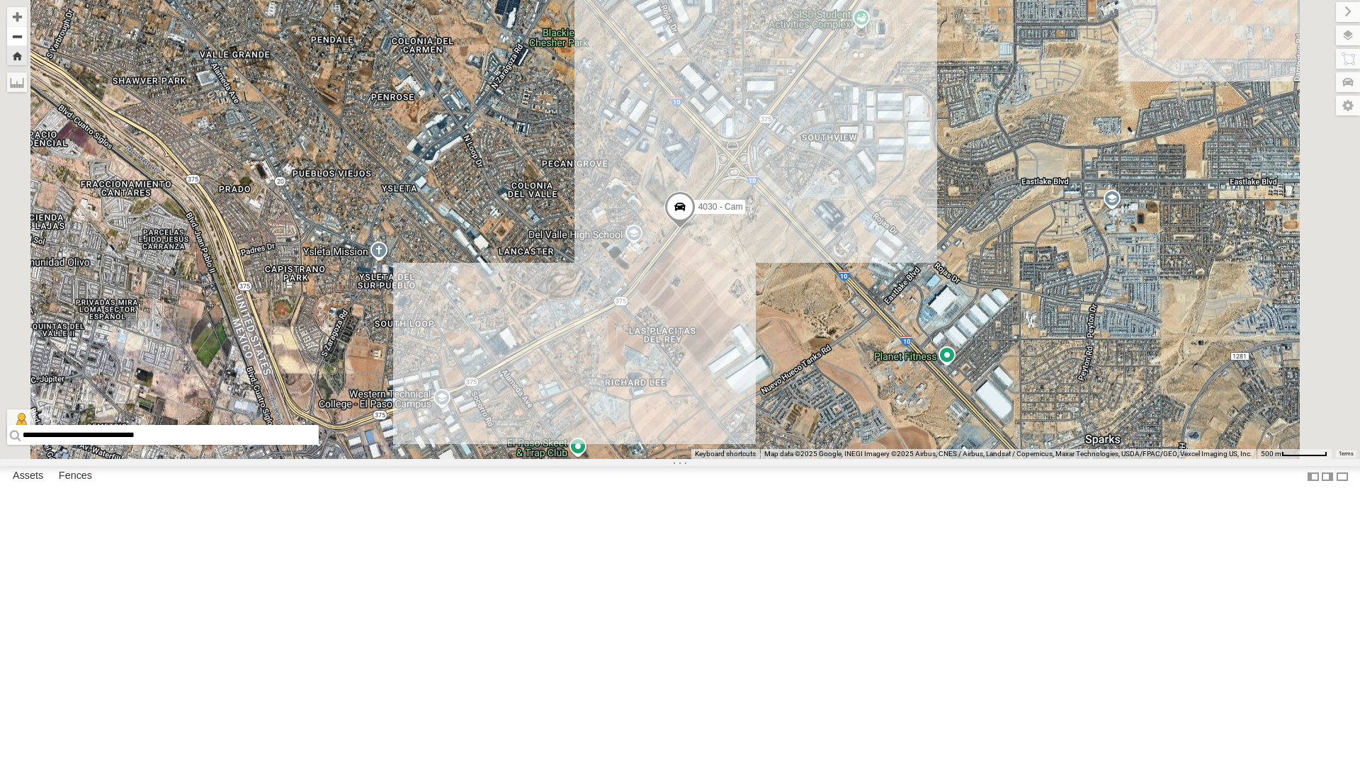
click at [27, 38] on button "Zoom out" at bounding box center [17, 36] width 20 height 20
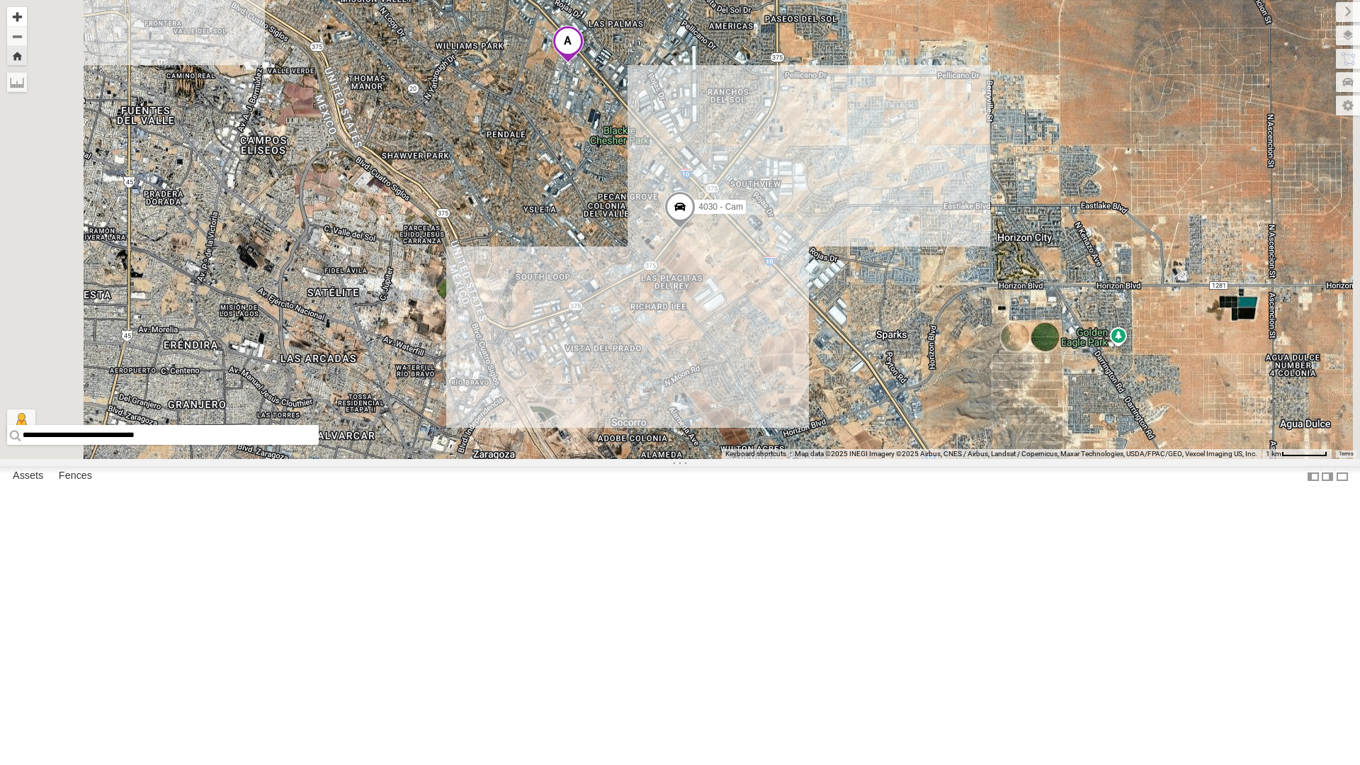
click at [27, 17] on button "Zoom in" at bounding box center [17, 16] width 20 height 19
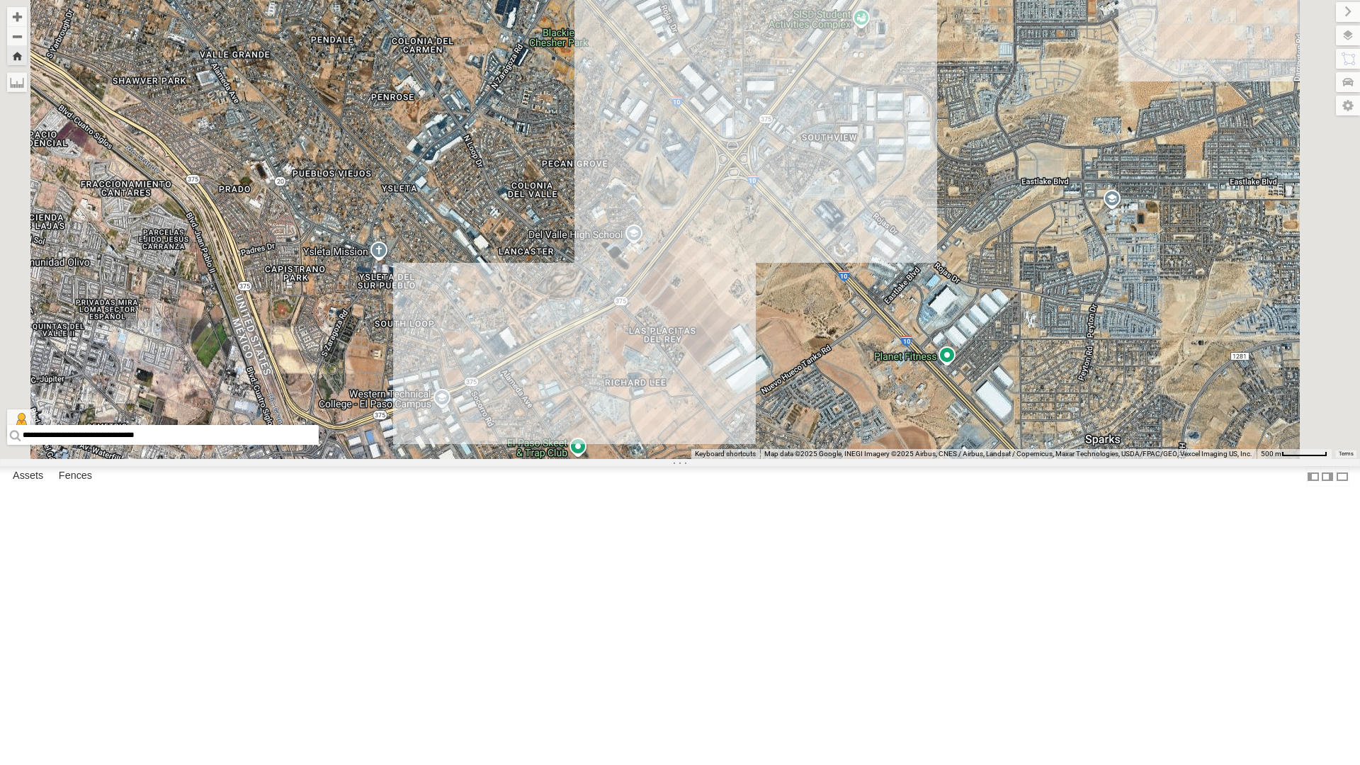
click at [0, 0] on div "4030 - Cam" at bounding box center [0, 0] width 0 height 0
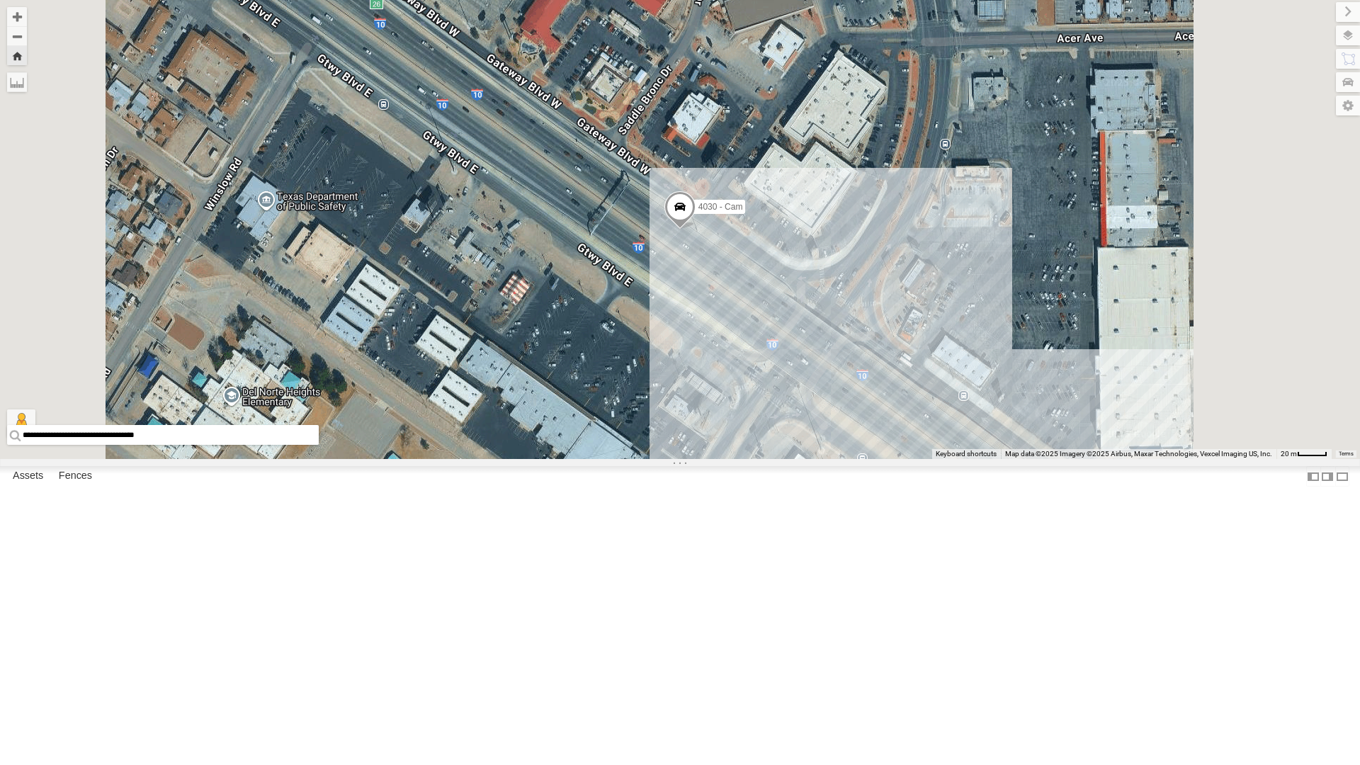
click at [0, 0] on div "4071 - Cam" at bounding box center [0, 0] width 0 height 0
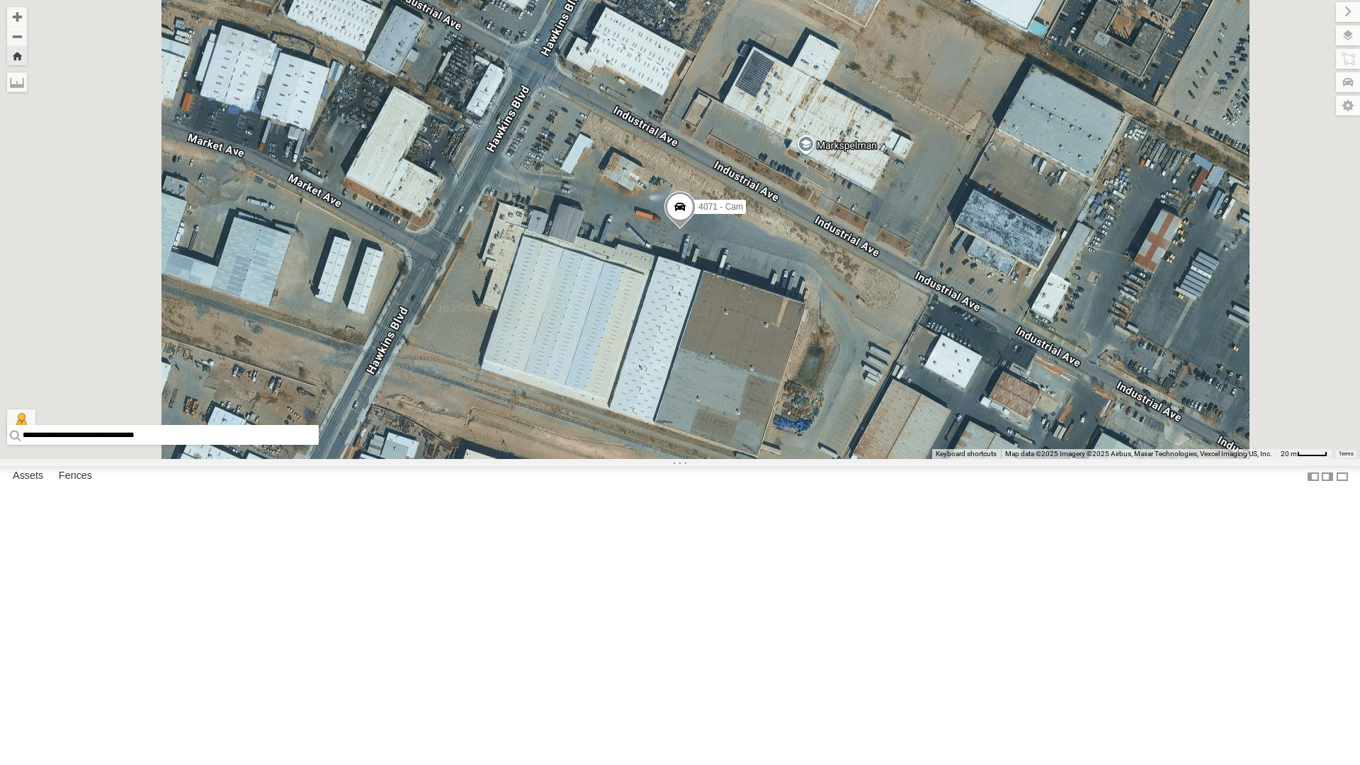
click at [0, 0] on div "4071 - Cam" at bounding box center [0, 0] width 0 height 0
click at [705, 459] on div "4071 - Cam Loading..." at bounding box center [680, 229] width 1360 height 459
click at [0, 0] on div "All Assets" at bounding box center [0, 0] width 0 height 0
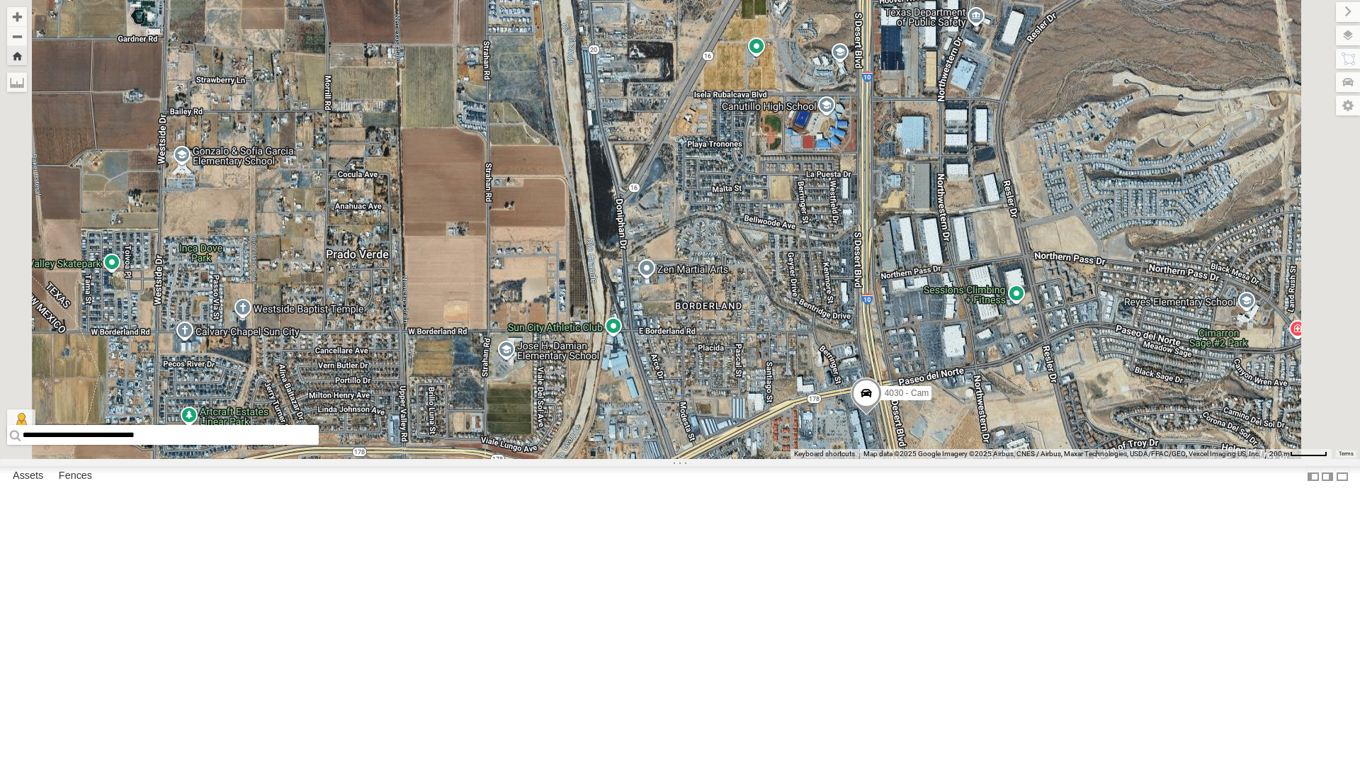
click at [0, 0] on div "4071 - Cam" at bounding box center [0, 0] width 0 height 0
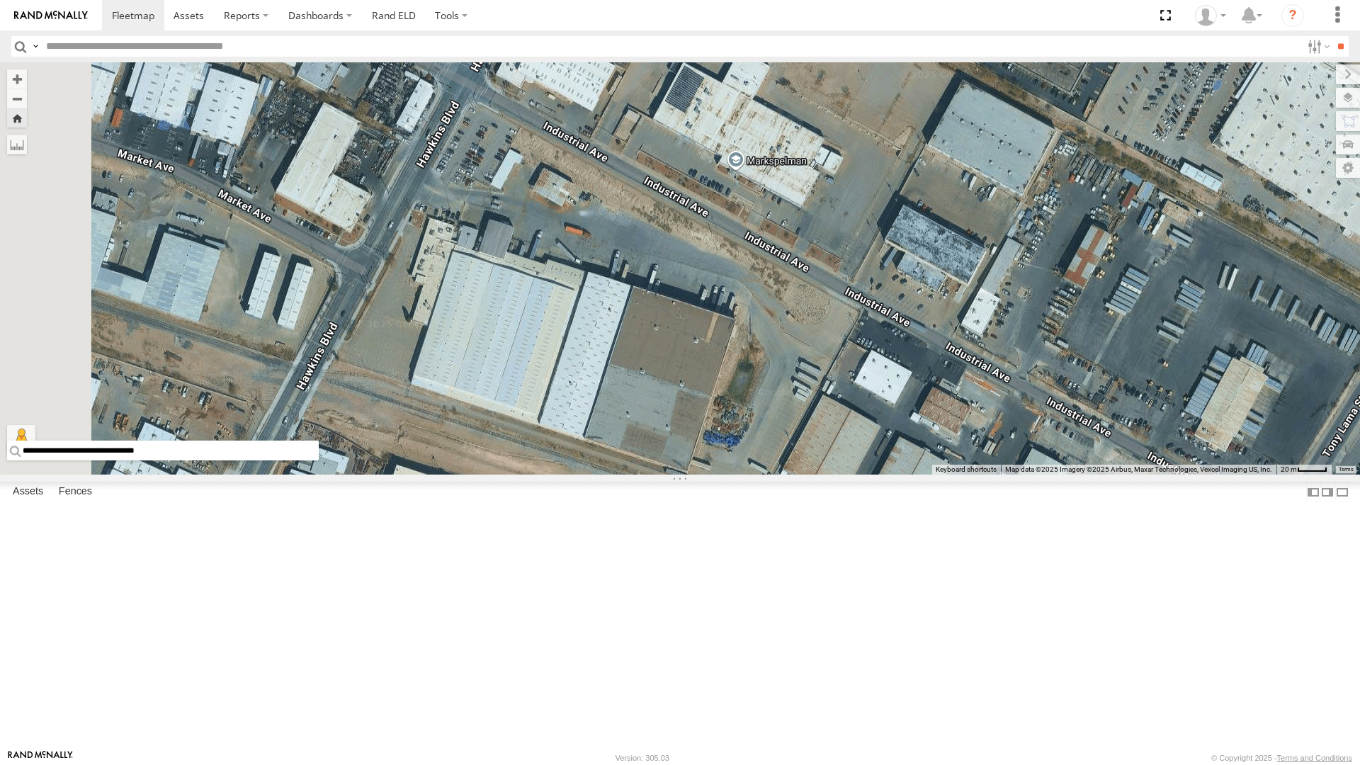
click at [0, 0] on div "4071 - Cam" at bounding box center [0, 0] width 0 height 0
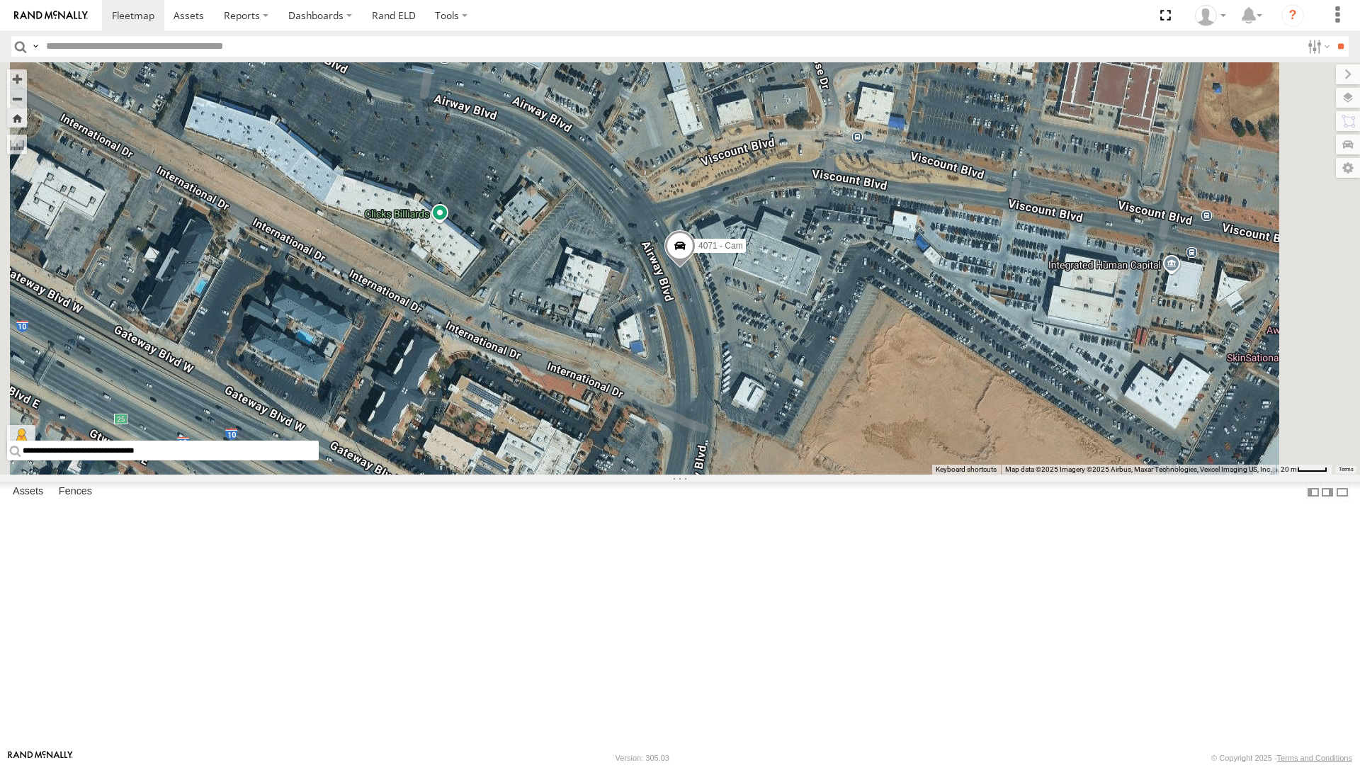
click at [695, 268] on span at bounding box center [679, 249] width 31 height 38
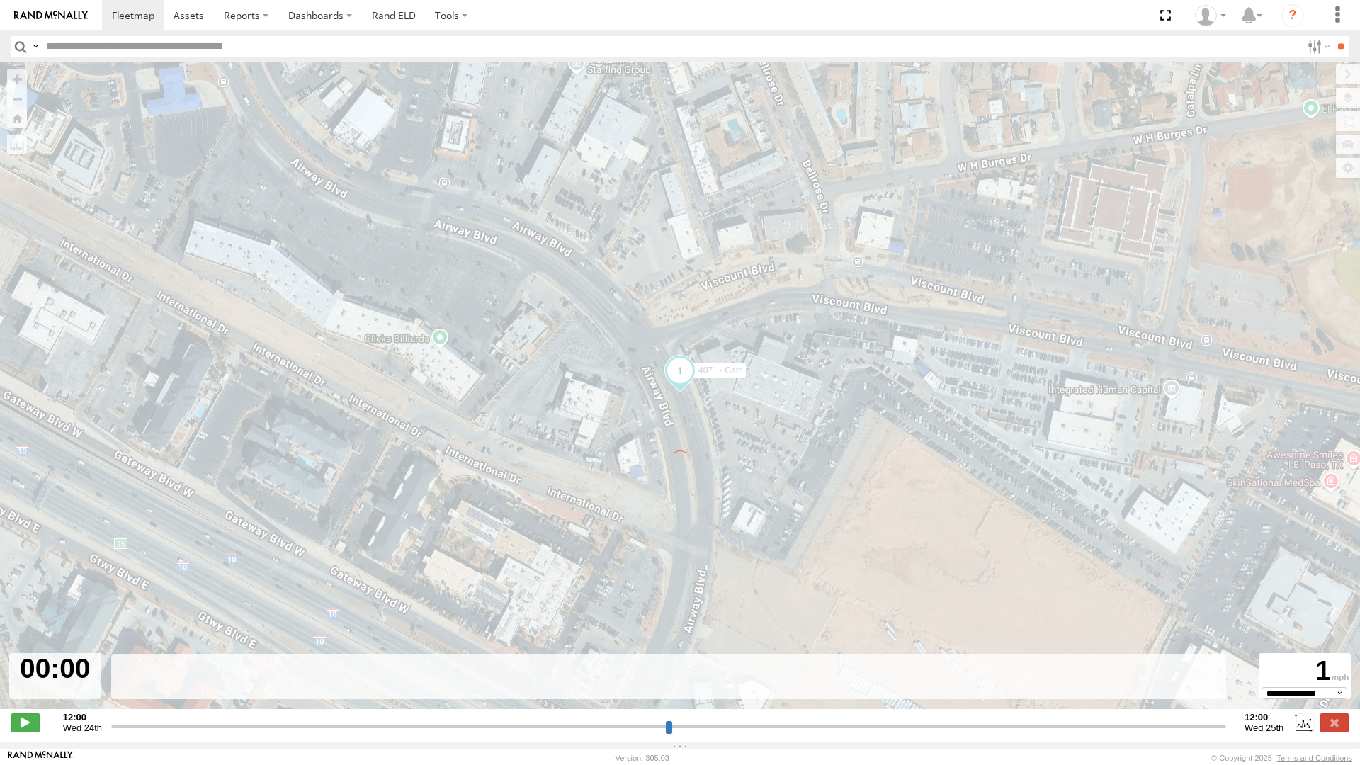
type input "**********"
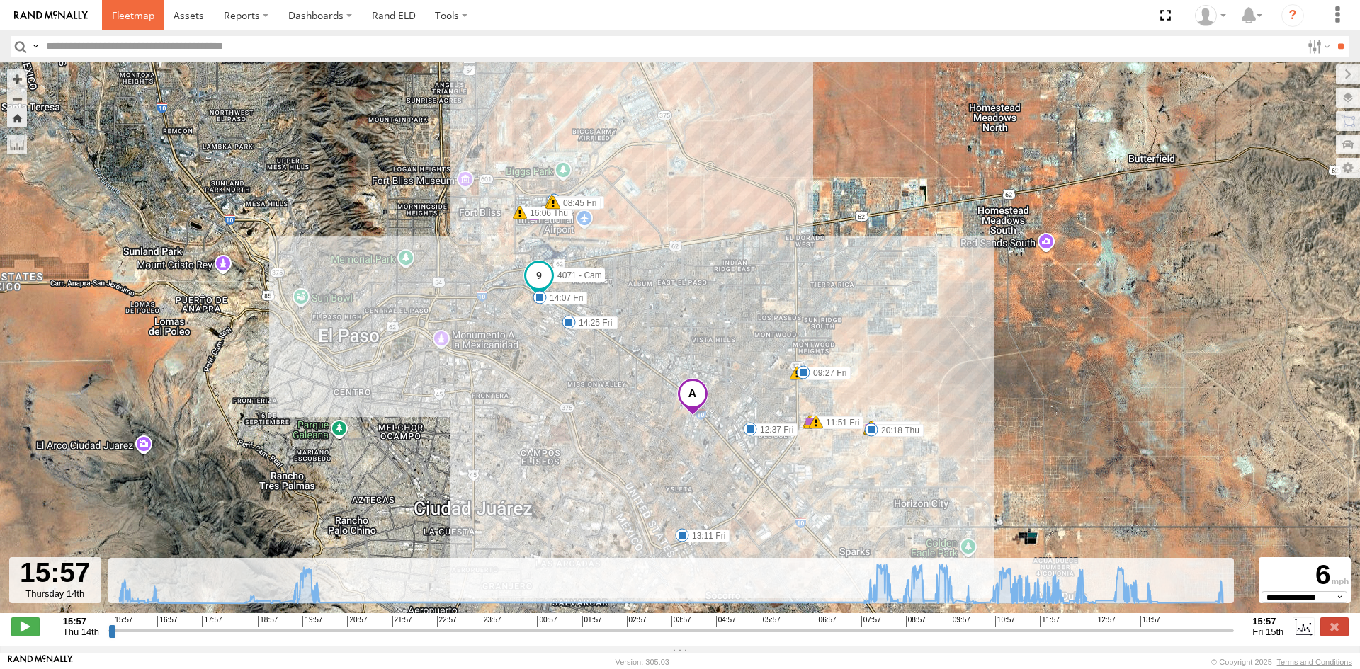
click at [134, 15] on span at bounding box center [133, 14] width 42 height 13
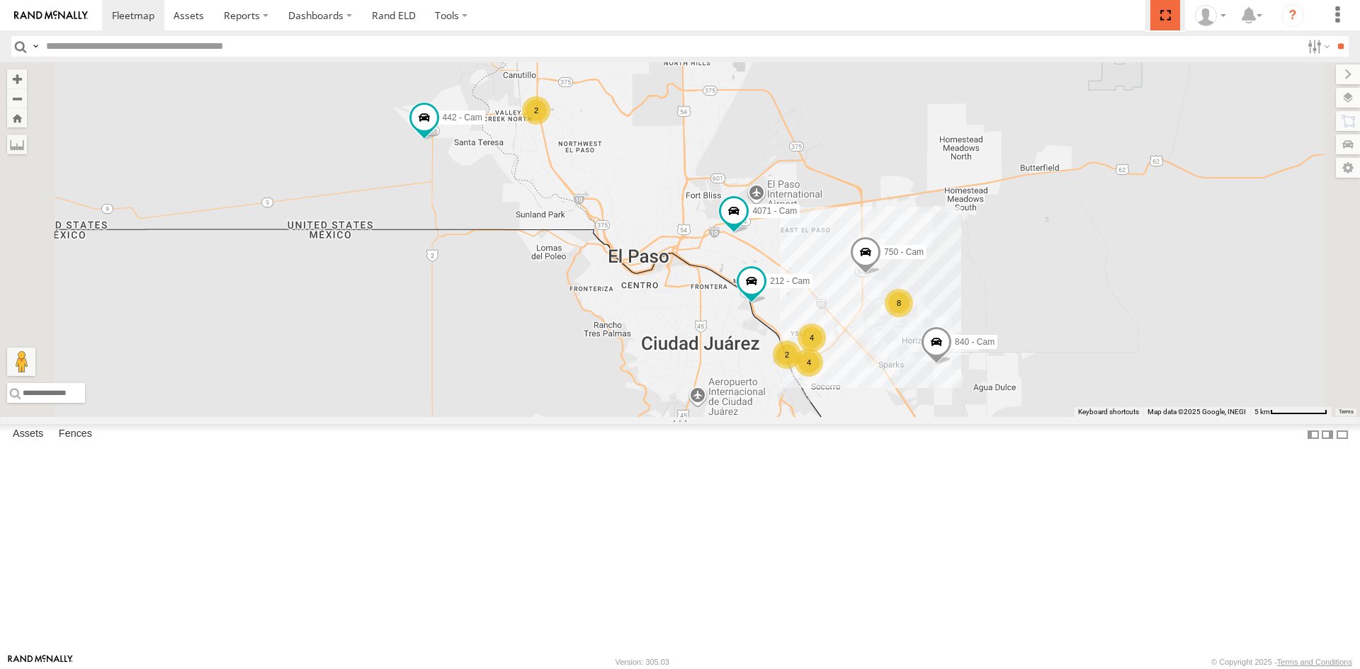
click at [1163, 16] on span at bounding box center [1164, 15] width 29 height 30
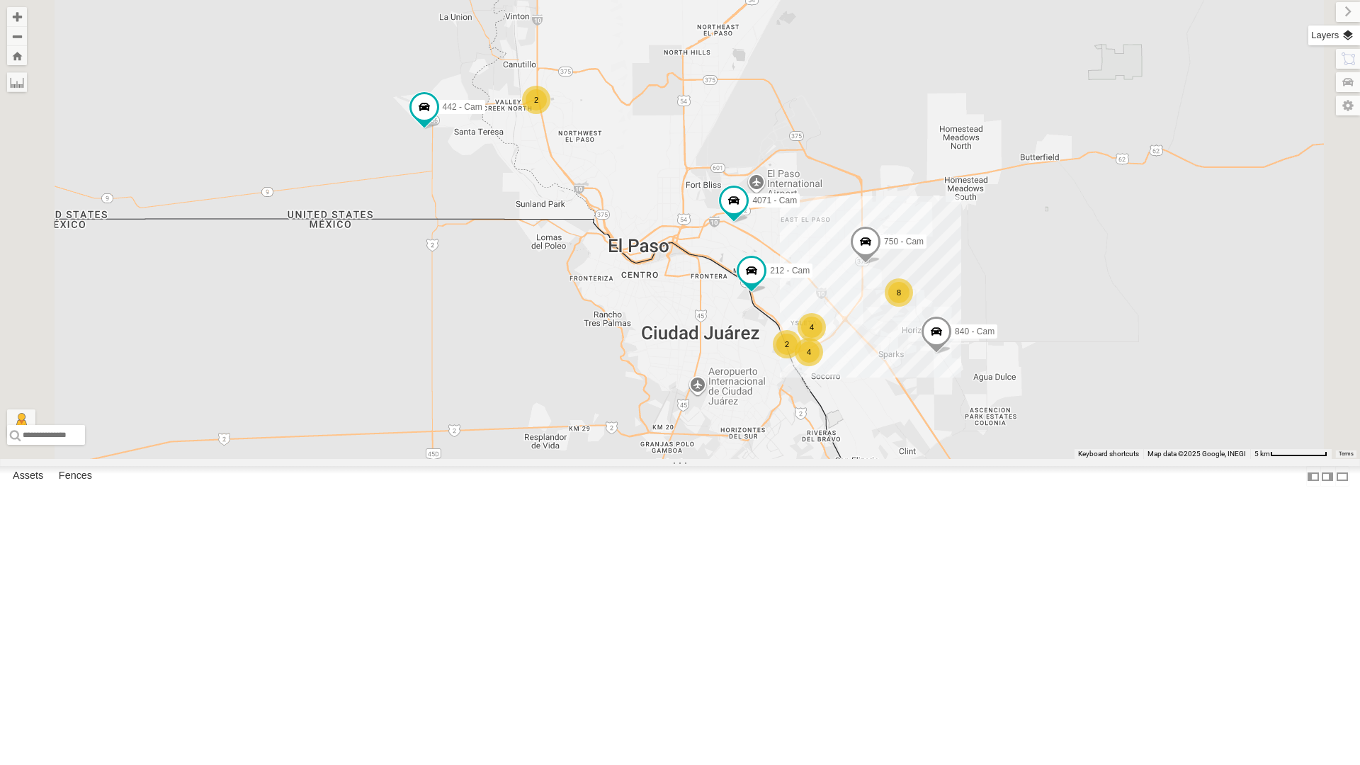
click at [1348, 40] on label at bounding box center [1334, 35] width 52 height 20
click at [0, 0] on span "Basemaps" at bounding box center [0, 0] width 0 height 0
click at [0, 0] on span "Satellite + Roadmap" at bounding box center [0, 0] width 0 height 0
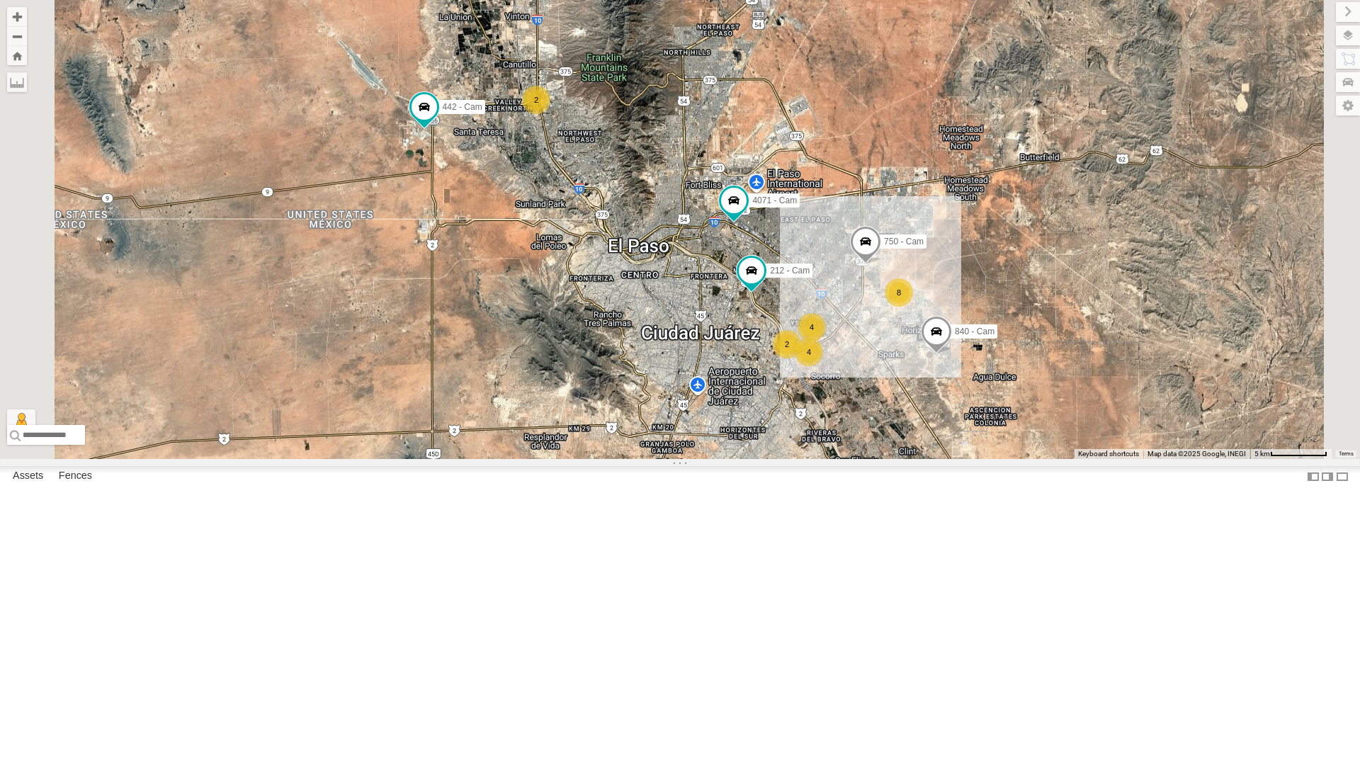
click at [0, 0] on div "4071 - Cam" at bounding box center [0, 0] width 0 height 0
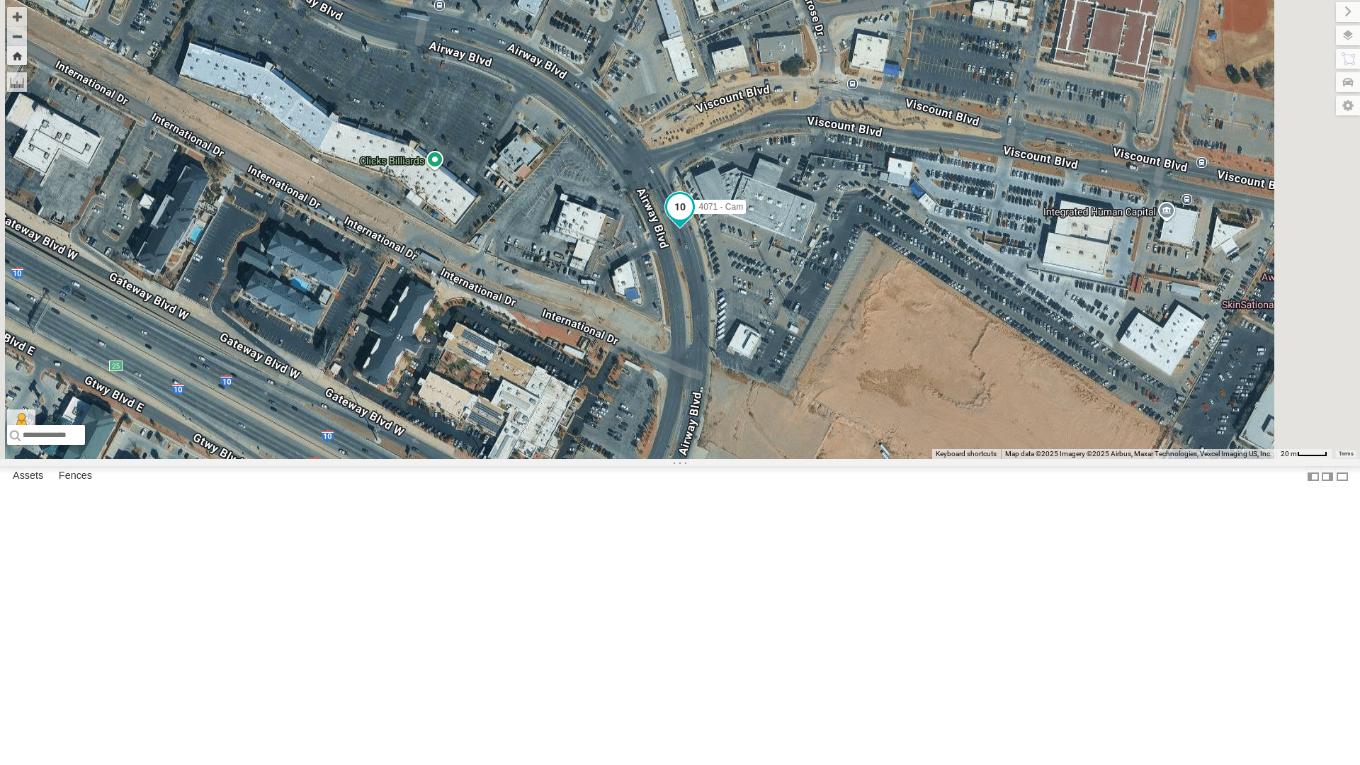
click at [693, 220] on span at bounding box center [679, 206] width 25 height 25
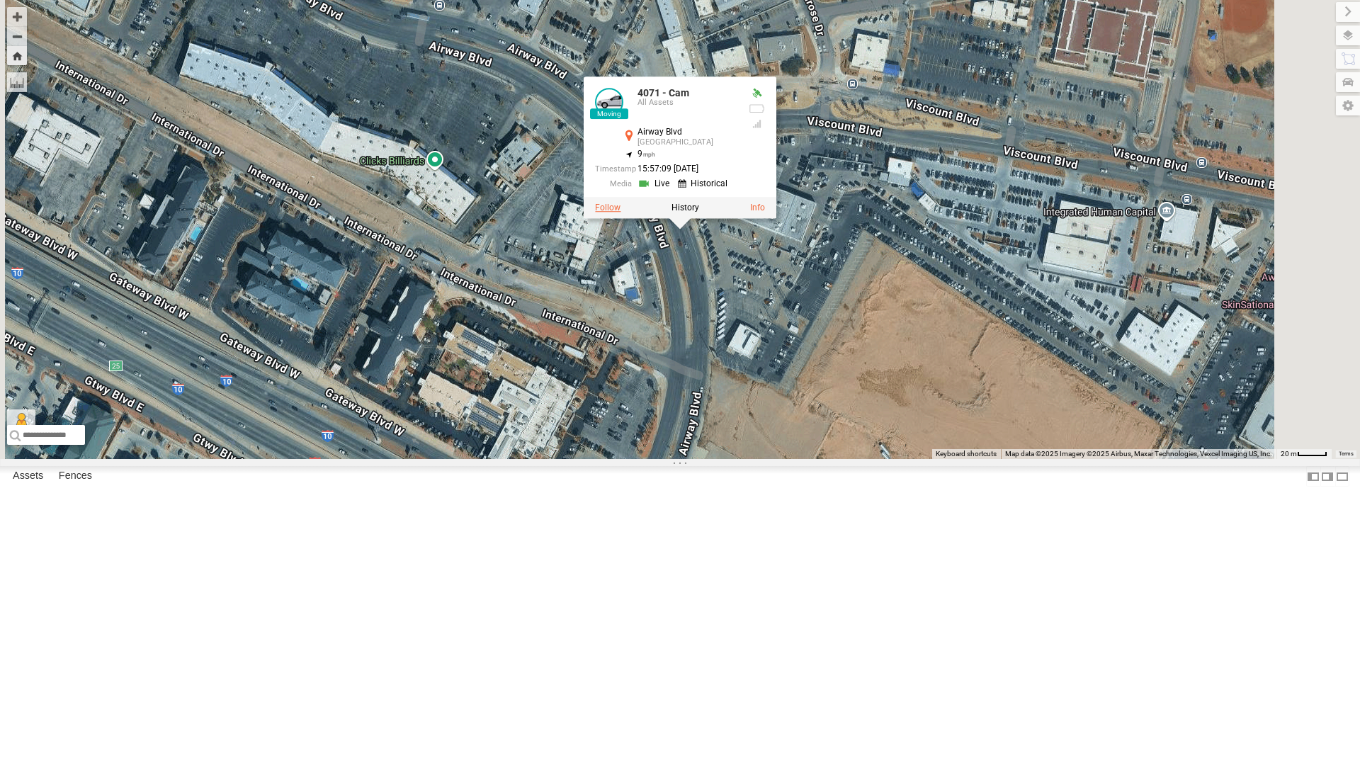
click at [620, 213] on label at bounding box center [607, 208] width 25 height 10
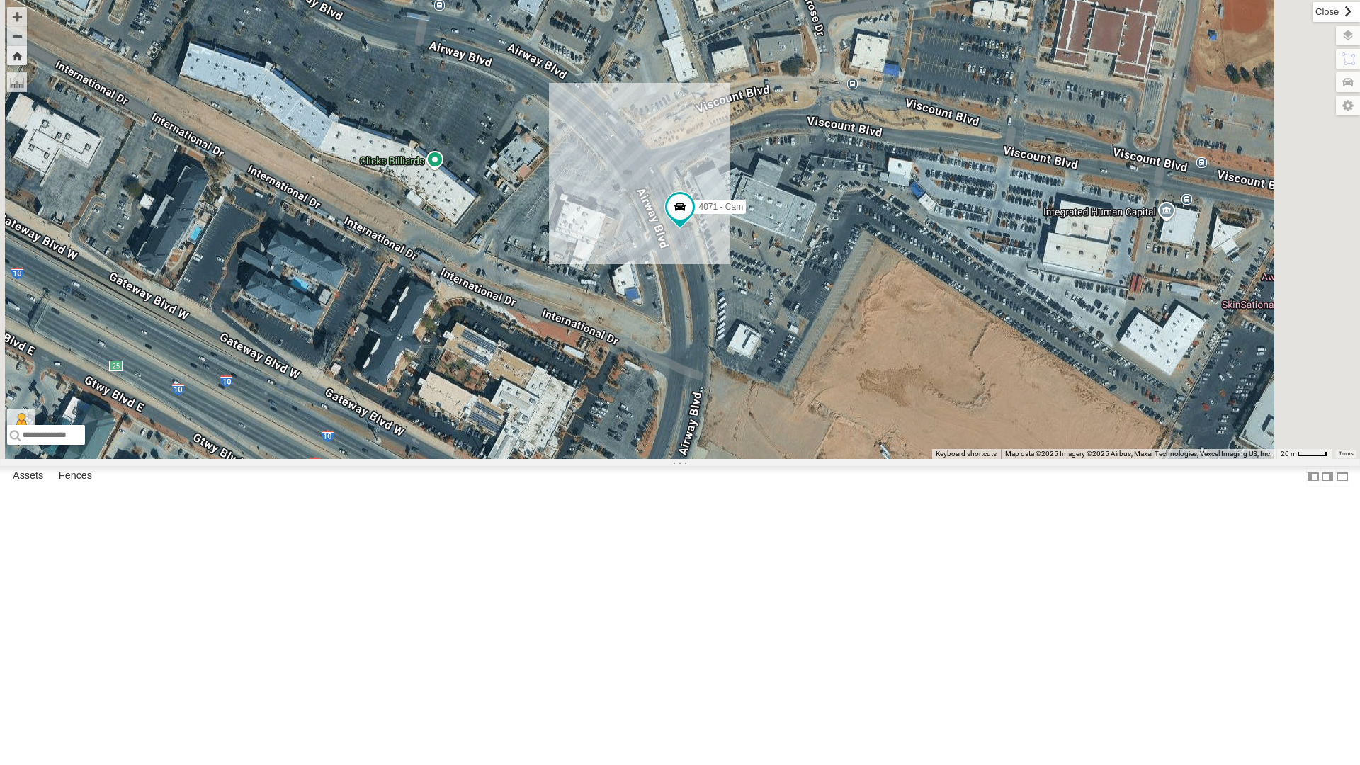
click at [1312, 11] on label at bounding box center [1335, 12] width 47 height 20
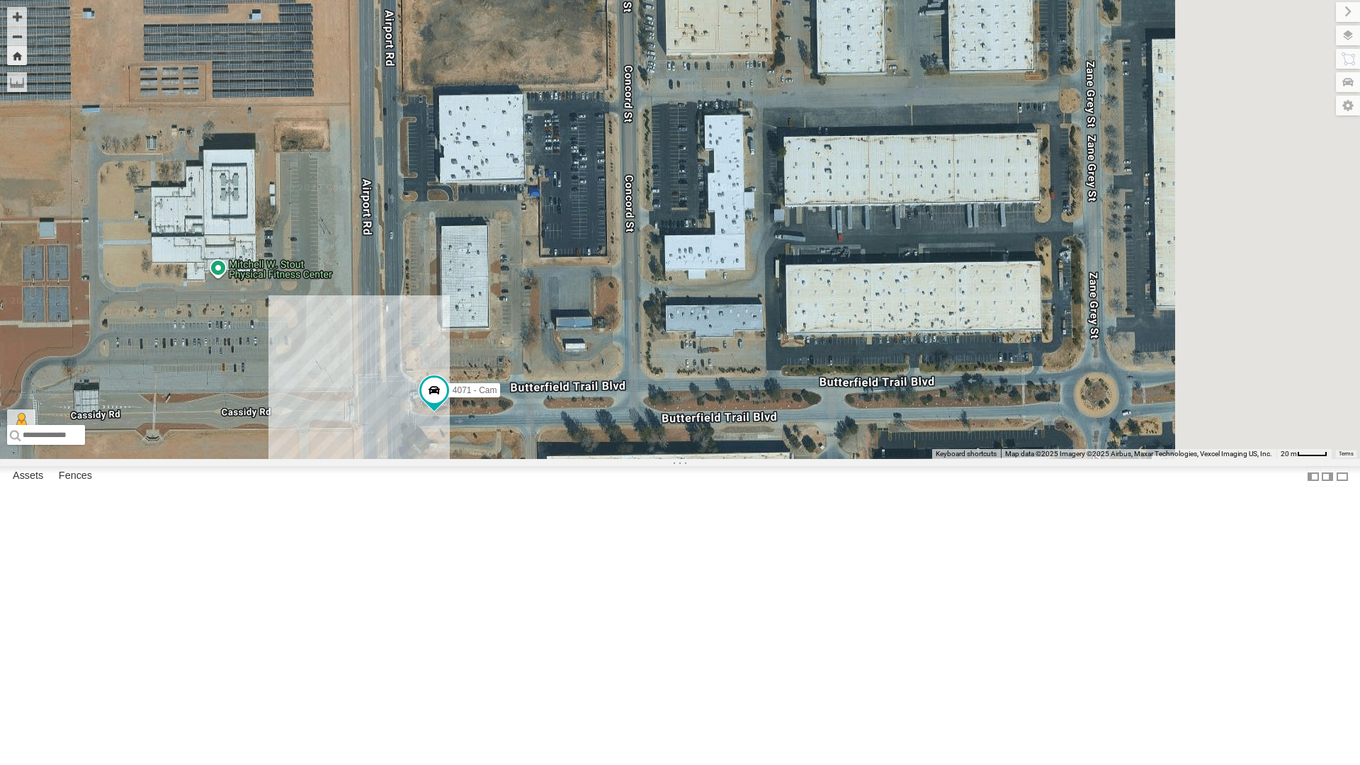
drag, startPoint x: 862, startPoint y: 207, endPoint x: 562, endPoint y: 407, distance: 360.0
click at [562, 407] on div "4071 - Cam" at bounding box center [680, 229] width 1360 height 459
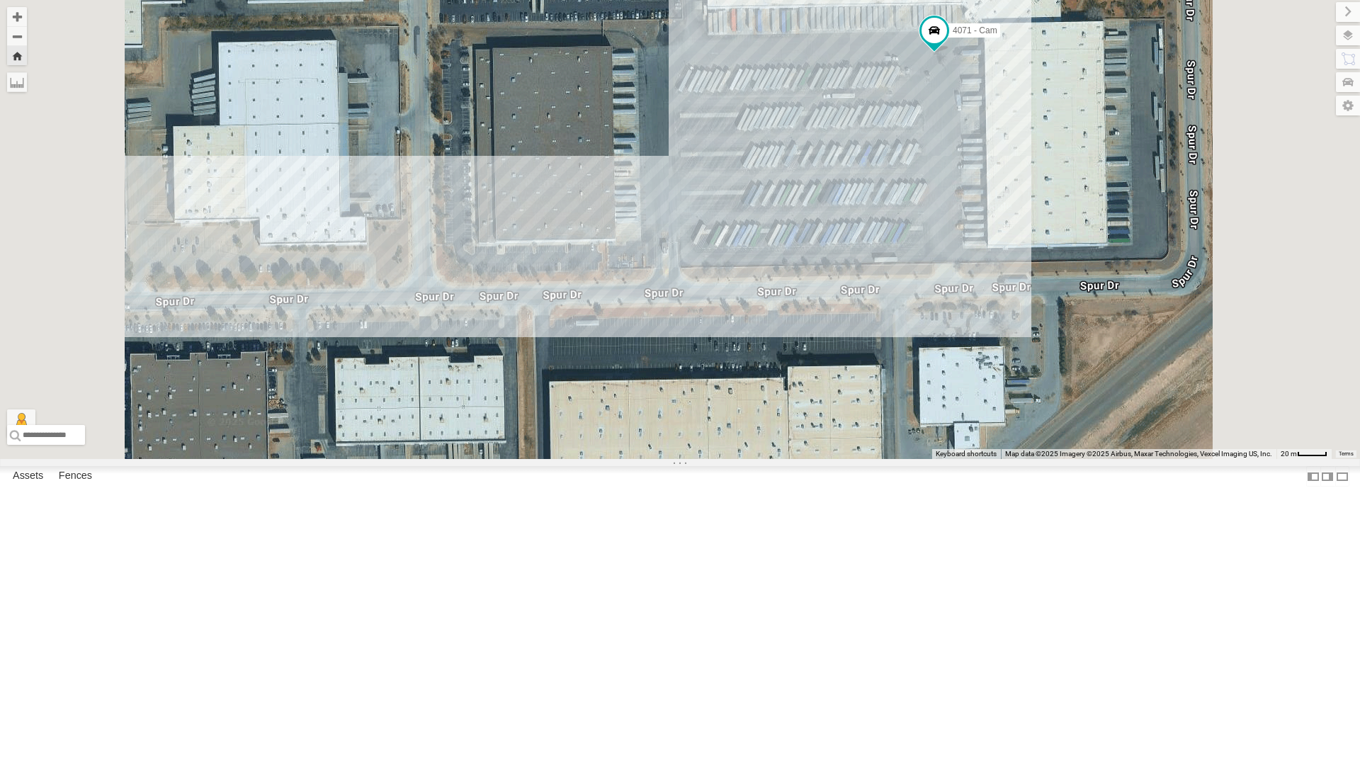
drag, startPoint x: 844, startPoint y: 259, endPoint x: 798, endPoint y: 322, distance: 78.0
click at [798, 322] on div "4071 - Cam" at bounding box center [680, 229] width 1360 height 459
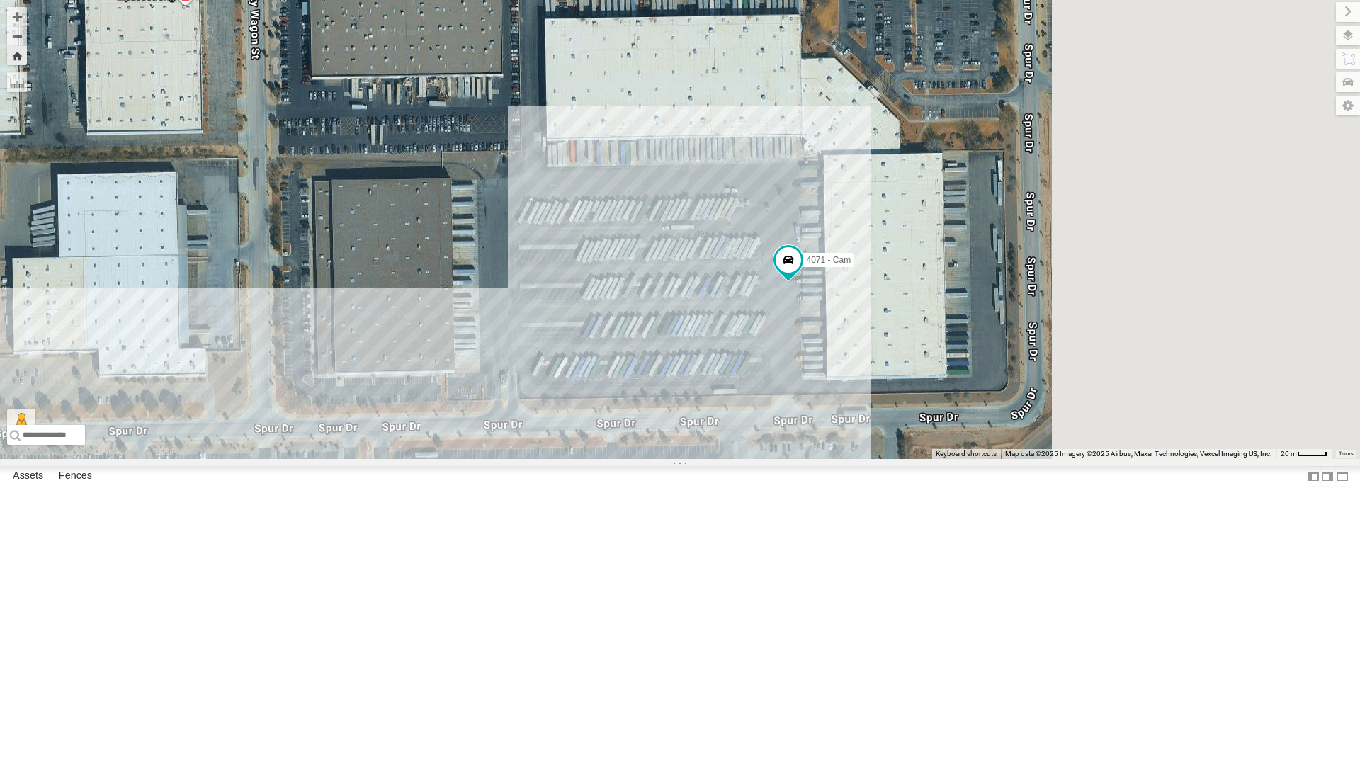
drag, startPoint x: 1072, startPoint y: 397, endPoint x: 910, endPoint y: 534, distance: 212.5
click at [910, 459] on div "4071 - Cam" at bounding box center [680, 229] width 1360 height 459
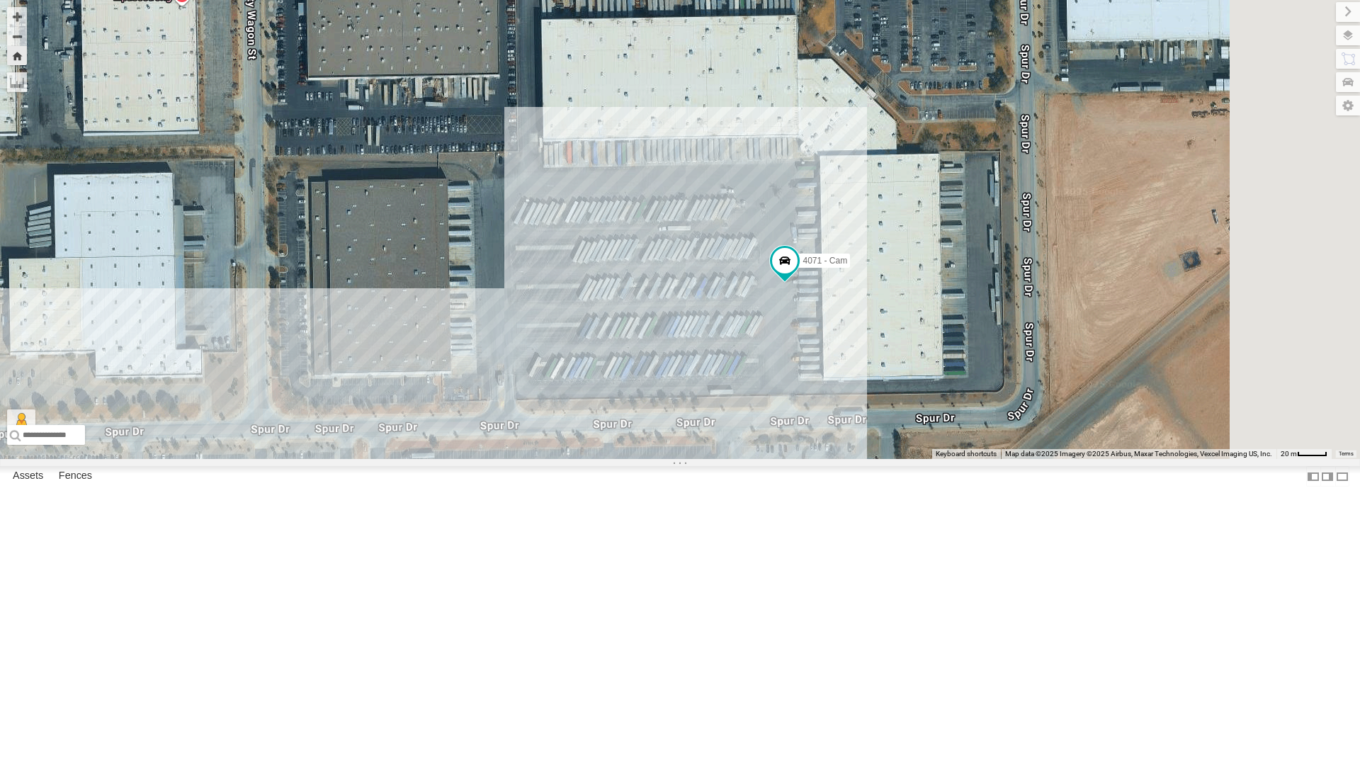
click at [0, 0] on div "442 - Cam" at bounding box center [0, 0] width 0 height 0
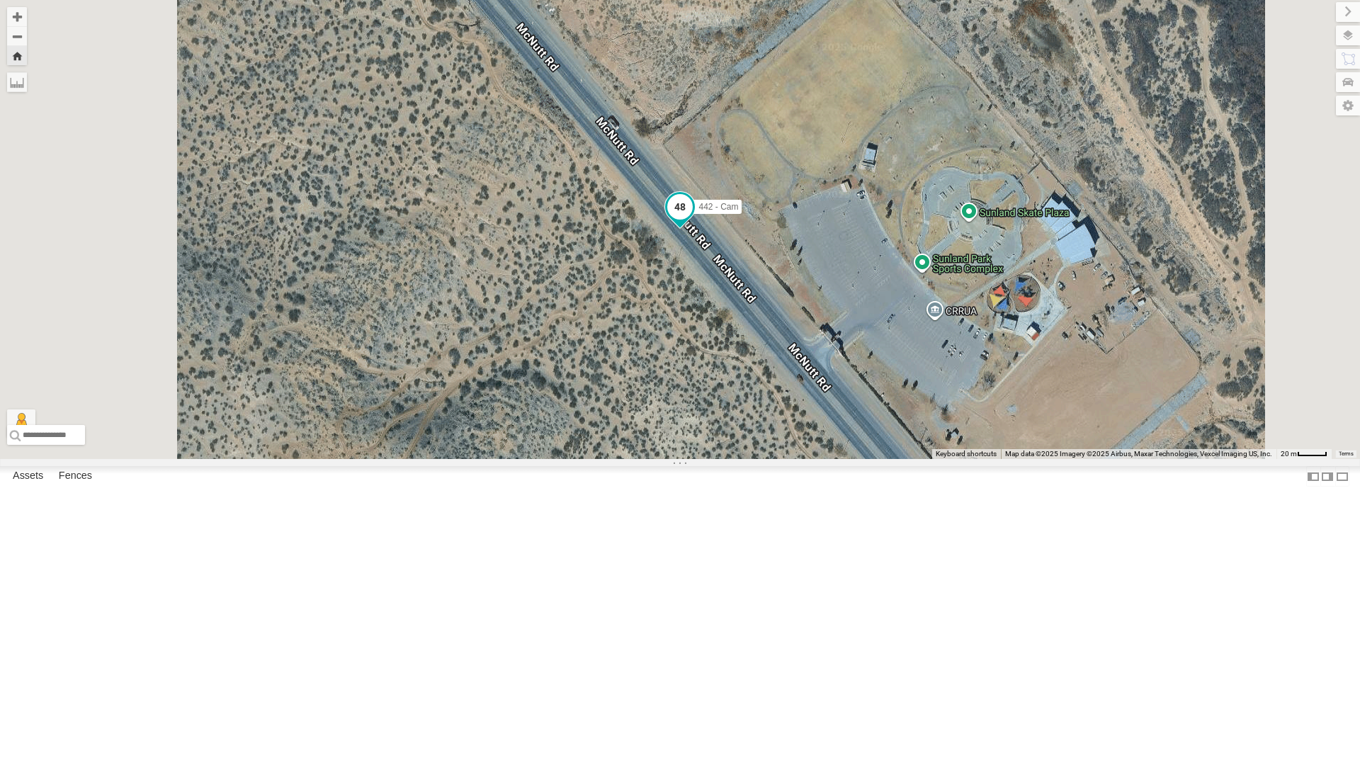
click at [693, 220] on span at bounding box center [679, 206] width 25 height 25
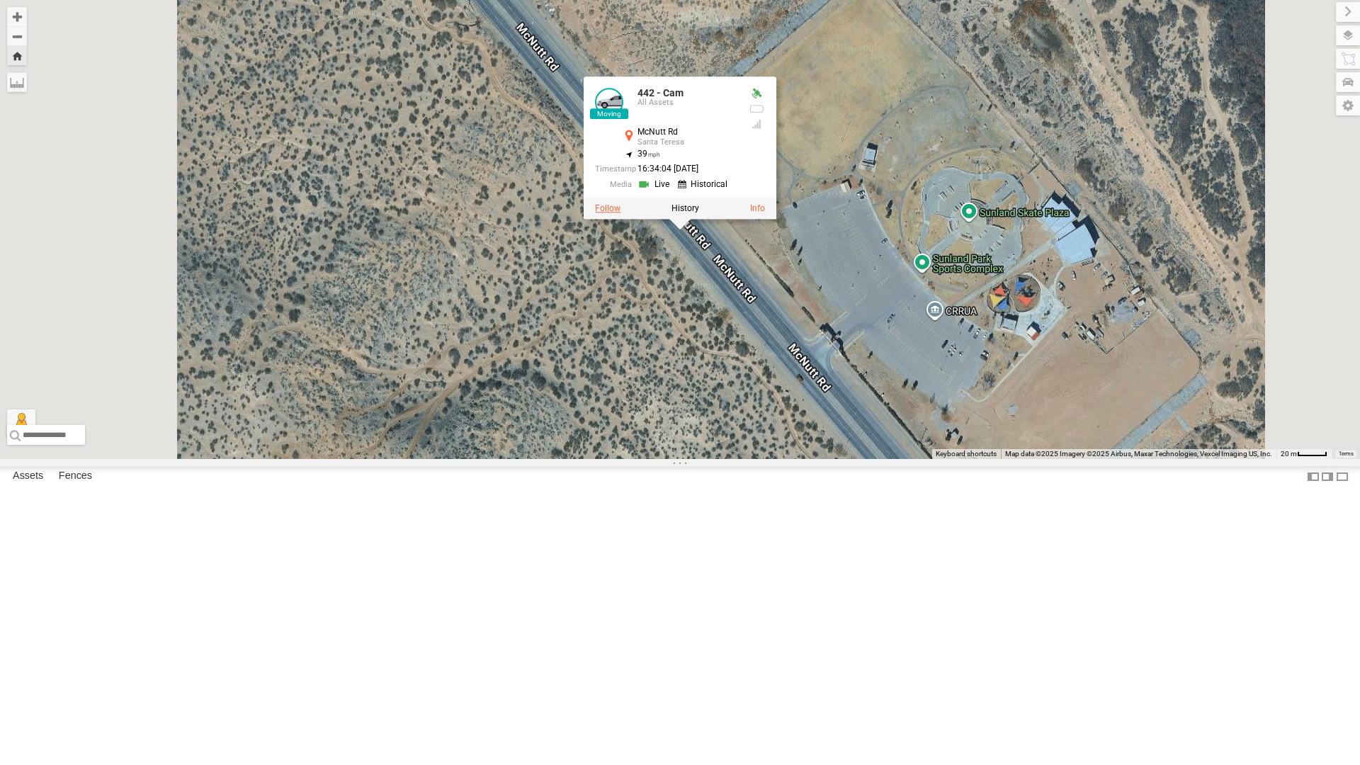
click at [620, 213] on label at bounding box center [607, 208] width 25 height 10
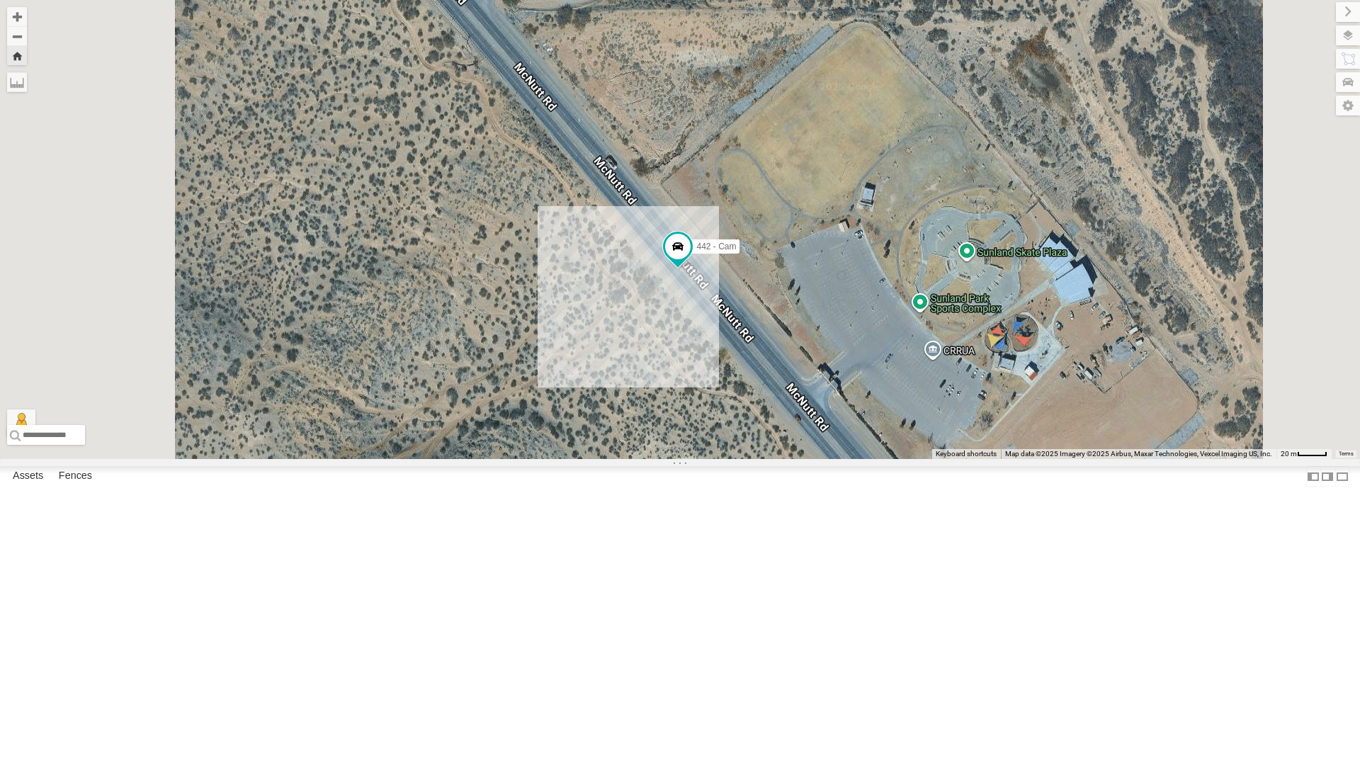
click at [789, 459] on div "442 - Cam" at bounding box center [680, 229] width 1360 height 459
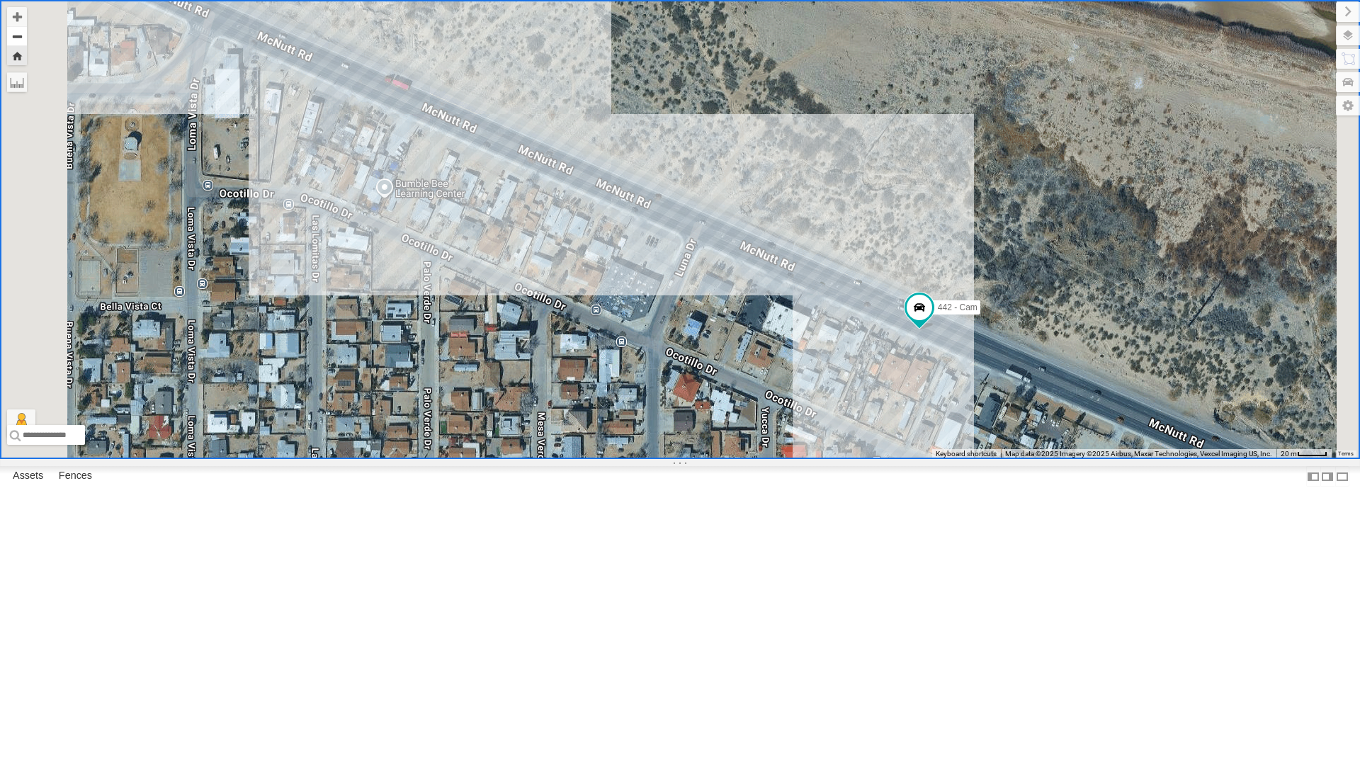
click at [27, 35] on button "Zoom out" at bounding box center [17, 36] width 20 height 20
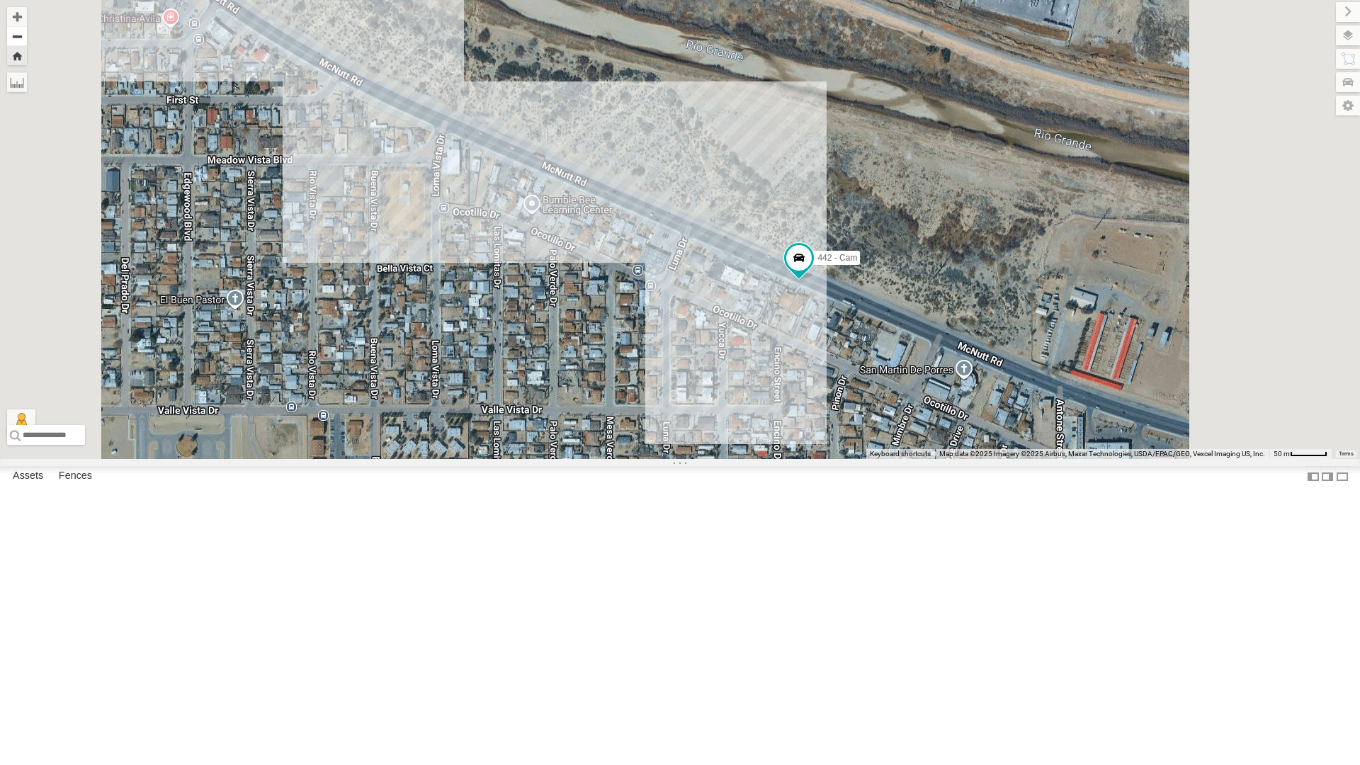
click at [27, 35] on button "Zoom out" at bounding box center [17, 36] width 20 height 20
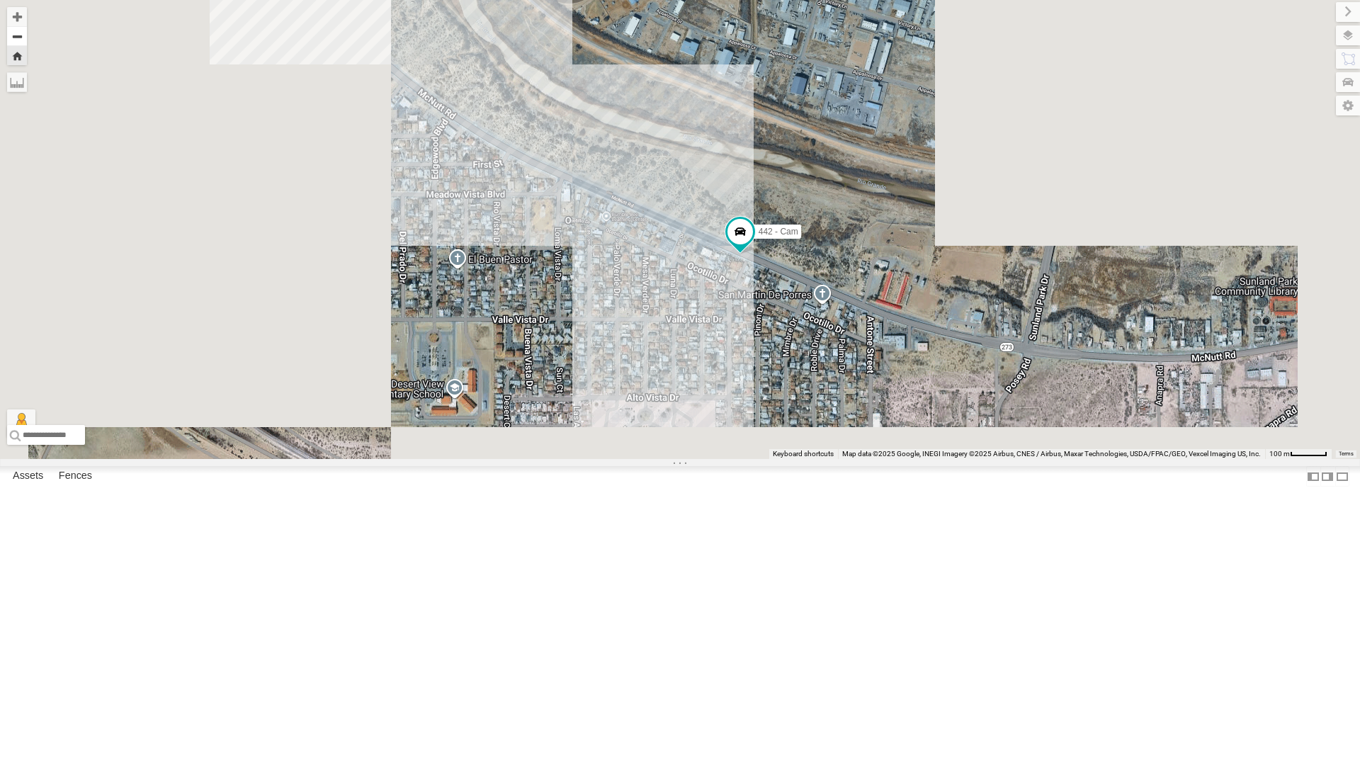
click at [27, 35] on button "Zoom out" at bounding box center [17, 36] width 20 height 20
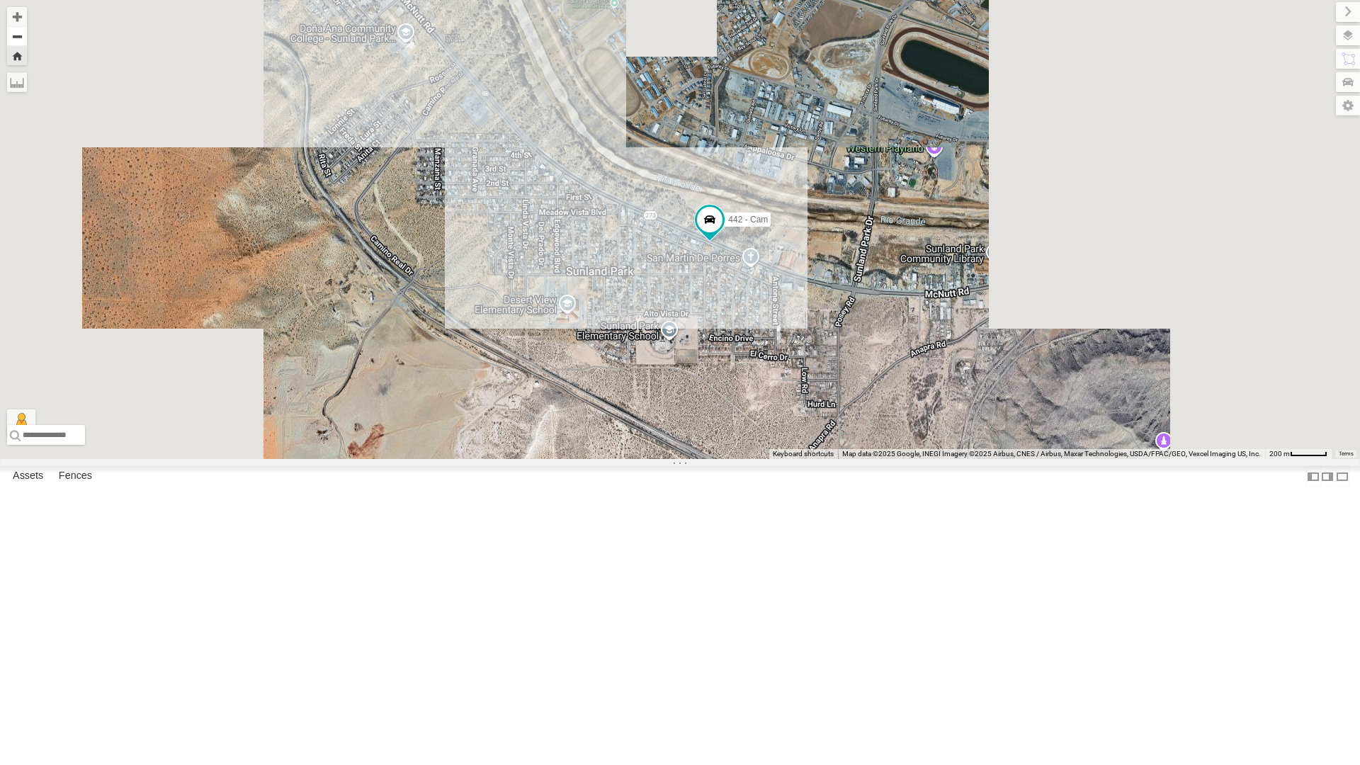
click at [27, 35] on button "Zoom out" at bounding box center [17, 36] width 20 height 20
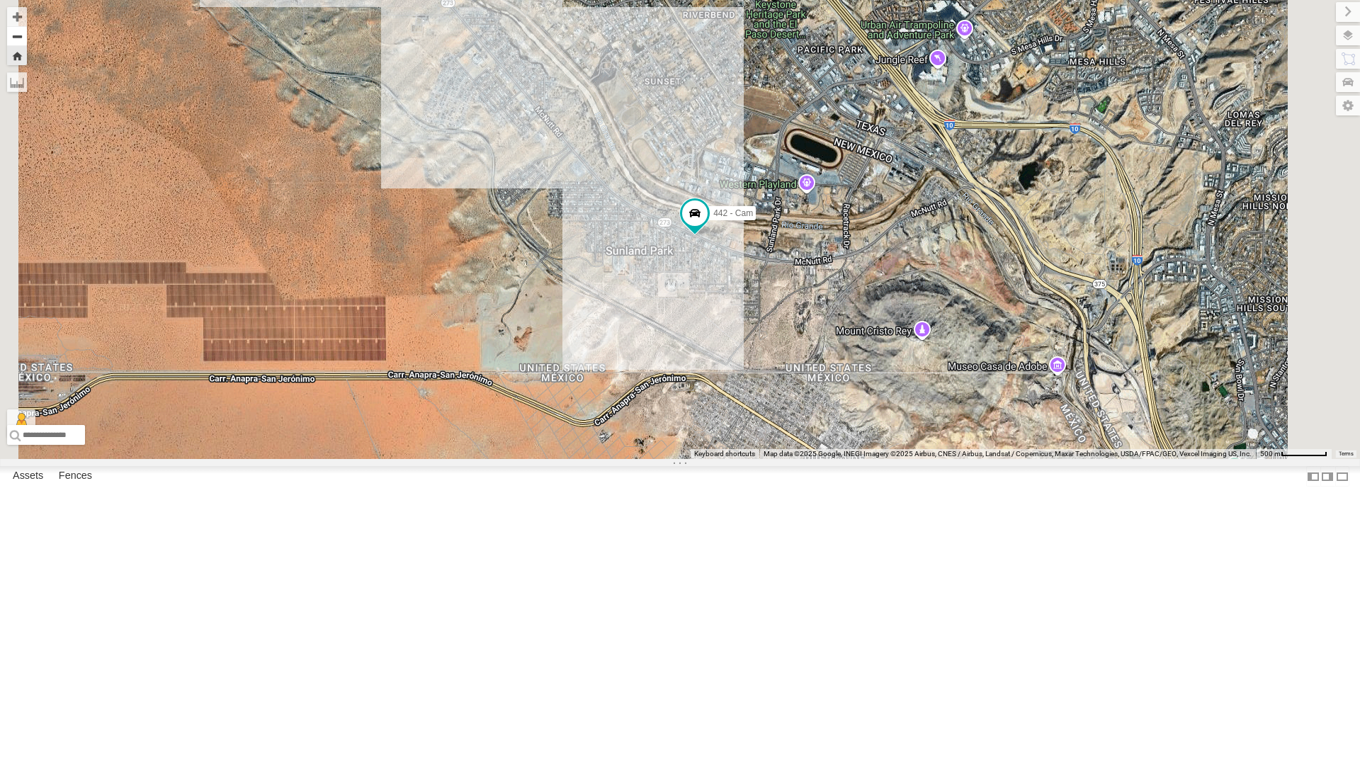
click at [27, 35] on button "Zoom out" at bounding box center [17, 36] width 20 height 20
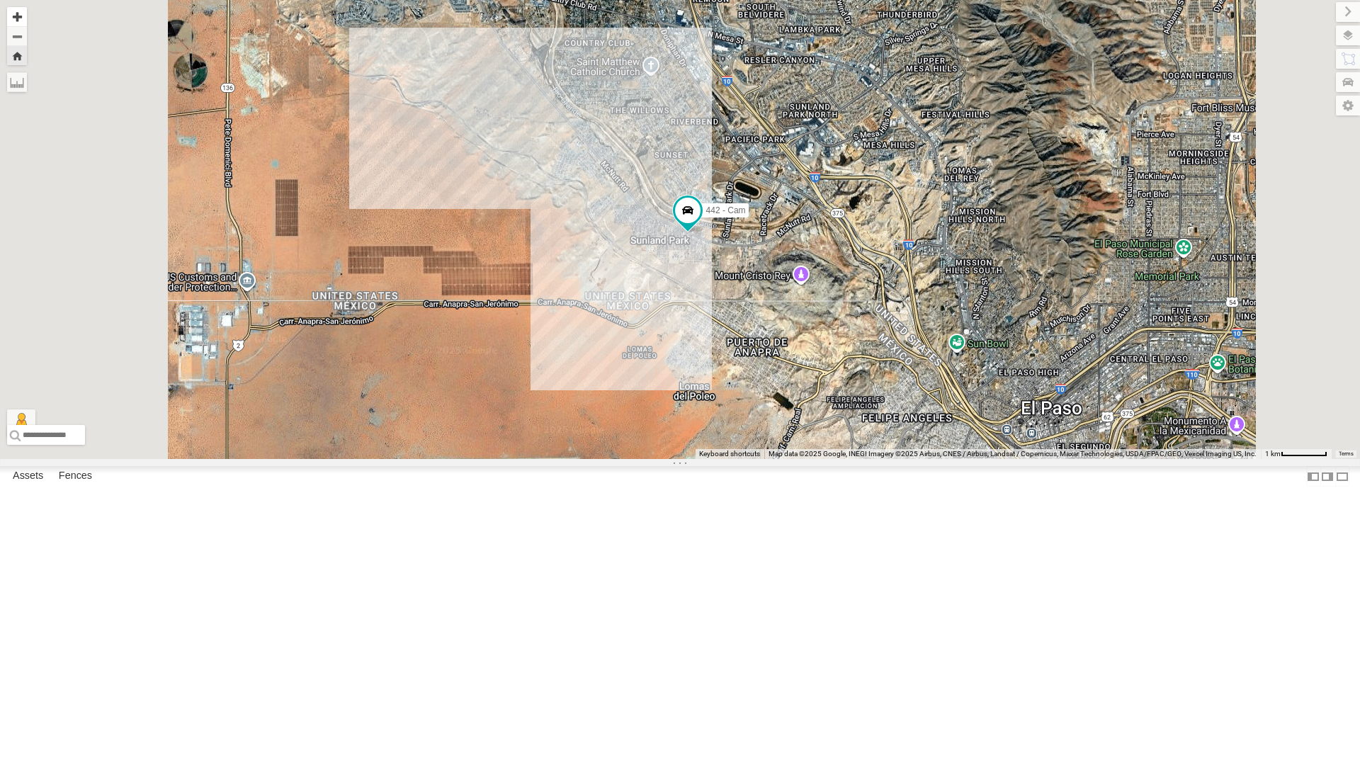
click at [27, 13] on button "Zoom in" at bounding box center [17, 16] width 20 height 19
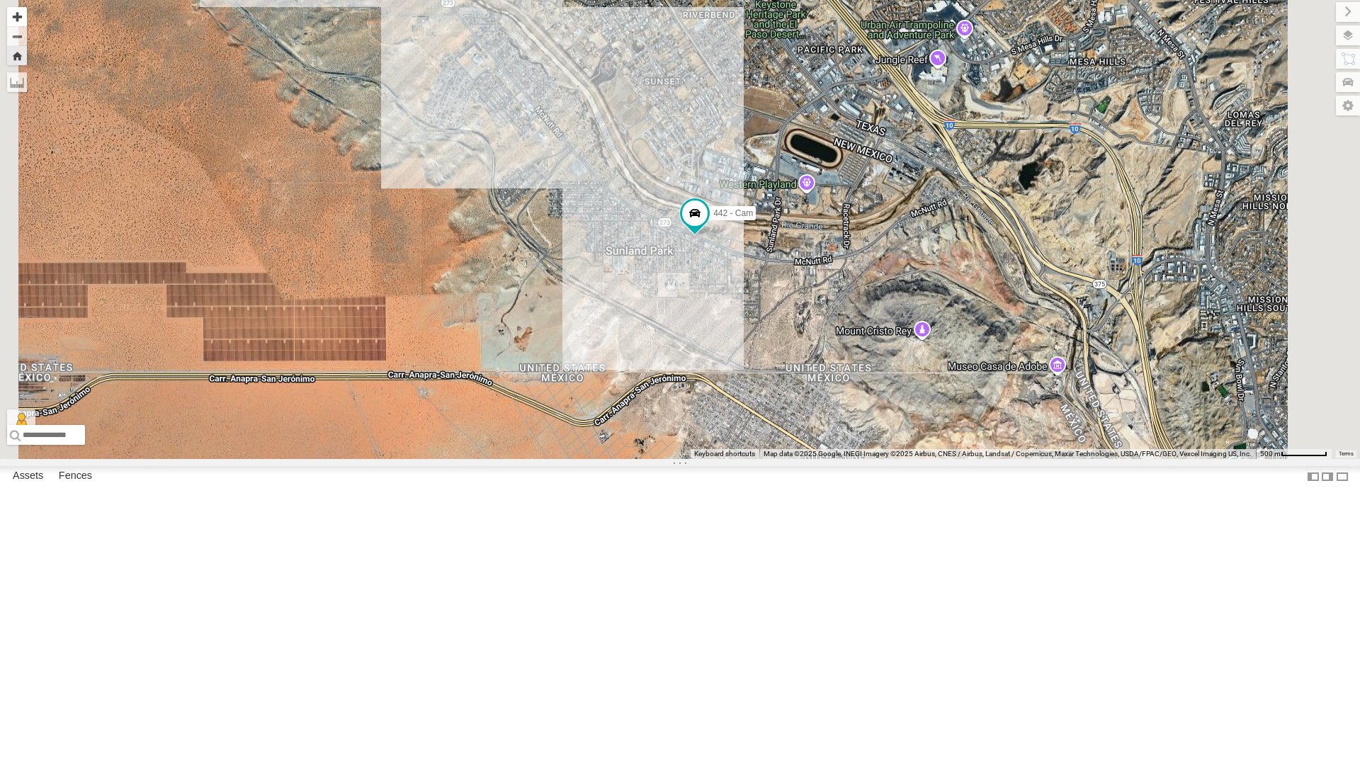
click at [27, 13] on button "Zoom in" at bounding box center [17, 16] width 20 height 19
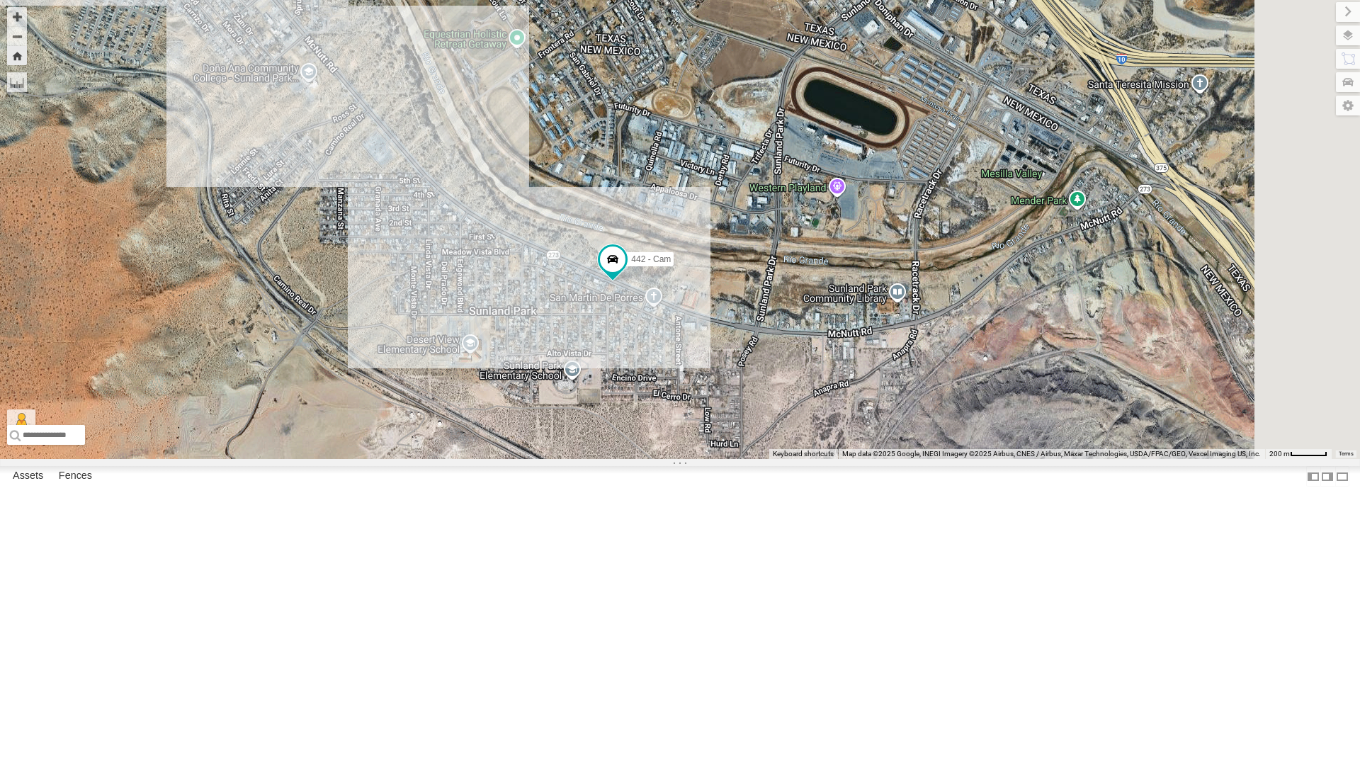
drag, startPoint x: 705, startPoint y: 394, endPoint x: 669, endPoint y: 394, distance: 36.1
click at [669, 394] on div "442 - Cam" at bounding box center [680, 229] width 1360 height 459
click at [0, 0] on div "4071 - Cam All Assets" at bounding box center [0, 0] width 0 height 0
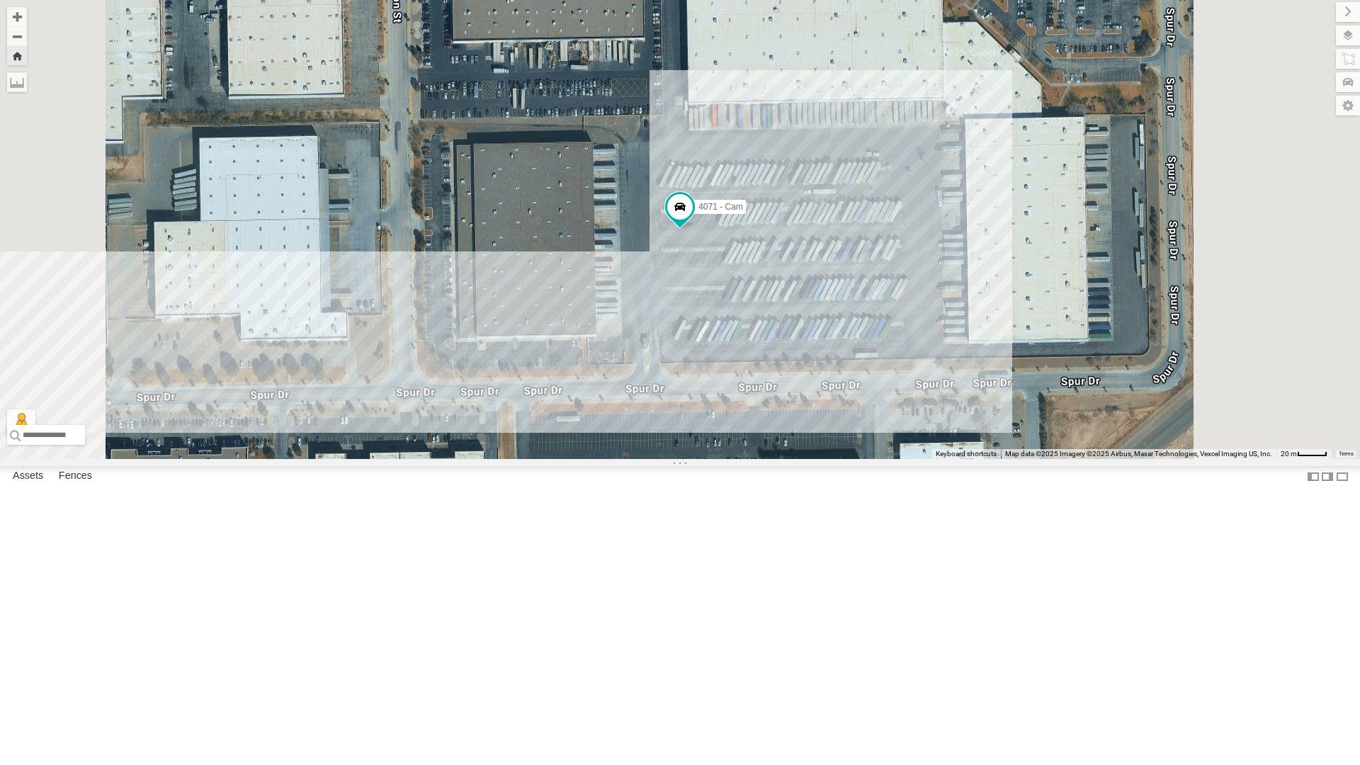
click at [0, 0] on div "442 - Cam" at bounding box center [0, 0] width 0 height 0
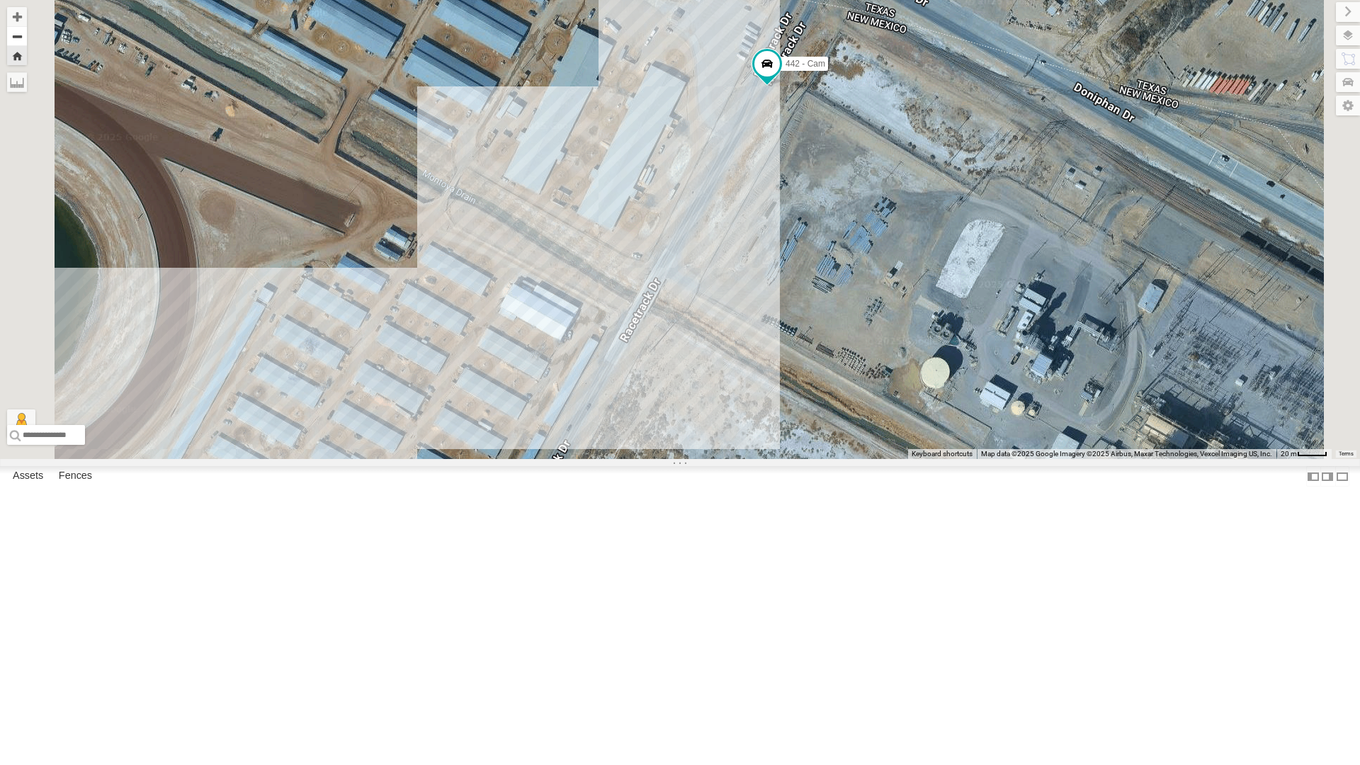
click at [27, 37] on button "Zoom out" at bounding box center [17, 36] width 20 height 20
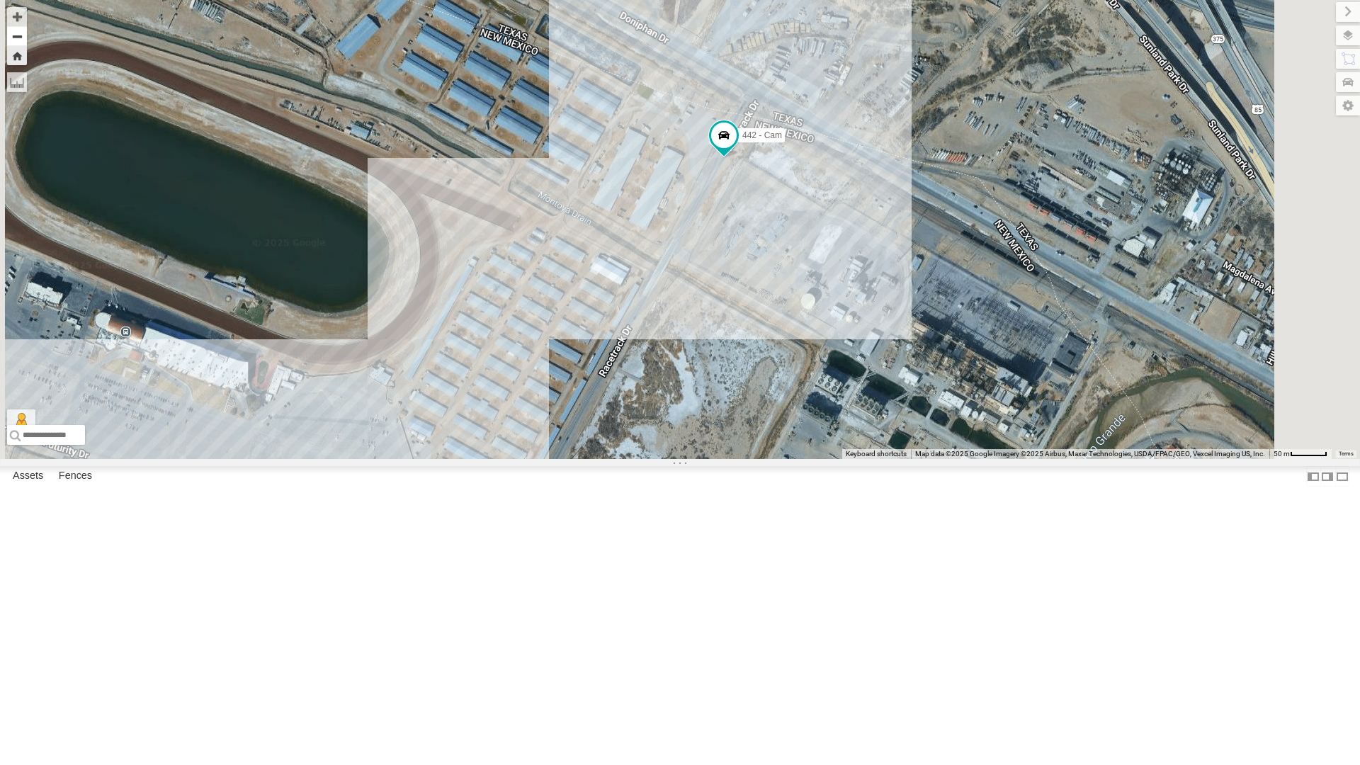
click at [27, 37] on button "Zoom out" at bounding box center [17, 36] width 20 height 20
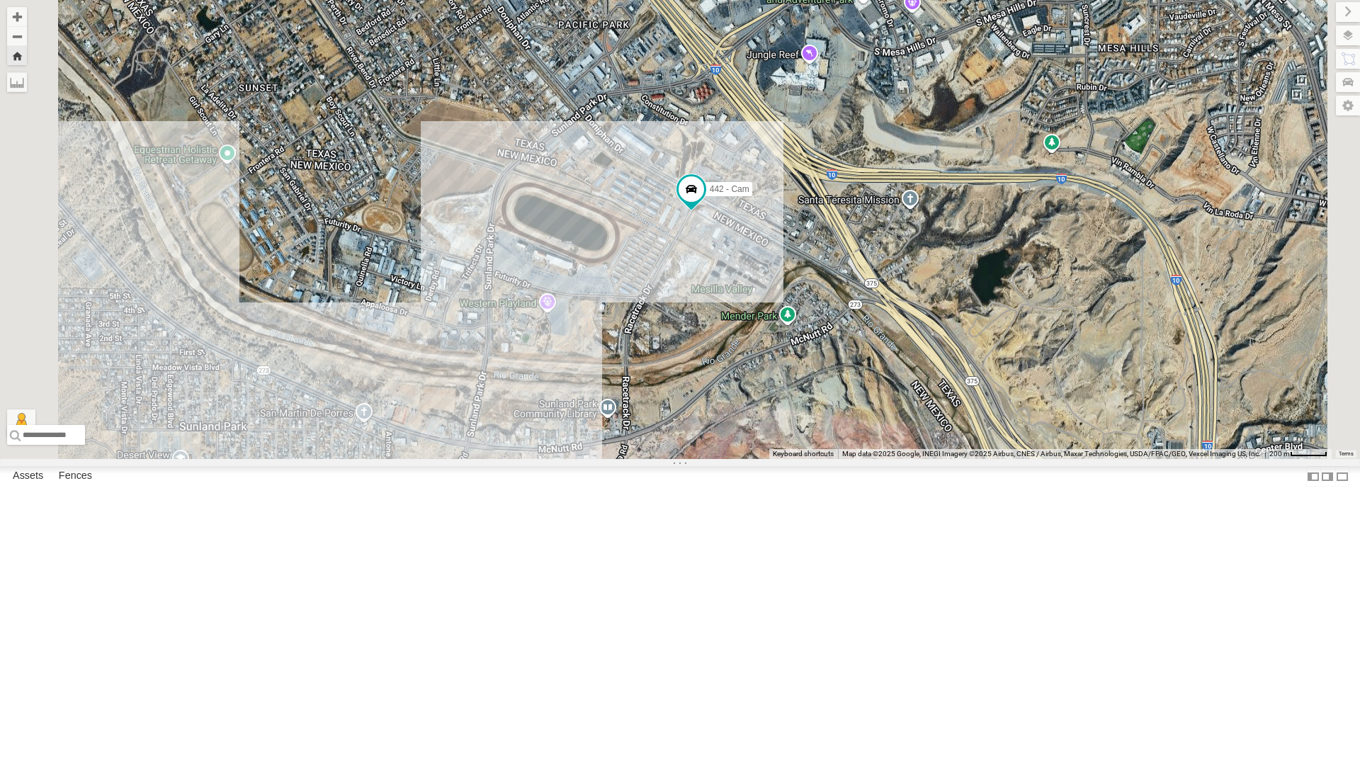
click at [808, 438] on div "442 - Cam" at bounding box center [680, 229] width 1360 height 459
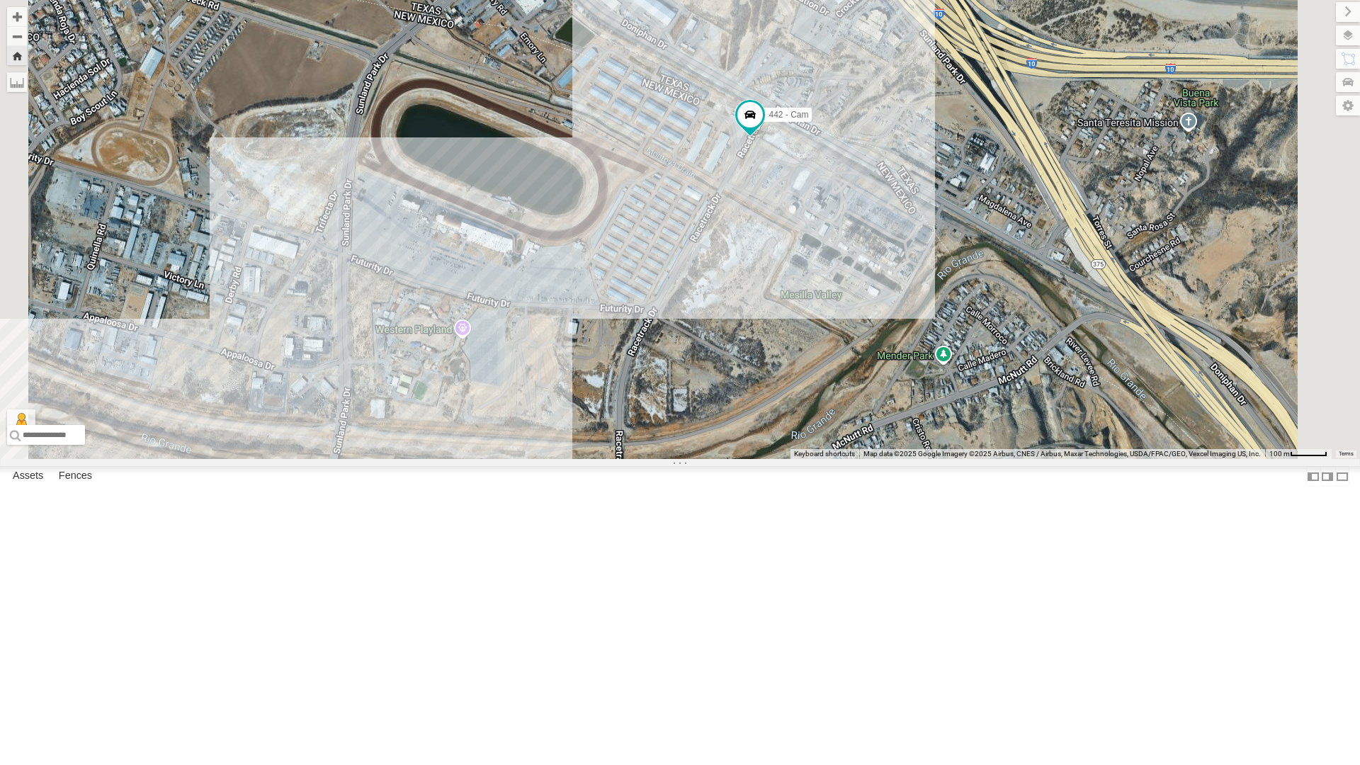
click at [808, 438] on div "442 - Cam" at bounding box center [680, 229] width 1360 height 459
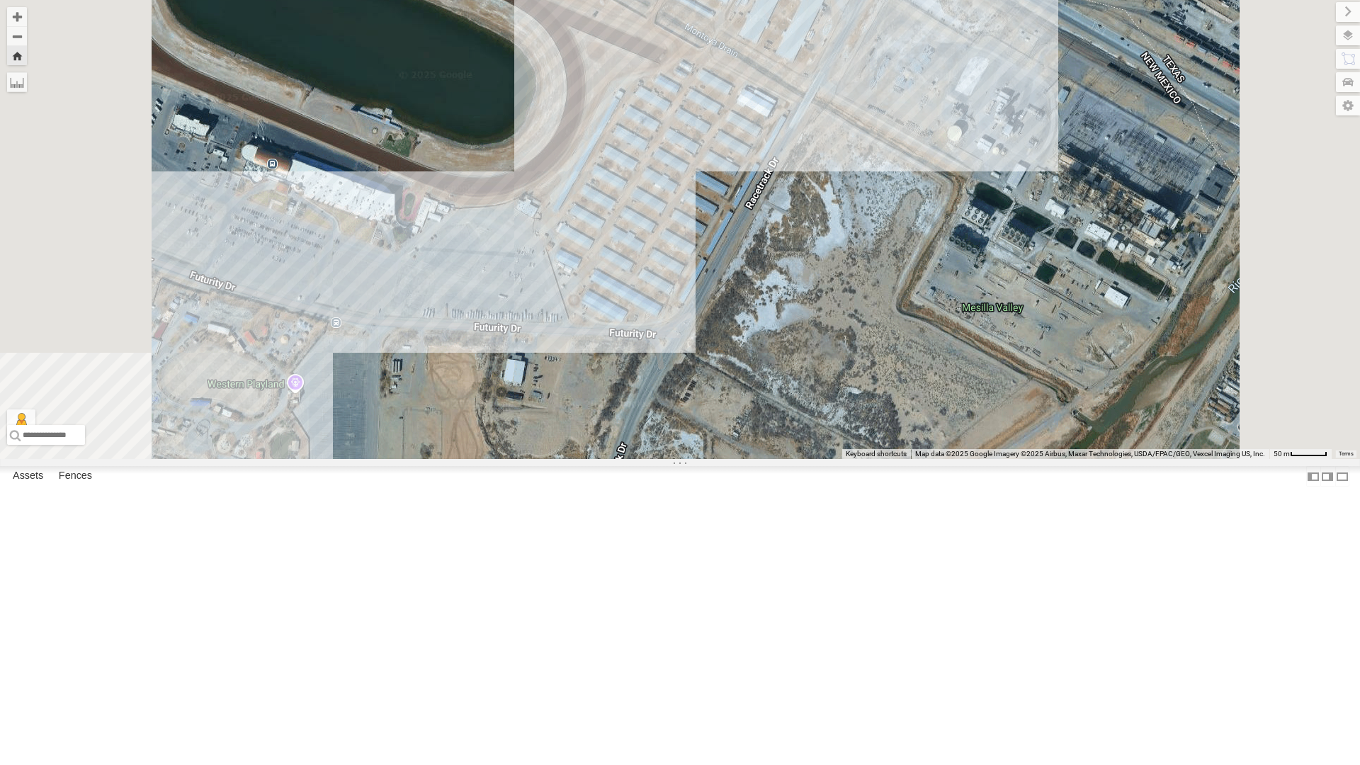
click at [808, 438] on div "442 - Cam" at bounding box center [680, 229] width 1360 height 459
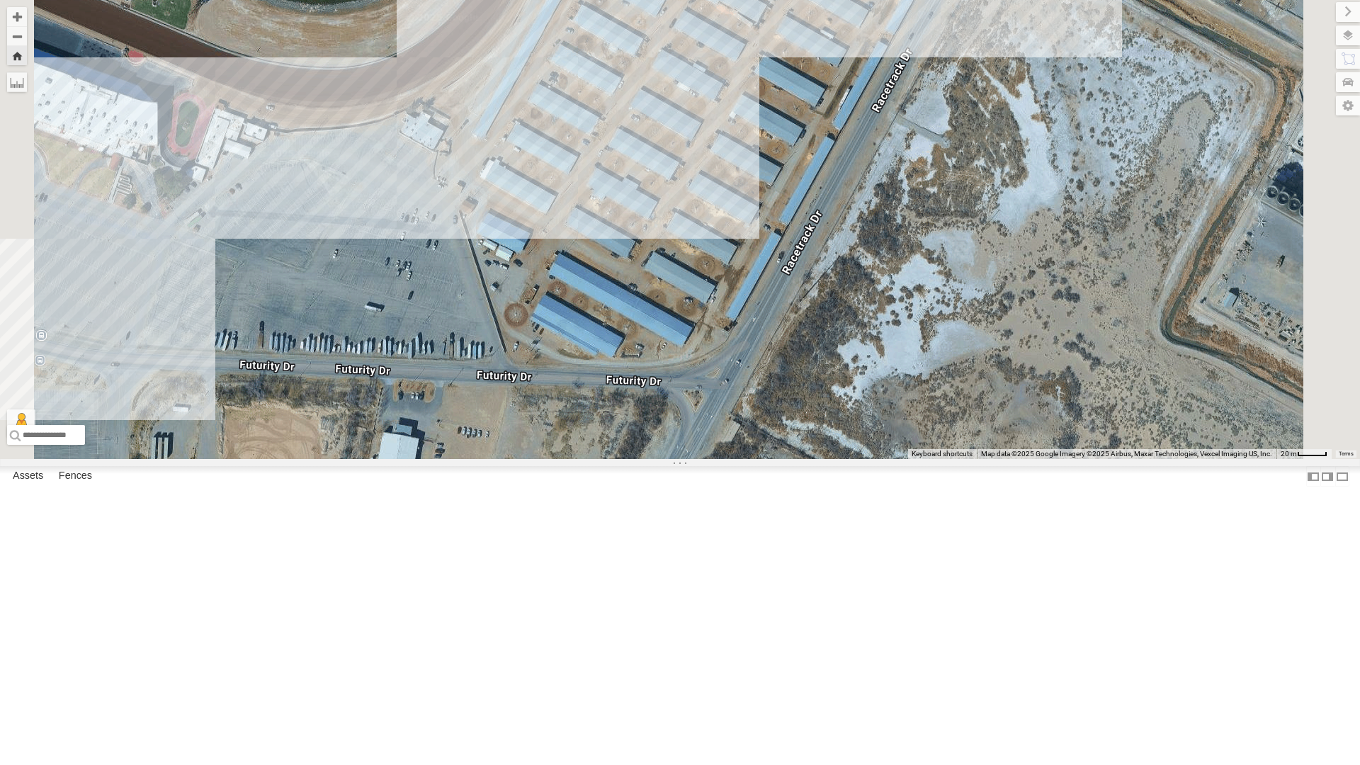
drag, startPoint x: 834, startPoint y: 427, endPoint x: 792, endPoint y: 440, distance: 44.6
click at [834, 426] on div "442 - Cam" at bounding box center [680, 229] width 1360 height 459
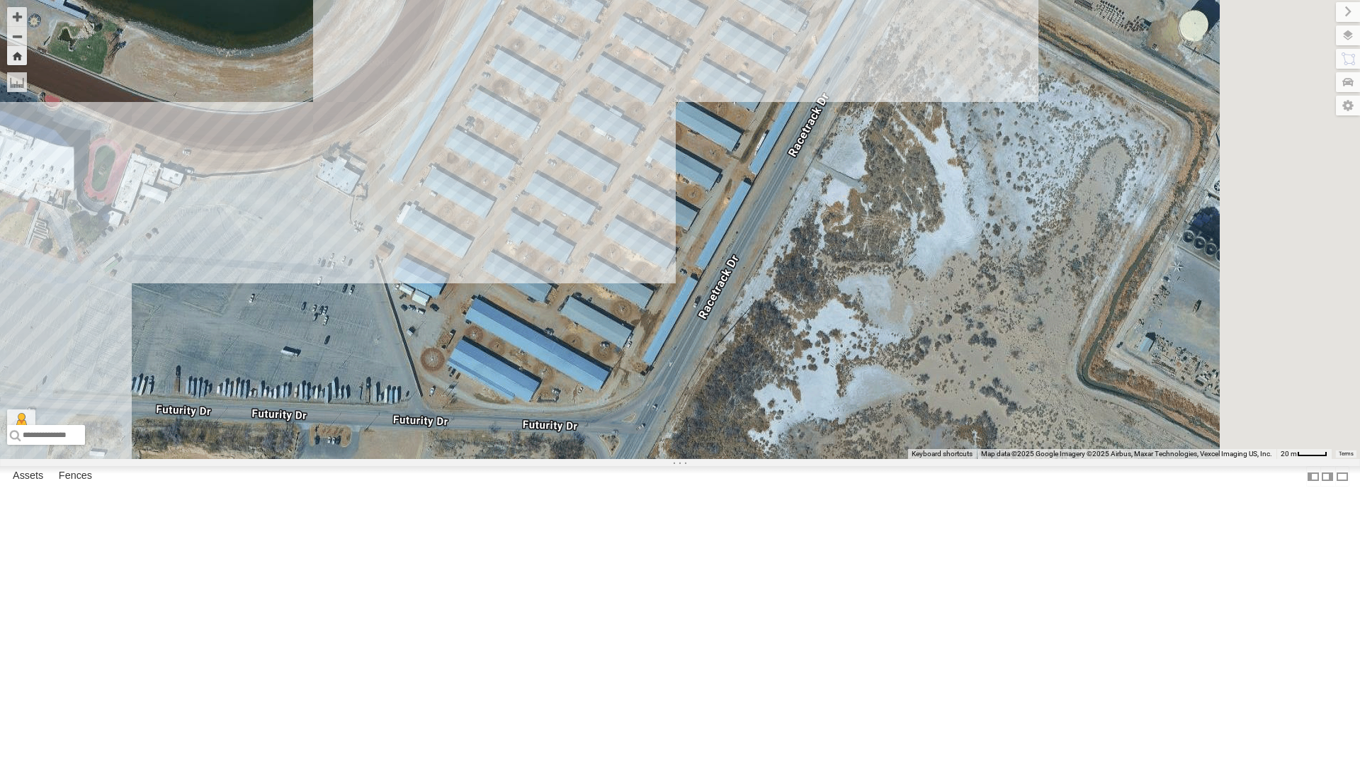
drag, startPoint x: 792, startPoint y: 440, endPoint x: 743, endPoint y: 472, distance: 57.9
click at [743, 459] on div "442 - Cam" at bounding box center [680, 229] width 1360 height 459
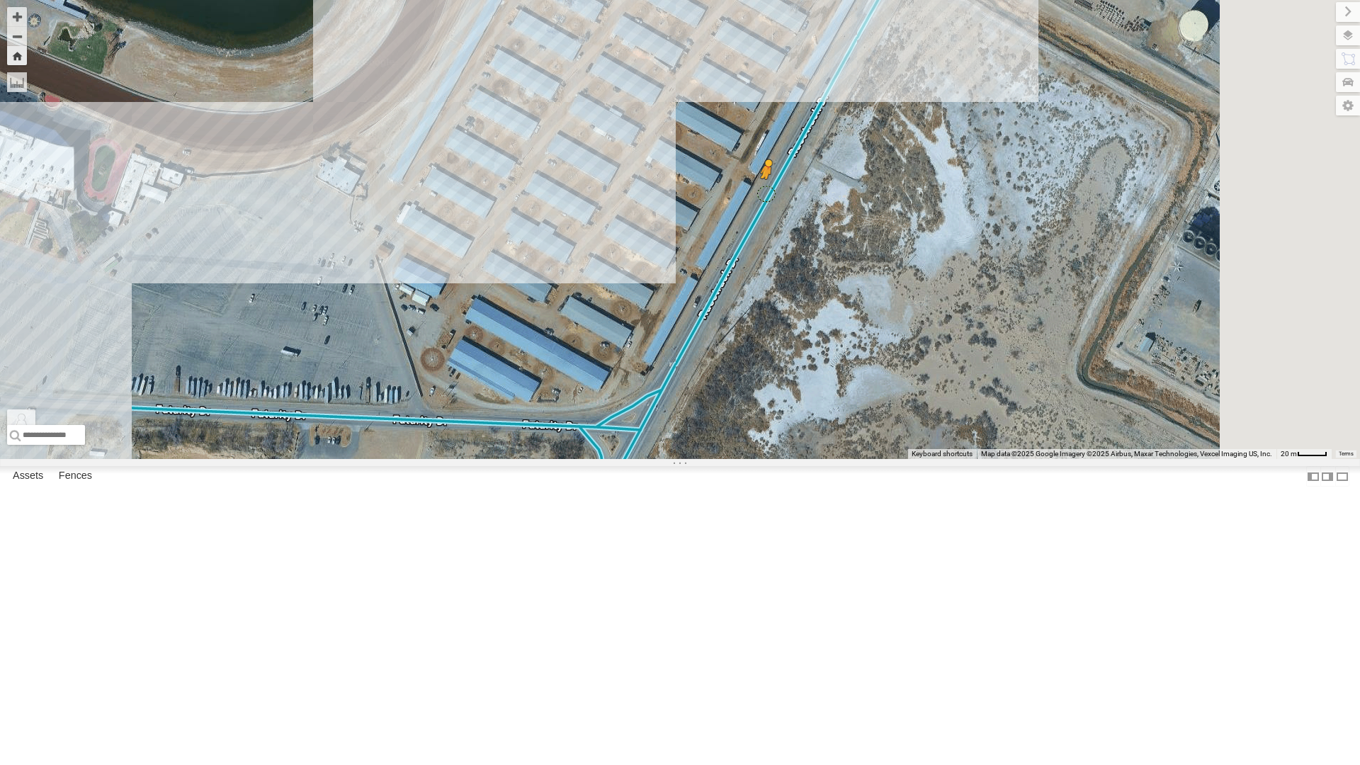
drag, startPoint x: 385, startPoint y: 728, endPoint x: 944, endPoint y: 346, distance: 677.2
click at [944, 346] on div "442 - Cam To activate drag with keyboard, press Alt + Enter. Once in keyboard d…" at bounding box center [680, 229] width 1360 height 459
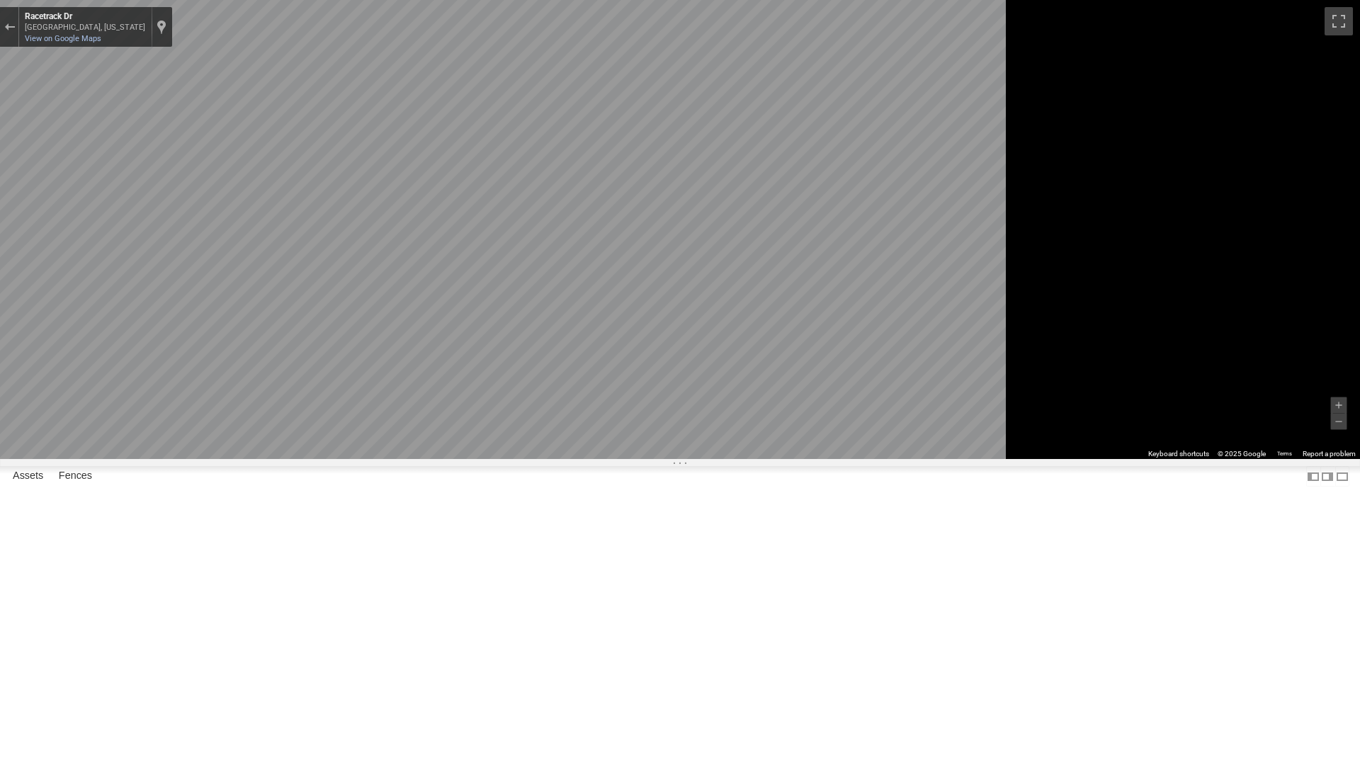
click at [1359, 456] on html at bounding box center [680, 382] width 1360 height 765
click at [1359, 455] on html at bounding box center [680, 382] width 1360 height 765
click at [252, 462] on main "To navigate the map with touch gestures double-tap and hold your finger on the …" at bounding box center [680, 382] width 1360 height 765
click at [15, 25] on div "Exit the Street View" at bounding box center [9, 27] width 11 height 8
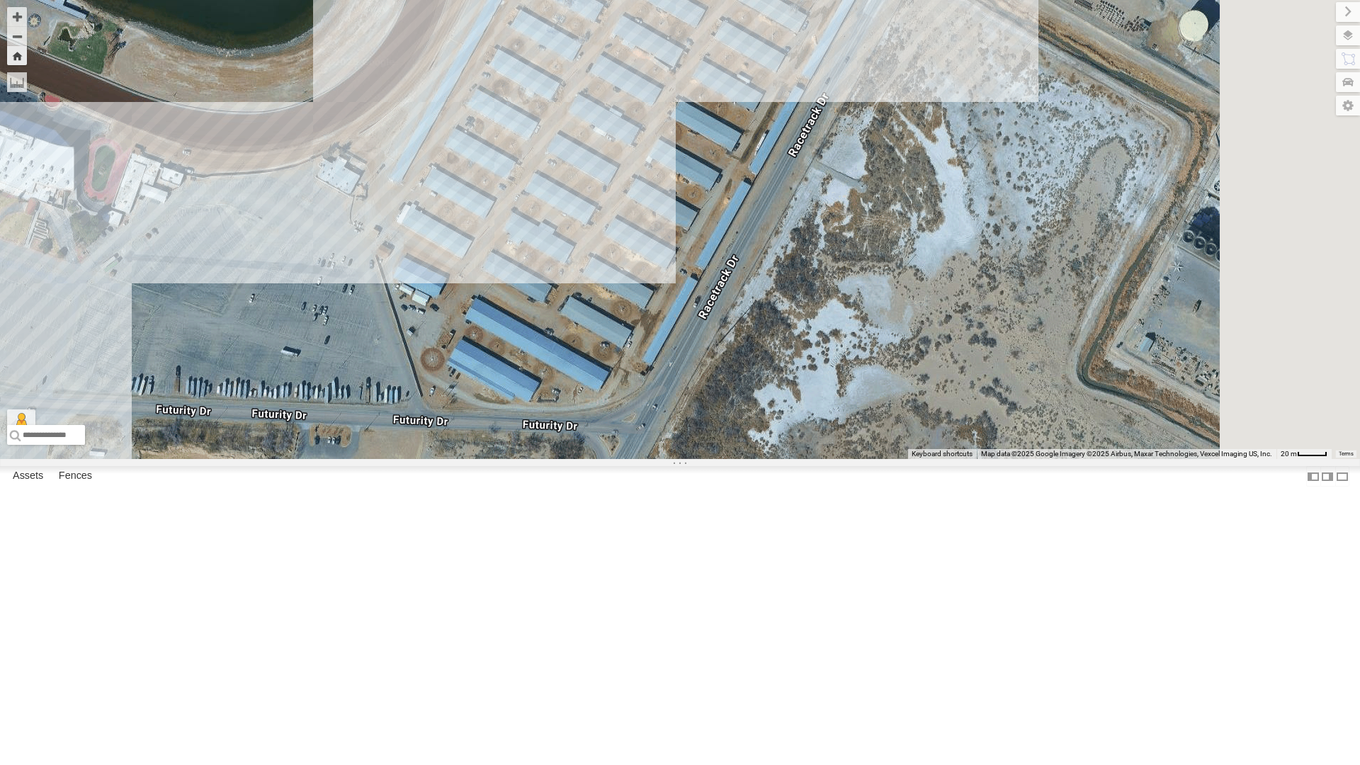
click at [27, 59] on button "Zoom Home" at bounding box center [17, 55] width 20 height 19
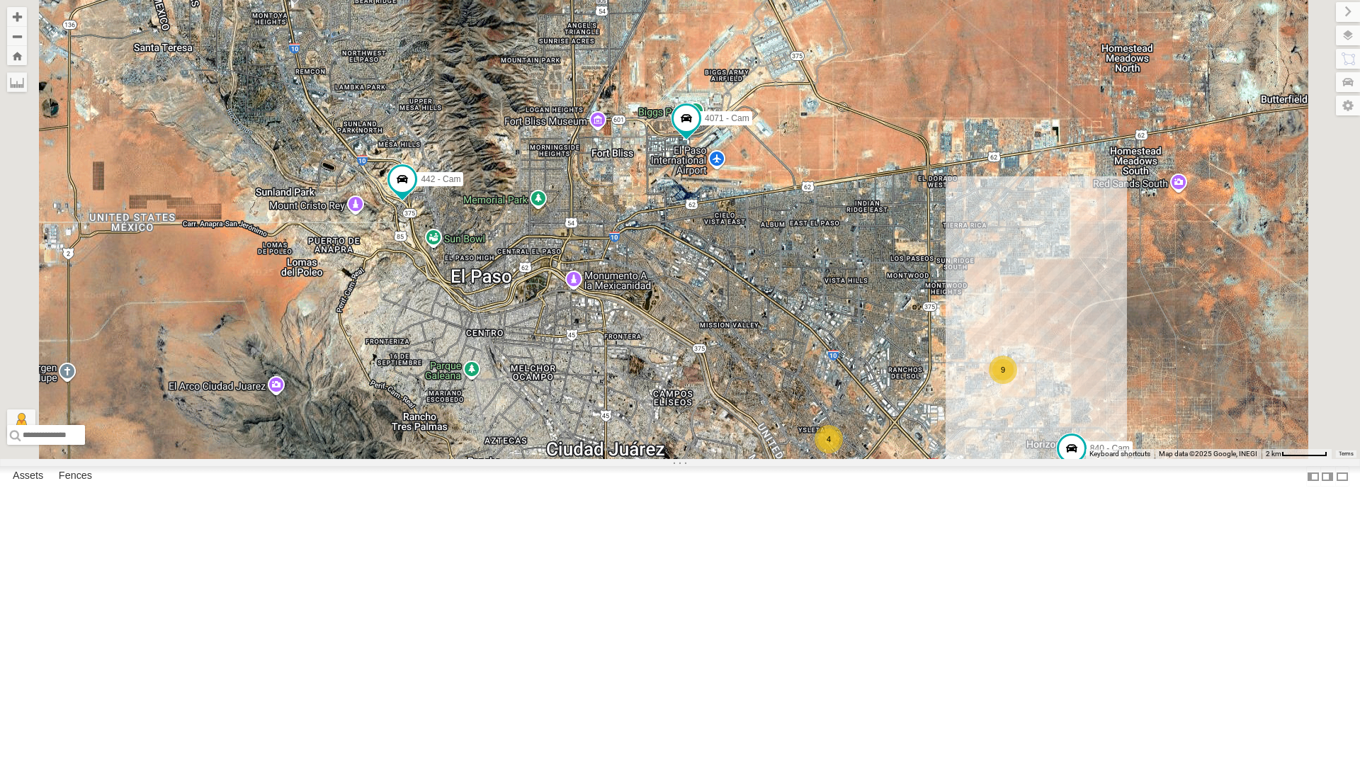
click at [0, 0] on div "4054 - Cam" at bounding box center [0, 0] width 0 height 0
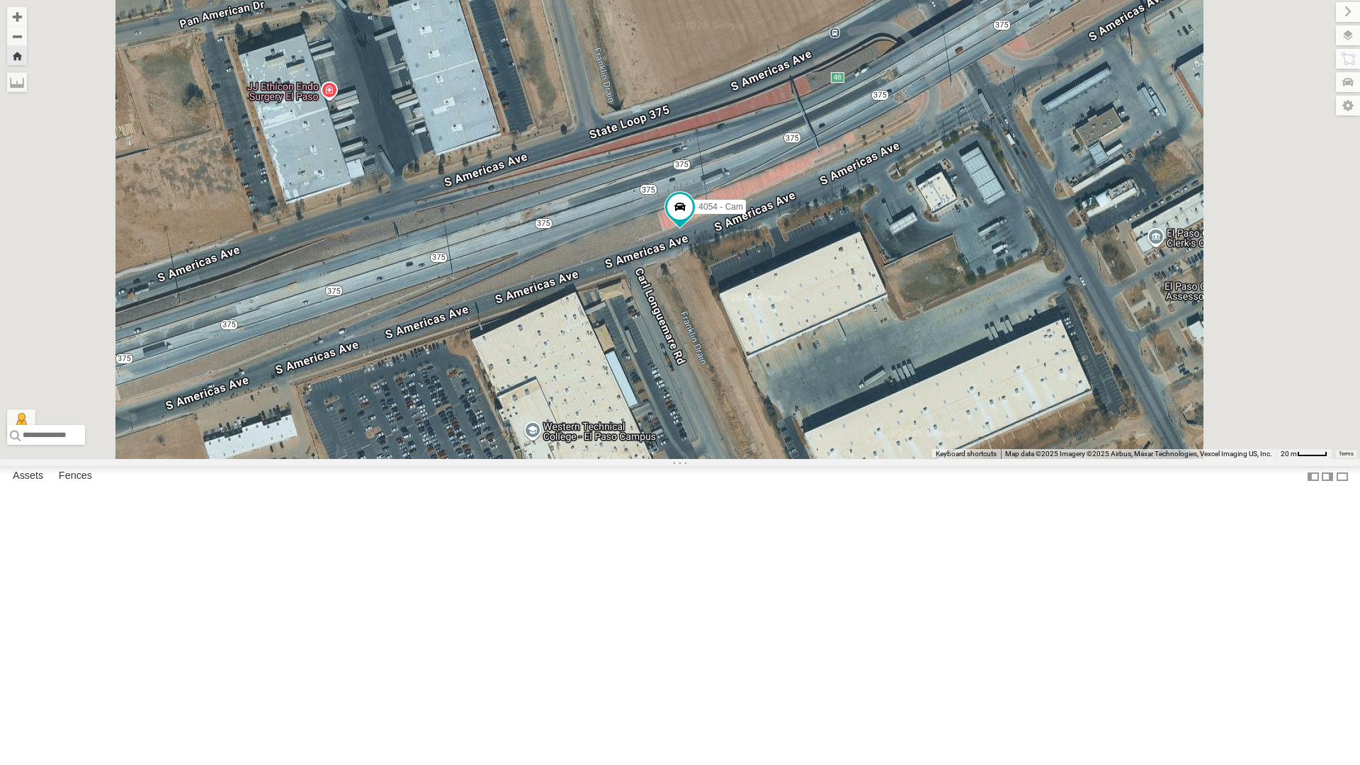
click at [0, 0] on div "442 - Cam" at bounding box center [0, 0] width 0 height 0
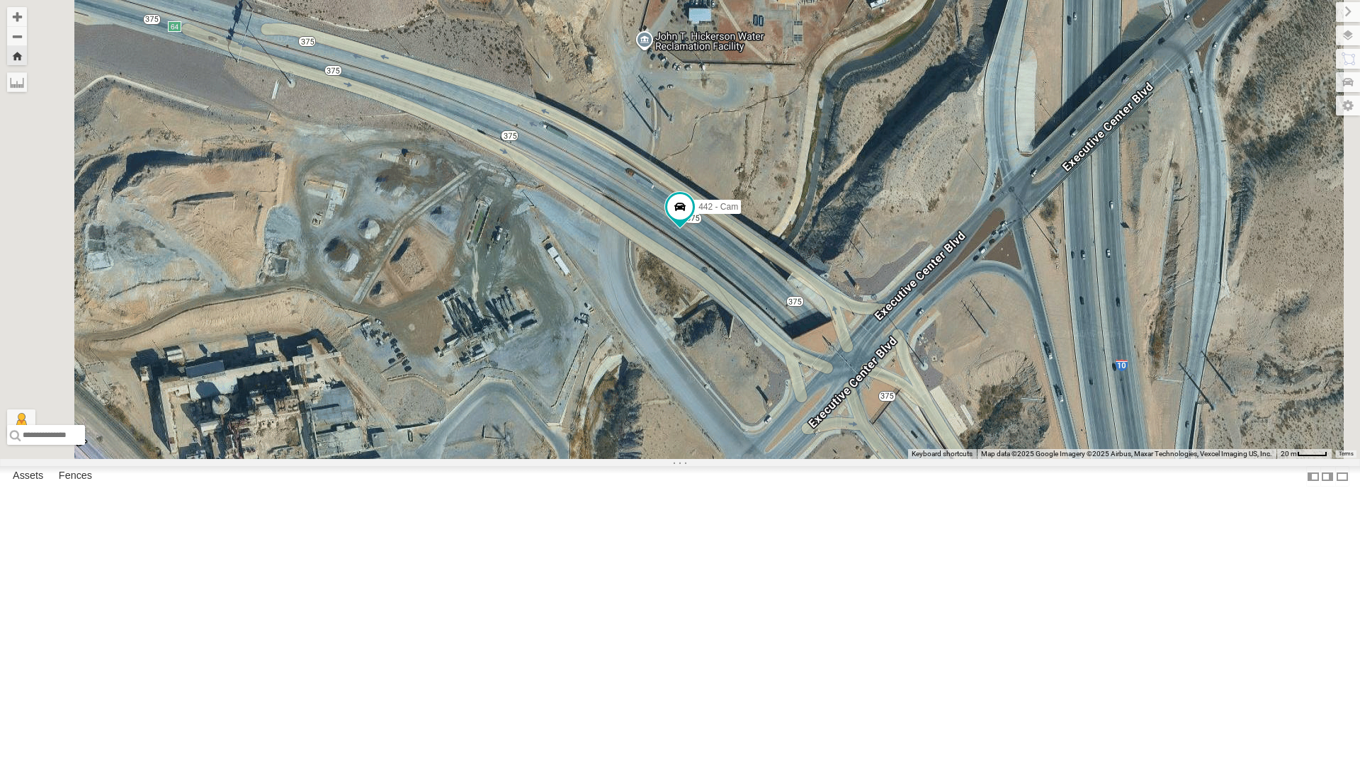
click at [0, 0] on div "4054 - Cam" at bounding box center [0, 0] width 0 height 0
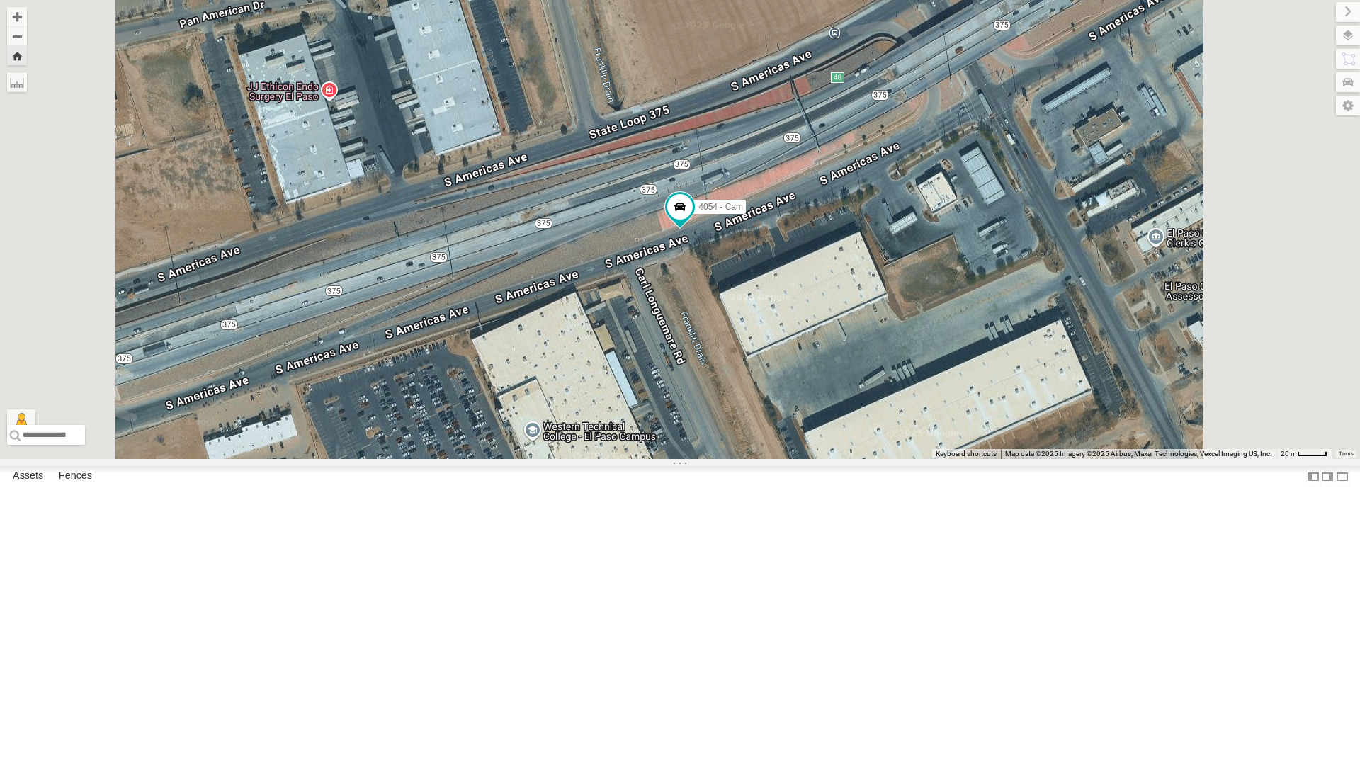
click at [0, 0] on div "4044 - Cam" at bounding box center [0, 0] width 0 height 0
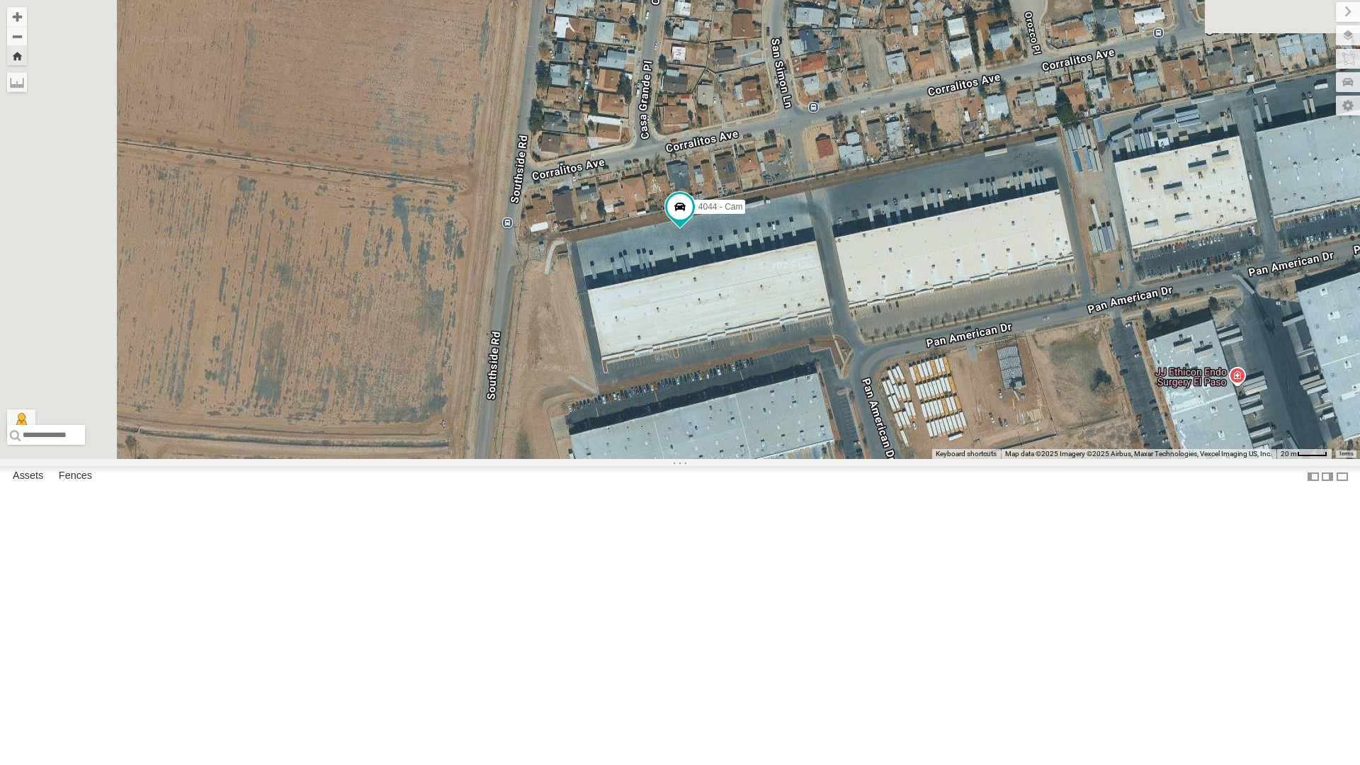
click at [0, 0] on div "All Assets" at bounding box center [0, 0] width 0 height 0
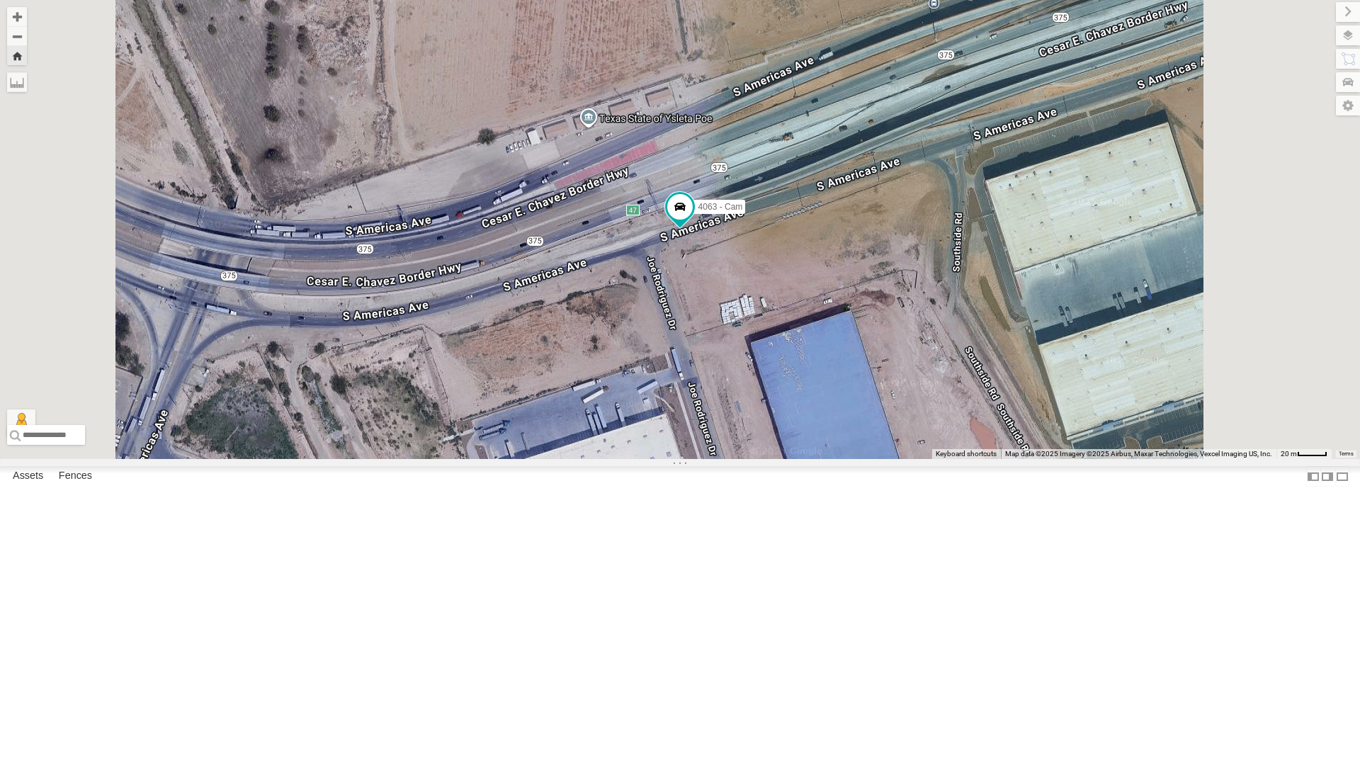
click at [0, 0] on div "840 - Cam" at bounding box center [0, 0] width 0 height 0
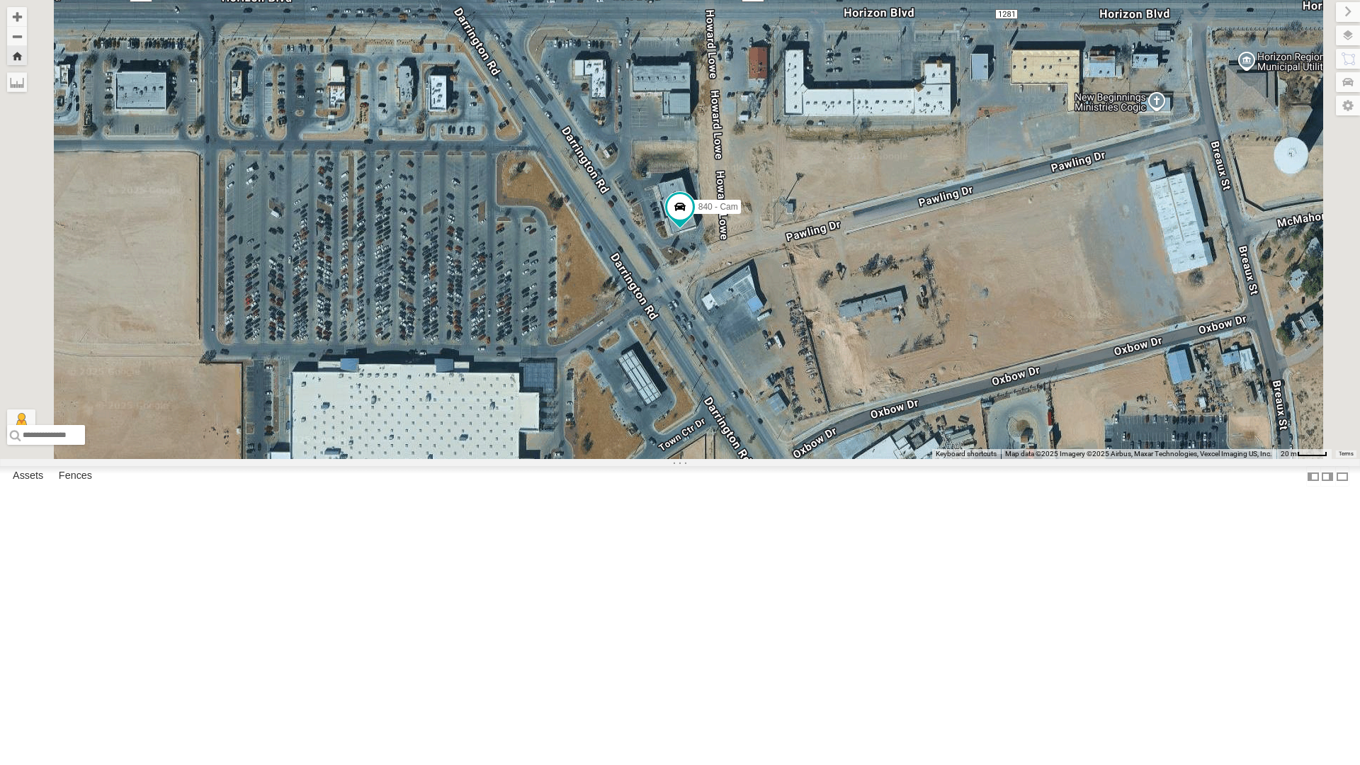
click at [27, 56] on button "Zoom Home" at bounding box center [17, 55] width 20 height 19
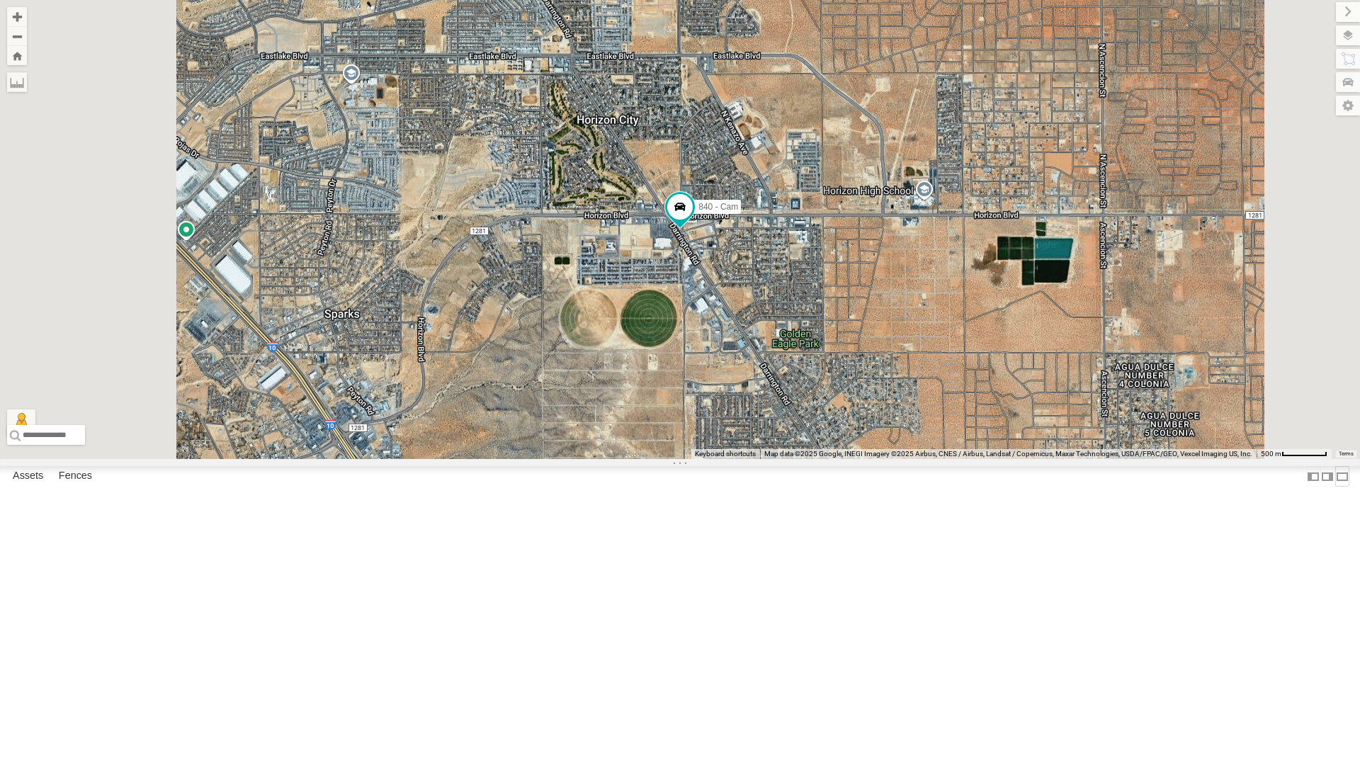
click at [1335, 486] on label at bounding box center [1342, 476] width 14 height 21
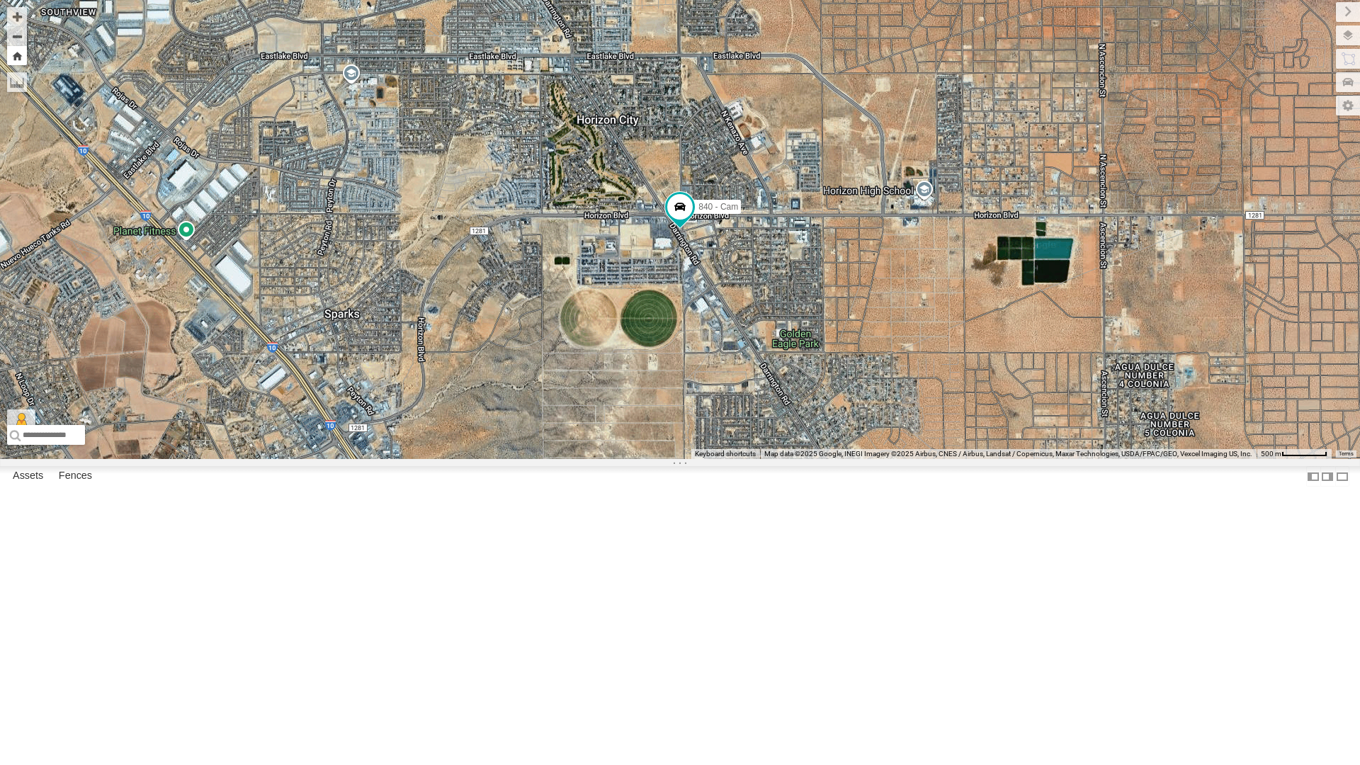
click at [15, 61] on button "Zoom Home" at bounding box center [17, 55] width 20 height 19
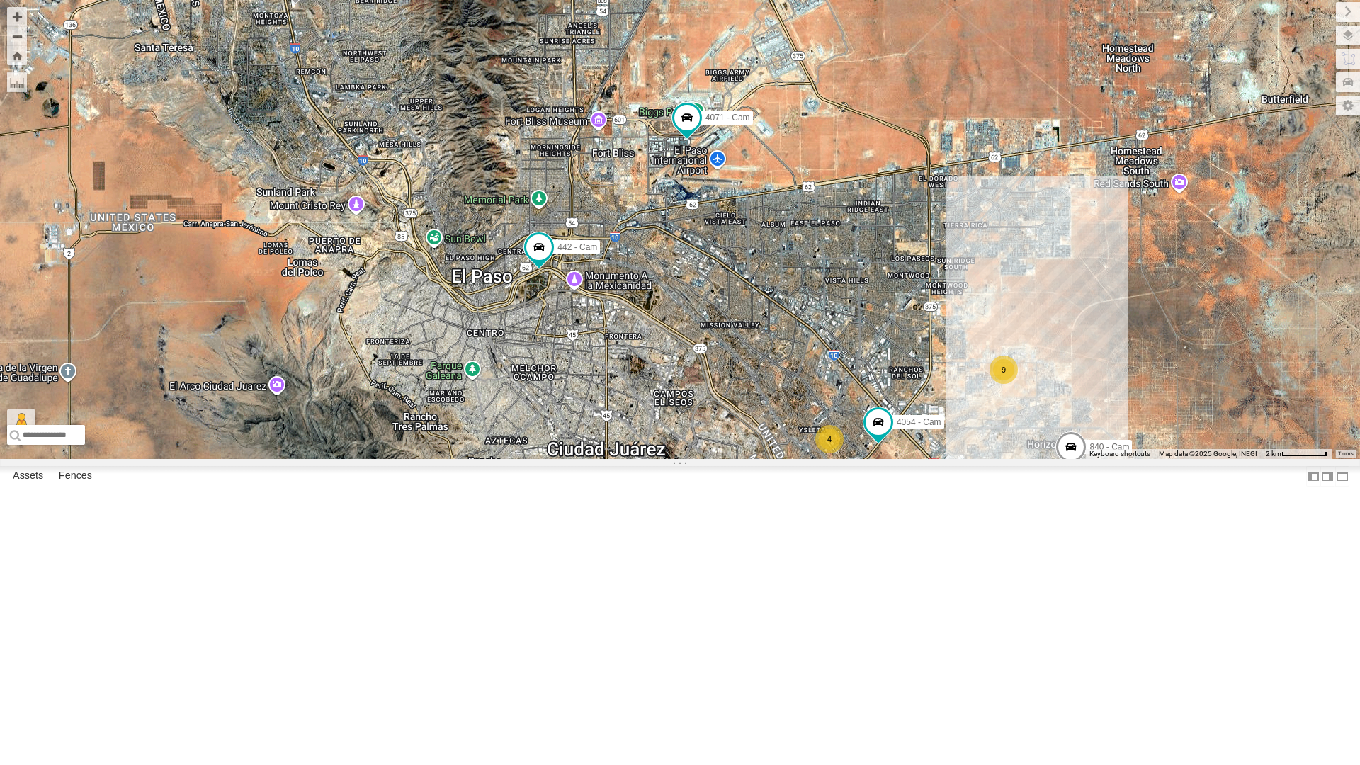
click at [7, 409] on button "Drag Pegman onto the map to open Street View" at bounding box center [21, 423] width 28 height 28
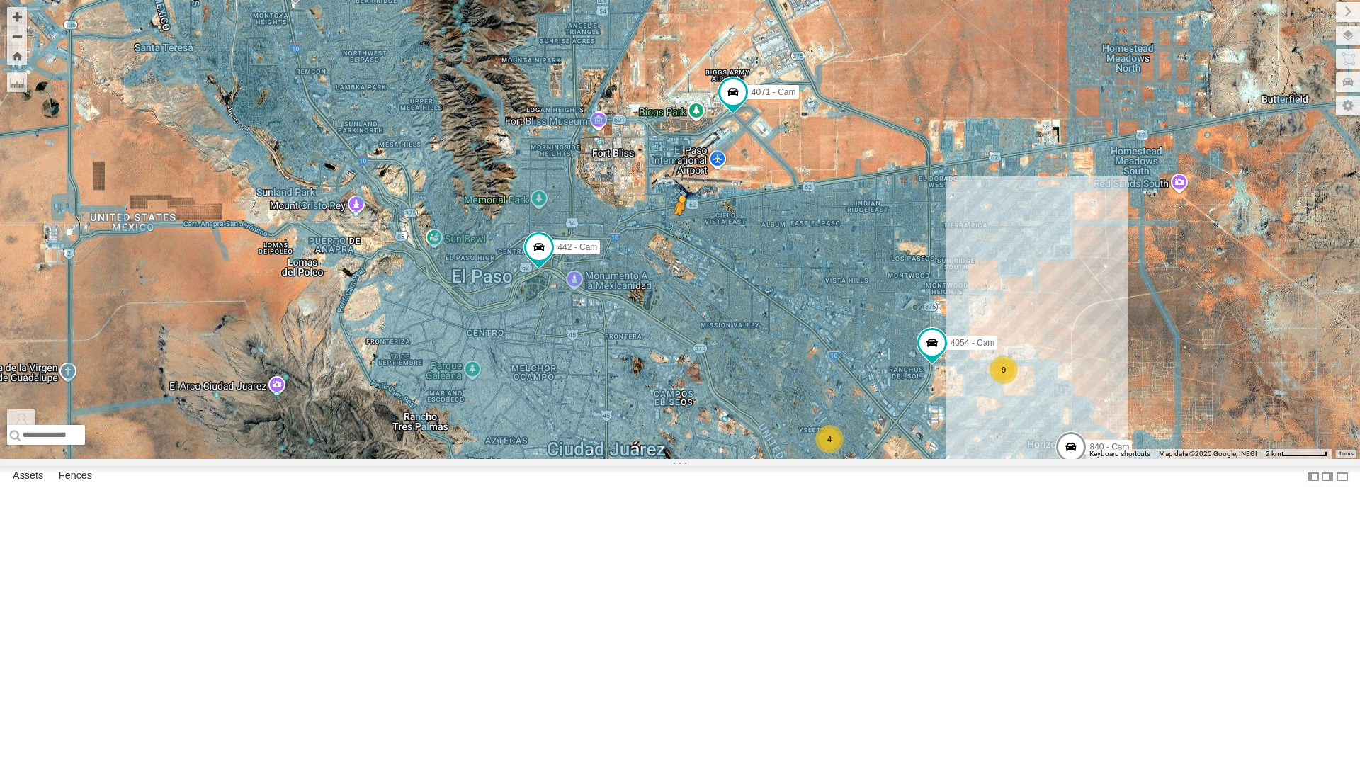
click at [901, 212] on div "4 9 4 442 - Cam 4054 - Cam 2 4030 - Cam 840 - Cam 388 - Cam 4071 - Cam To activ…" at bounding box center [680, 229] width 1360 height 459
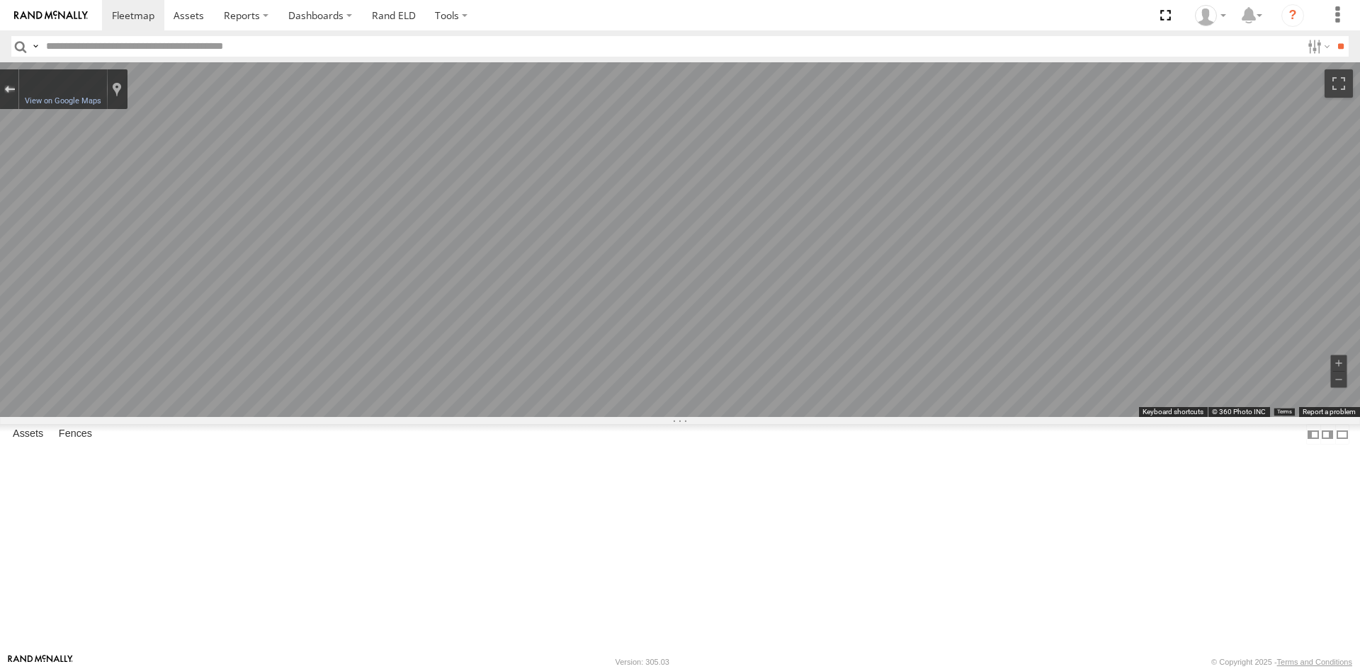
click at [8, 90] on div "Exit the Street View" at bounding box center [9, 89] width 11 height 8
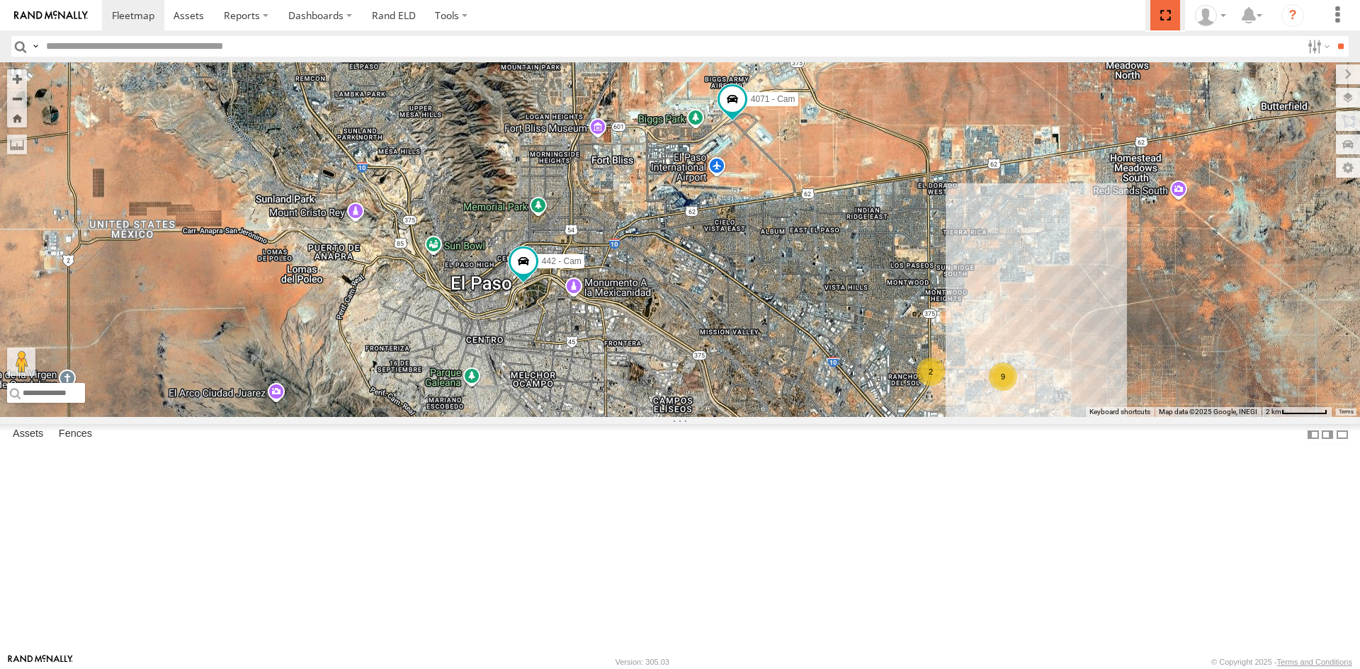
click at [1165, 16] on span at bounding box center [1164, 15] width 29 height 30
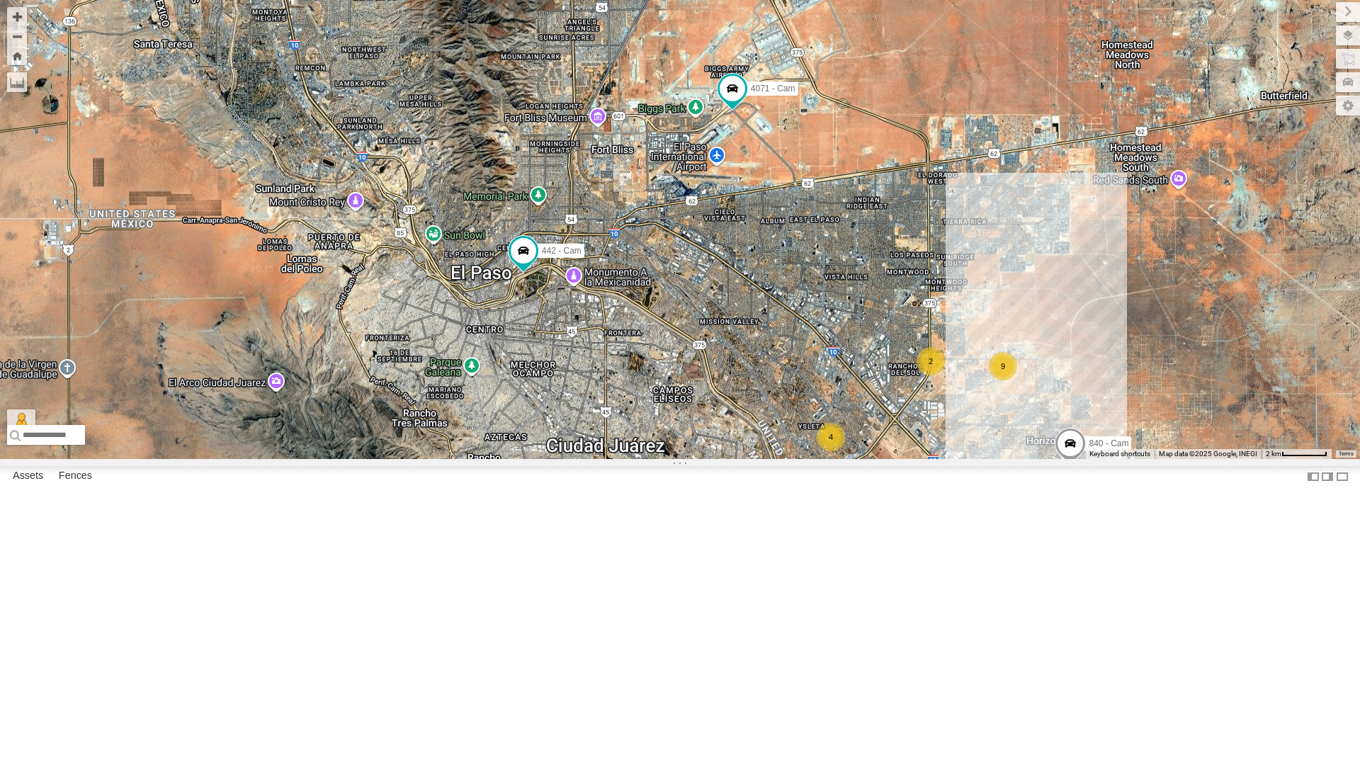
click at [935, 375] on div "2" at bounding box center [930, 361] width 28 height 28
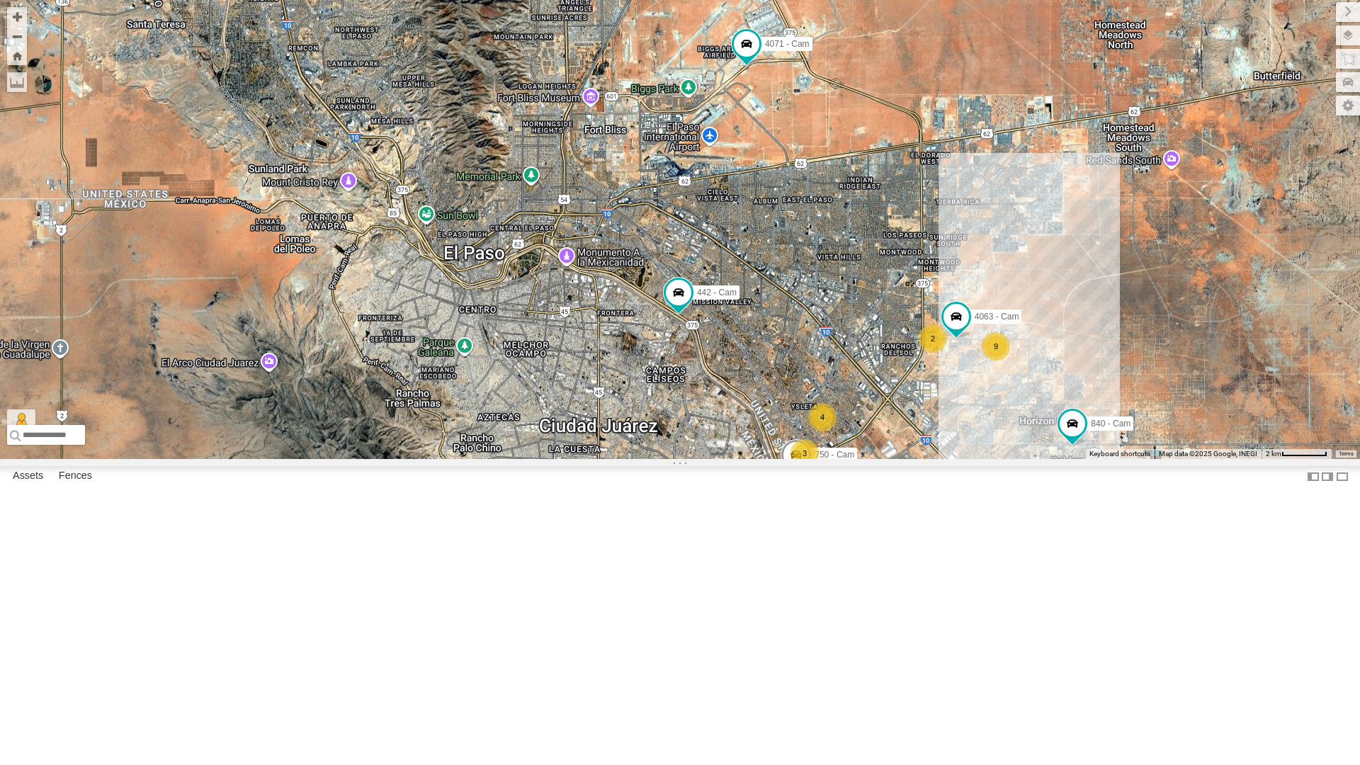
click at [1024, 286] on div "3 9 4 442 - Cam 2 2 750 - Cam 840 - Cam 4063 - Cam 4071 - Cam Loading..." at bounding box center [680, 229] width 1360 height 459
